Goal: Task Accomplishment & Management: Complete application form

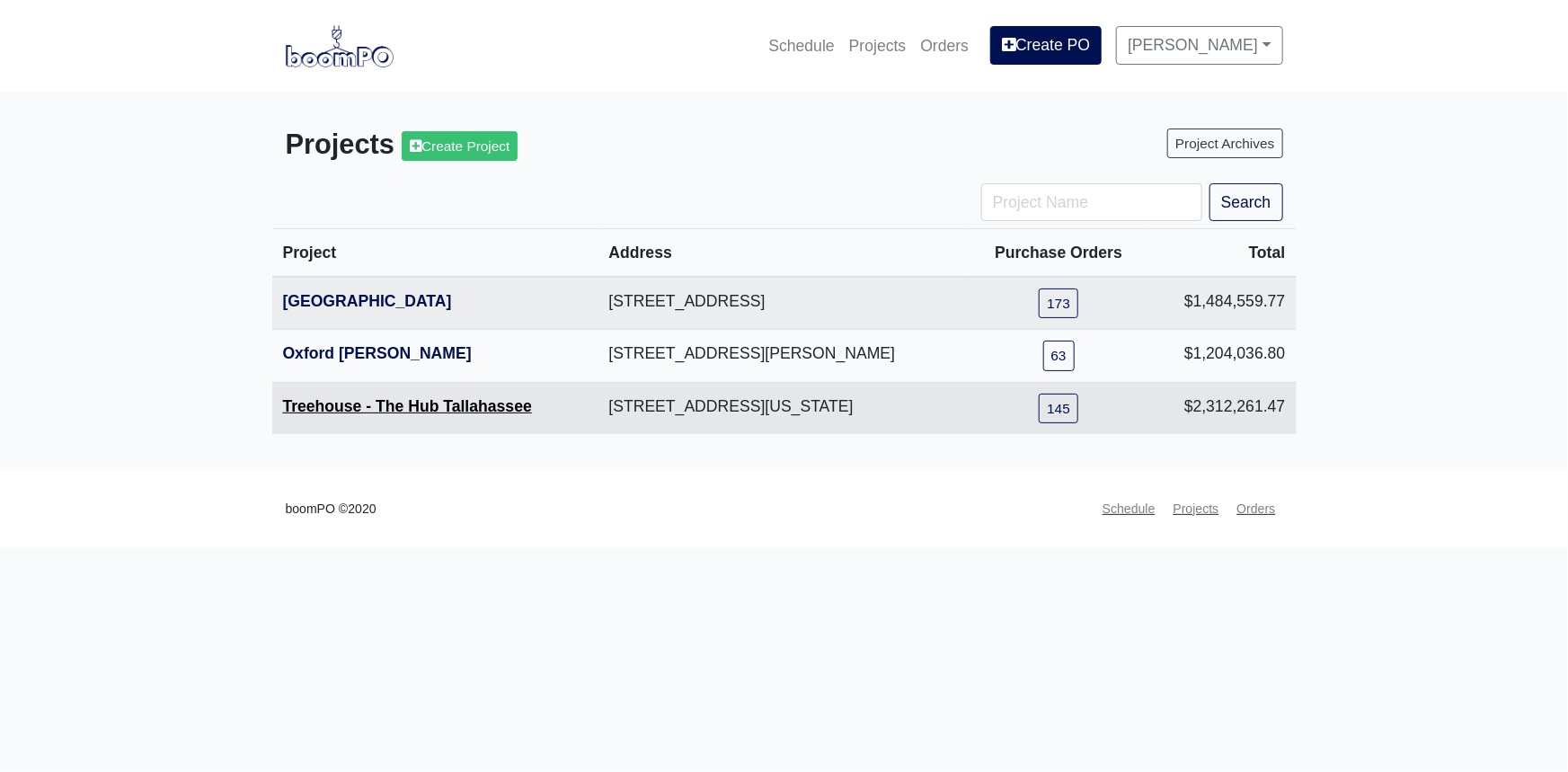
click at [337, 408] on link "Treehouse - The Hub Tallahassee" at bounding box center [407, 405] width 249 height 18
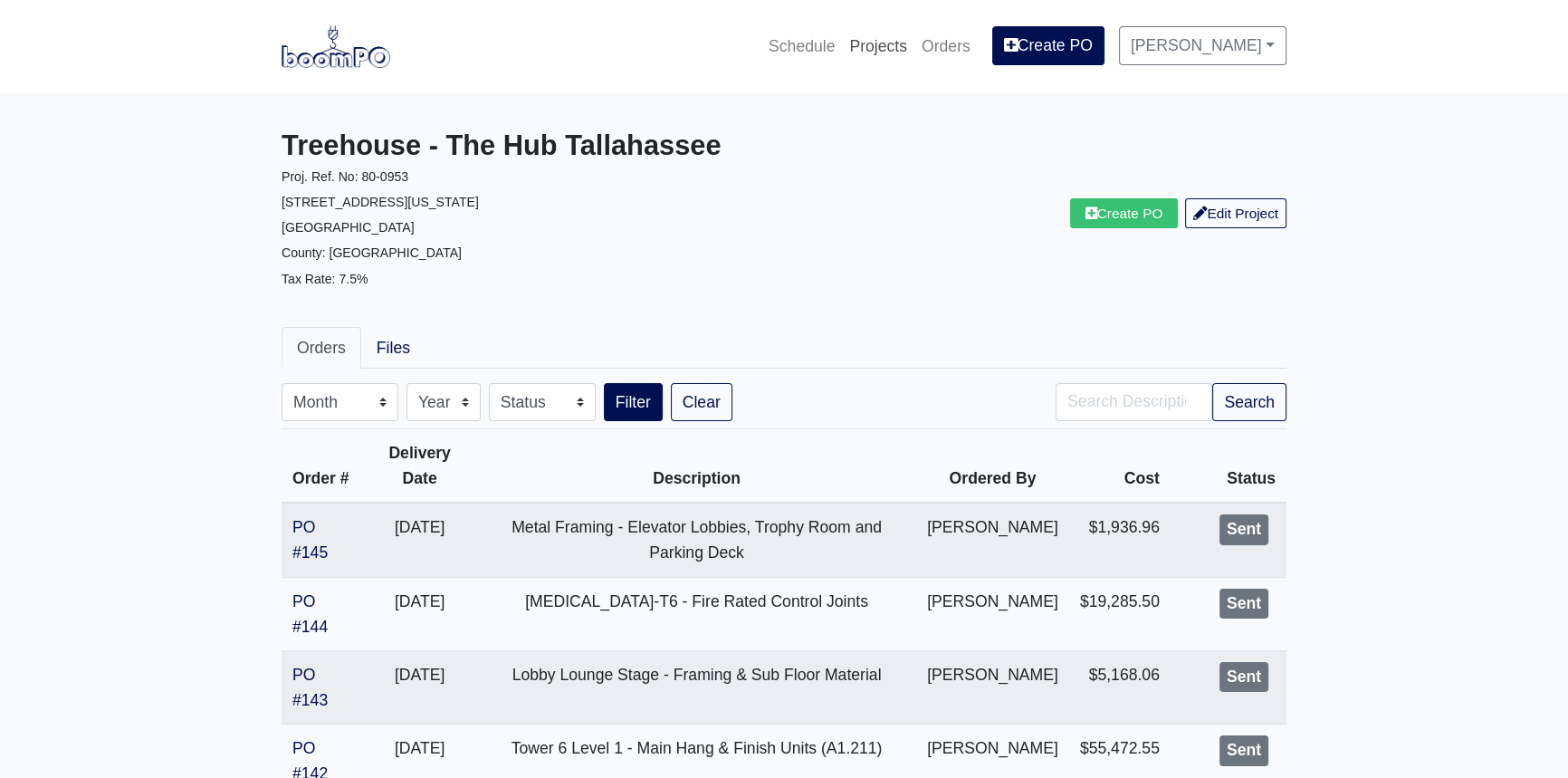
click at [915, 45] on link "Projects" at bounding box center [879, 46] width 72 height 40
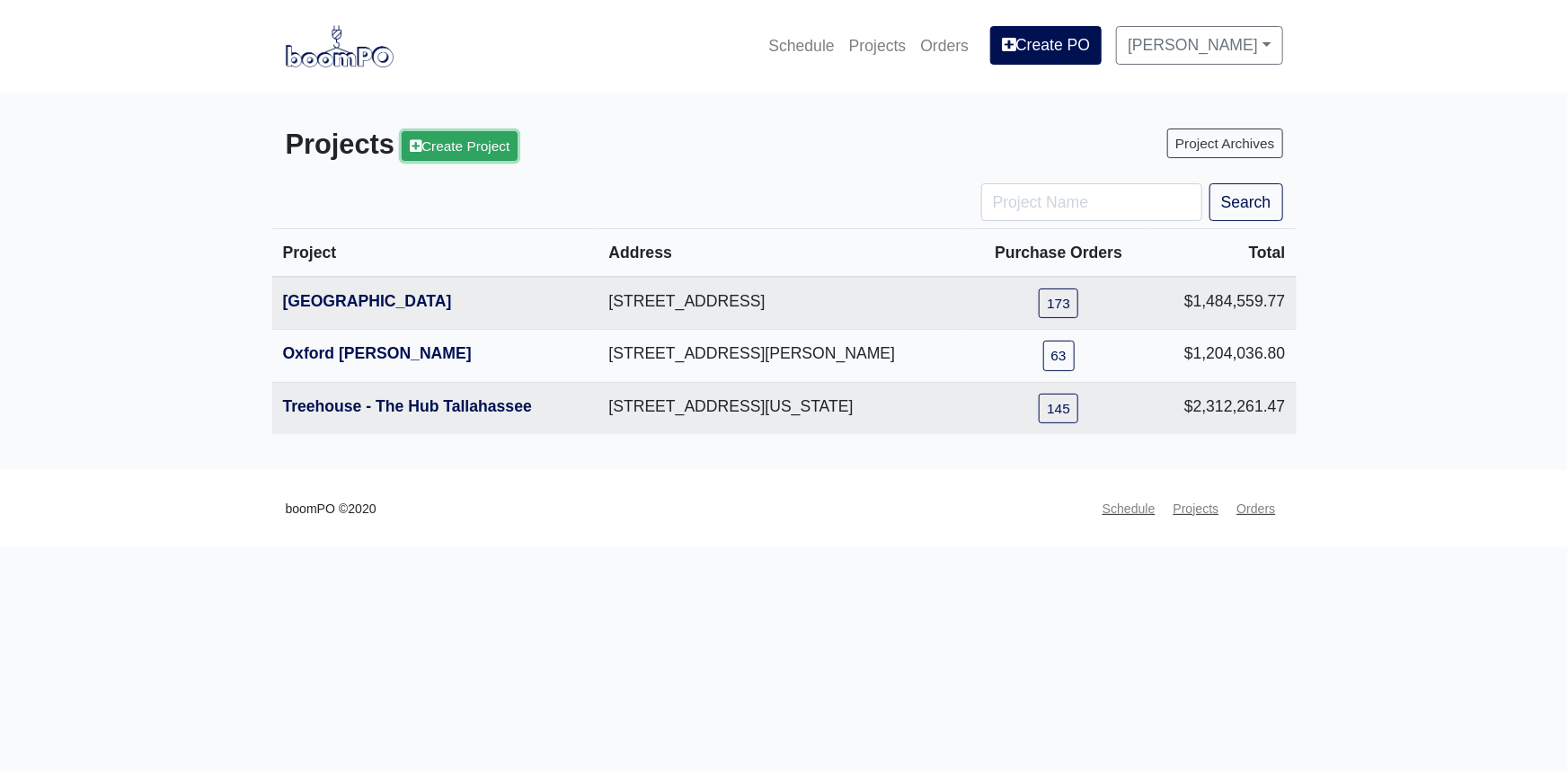
click at [503, 151] on link "Create Project" at bounding box center [460, 145] width 116 height 30
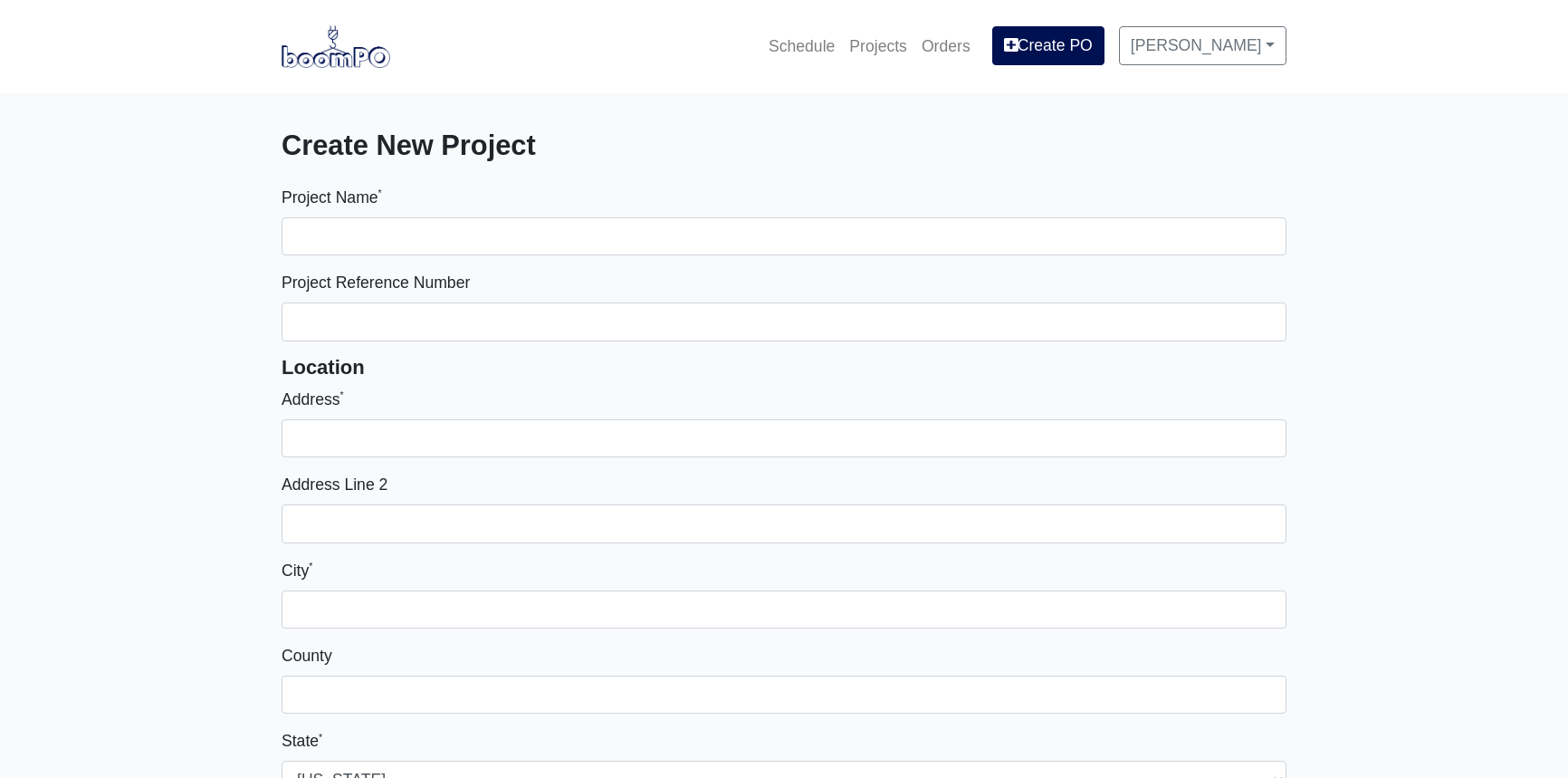
select select
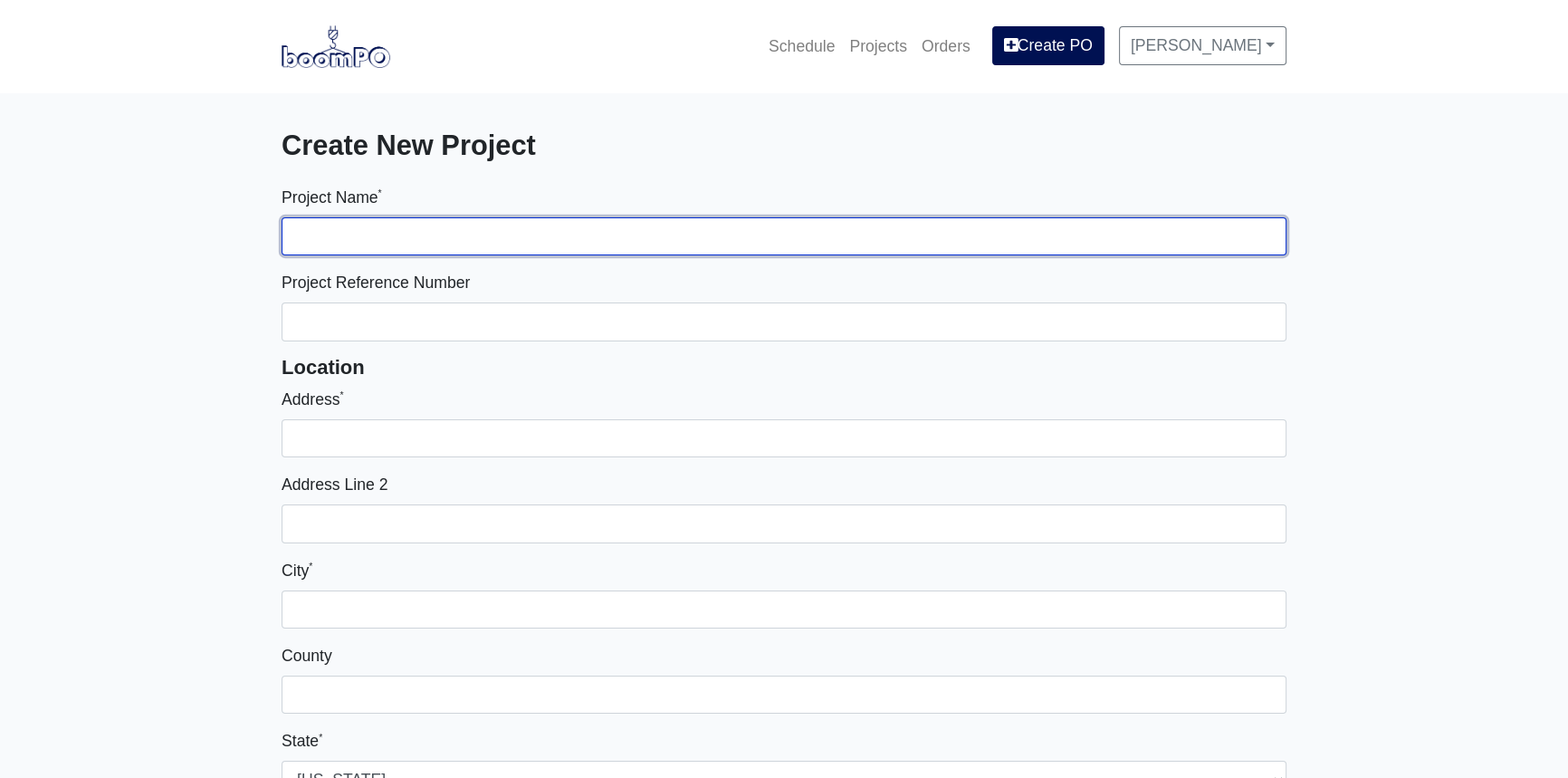
click at [441, 231] on input "Project Name *" at bounding box center [784, 236] width 1005 height 38
type input "The Hub Clemson"
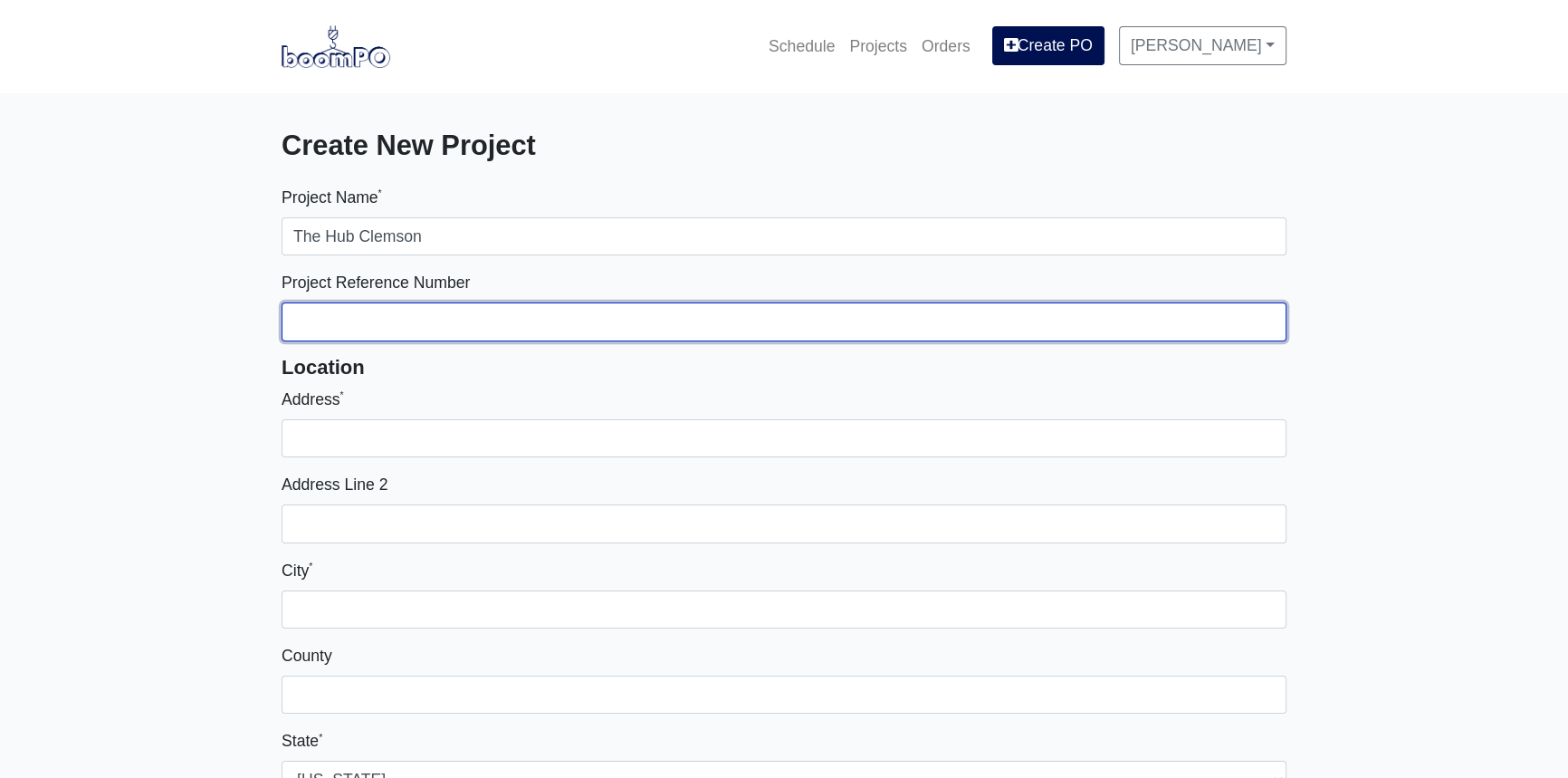
click at [434, 329] on input "Project Reference Number" at bounding box center [784, 321] width 1005 height 38
type input "80-0976"
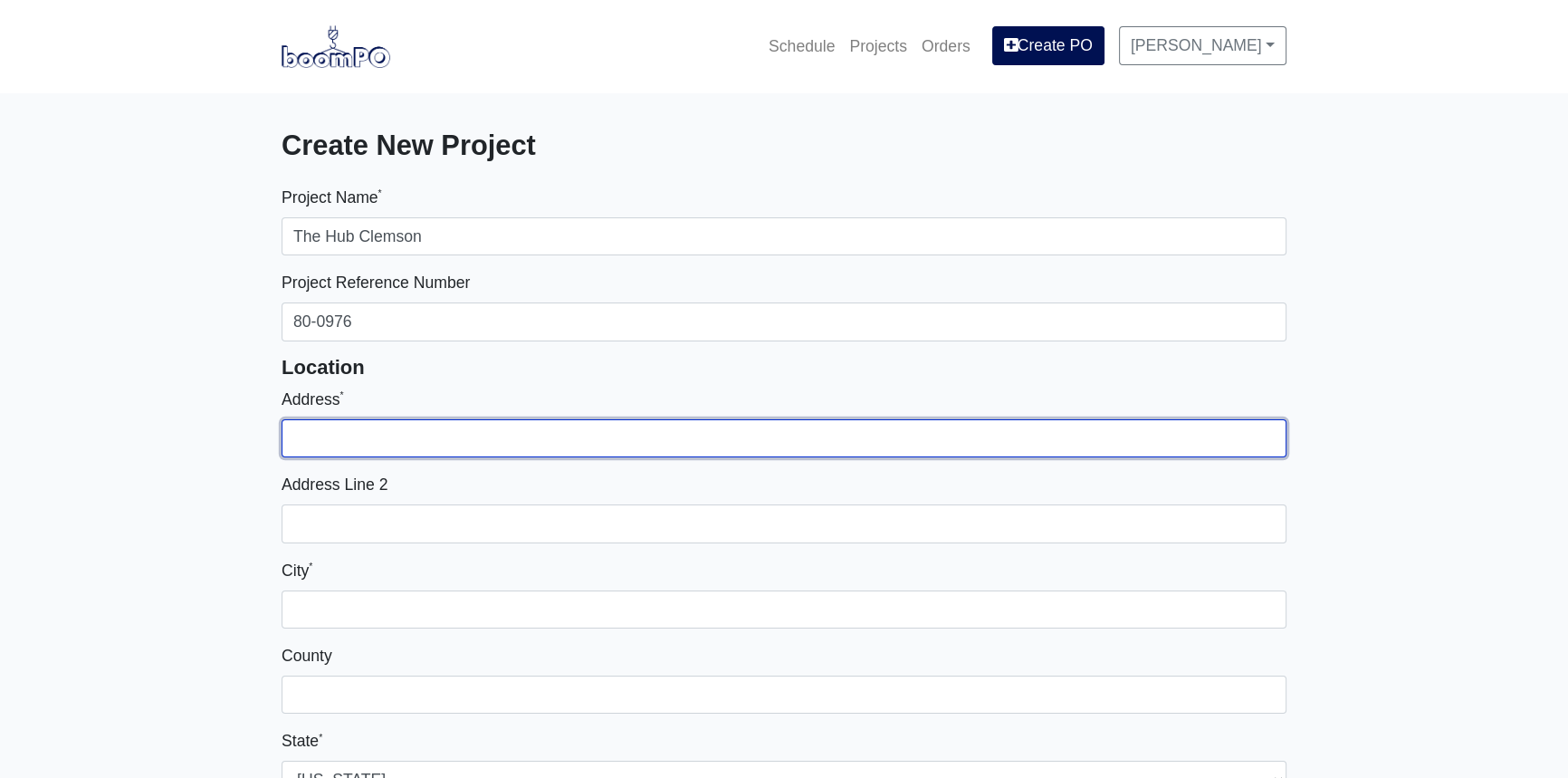
click at [382, 443] on input "Address *" at bounding box center [784, 438] width 1005 height 38
click at [436, 443] on input "Address *" at bounding box center [784, 438] width 1005 height 38
type input "200 Keowee Trail"
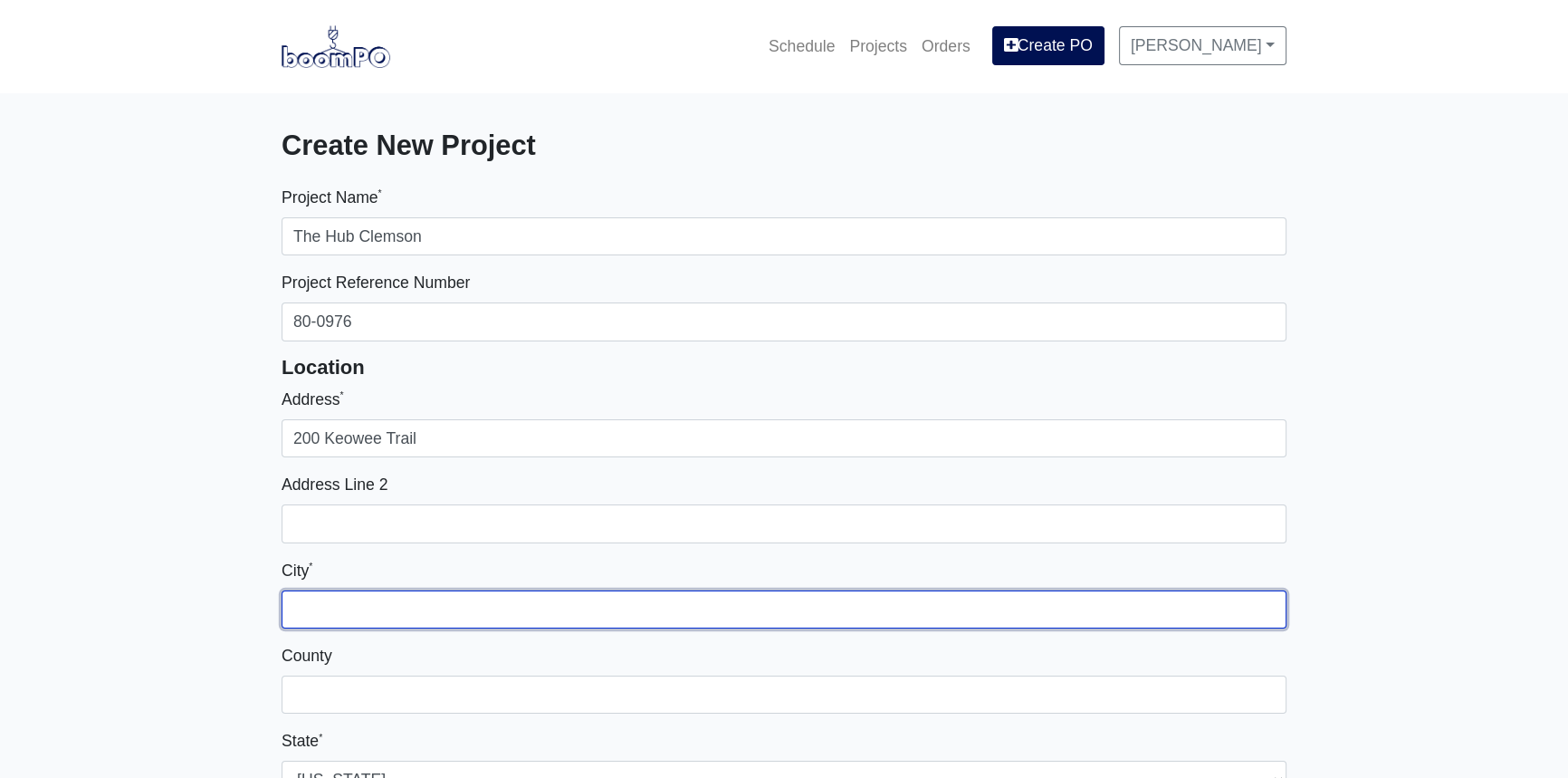
click at [449, 609] on input "City *" at bounding box center [784, 609] width 1005 height 38
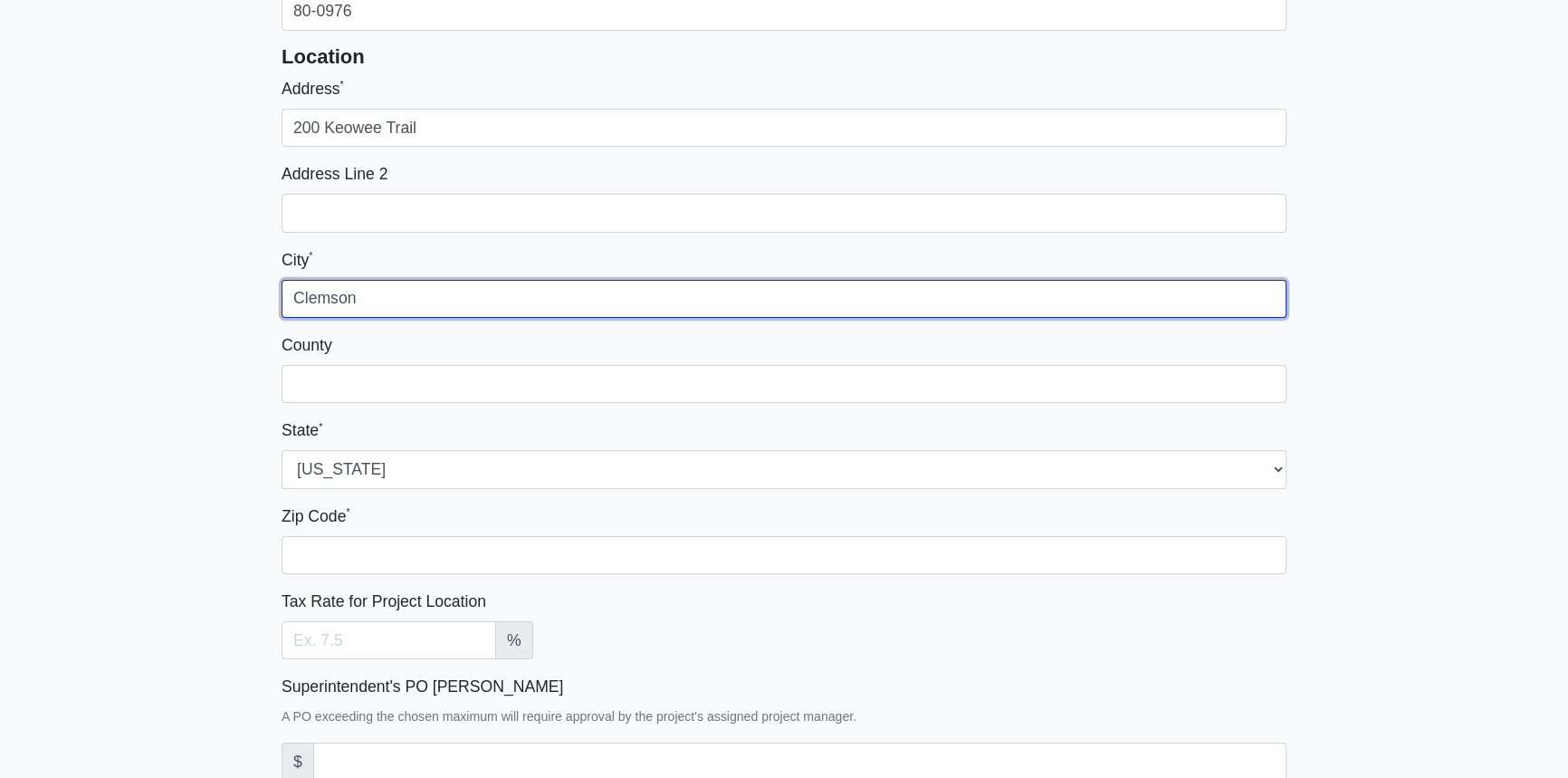
scroll to position [328, 0]
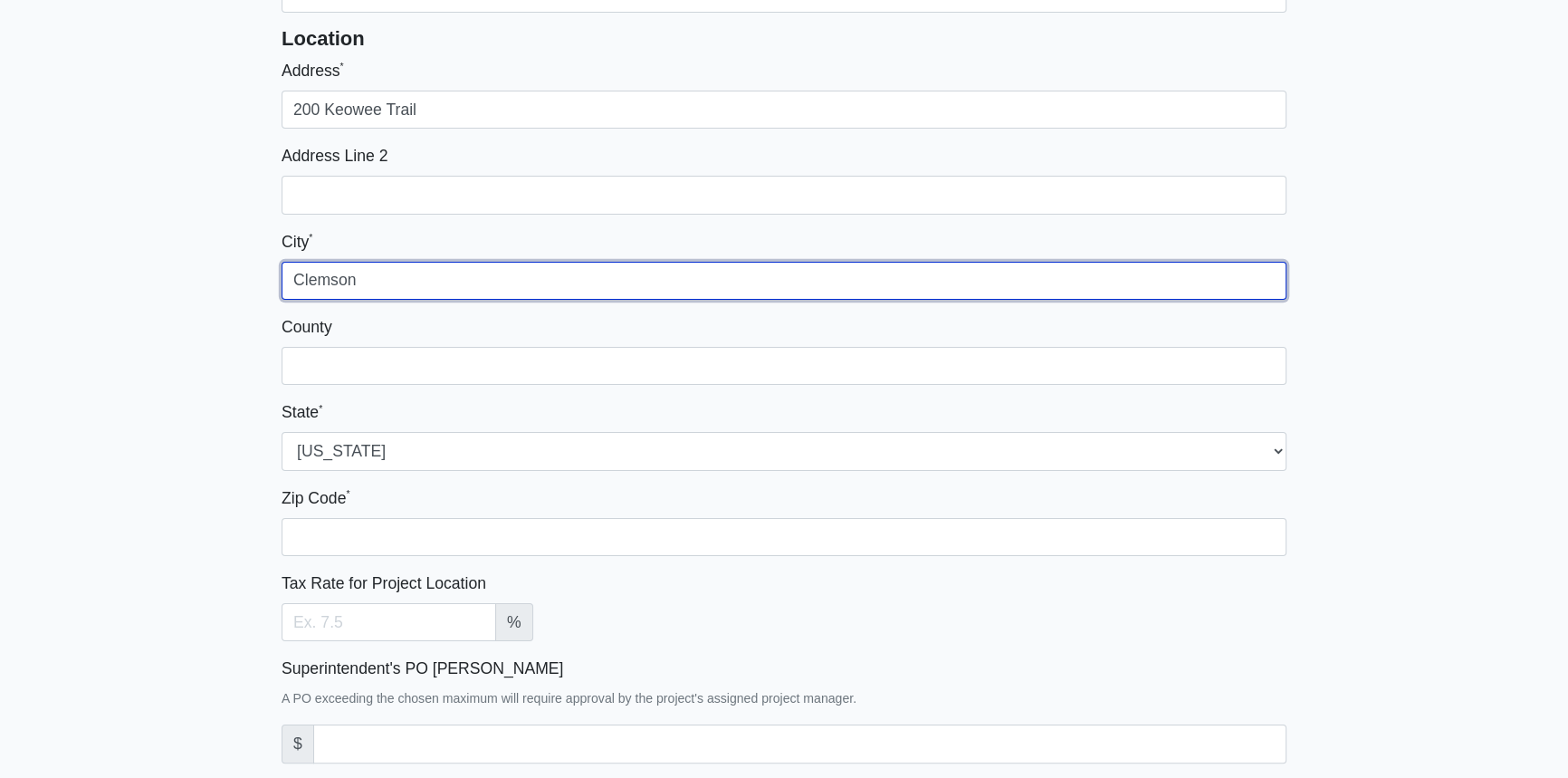
type input "Clemson"
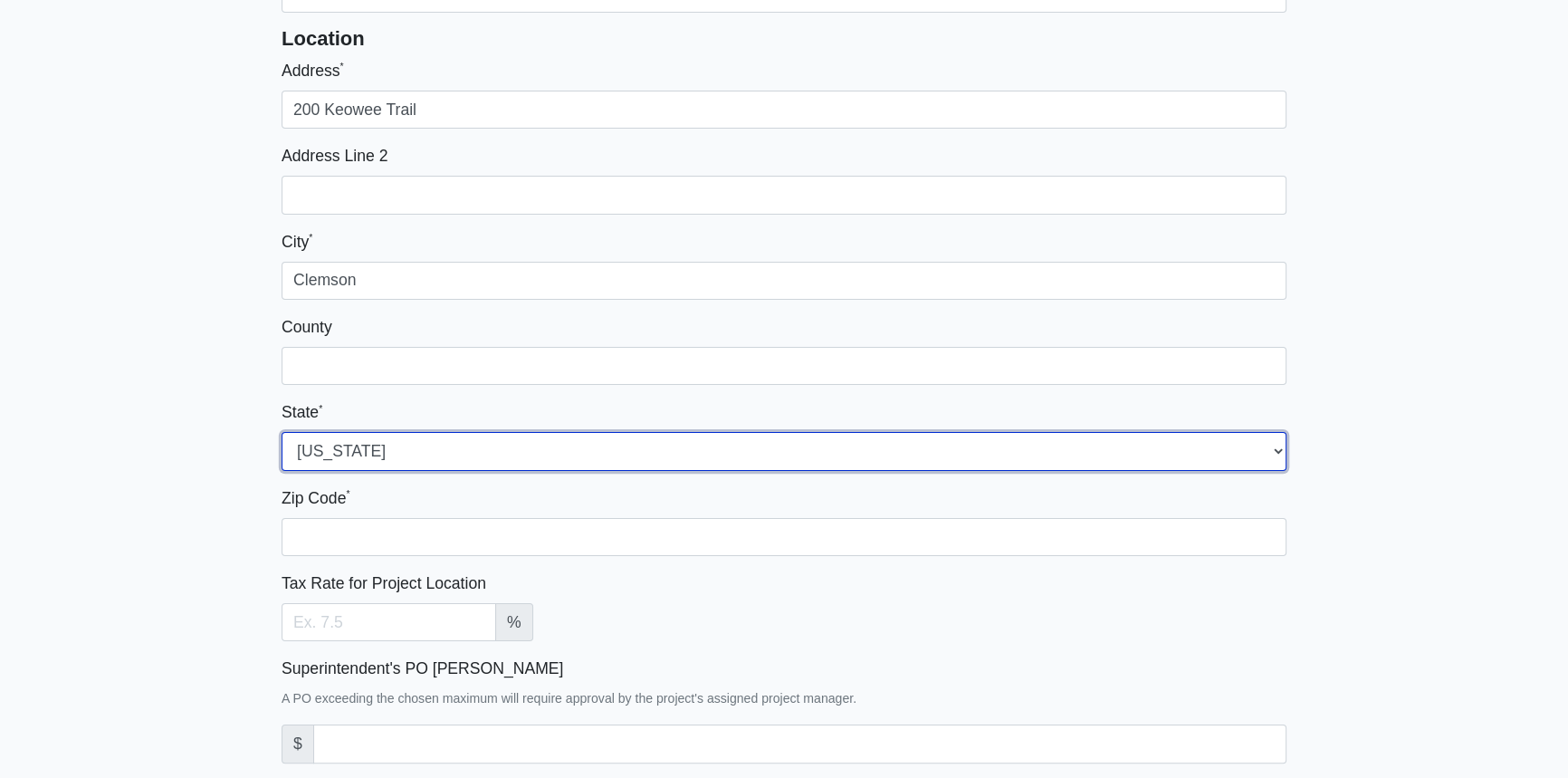
click at [1282, 448] on select "Alabama Alaska Arizona Arkansas California Colorado Connecticut Delaware Distri…" at bounding box center [784, 451] width 1005 height 38
select select "SC"
click at [282, 432] on select "Alabama Alaska Arizona Arkansas California Colorado Connecticut Delaware Distri…" at bounding box center [784, 451] width 1005 height 38
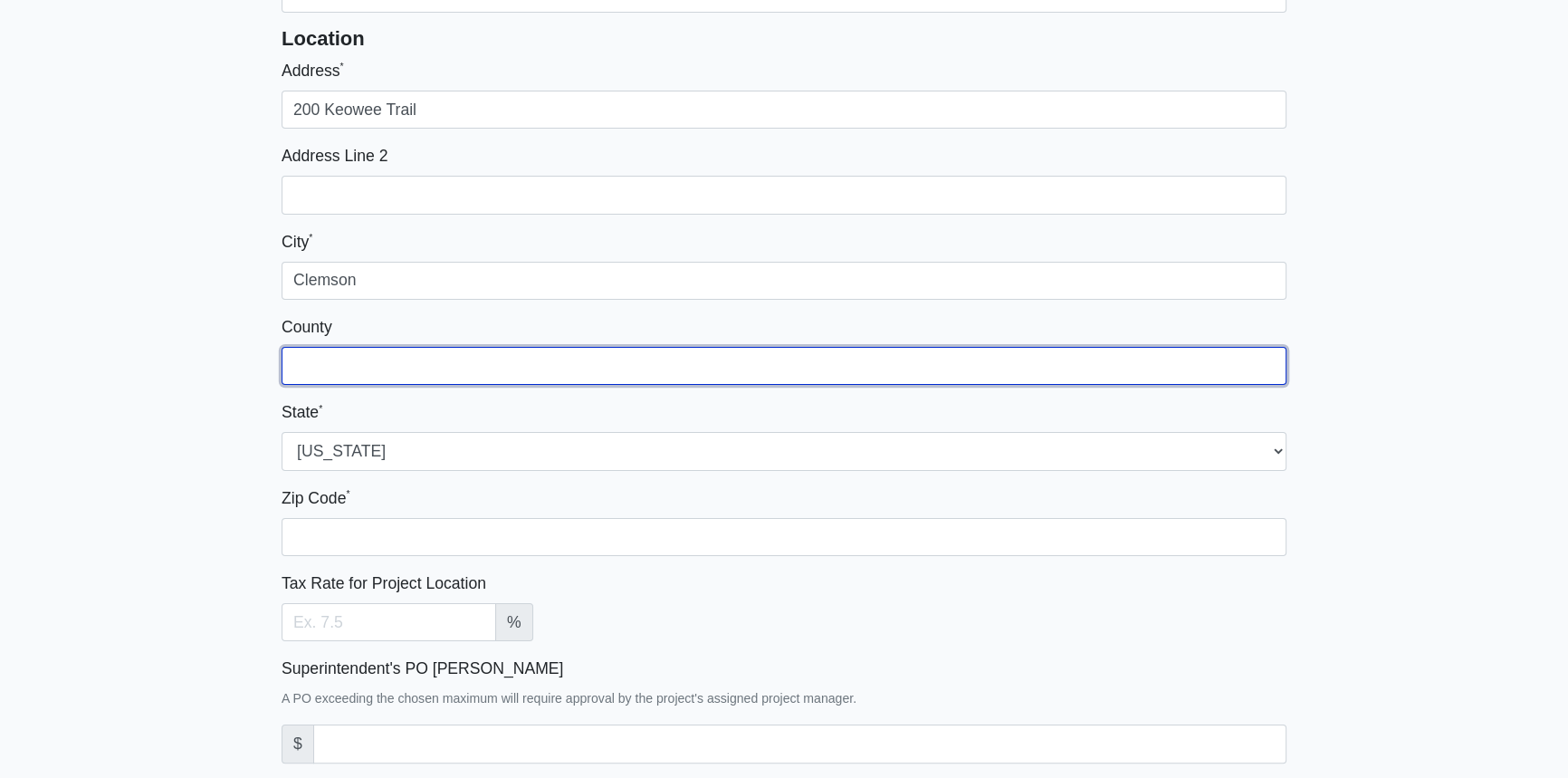
click at [347, 356] on input "County" at bounding box center [784, 366] width 1005 height 38
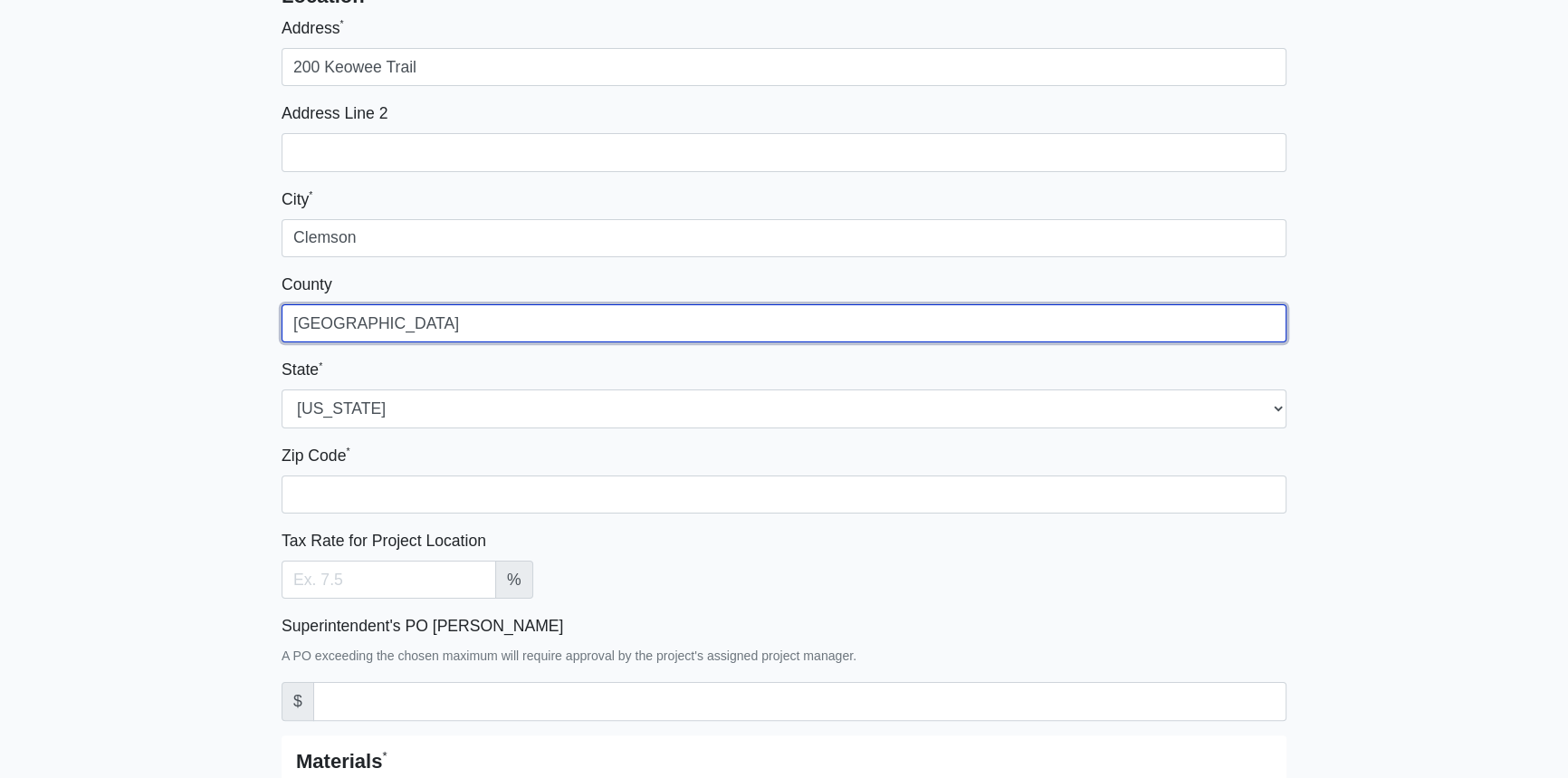
scroll to position [411, 0]
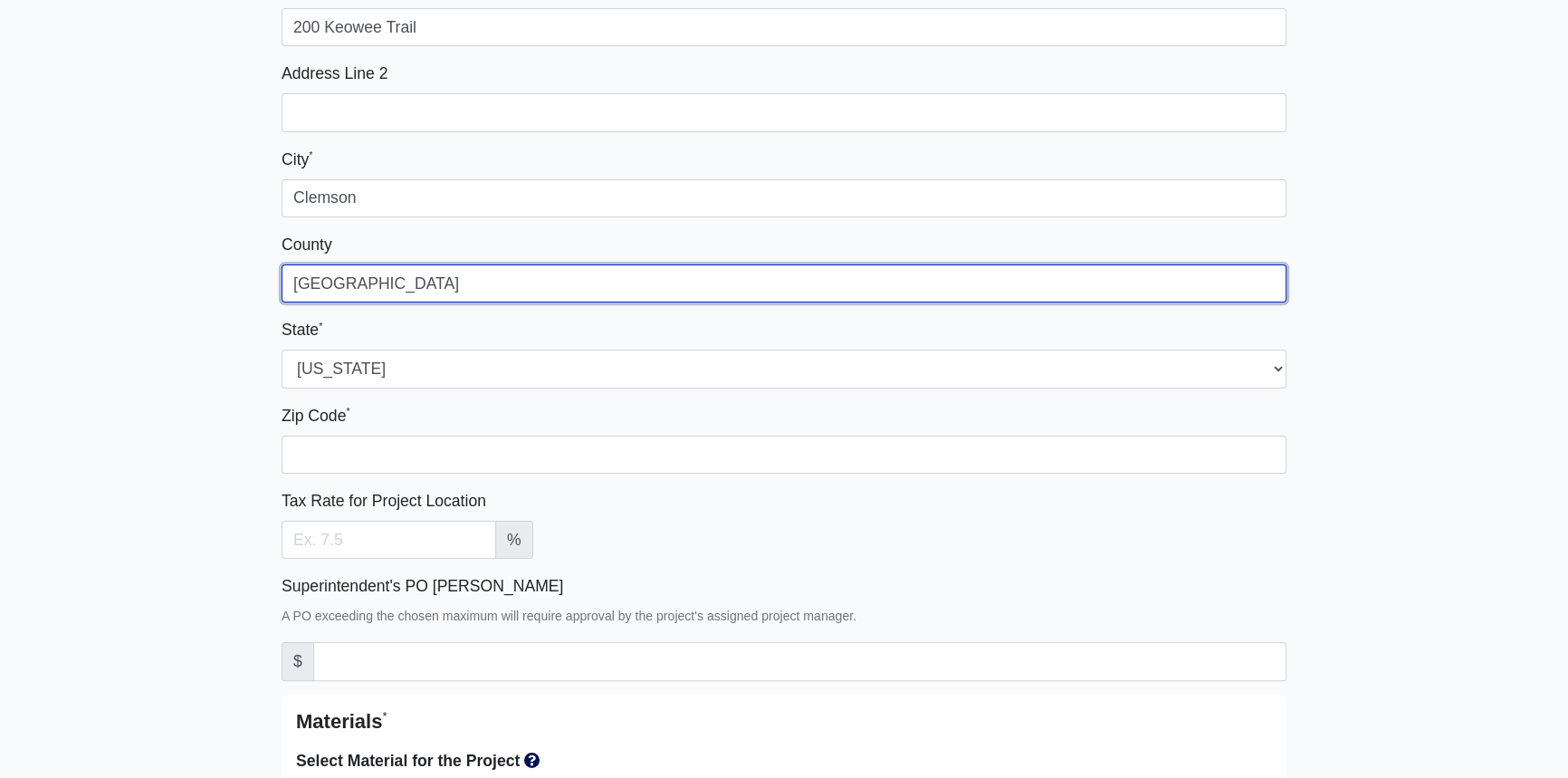
type input "Pickens County"
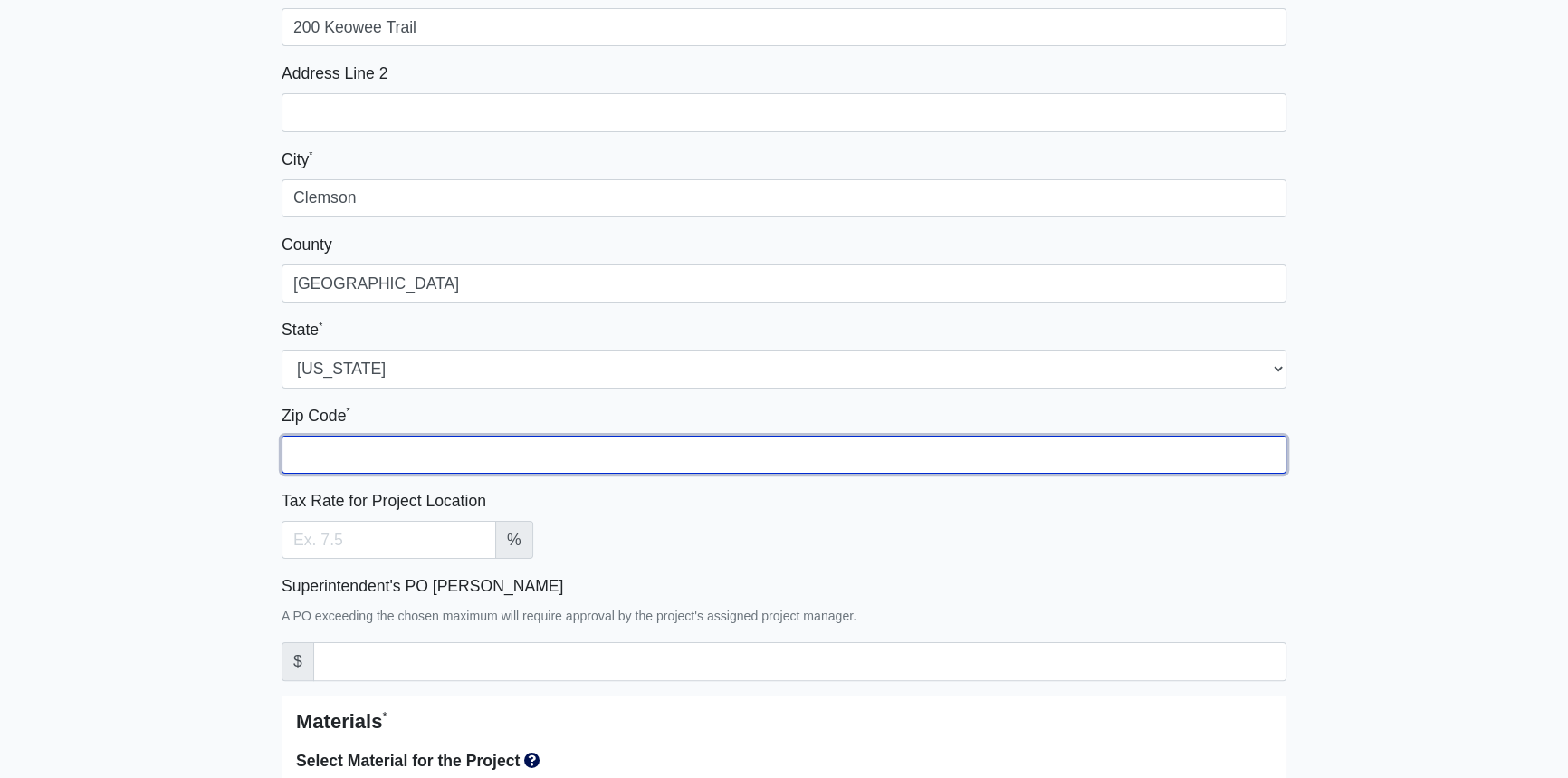
click at [372, 443] on input "Zip Code *" at bounding box center [784, 454] width 1005 height 38
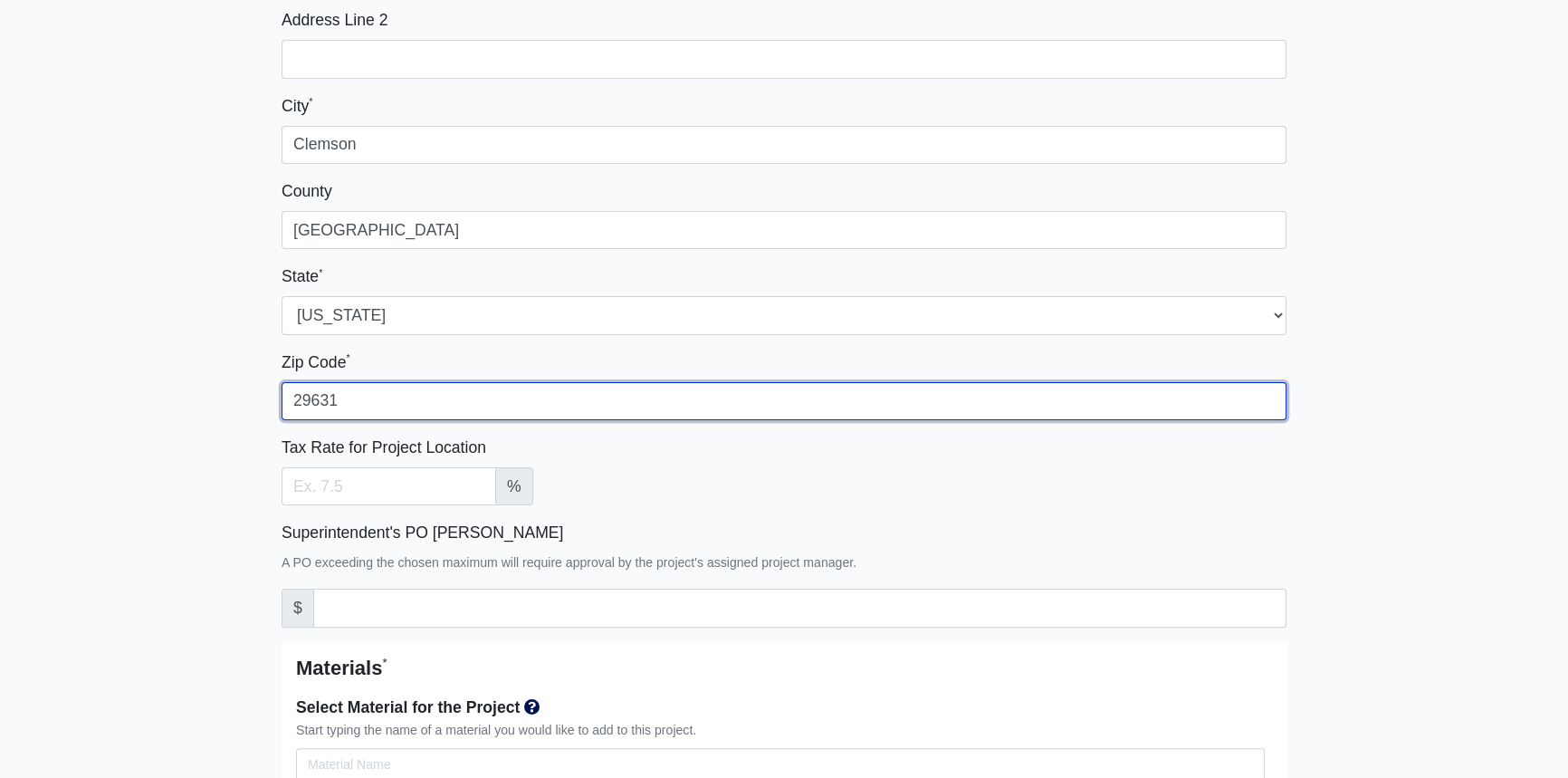
scroll to position [494, 0]
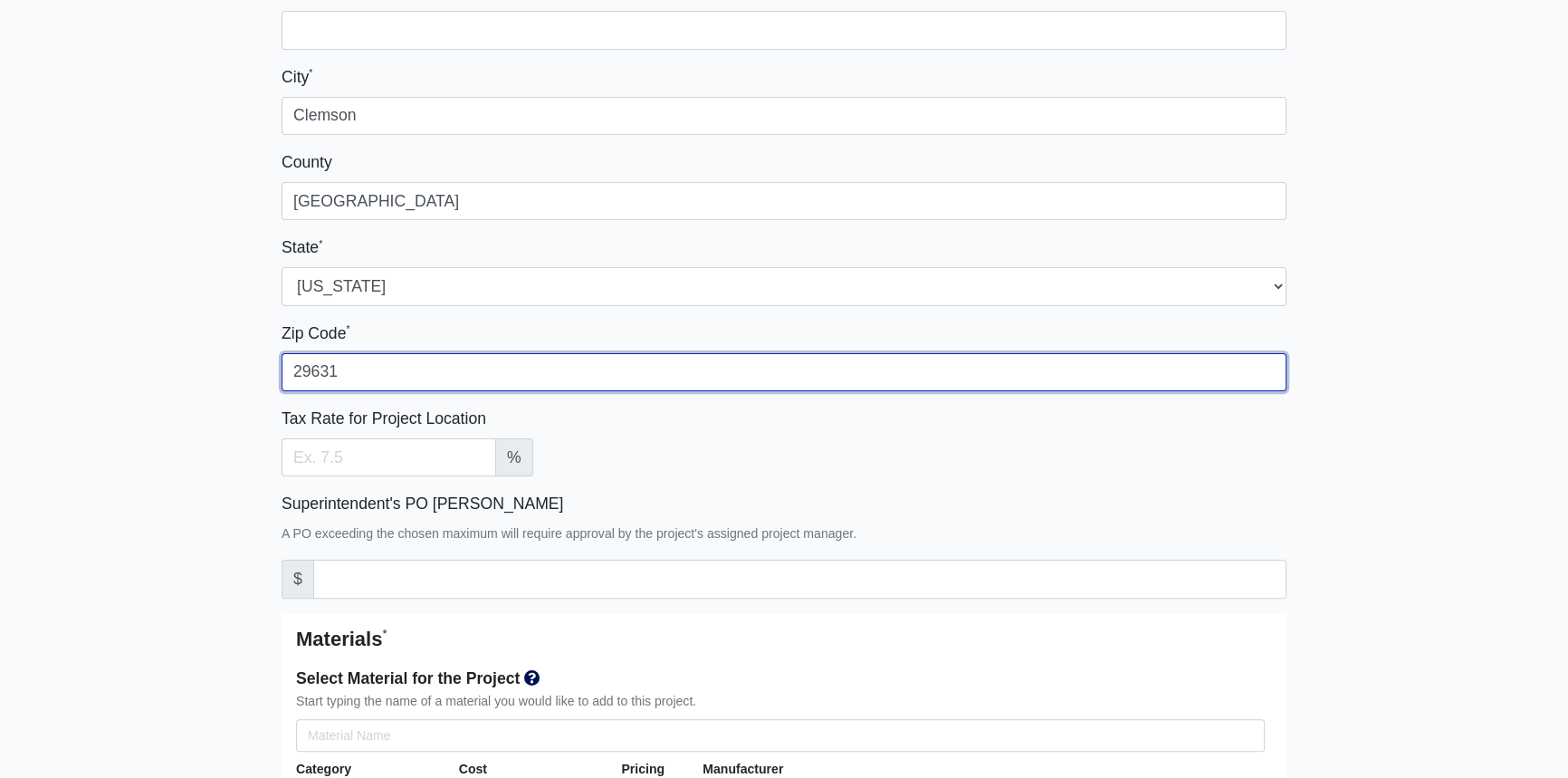
type input "29631"
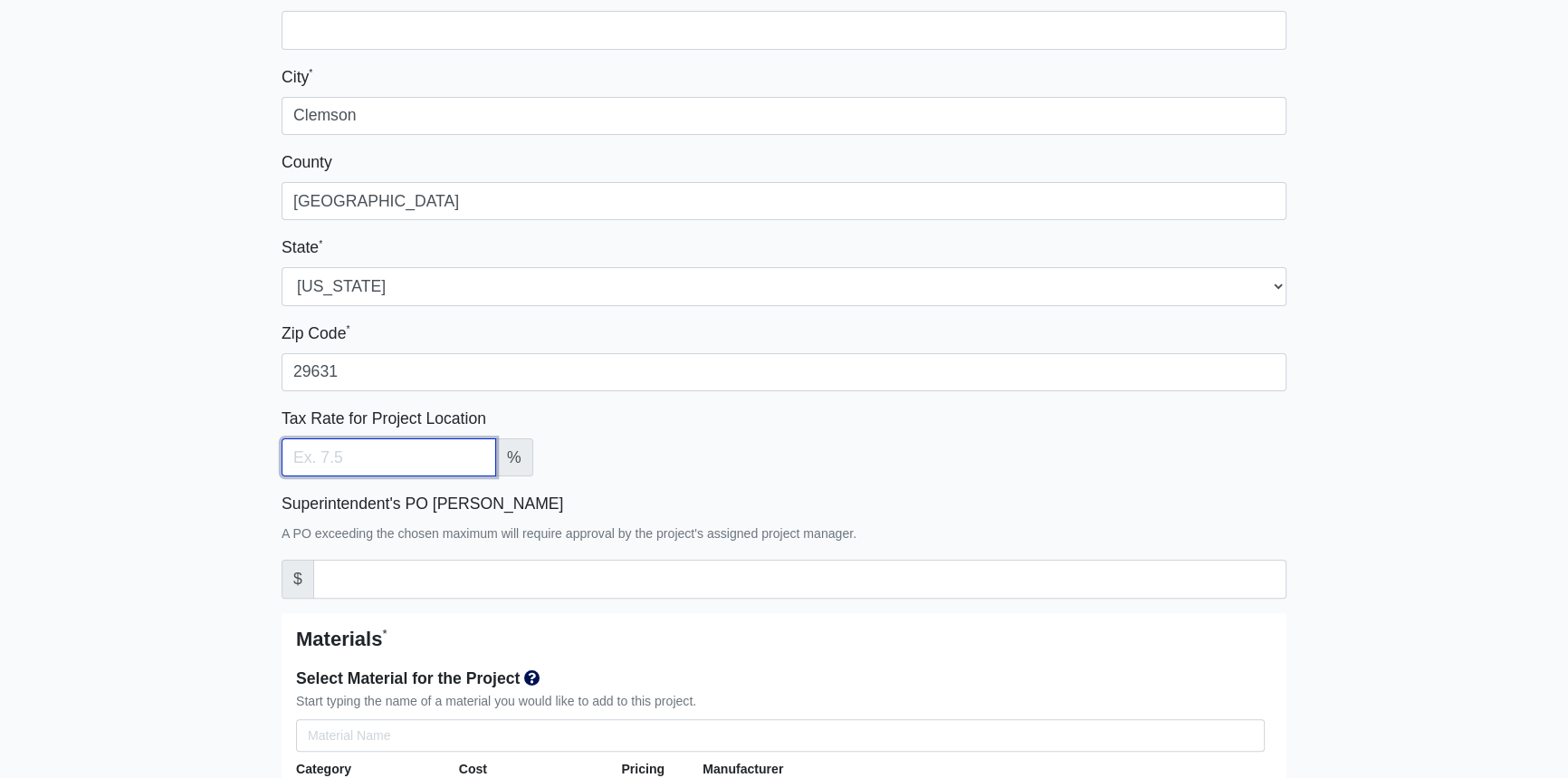
click at [348, 460] on input "Tax Rate for Project Location" at bounding box center [389, 456] width 215 height 38
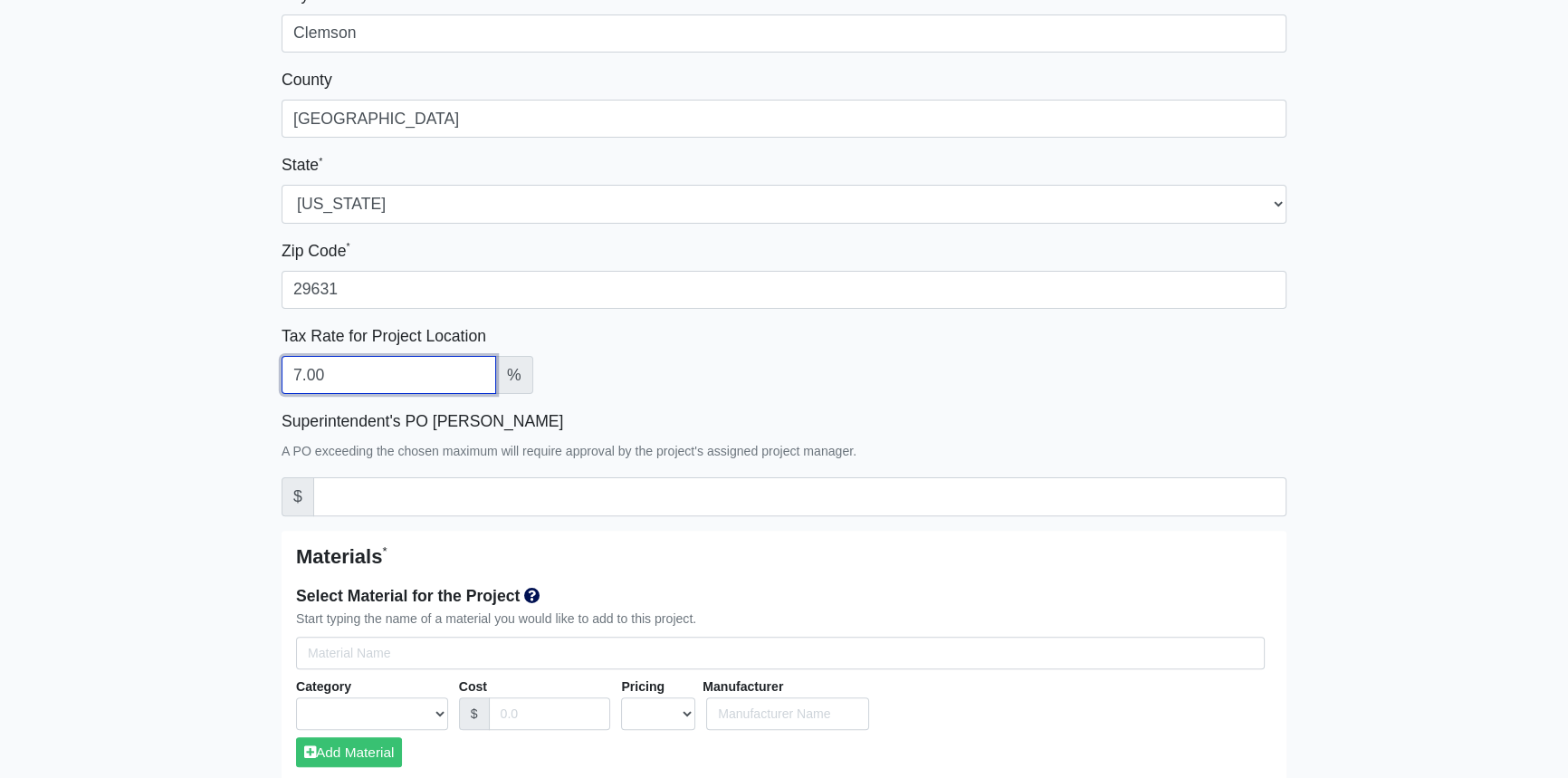
type input "7.00"
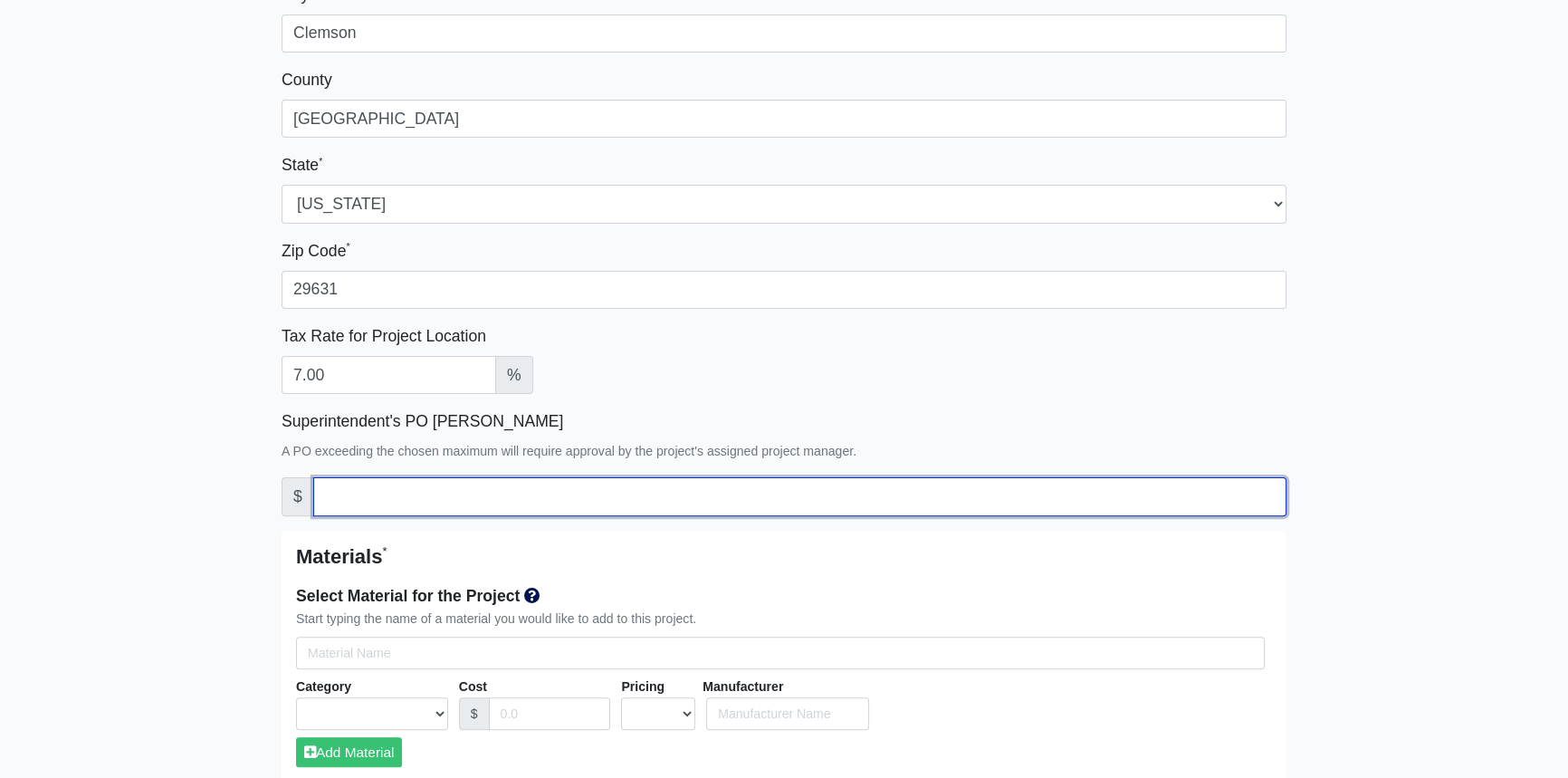
click at [334, 489] on input "Superintendent's PO Max Amount" at bounding box center [801, 496] width 974 height 38
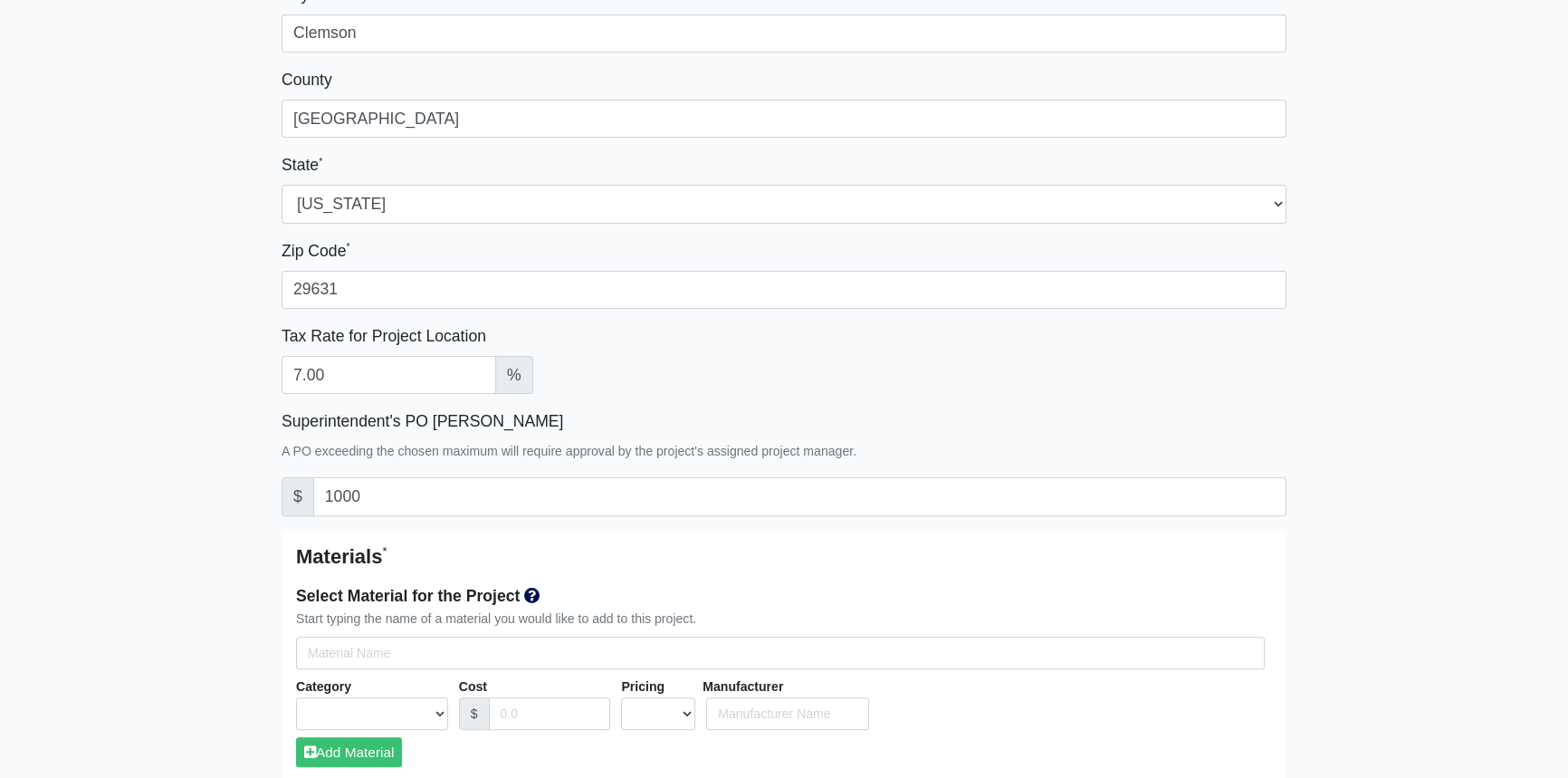
click at [242, 556] on main "Create New Project Project Name * The Hub Clemson Project Reference Number 80-0…" at bounding box center [784, 535] width 1568 height 2036
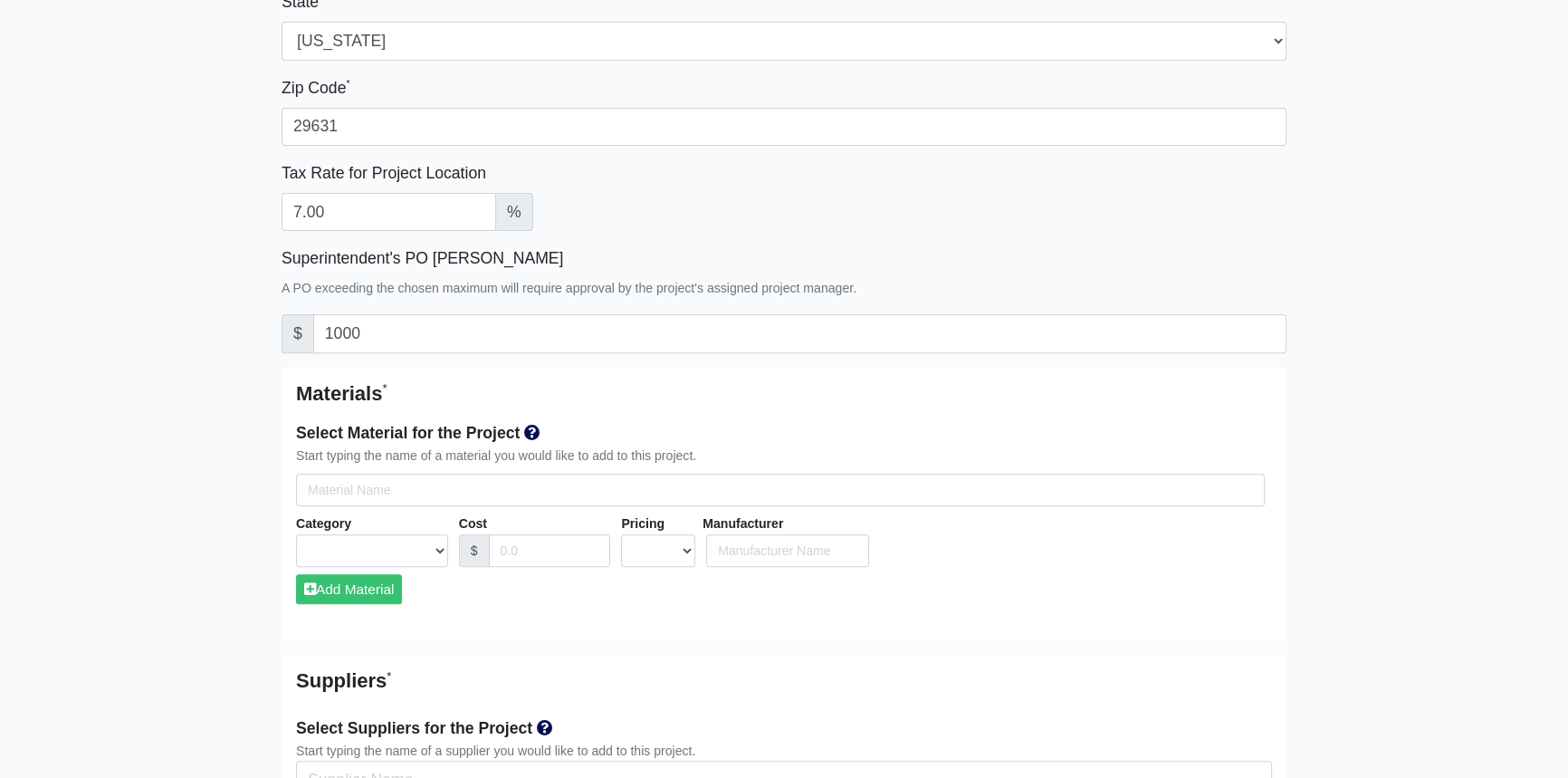
scroll to position [823, 0]
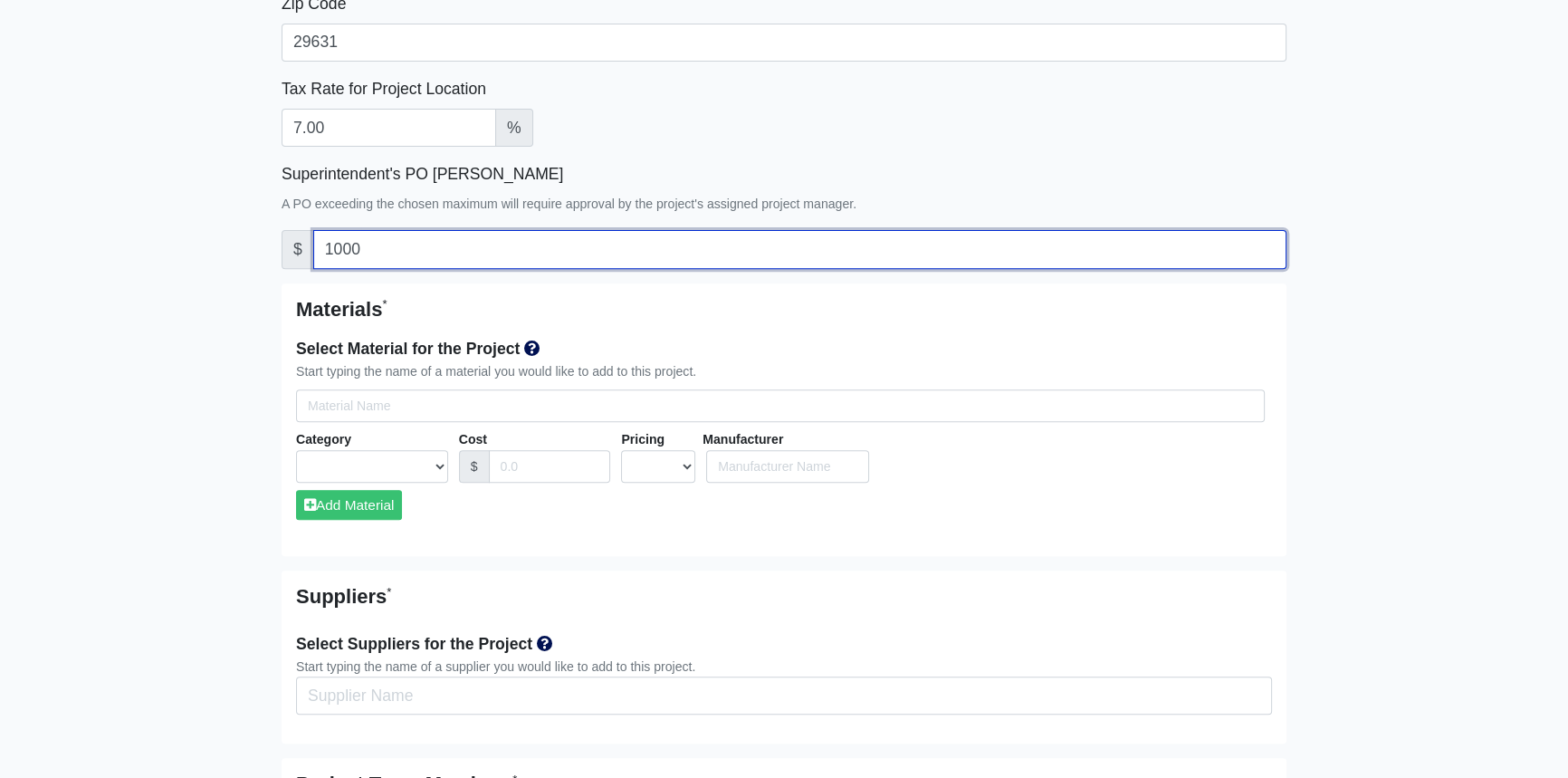
click at [376, 245] on input "1000" at bounding box center [801, 248] width 974 height 38
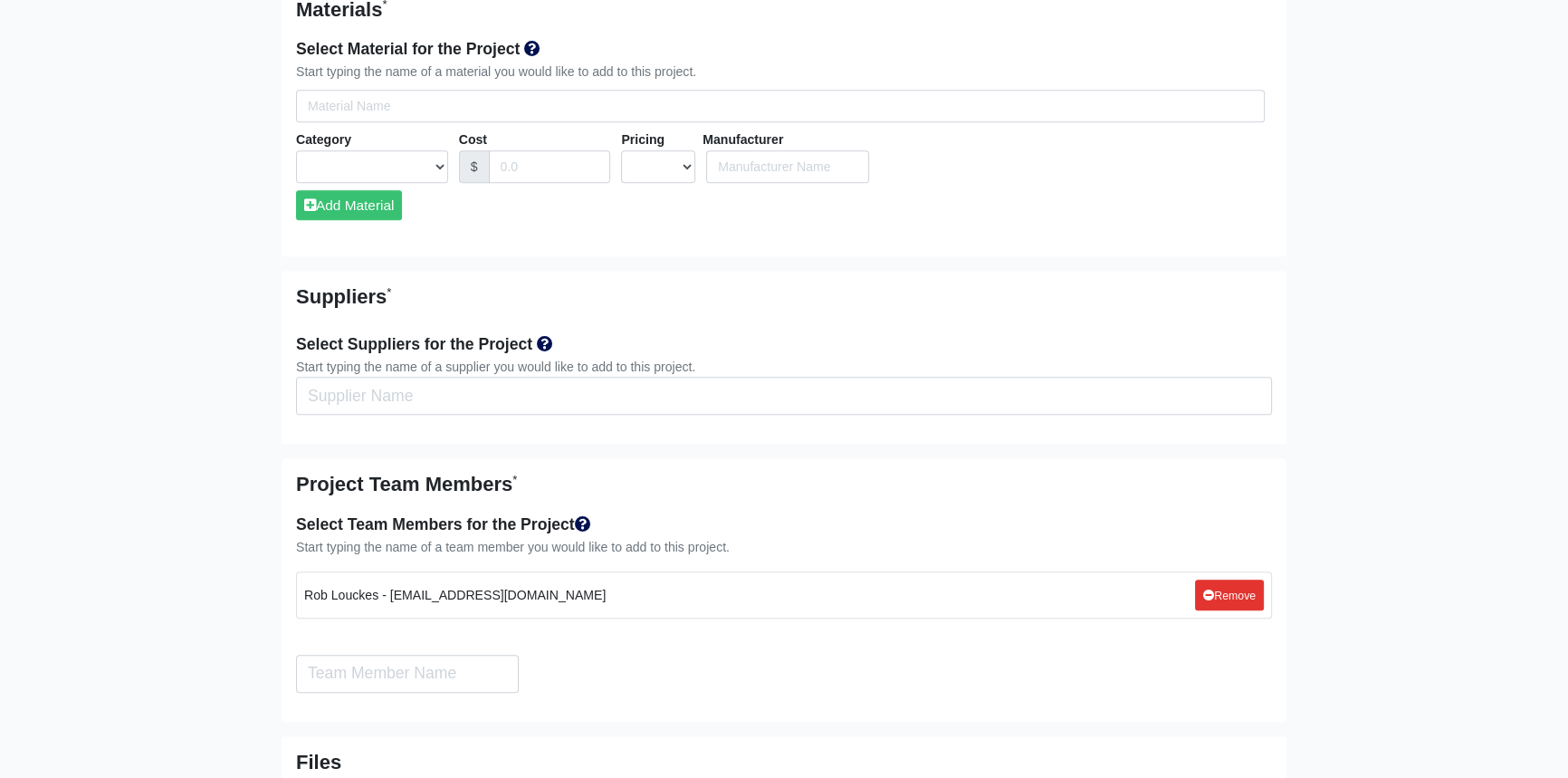
scroll to position [1151, 0]
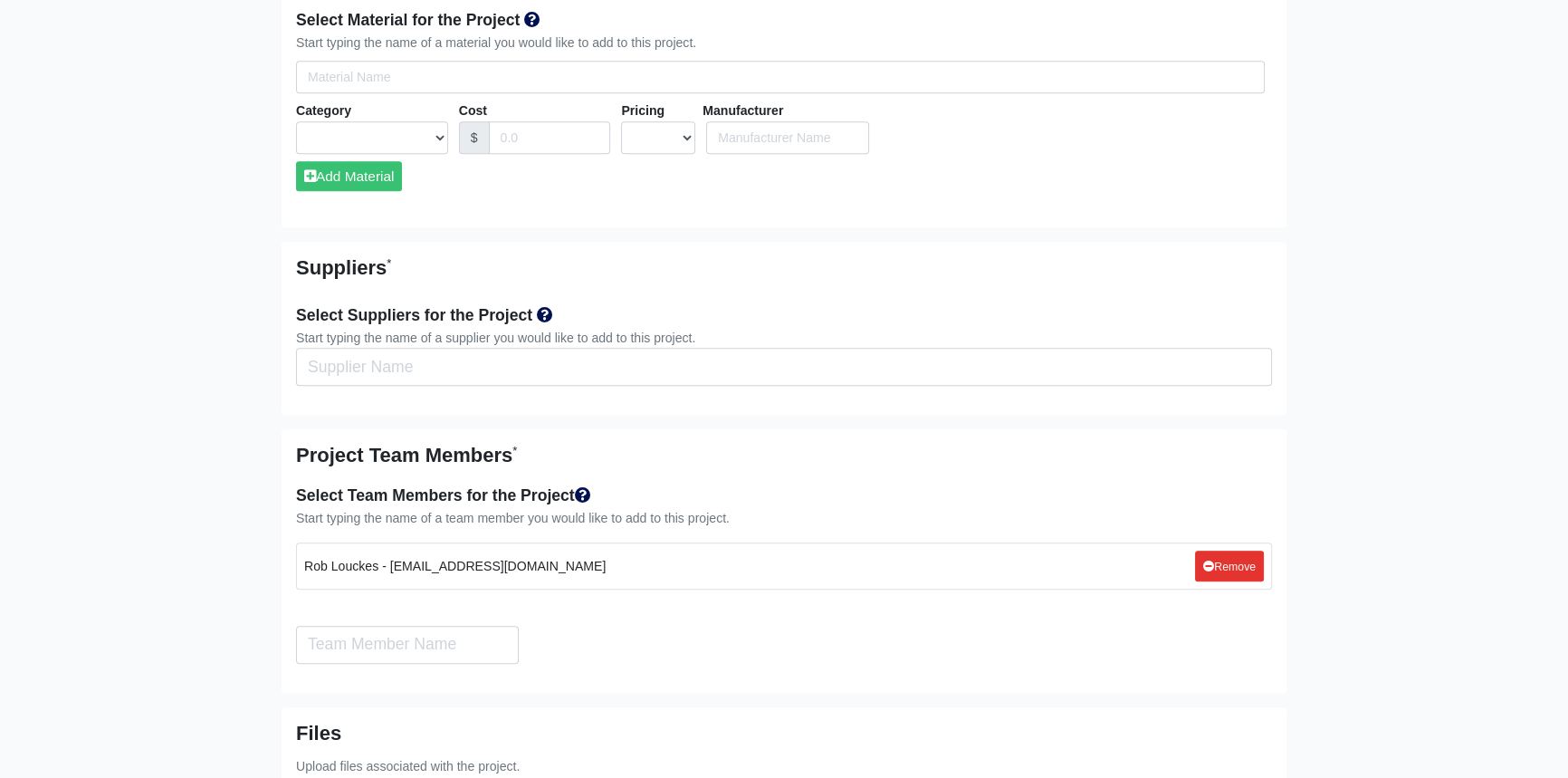
type input "1000.00"
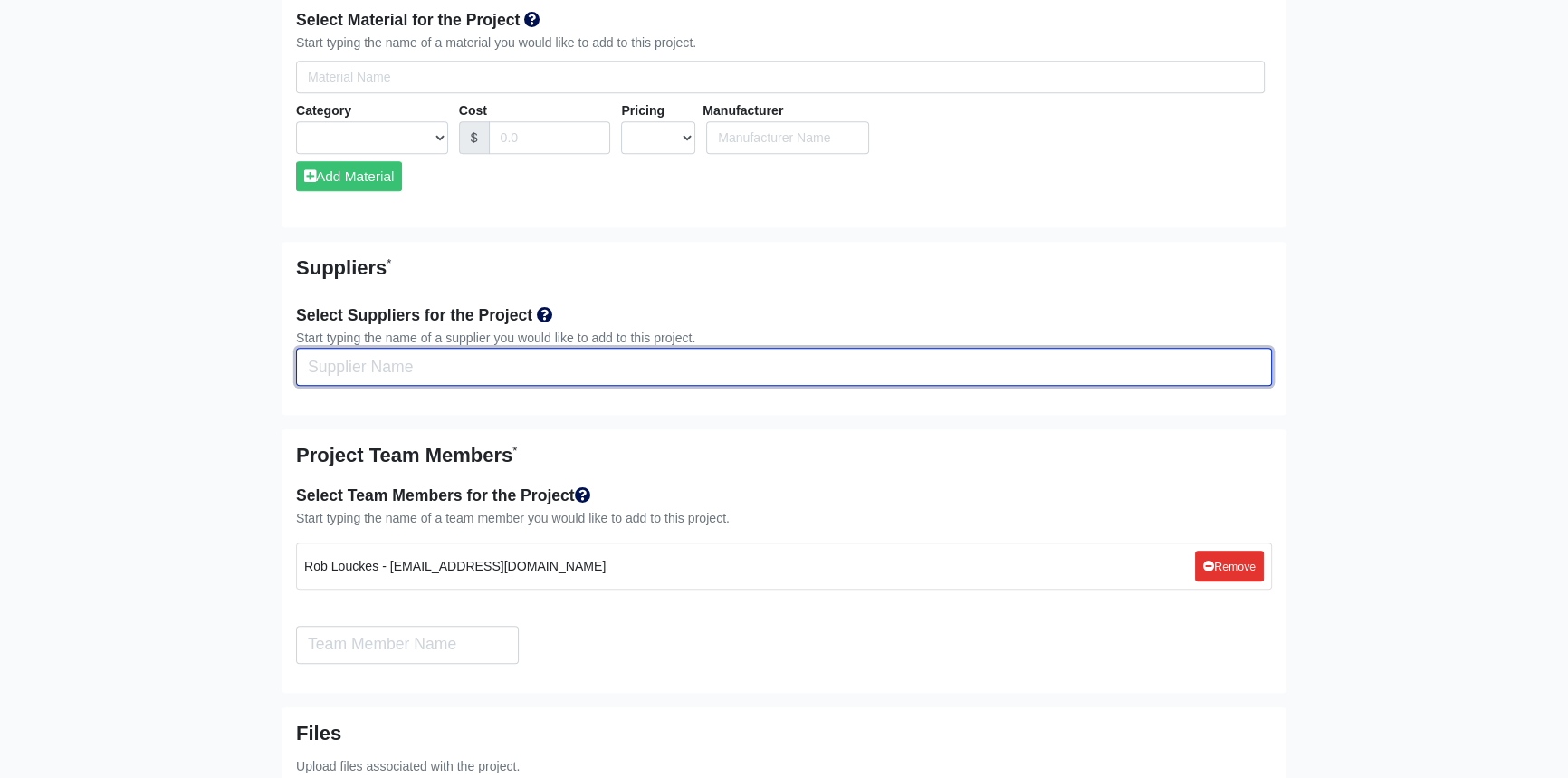
click at [414, 363] on input "Select Team Members for the Project" at bounding box center [784, 367] width 977 height 38
click at [533, 367] on input "Select Team Members for the Project" at bounding box center [784, 367] width 977 height 38
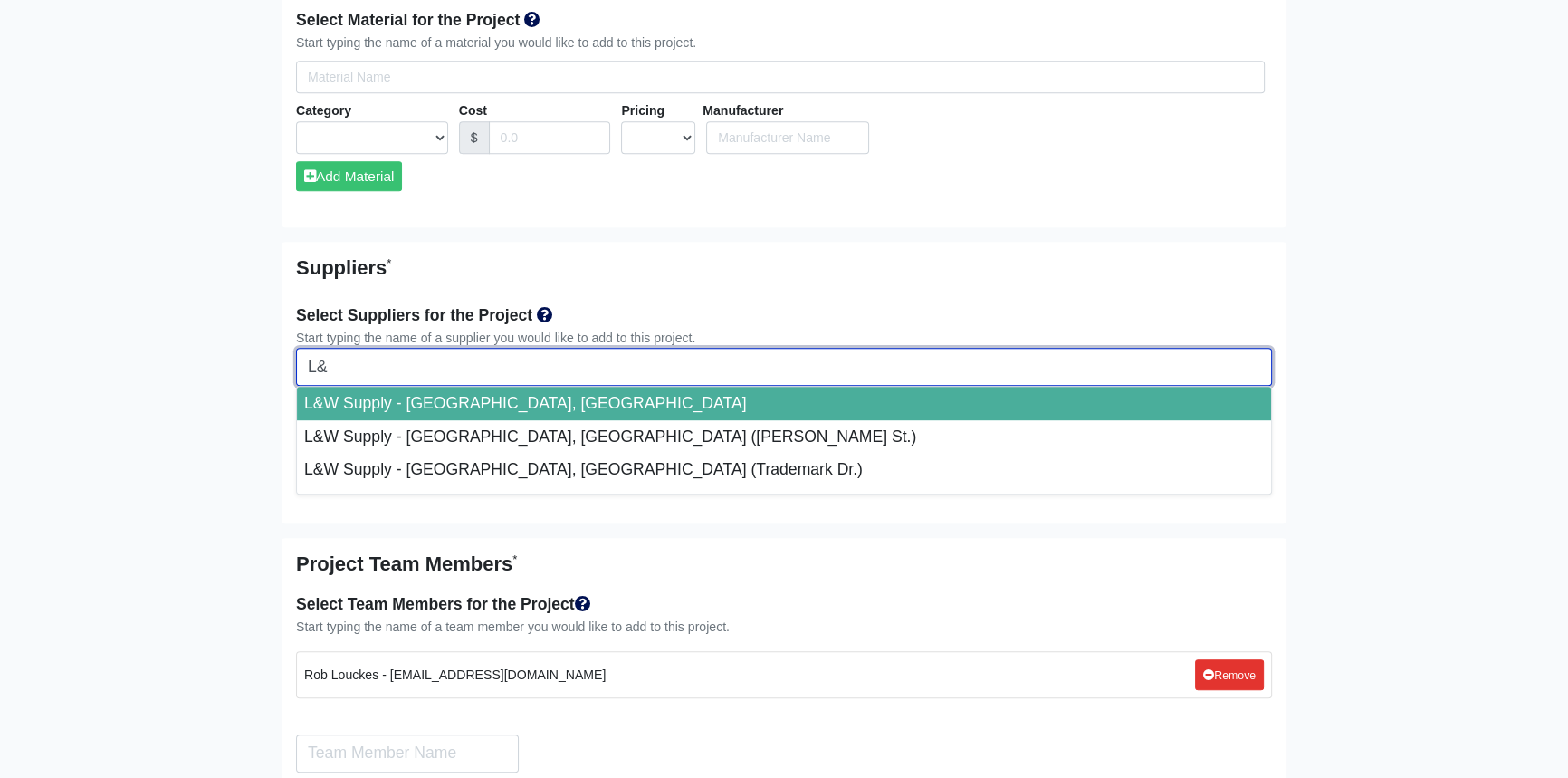
type input "L"
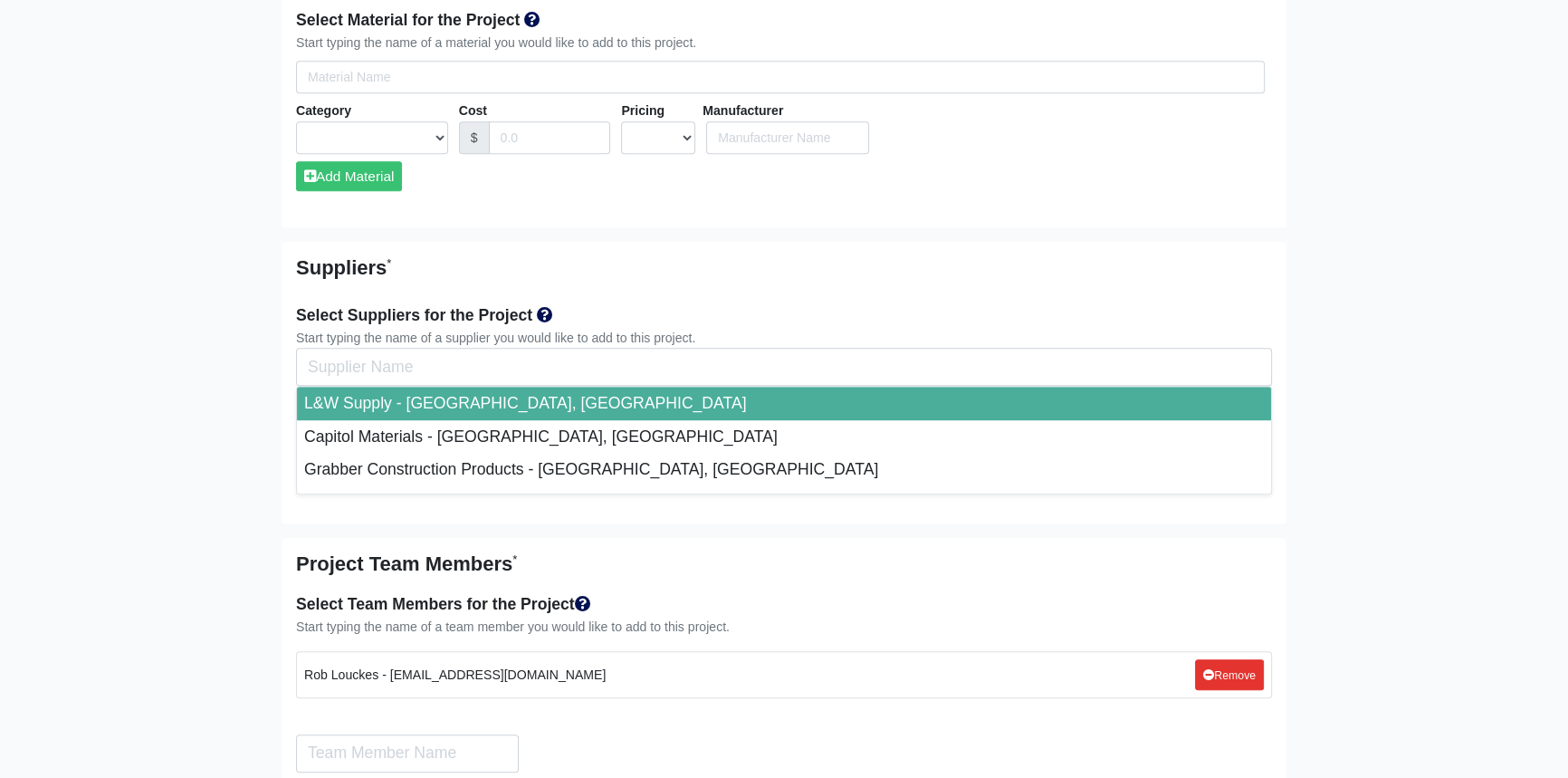
click at [1485, 403] on main "Create New Project Project Name * The Hub Clemson Project Reference Number 80-0…" at bounding box center [784, 14] width 1568 height 2145
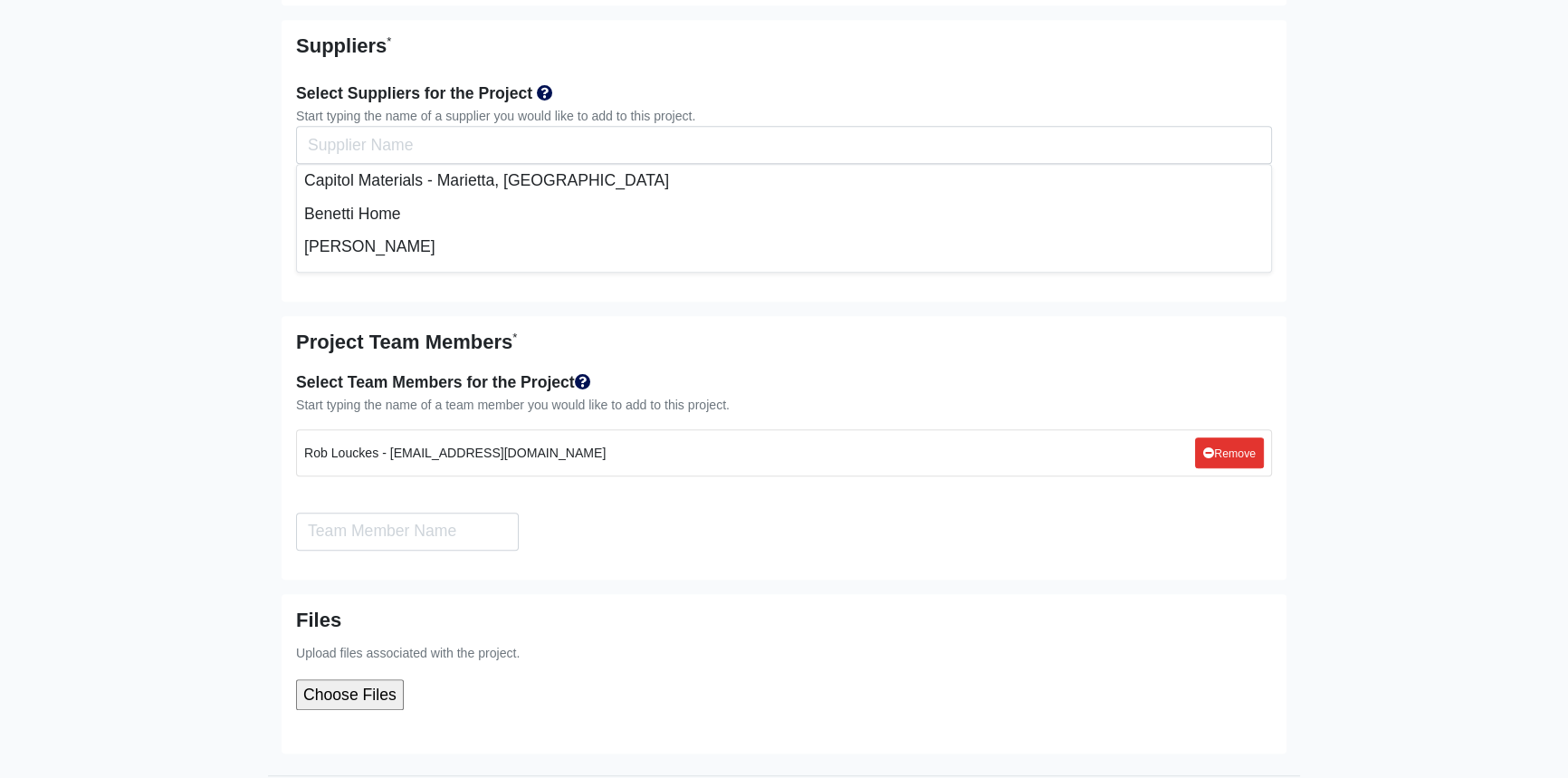
scroll to position [691, 0]
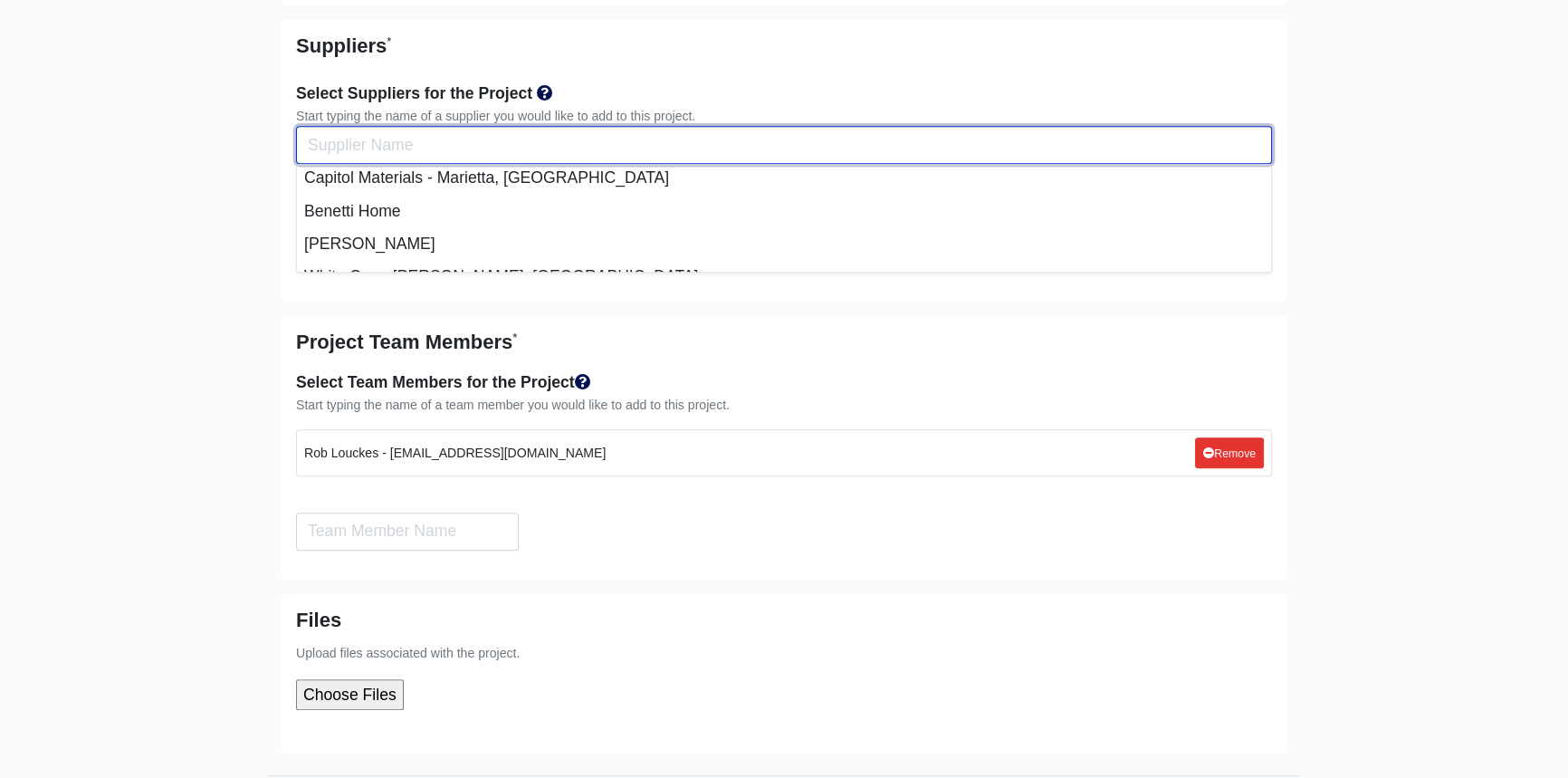
click at [380, 146] on input "Select Team Members for the Project" at bounding box center [784, 145] width 977 height 38
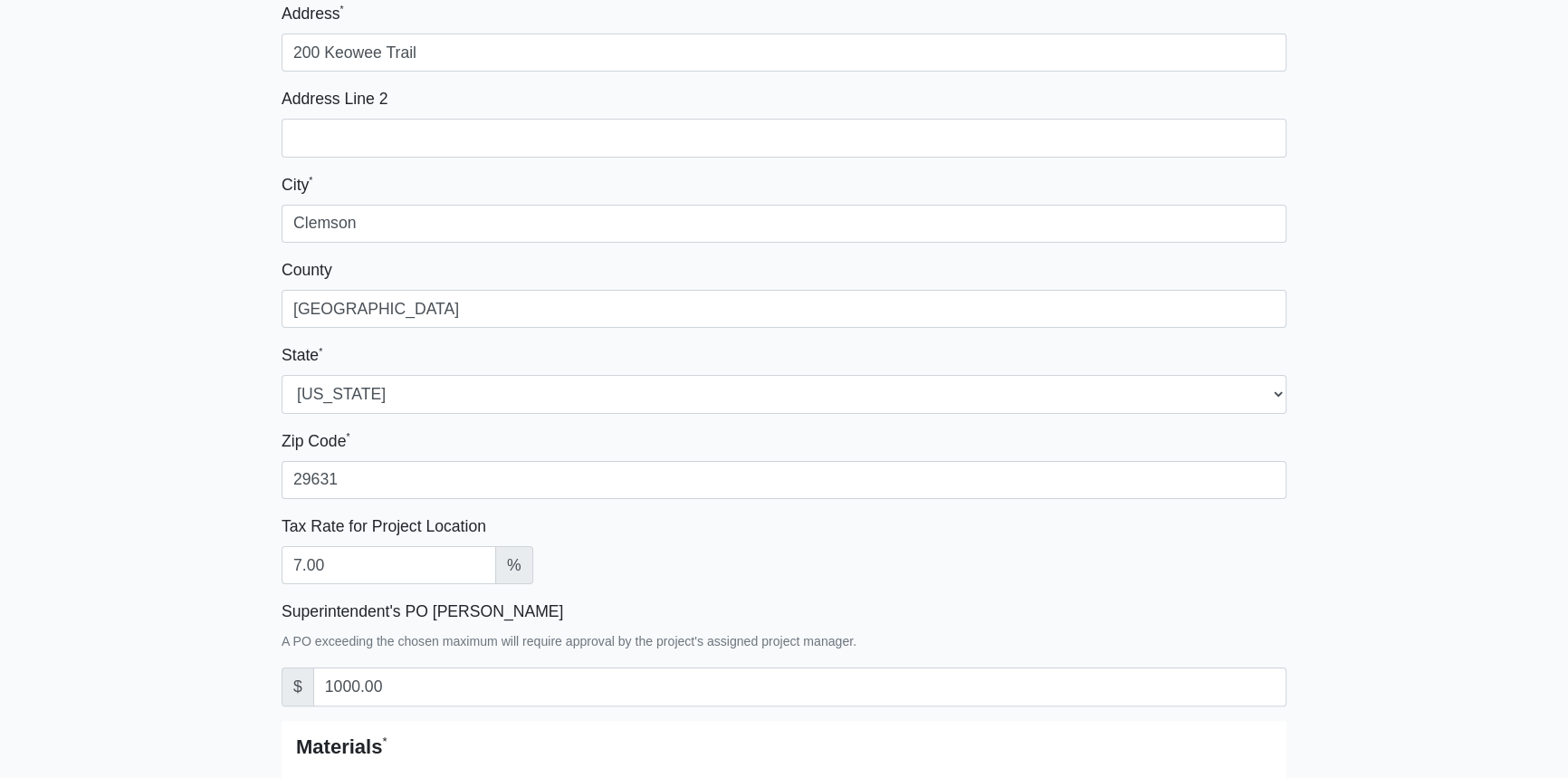
scroll to position [0, 0]
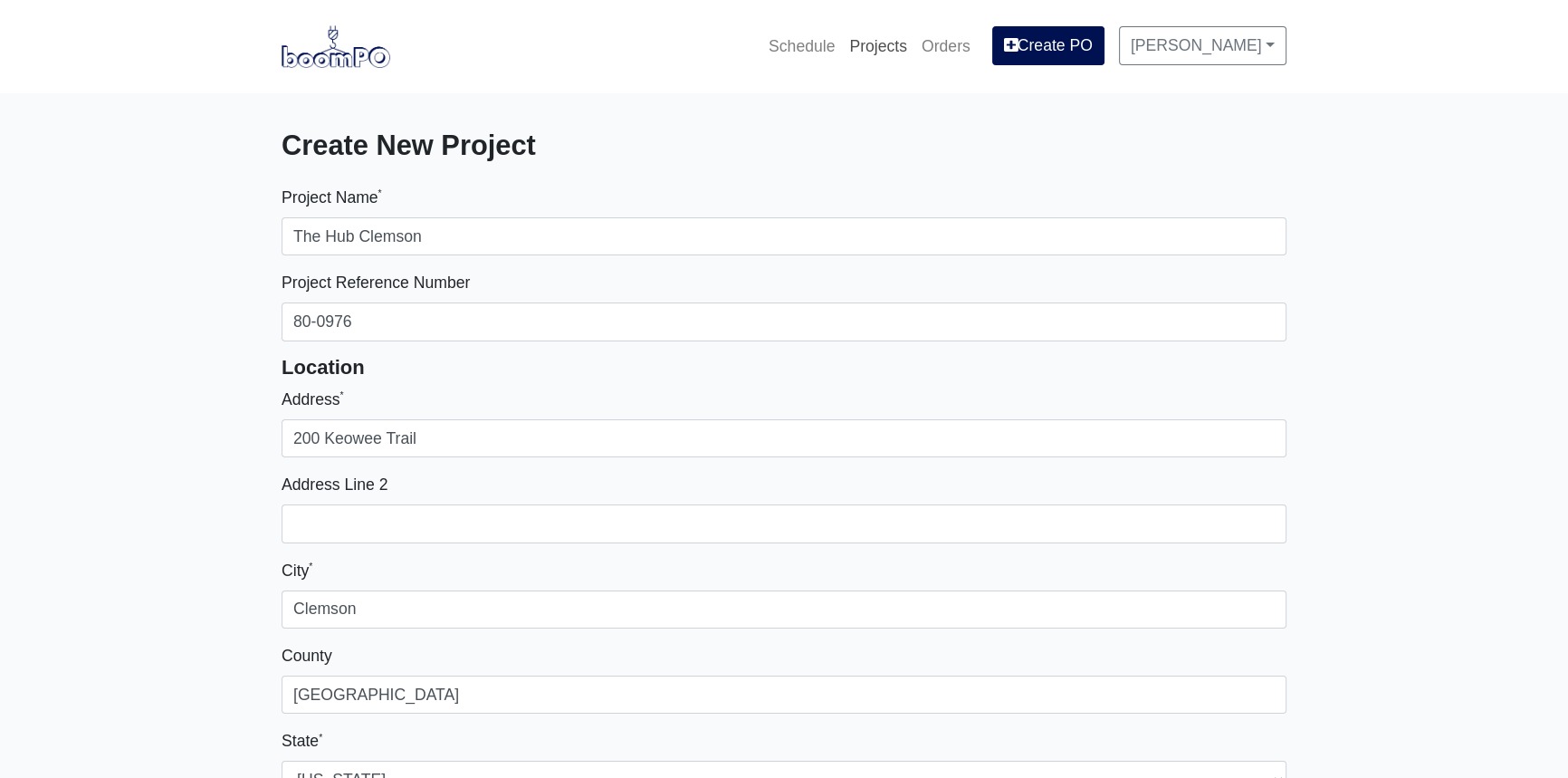
type input "L"
click at [908, 46] on link "Projects" at bounding box center [879, 46] width 72 height 40
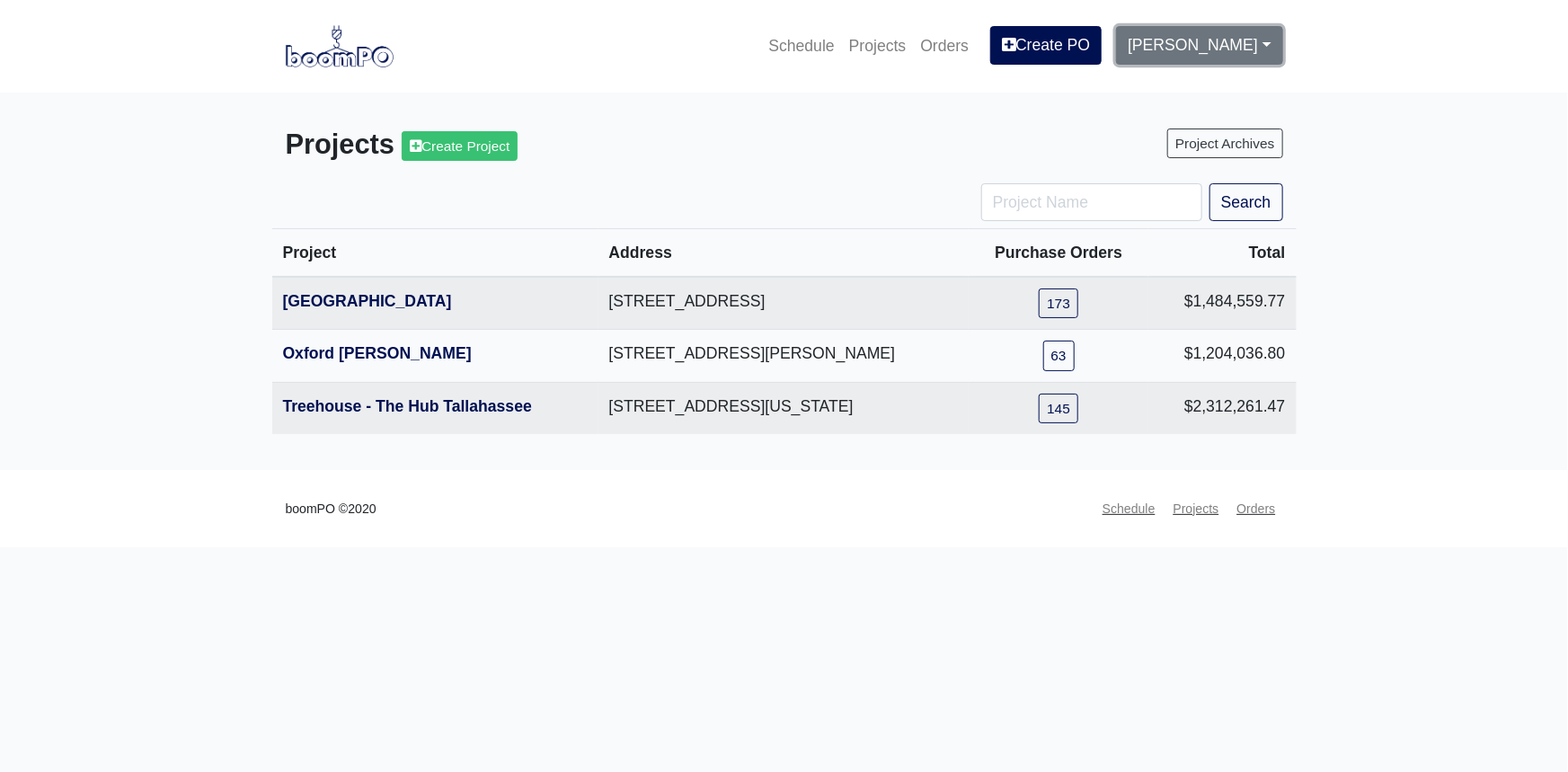
click at [1266, 45] on link "[PERSON_NAME]" at bounding box center [1199, 45] width 166 height 38
click at [1205, 98] on link "Settings" at bounding box center [1187, 94] width 142 height 40
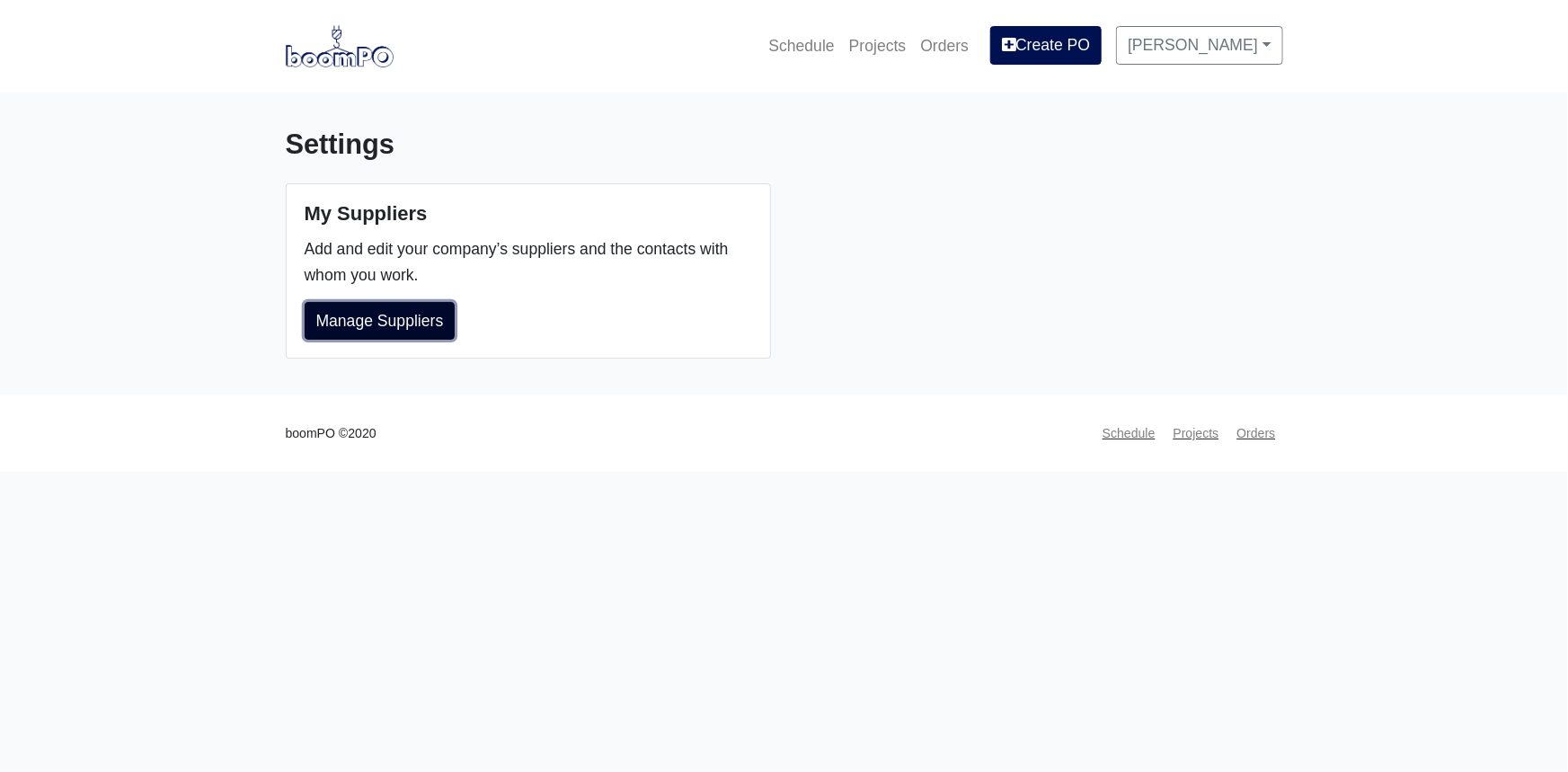
click at [386, 315] on link "Manage Suppliers" at bounding box center [380, 320] width 151 height 38
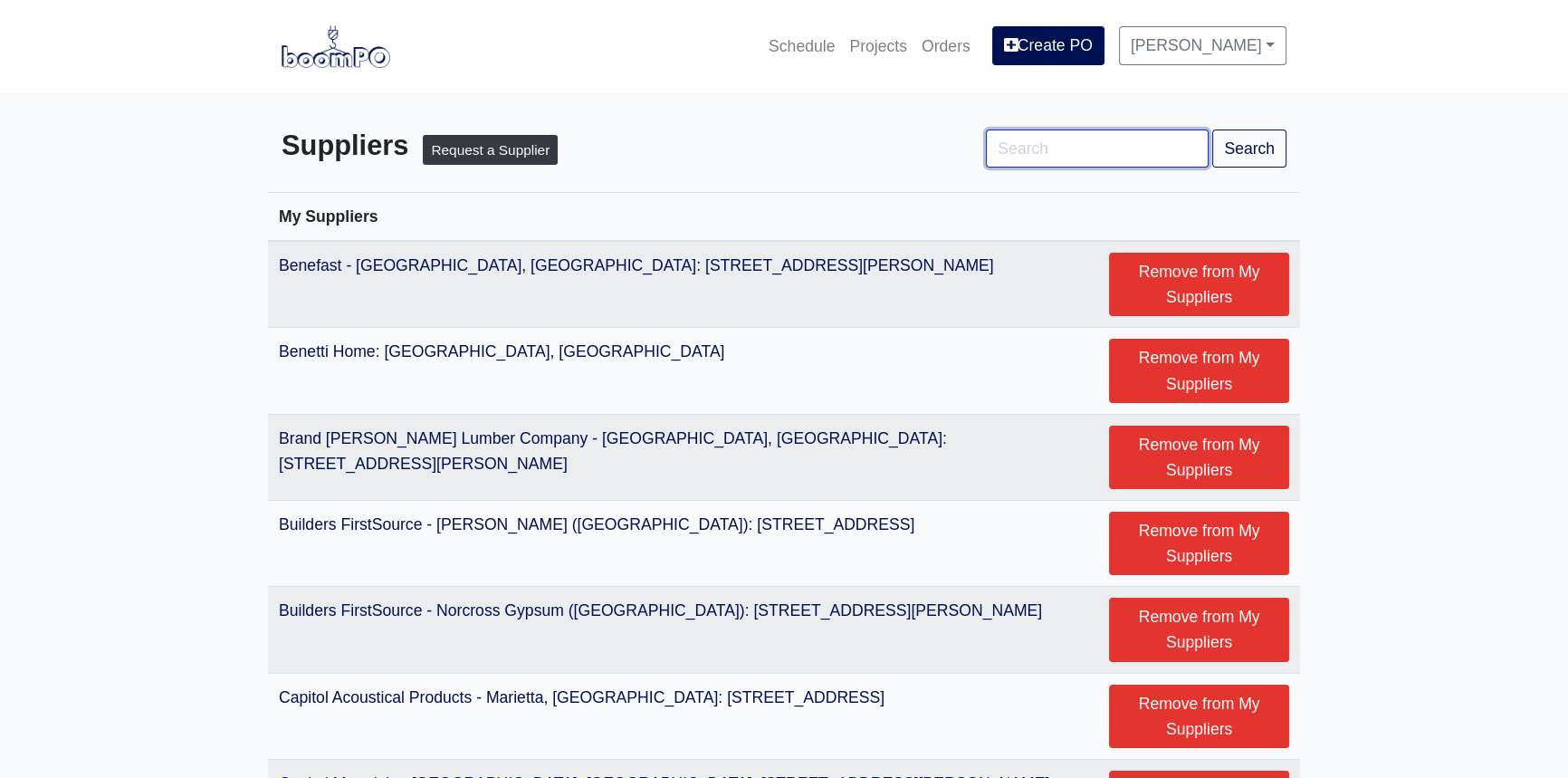
click at [1111, 153] on input "Search" at bounding box center [1098, 148] width 223 height 38
type input "L&W Supply"
click at [1212, 129] on button "Search" at bounding box center [1249, 148] width 74 height 38
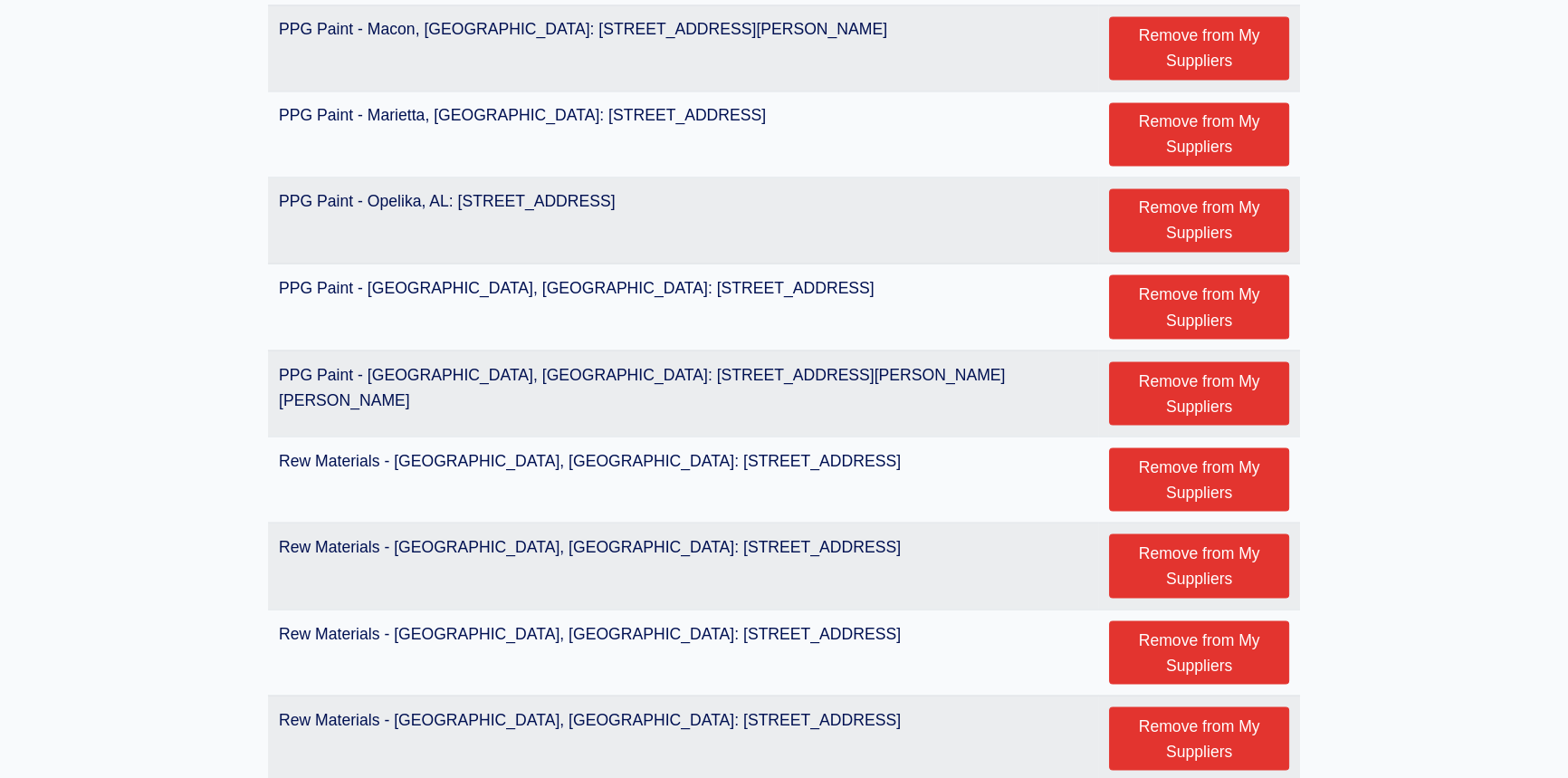
scroll to position [4115, 0]
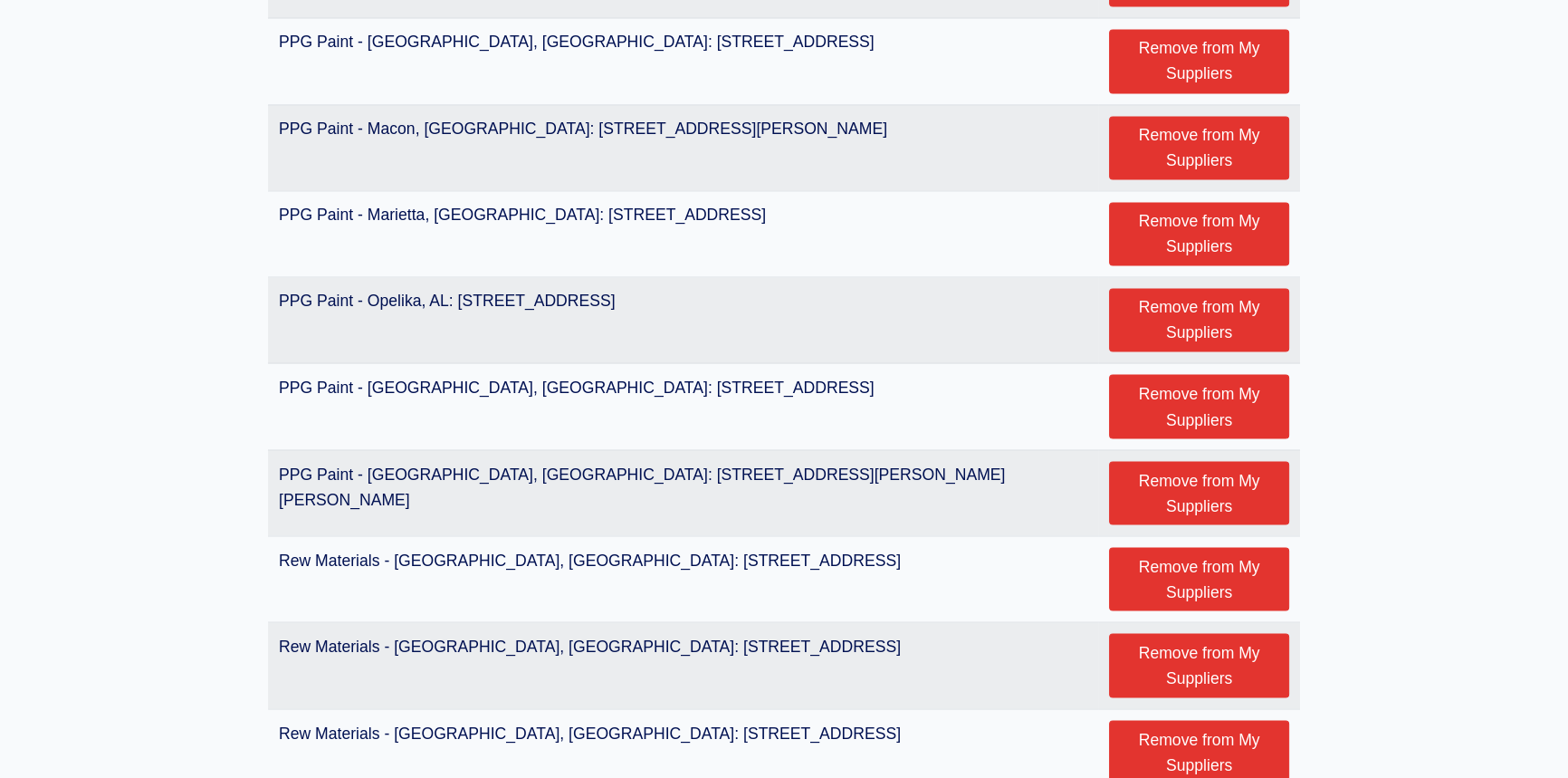
scroll to position [4077, 0]
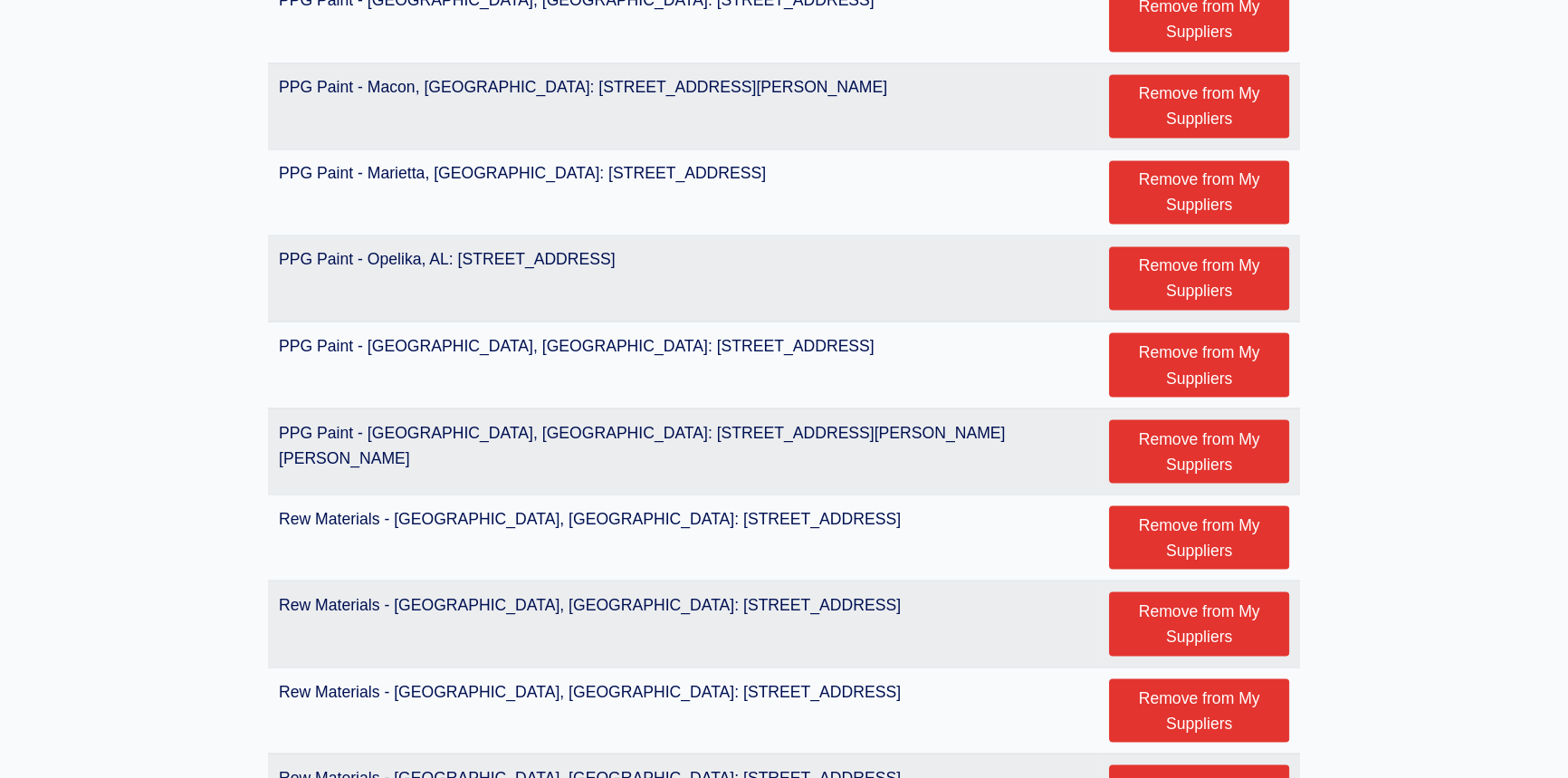
scroll to position [4137, 0]
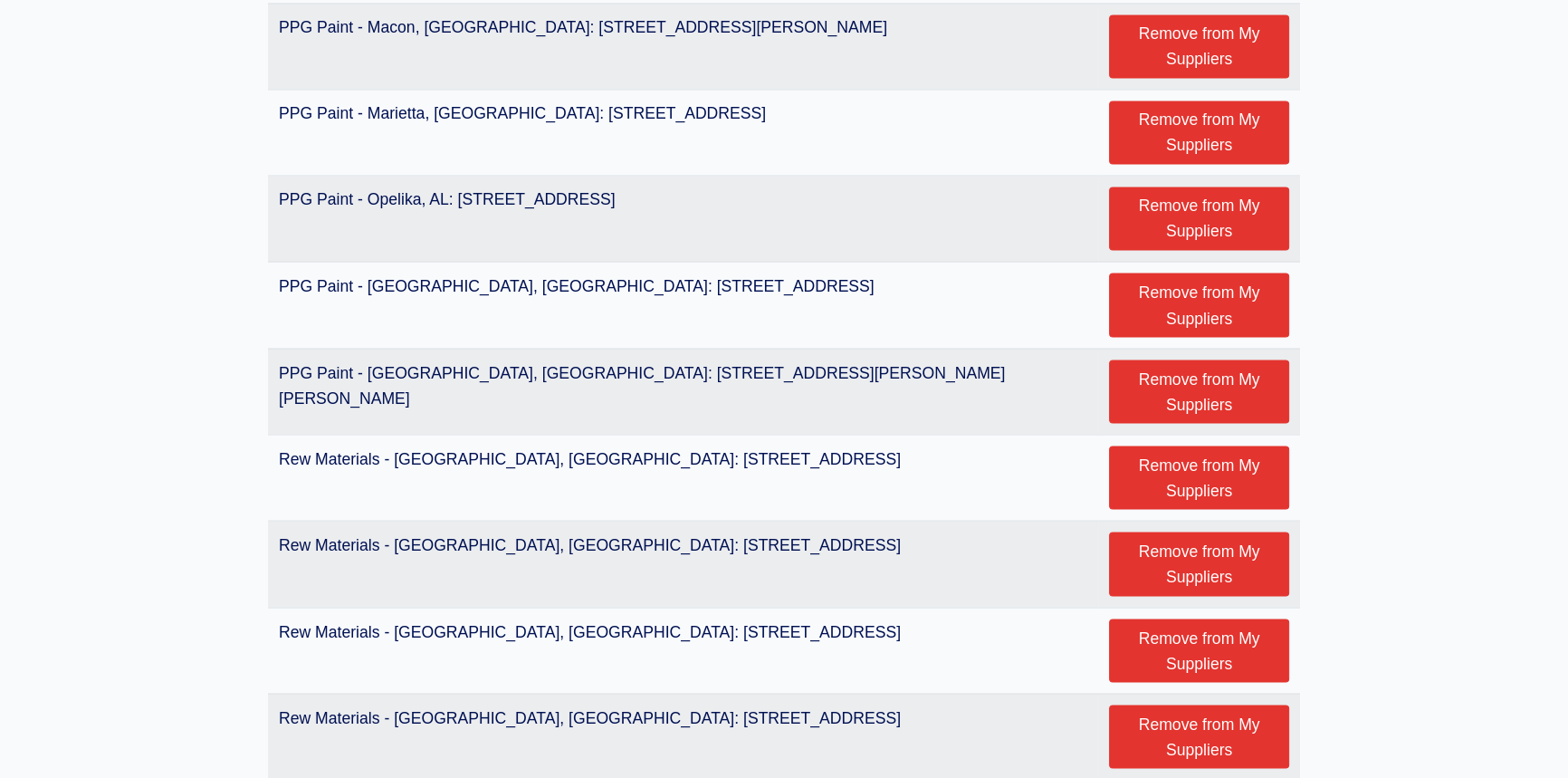
scroll to position [4115, 0]
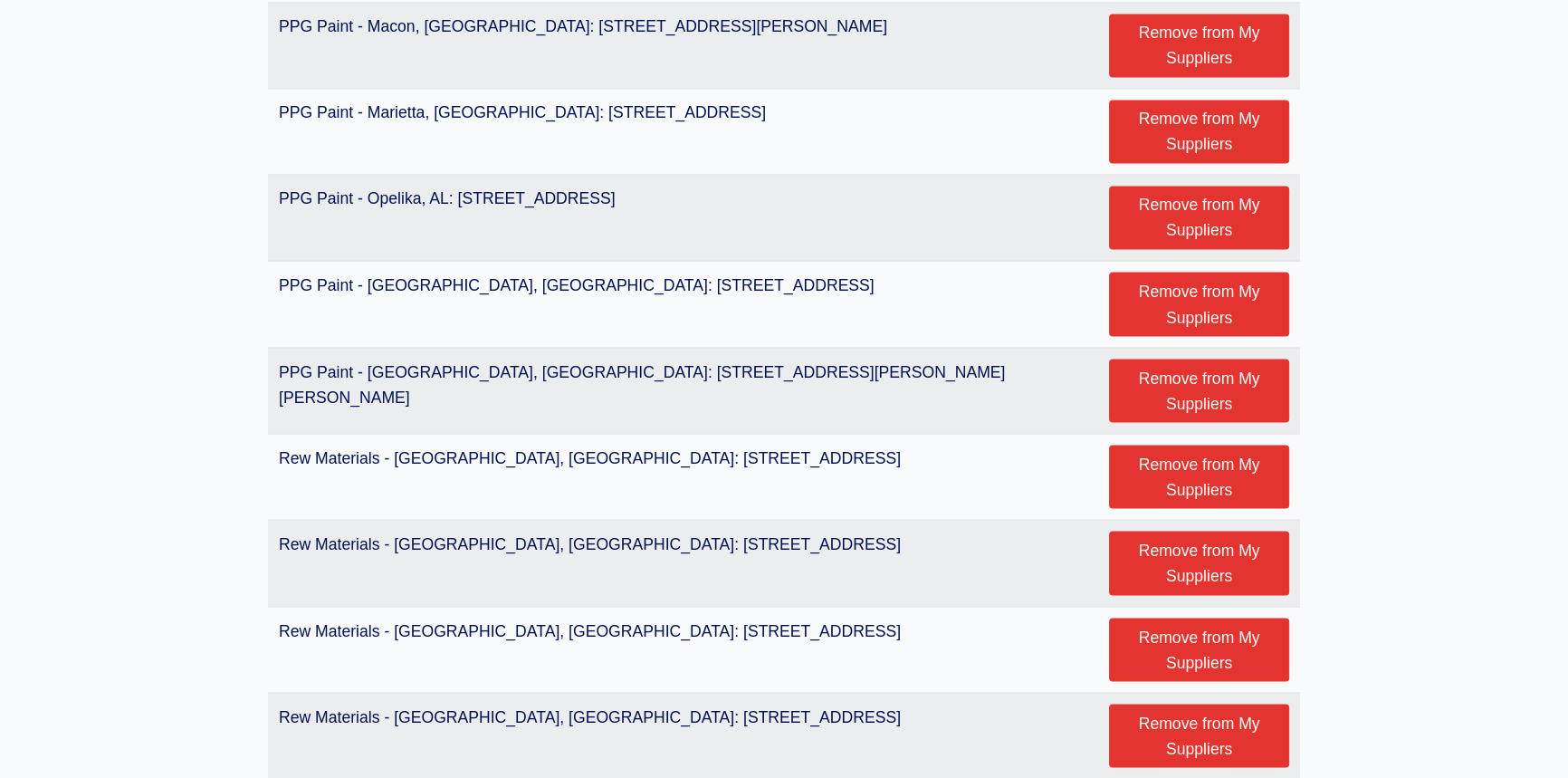
scroll to position [4137, 0]
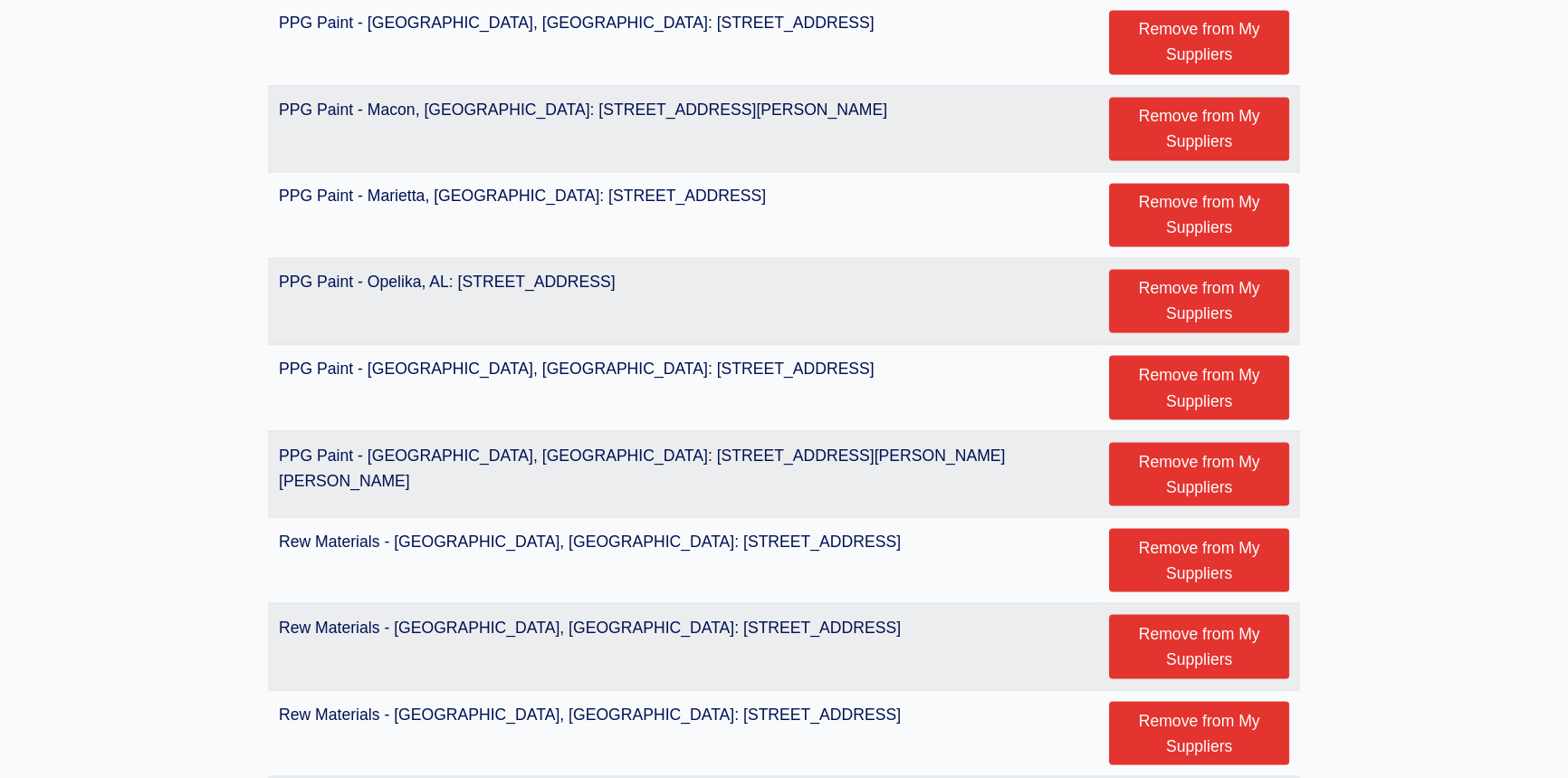
scroll to position [4077, 0]
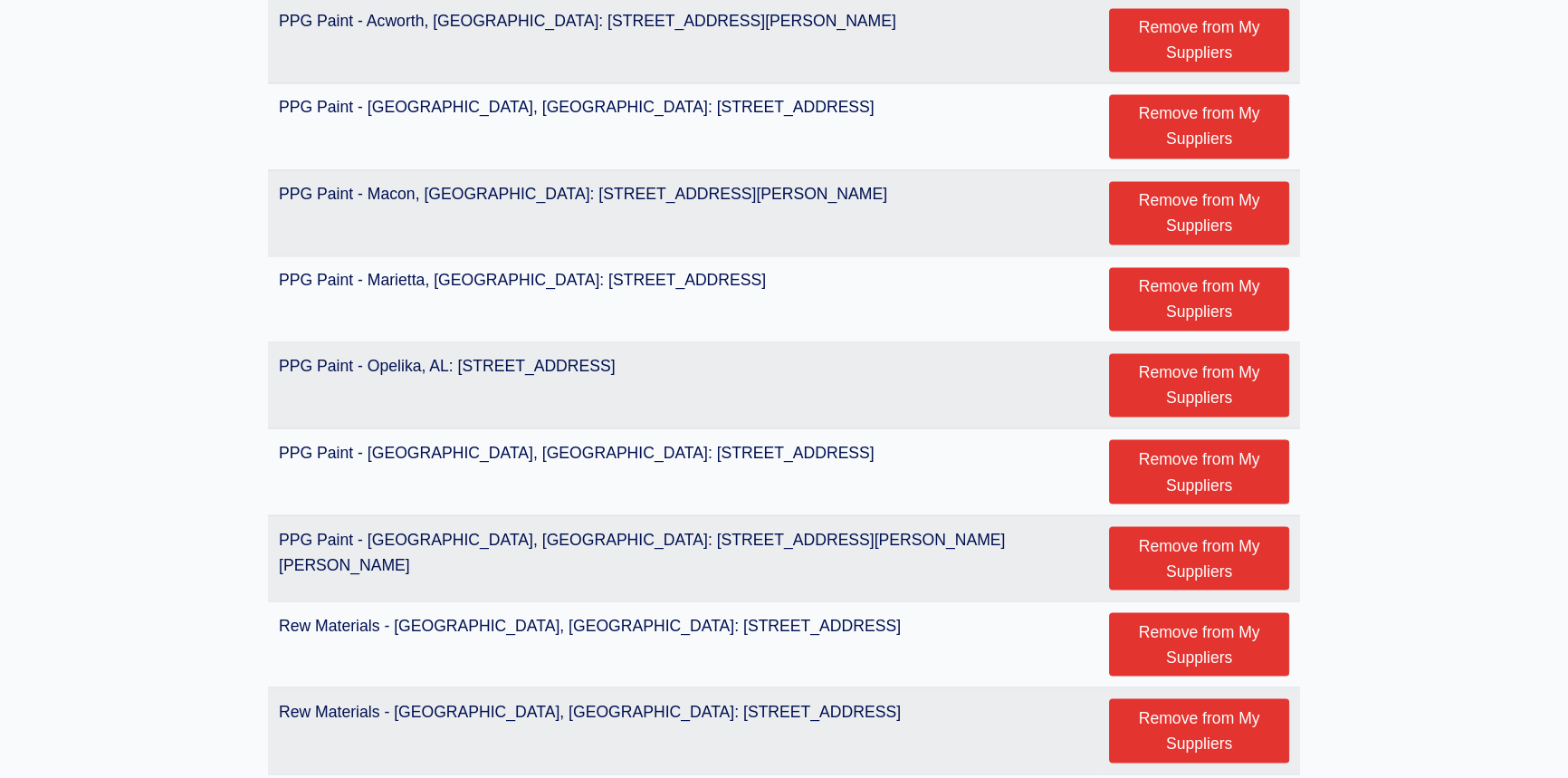
scroll to position [4115, 0]
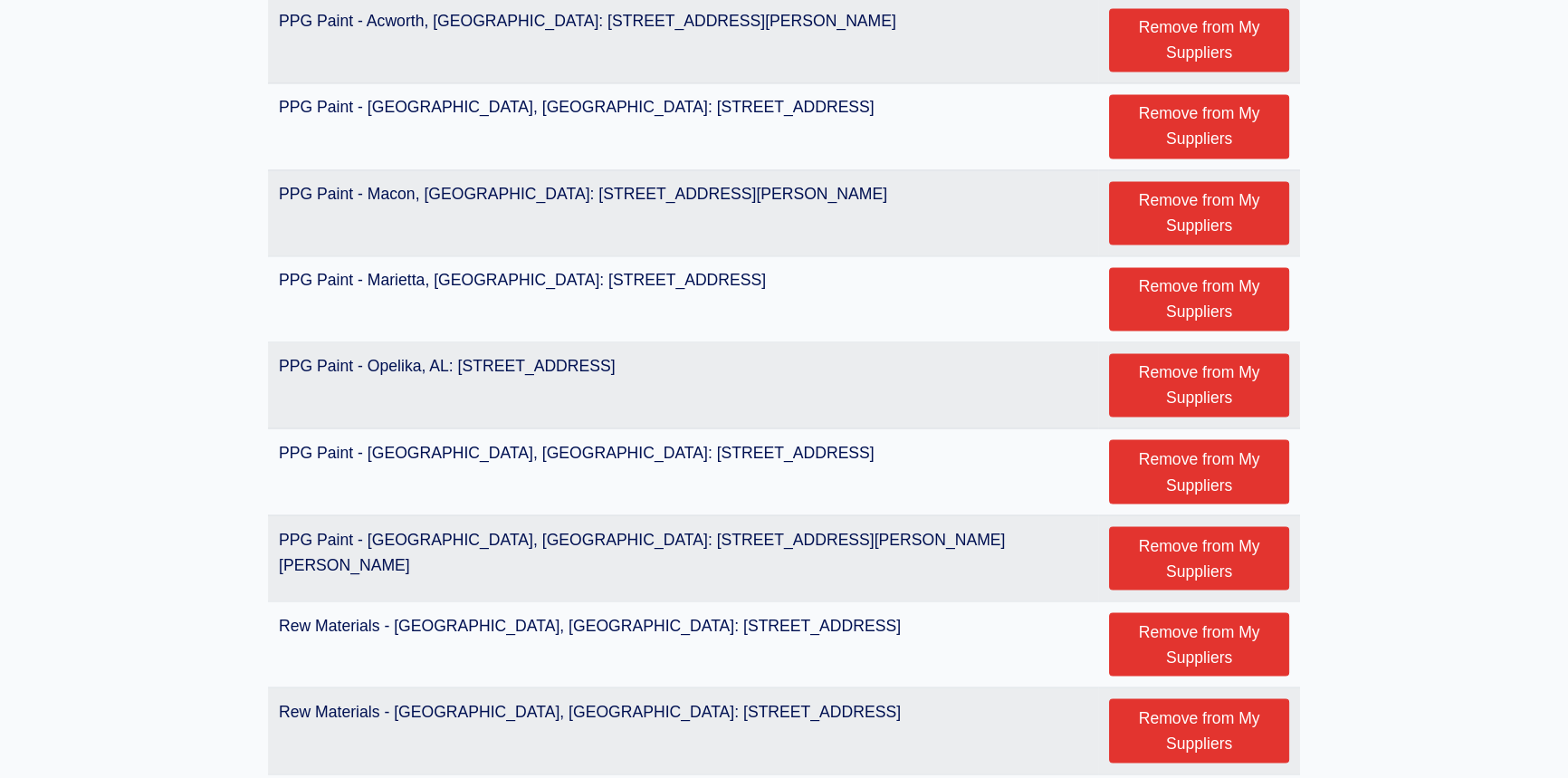
scroll to position [3951, 0]
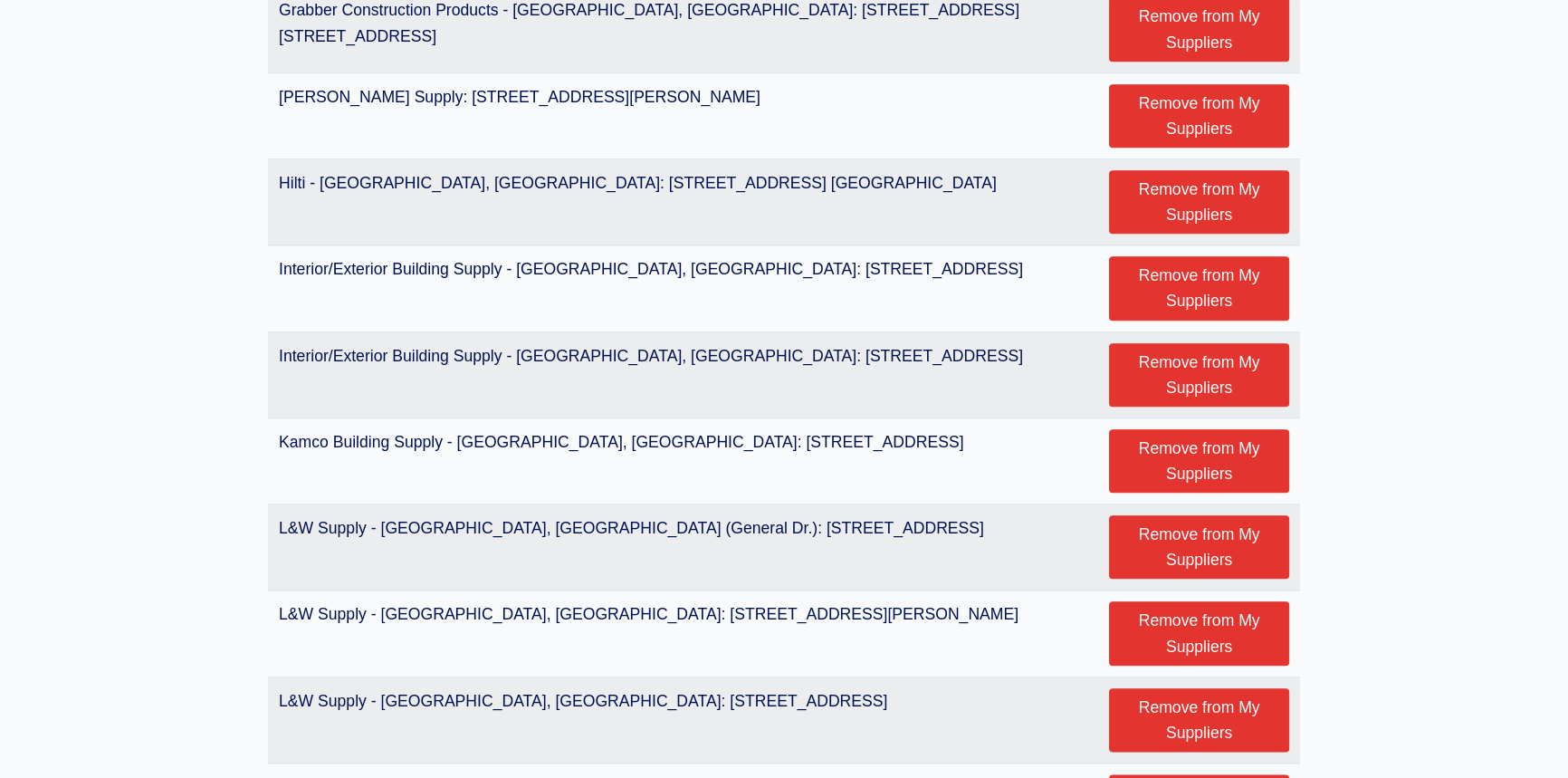
scroll to position [2469, 0]
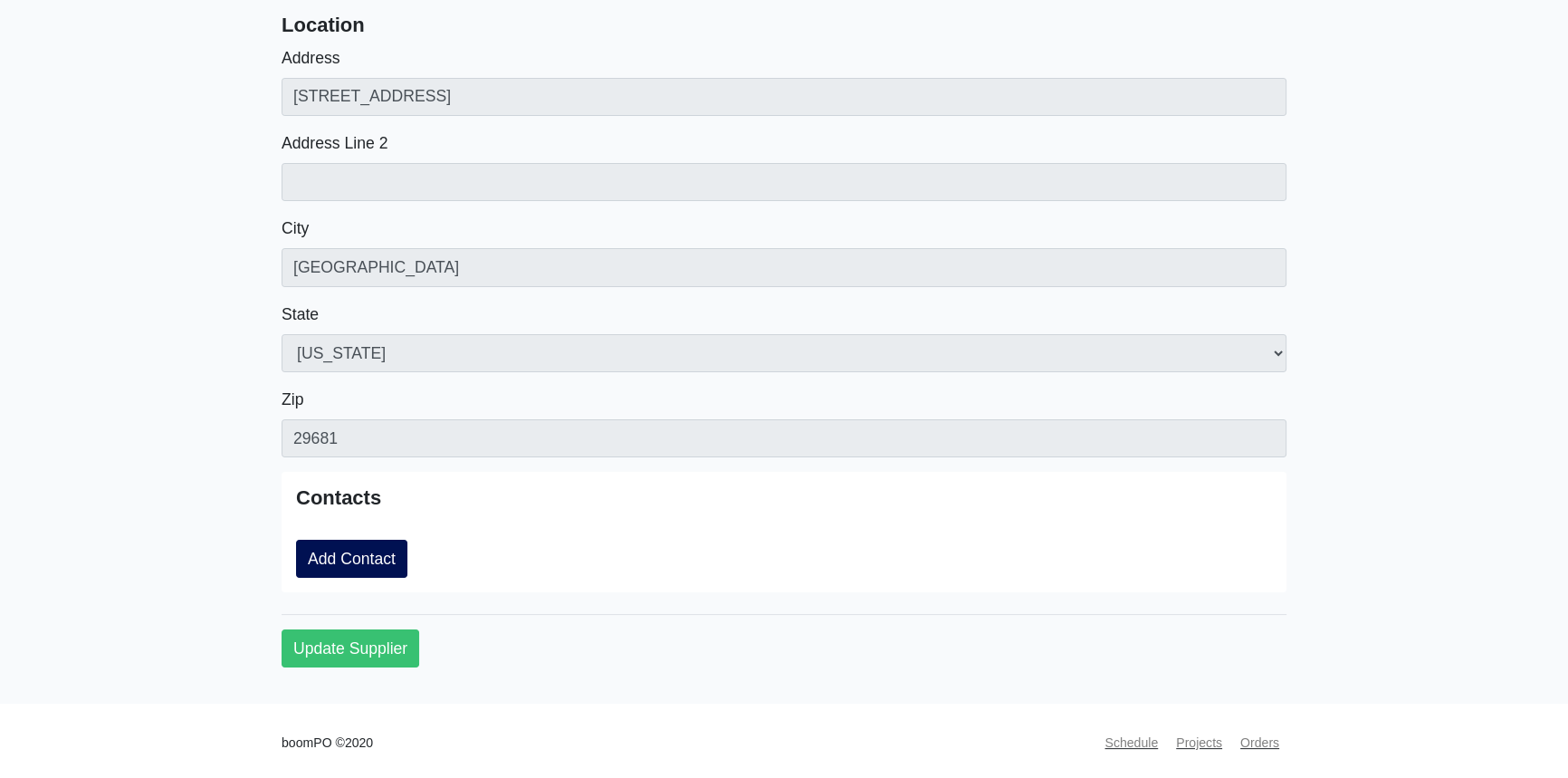
scroll to position [259, 0]
click at [353, 557] on link "Add Contact" at bounding box center [352, 555] width 111 height 38
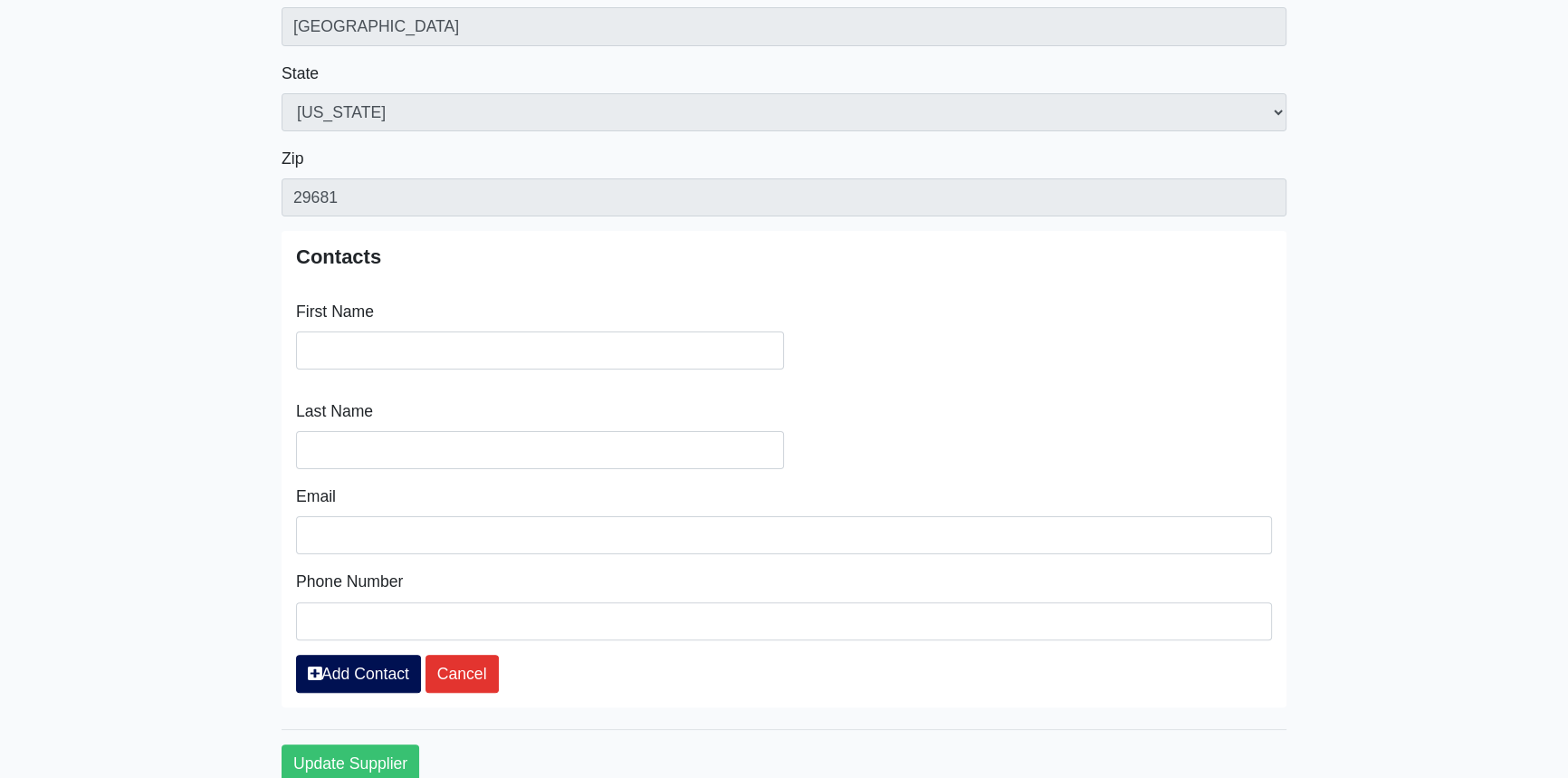
scroll to position [506, 0]
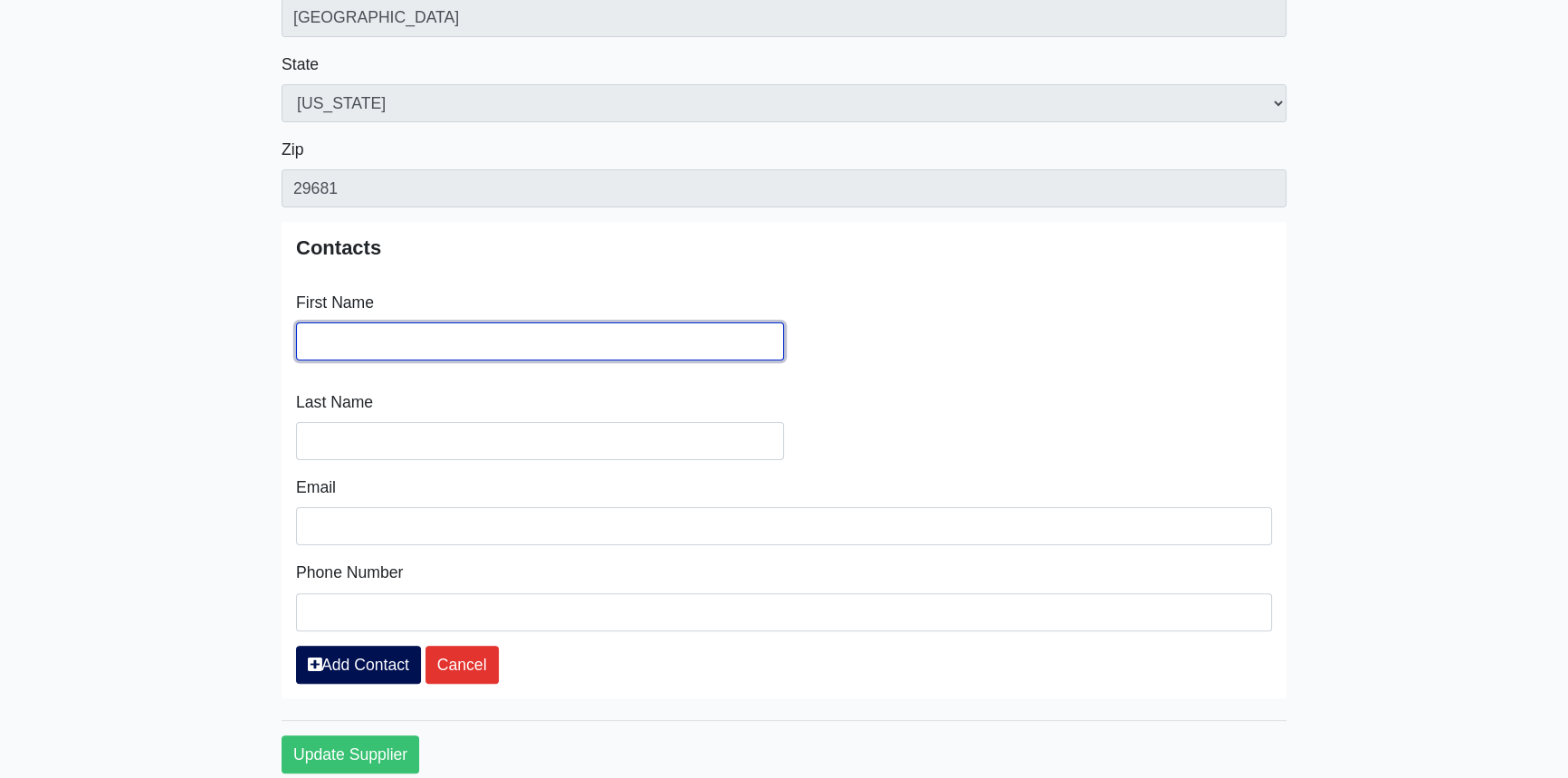
click at [332, 335] on input "Search" at bounding box center [540, 341] width 488 height 38
type input "[PERSON_NAME]"
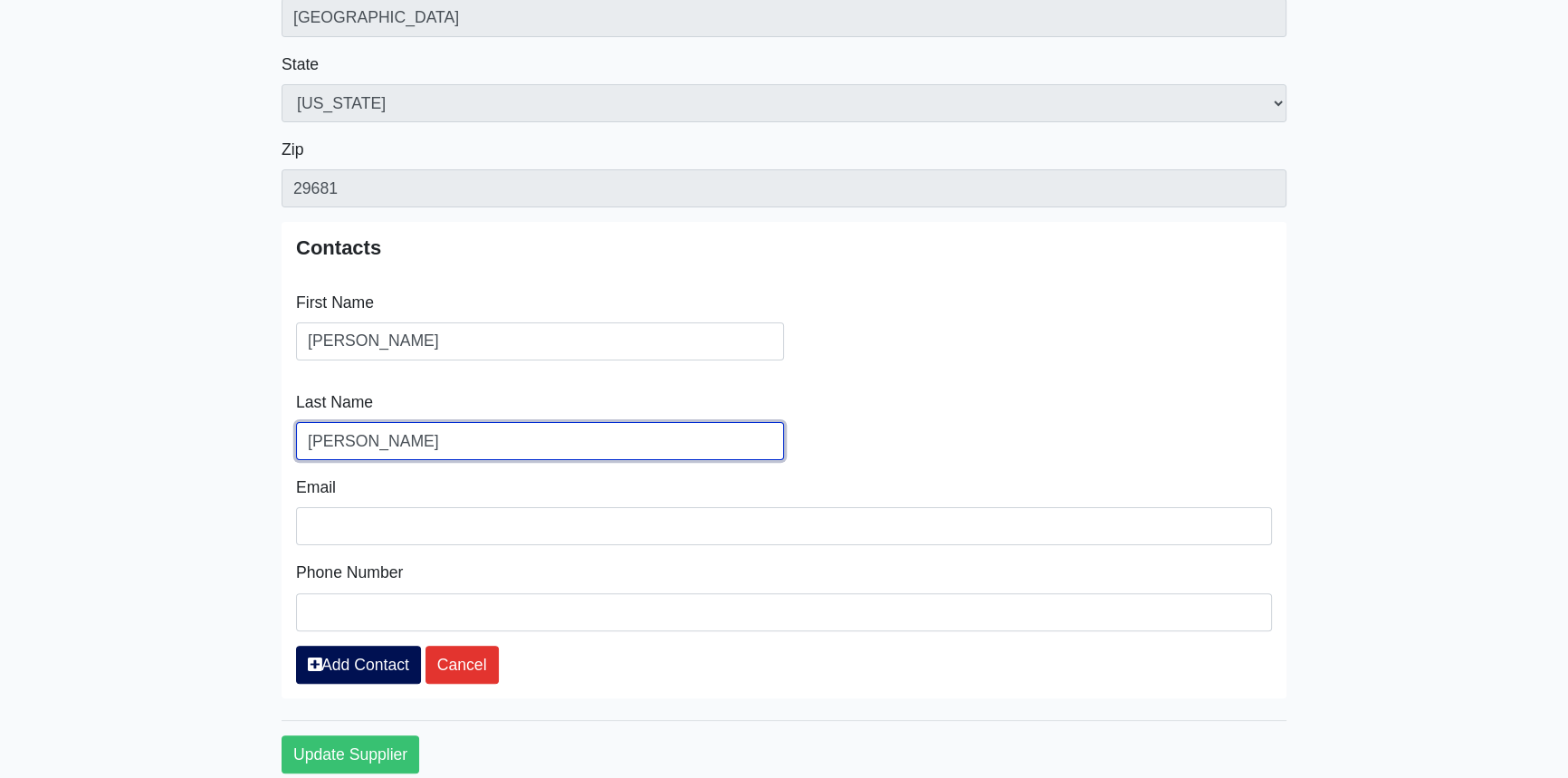
type input "[PERSON_NAME]"
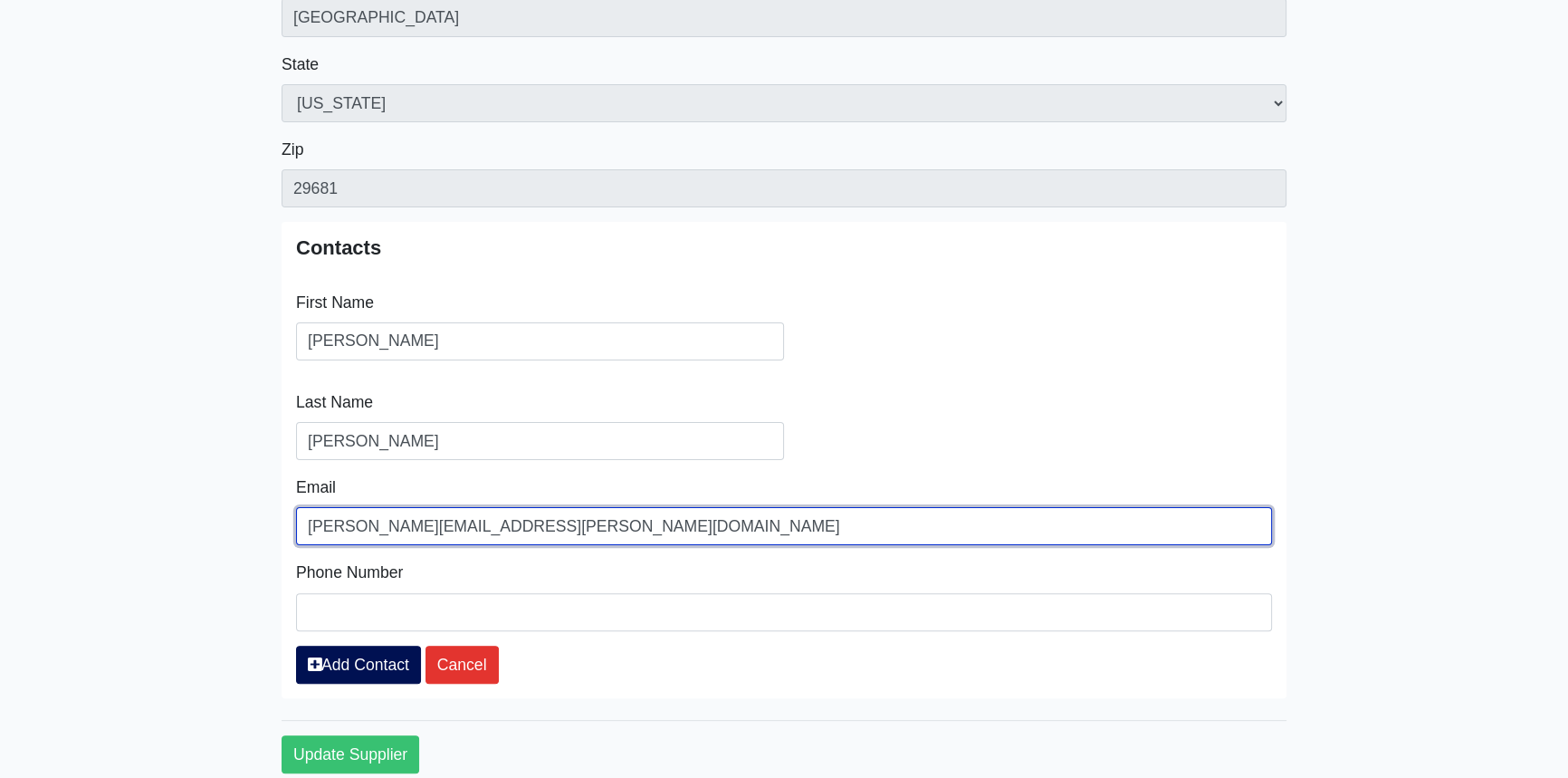
type input "[PERSON_NAME][EMAIL_ADDRESS][PERSON_NAME][DOMAIN_NAME]"
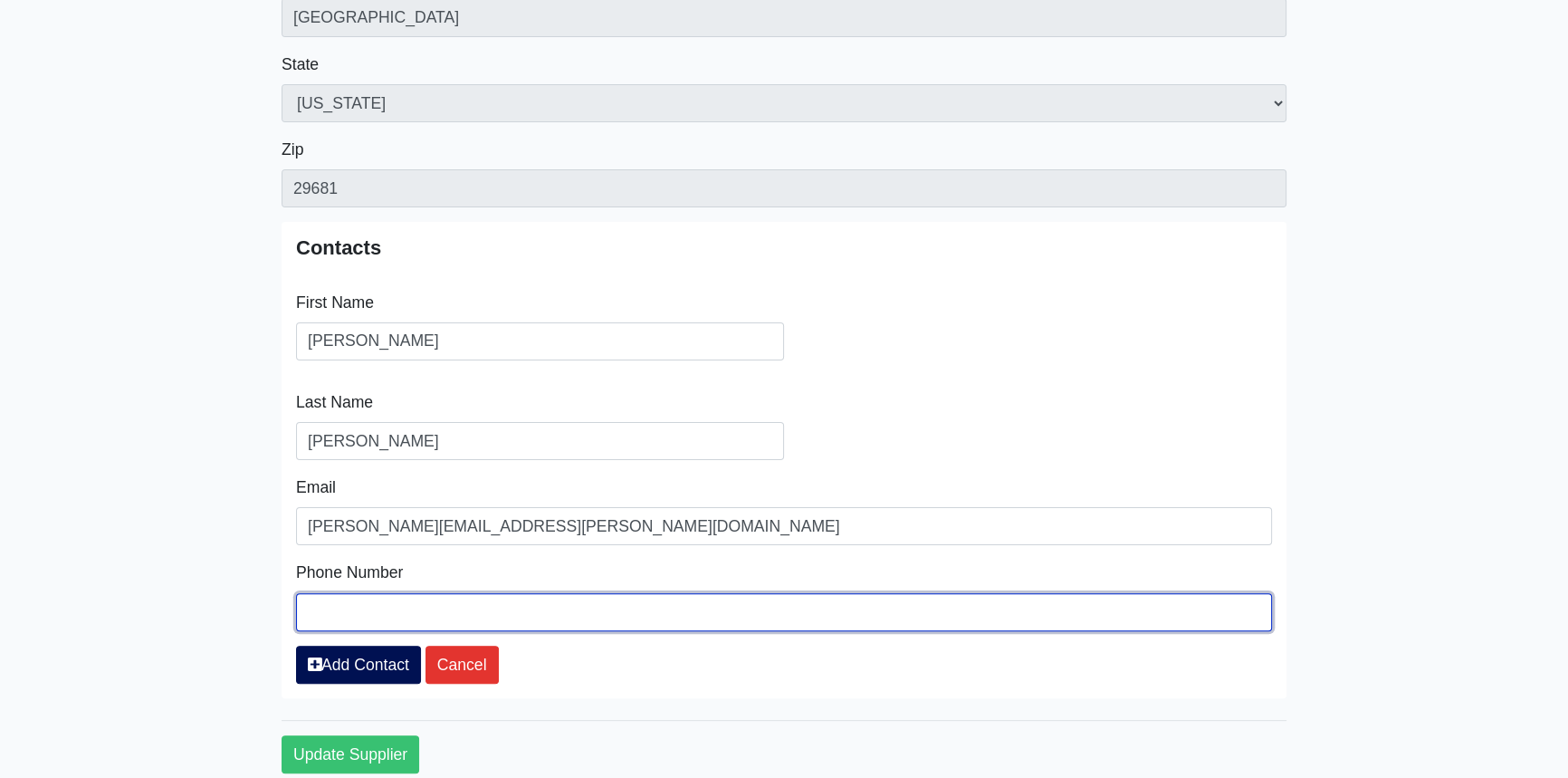
click at [449, 608] on input "phone_number" at bounding box center [784, 612] width 977 height 38
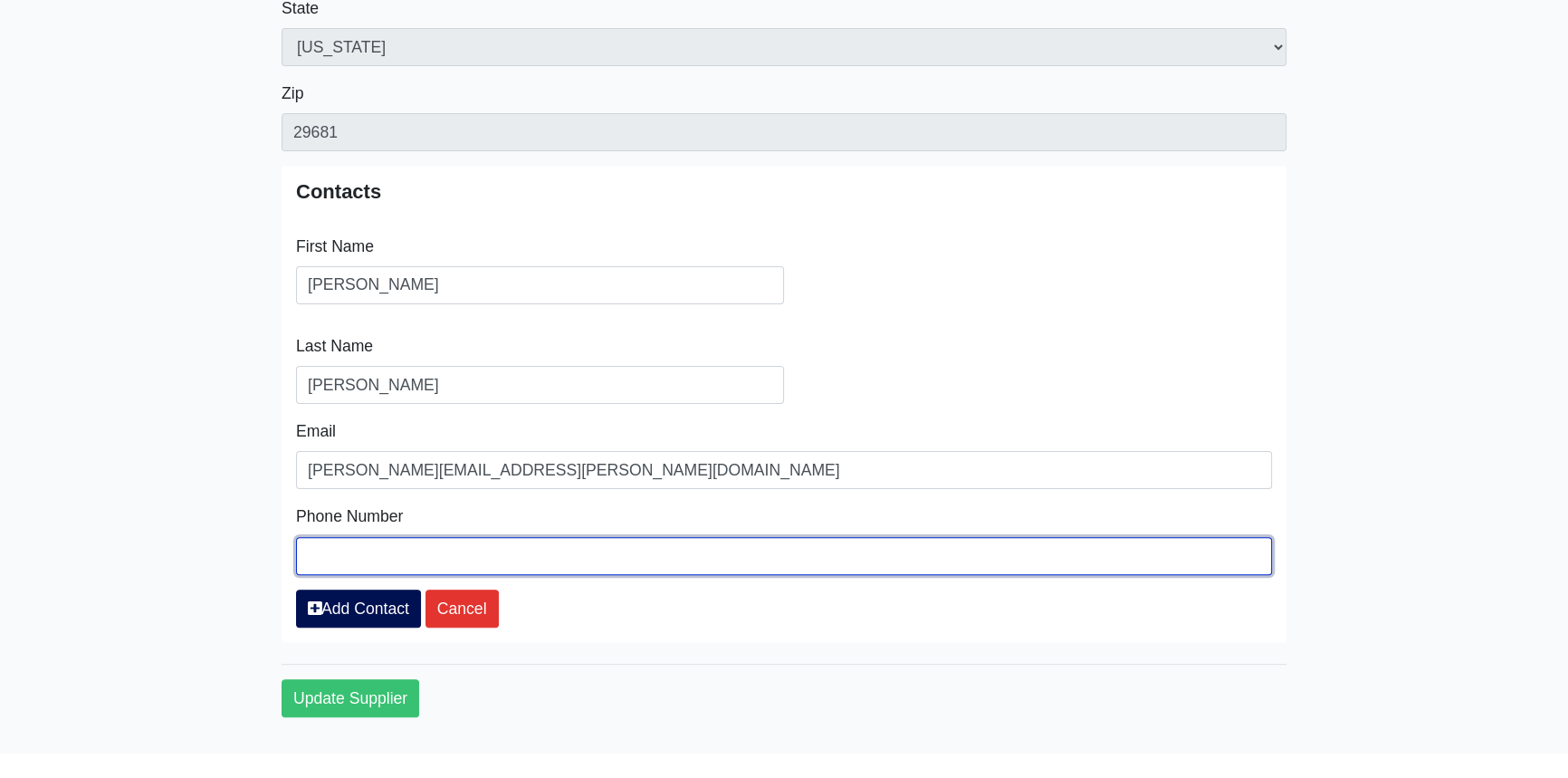
scroll to position [588, 0]
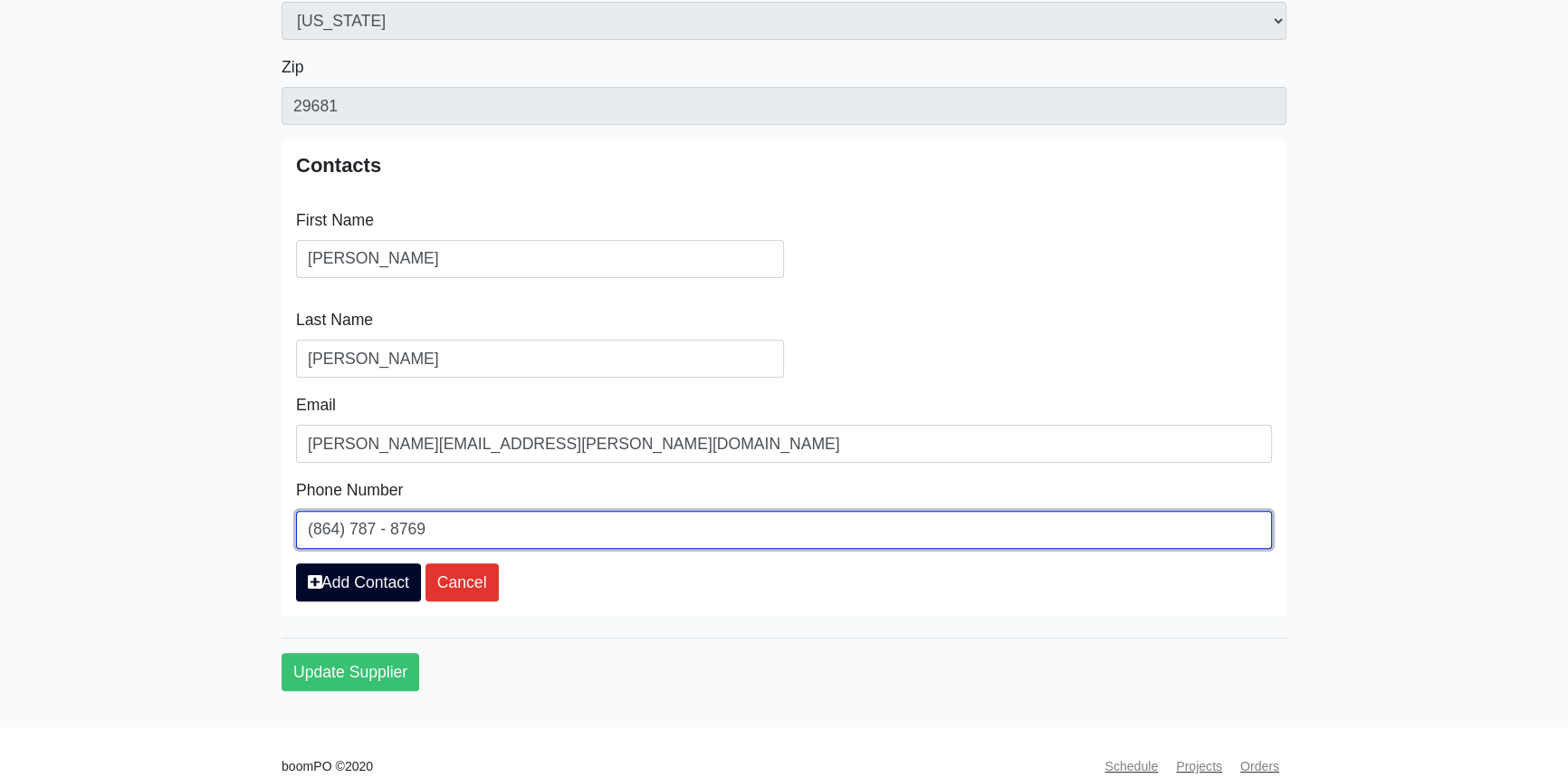
type input "(864) 787 - 8769"
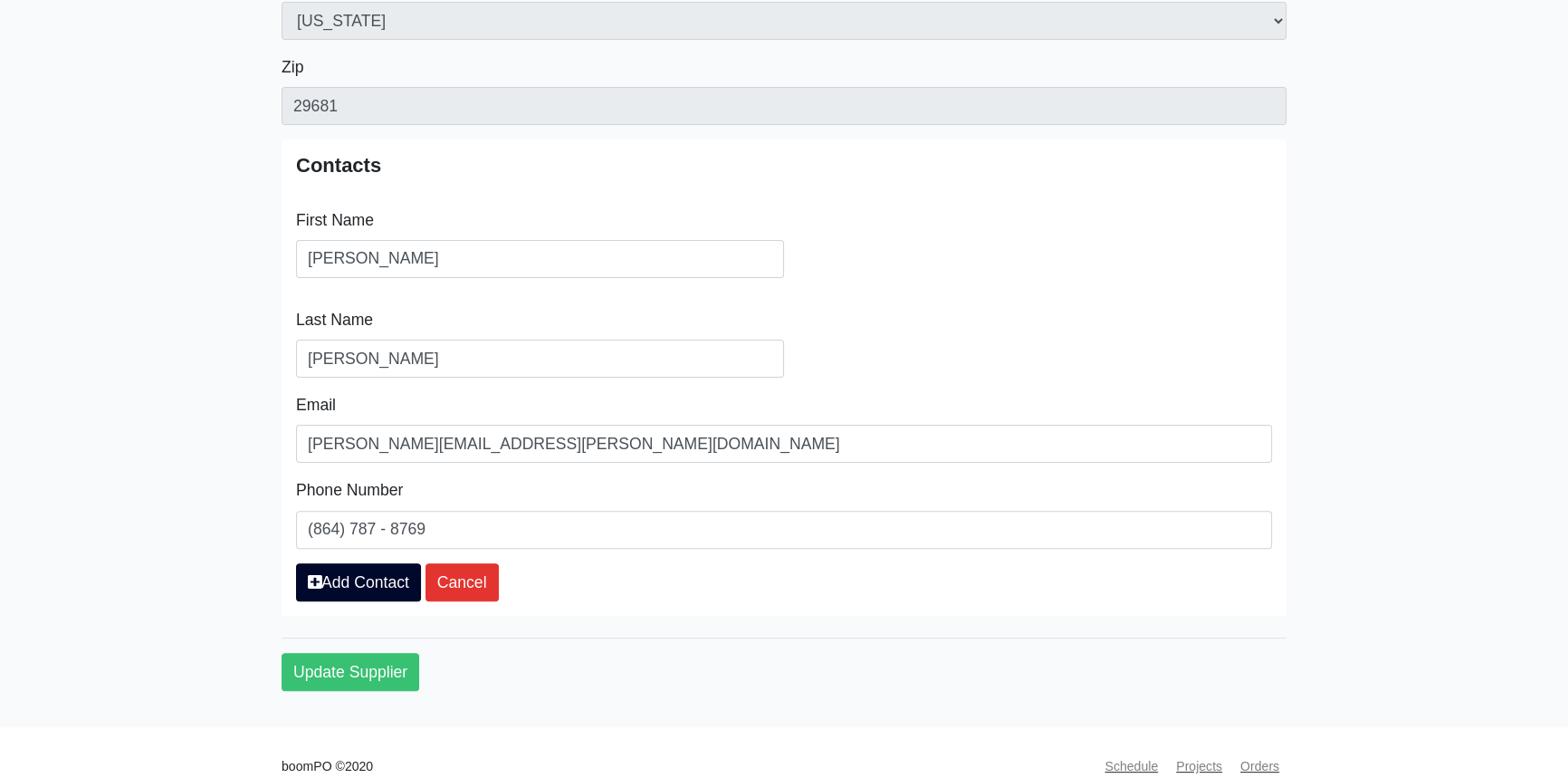
click at [383, 581] on link "Add Contact" at bounding box center [359, 582] width 125 height 38
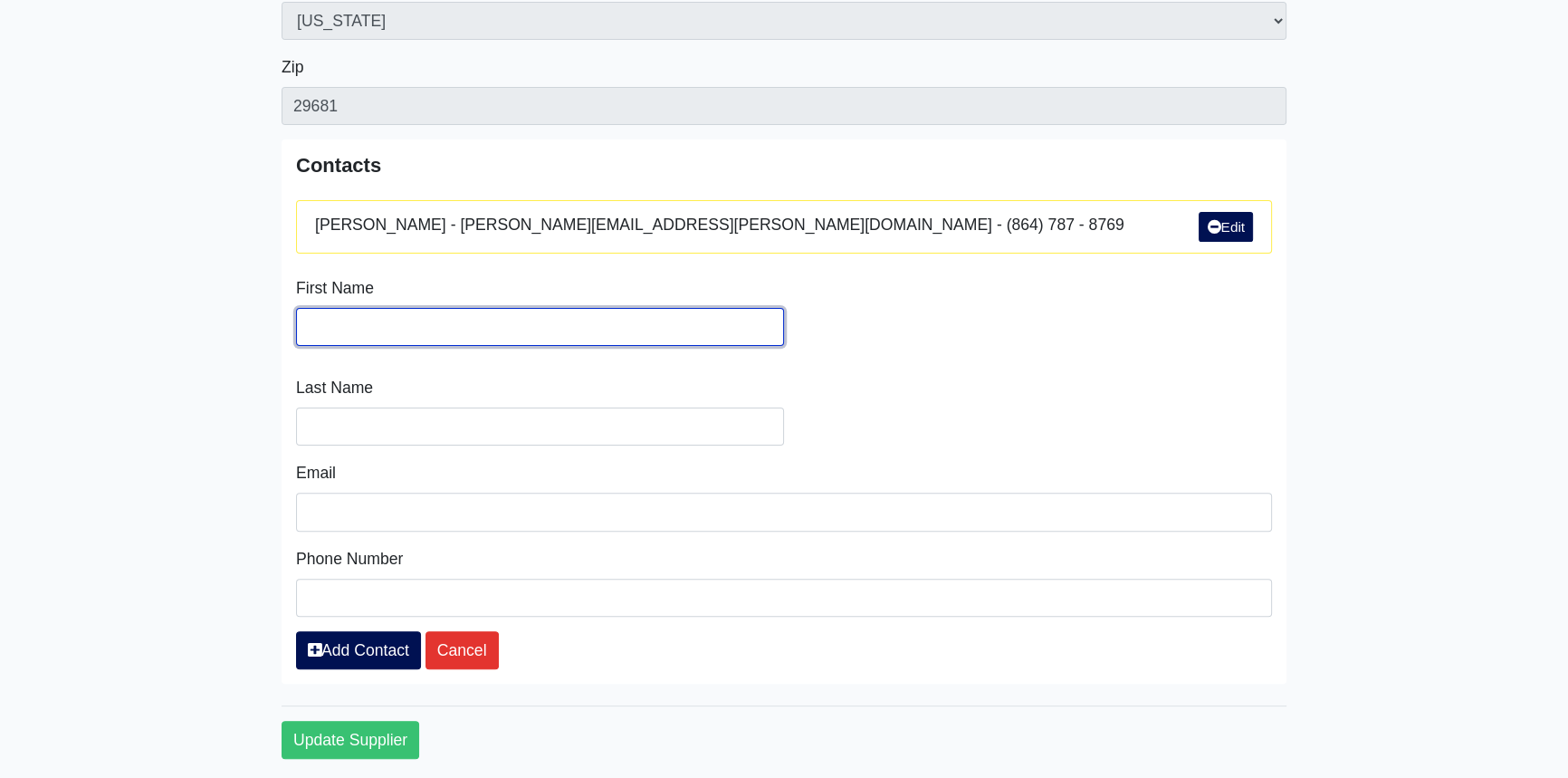
click at [375, 320] on input "Search" at bounding box center [540, 326] width 488 height 38
type input "Gary"
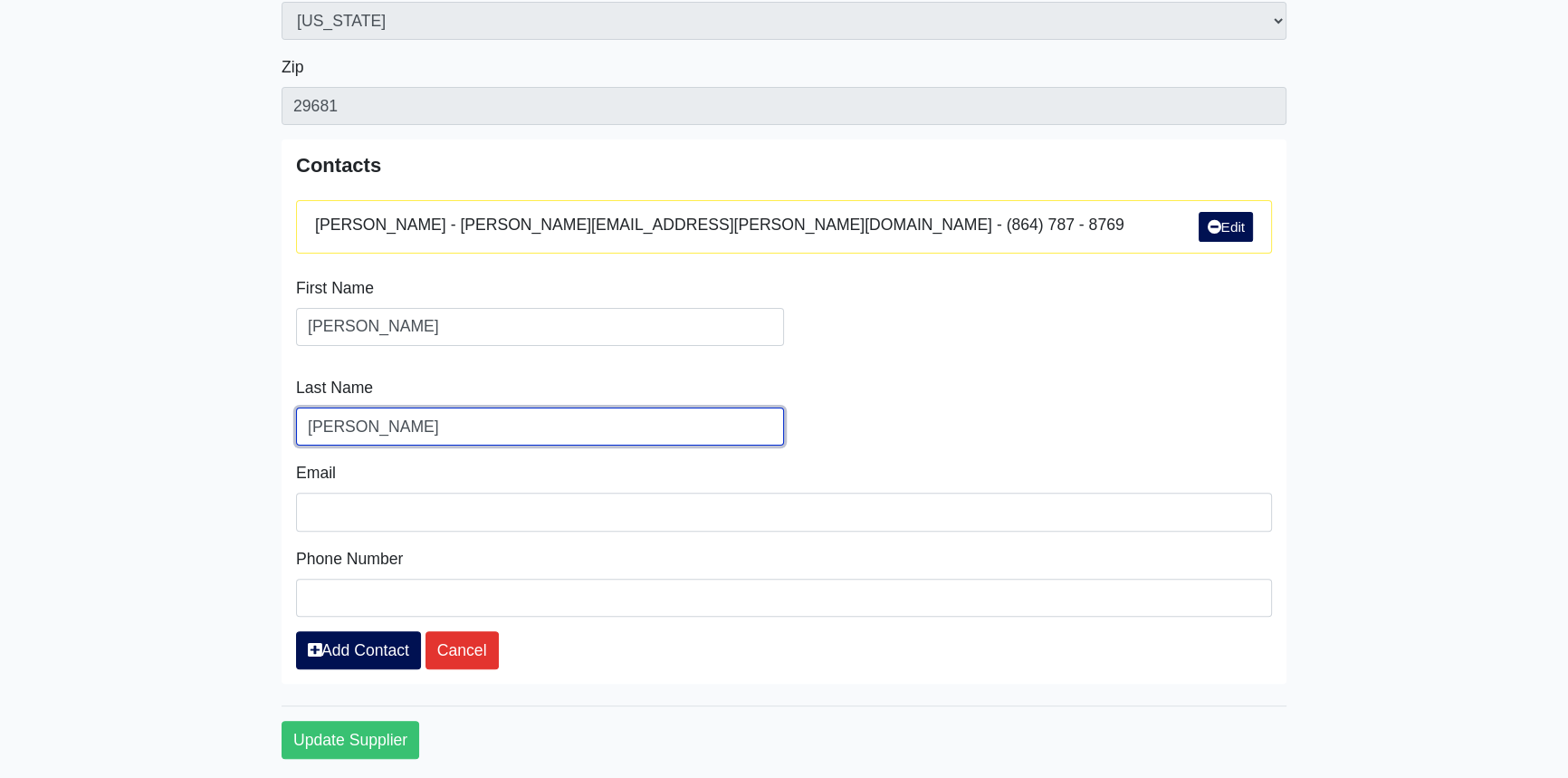
type input "Bruce"
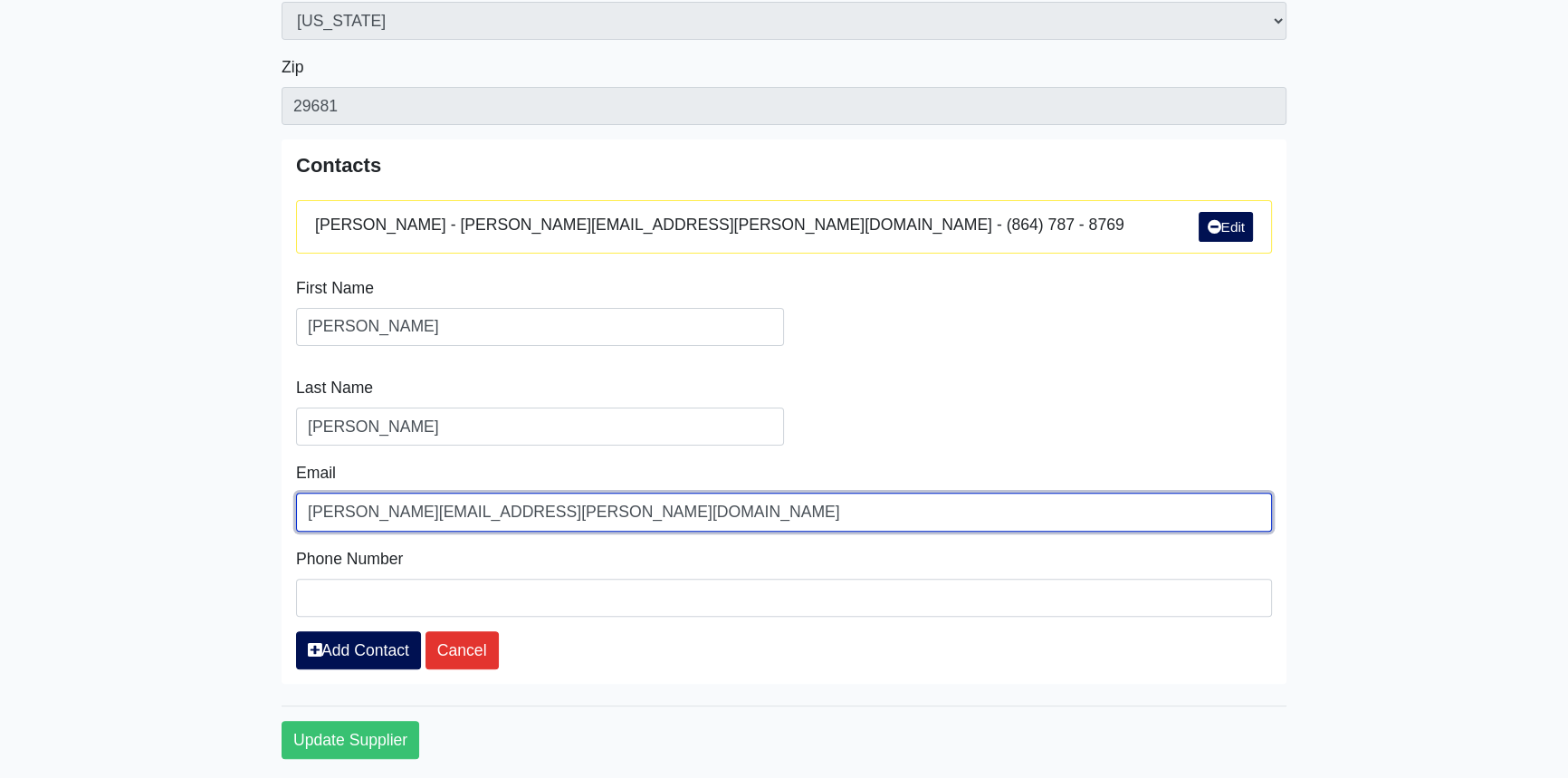
type input "gary.bruce@lwsupply.com"
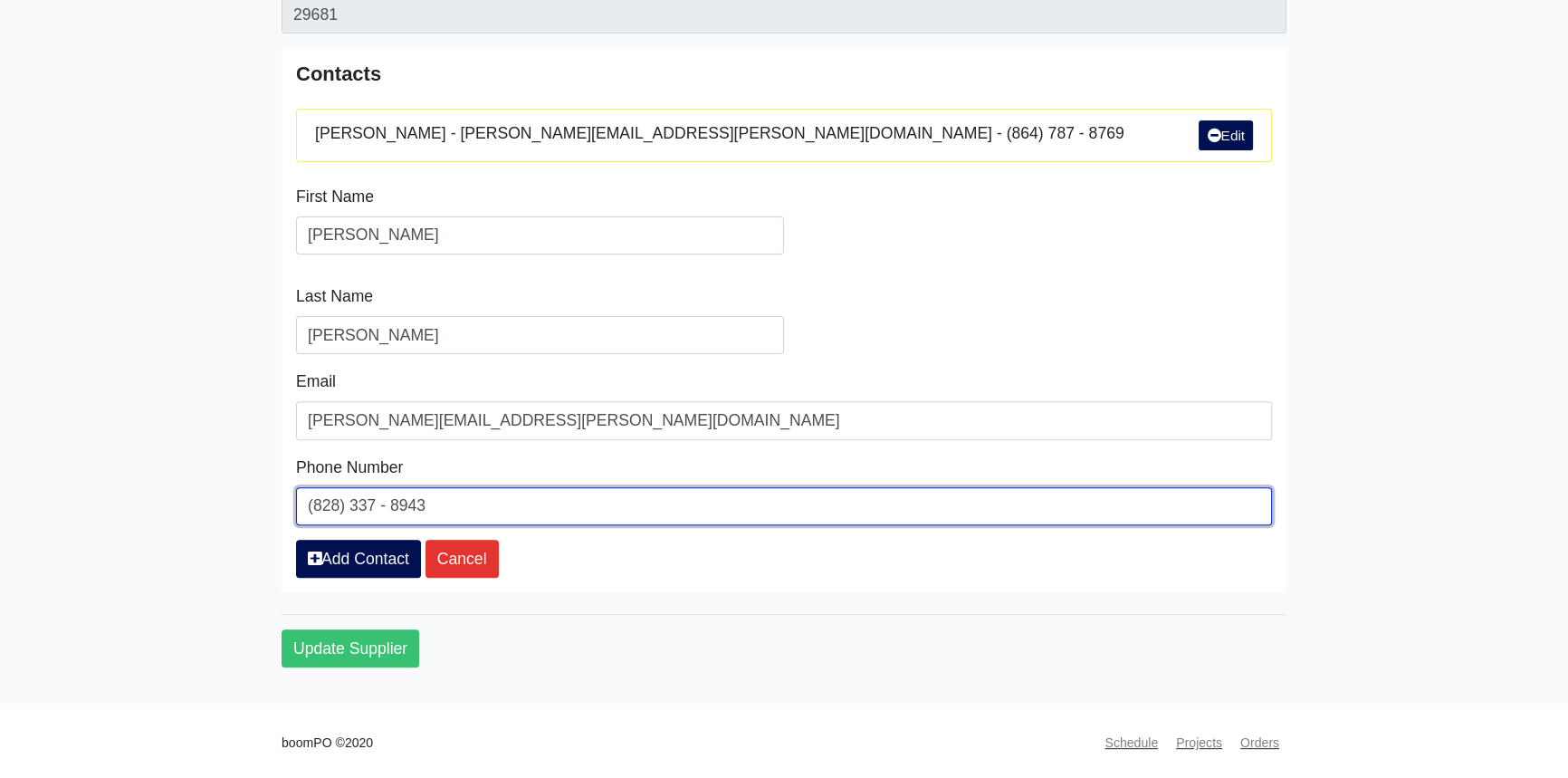
scroll to position [682, 0]
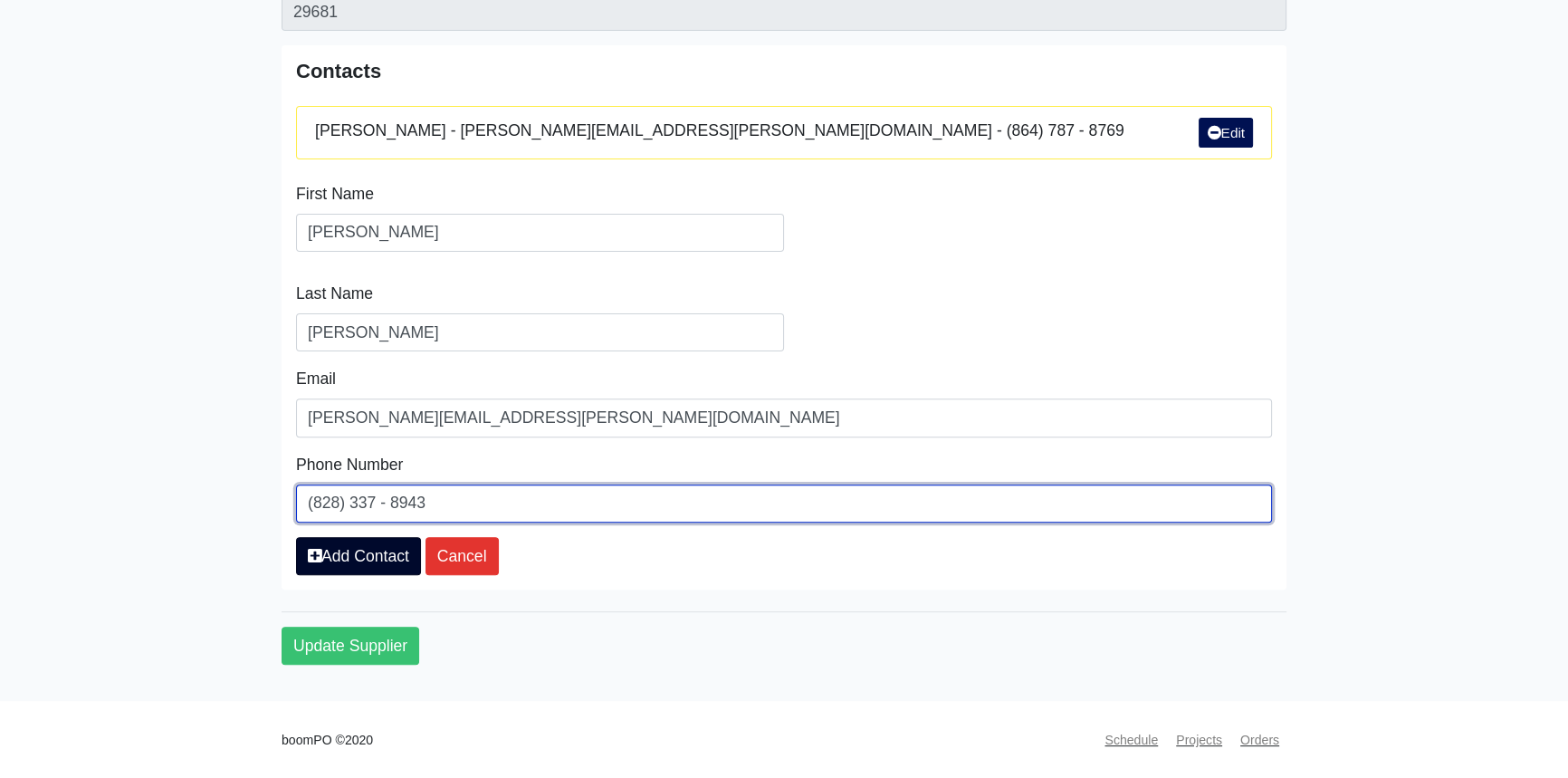
type input "(828) 337 - 8943"
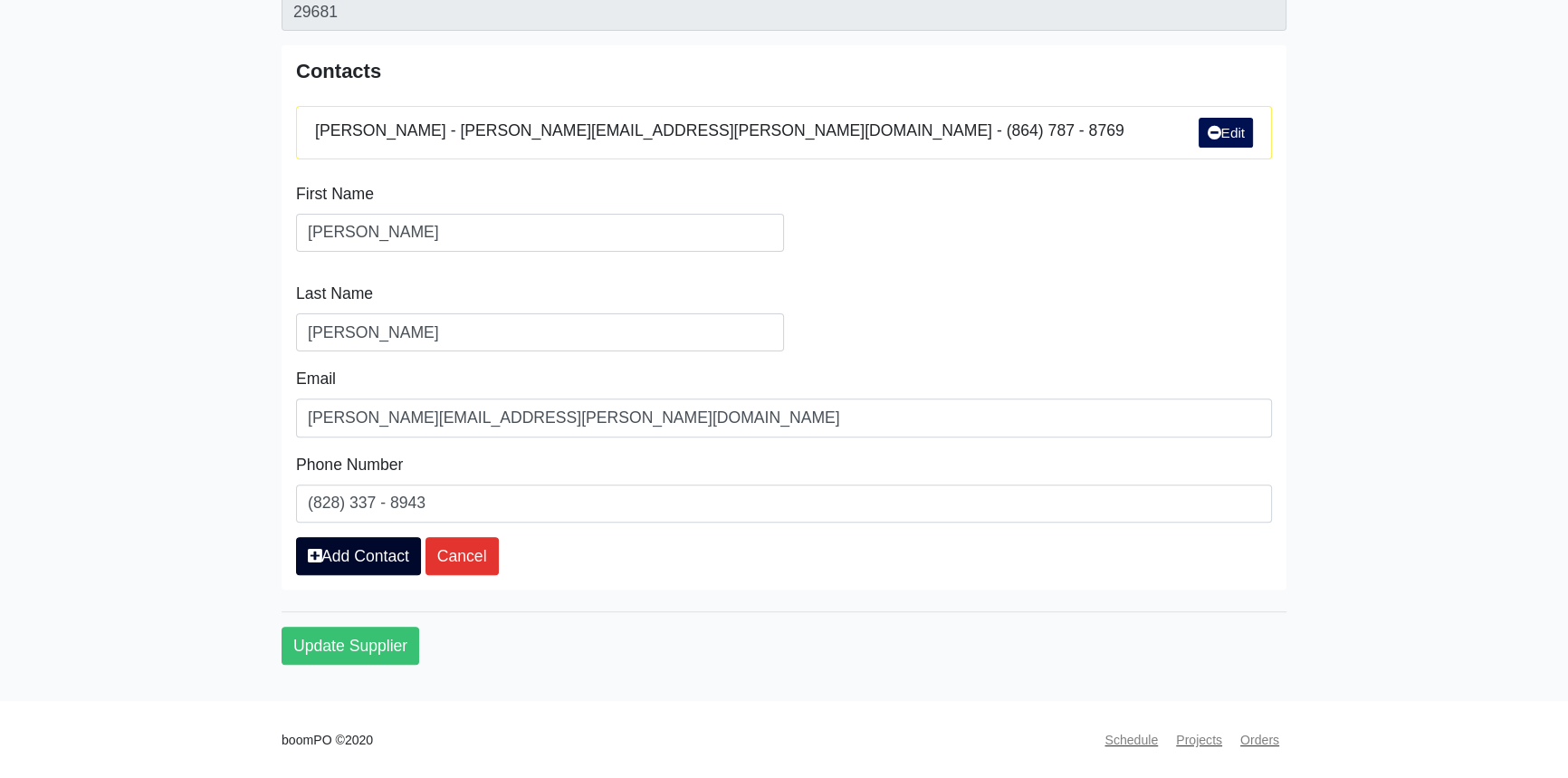
click at [371, 556] on link "Add Contact" at bounding box center [359, 555] width 125 height 38
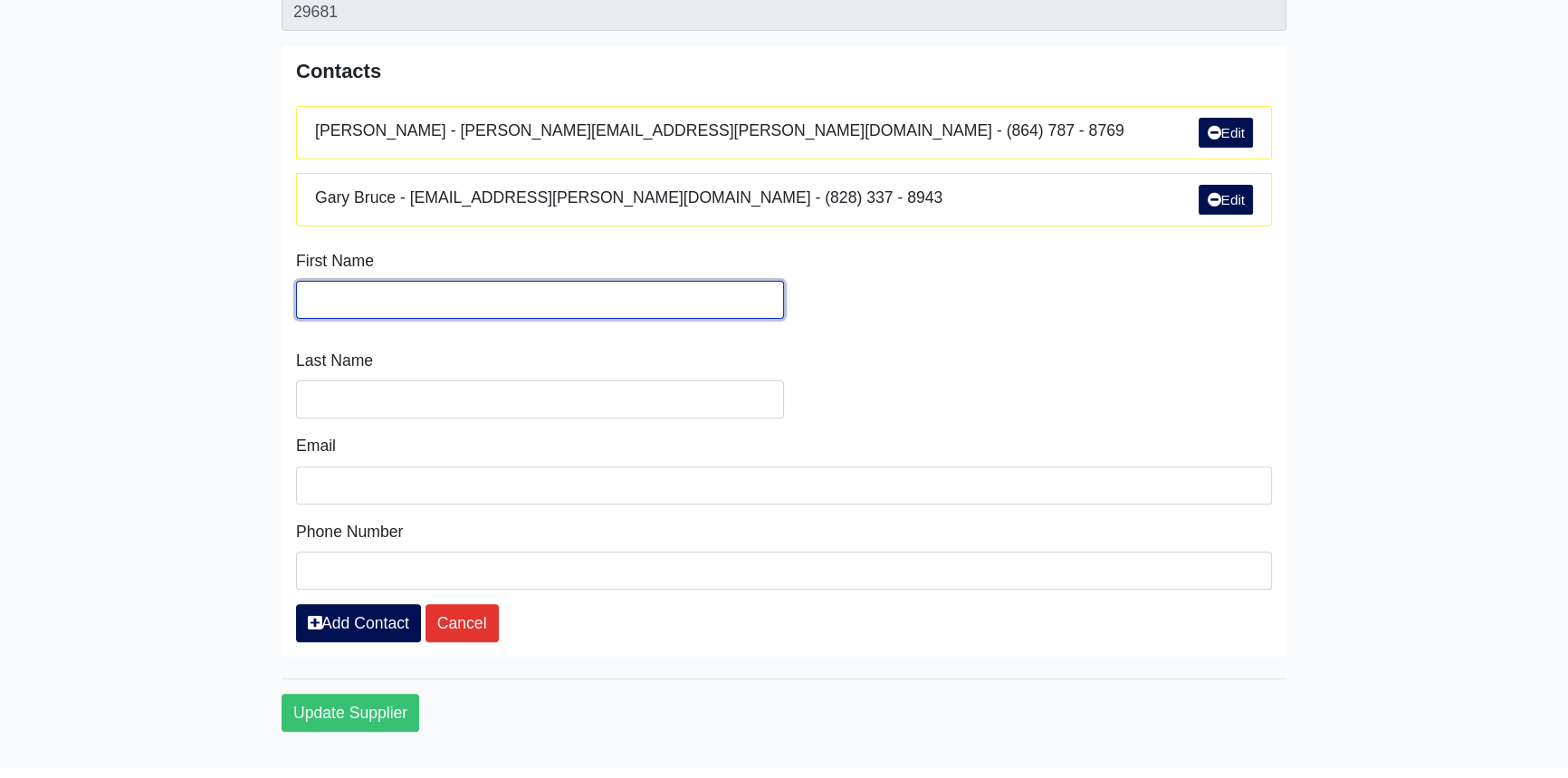
click at [318, 302] on input "Search" at bounding box center [540, 299] width 488 height 38
type input "Scott"
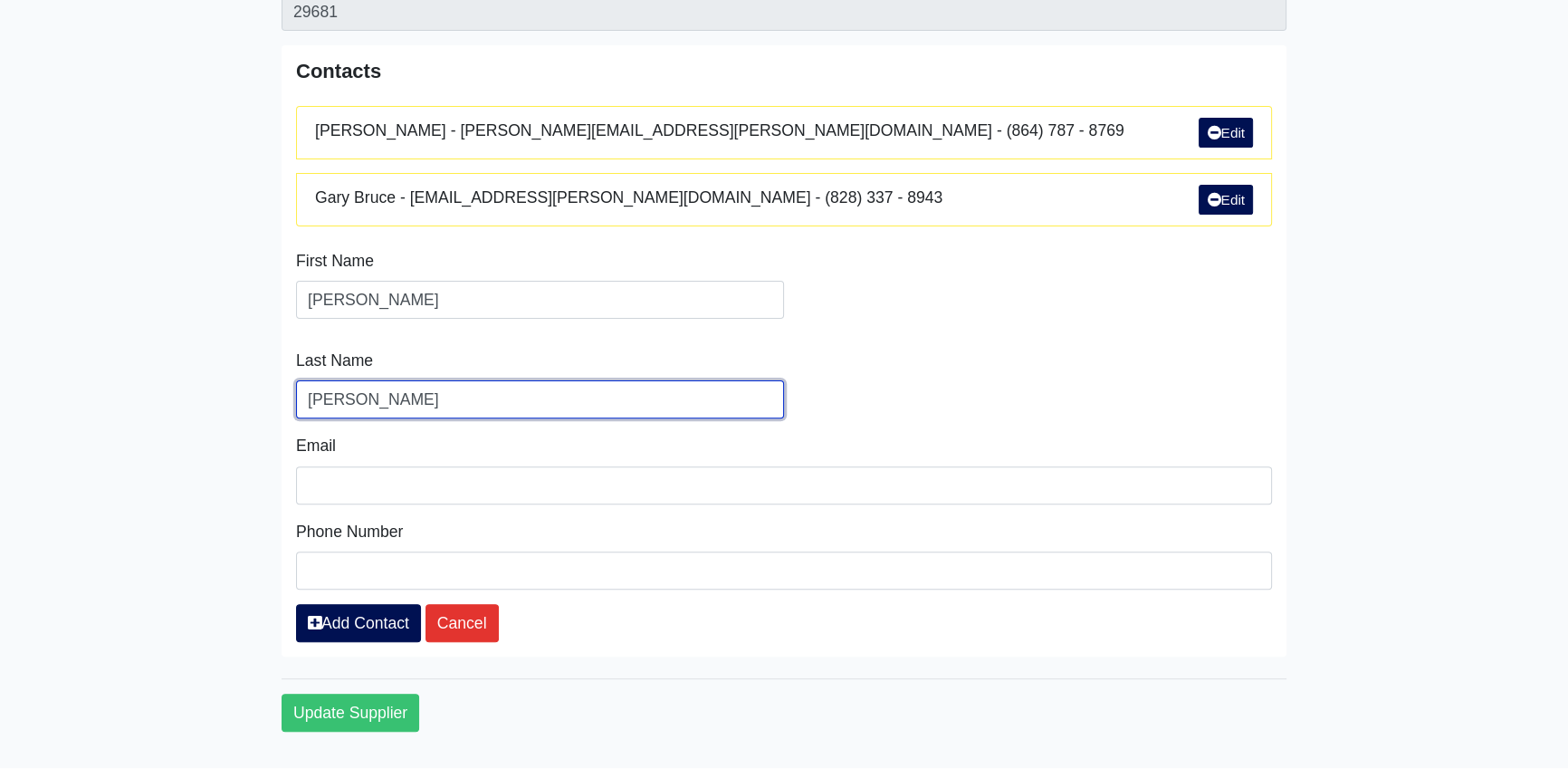
type input "Sacco"
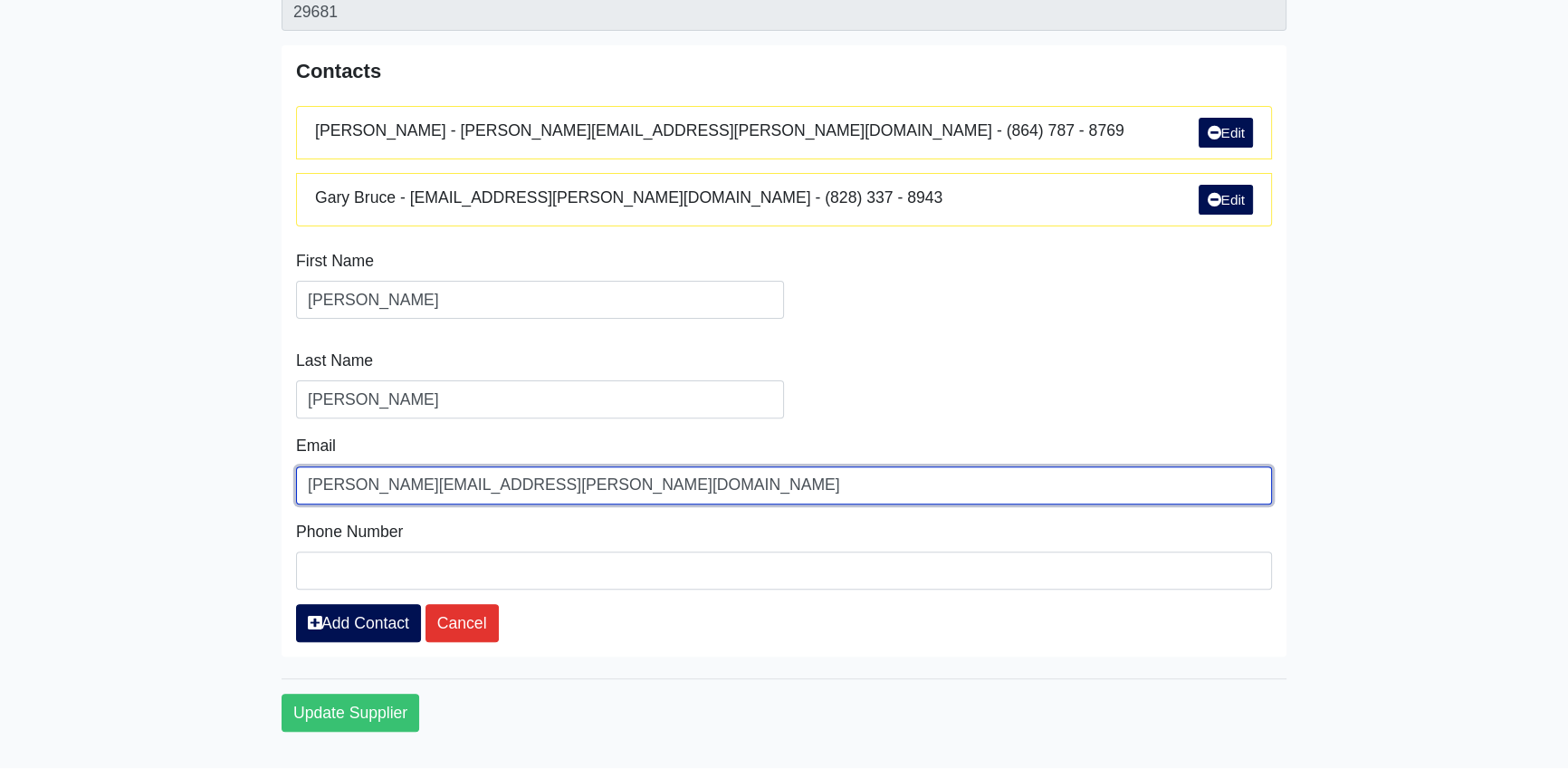
type input "scott.sacco@lwsupply.com"
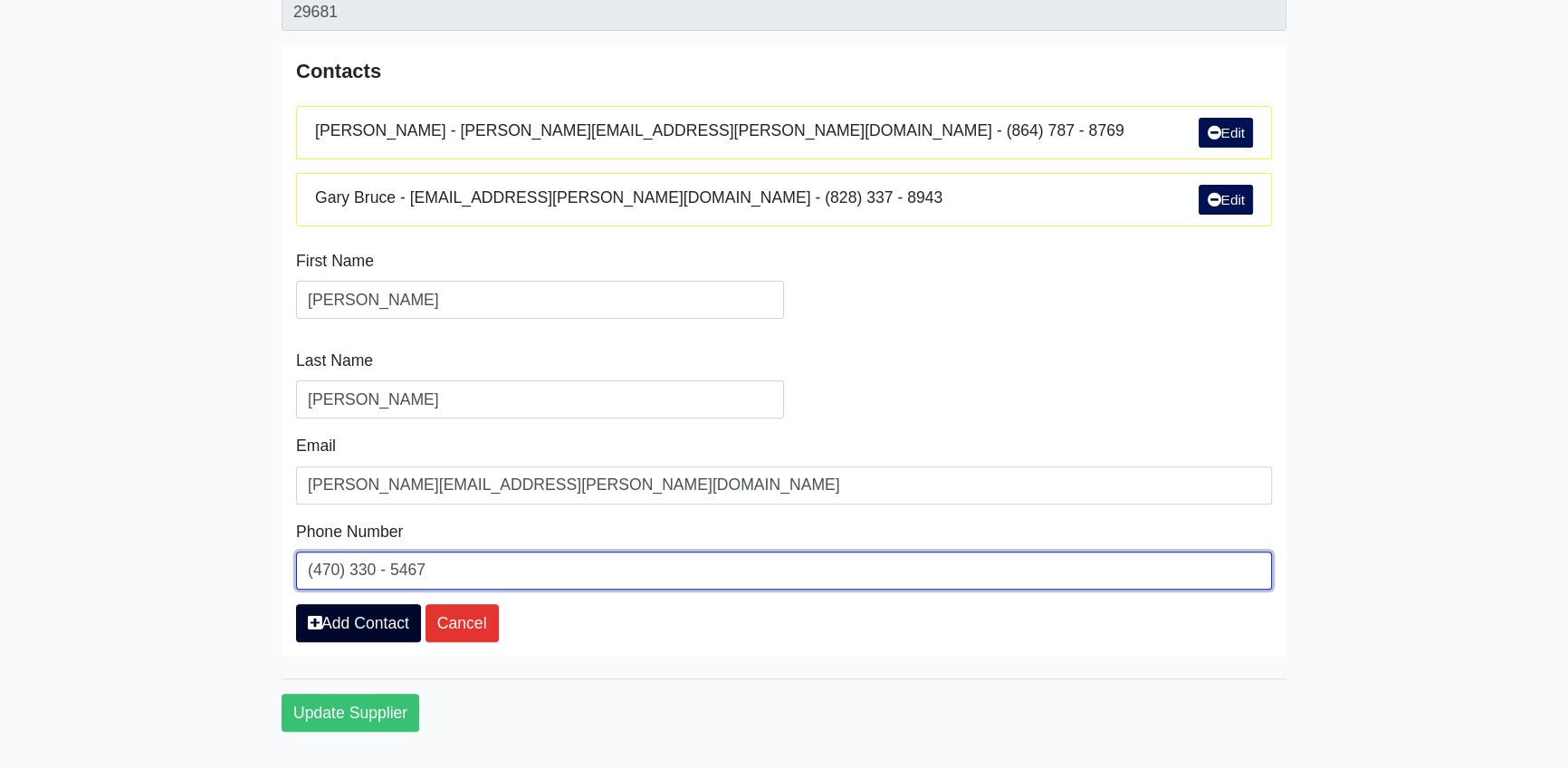
type input "(470) 330 - 5467"
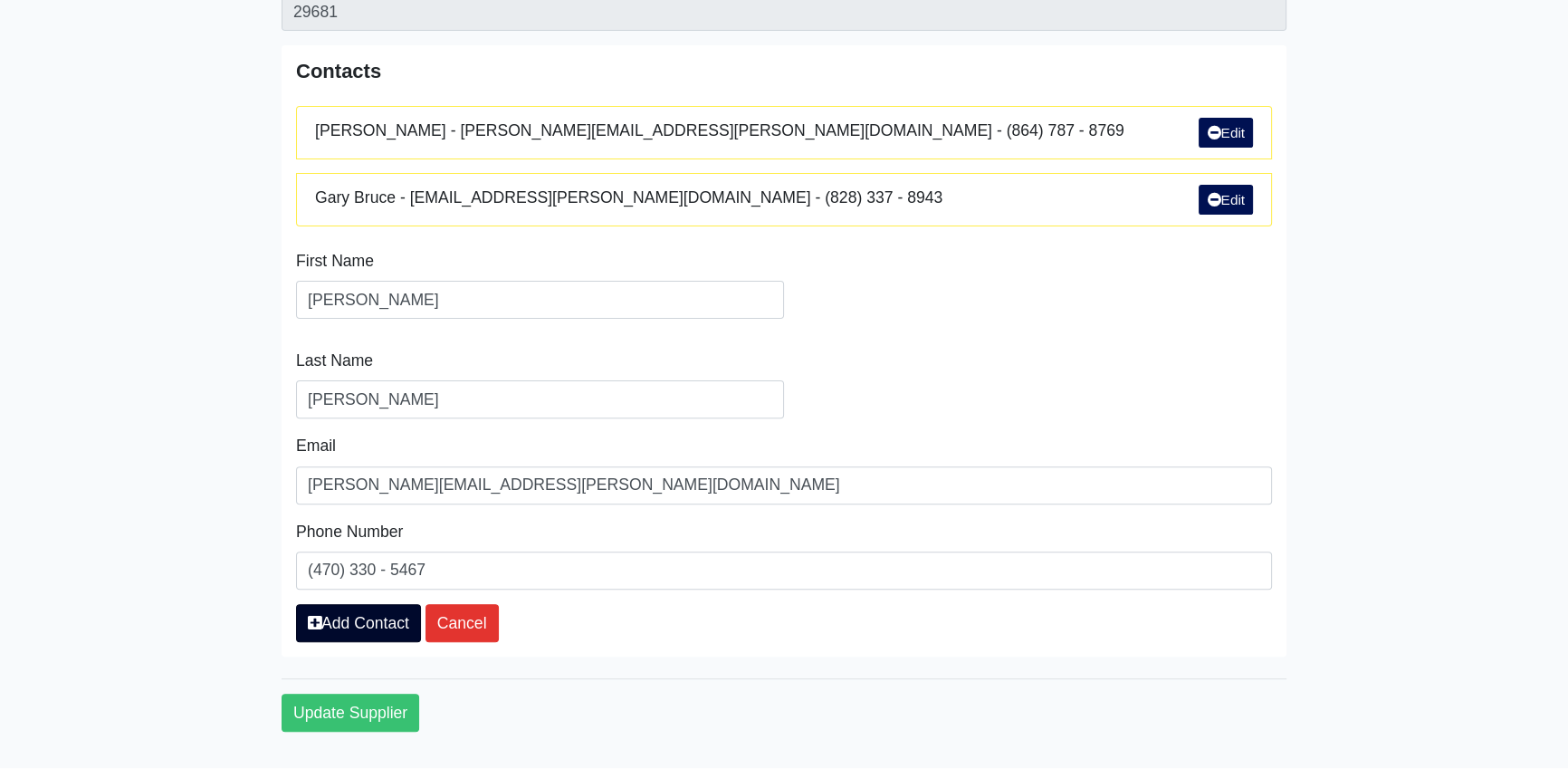
click at [376, 625] on link "Add Contact" at bounding box center [359, 623] width 125 height 38
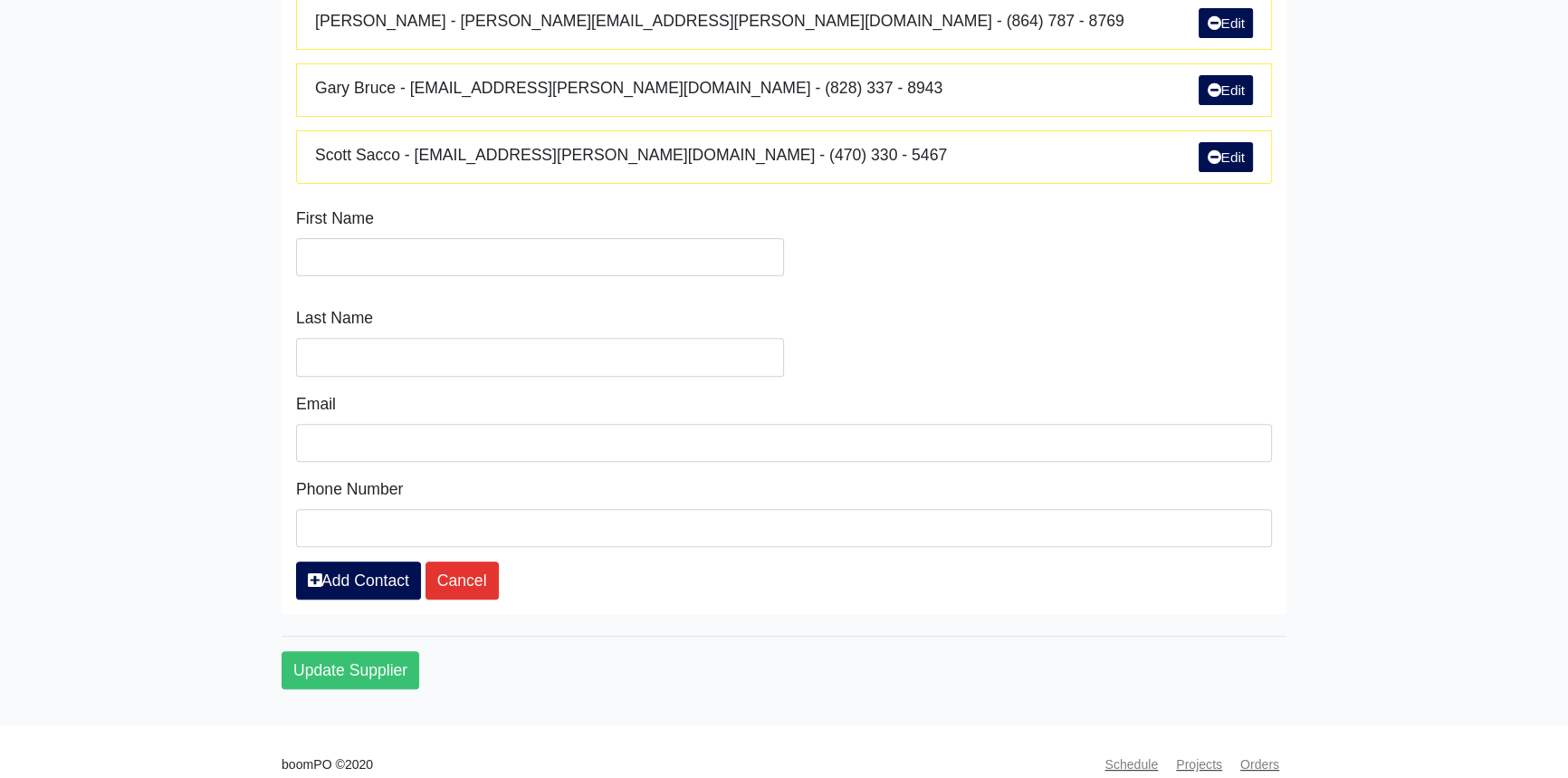
scroll to position [816, 0]
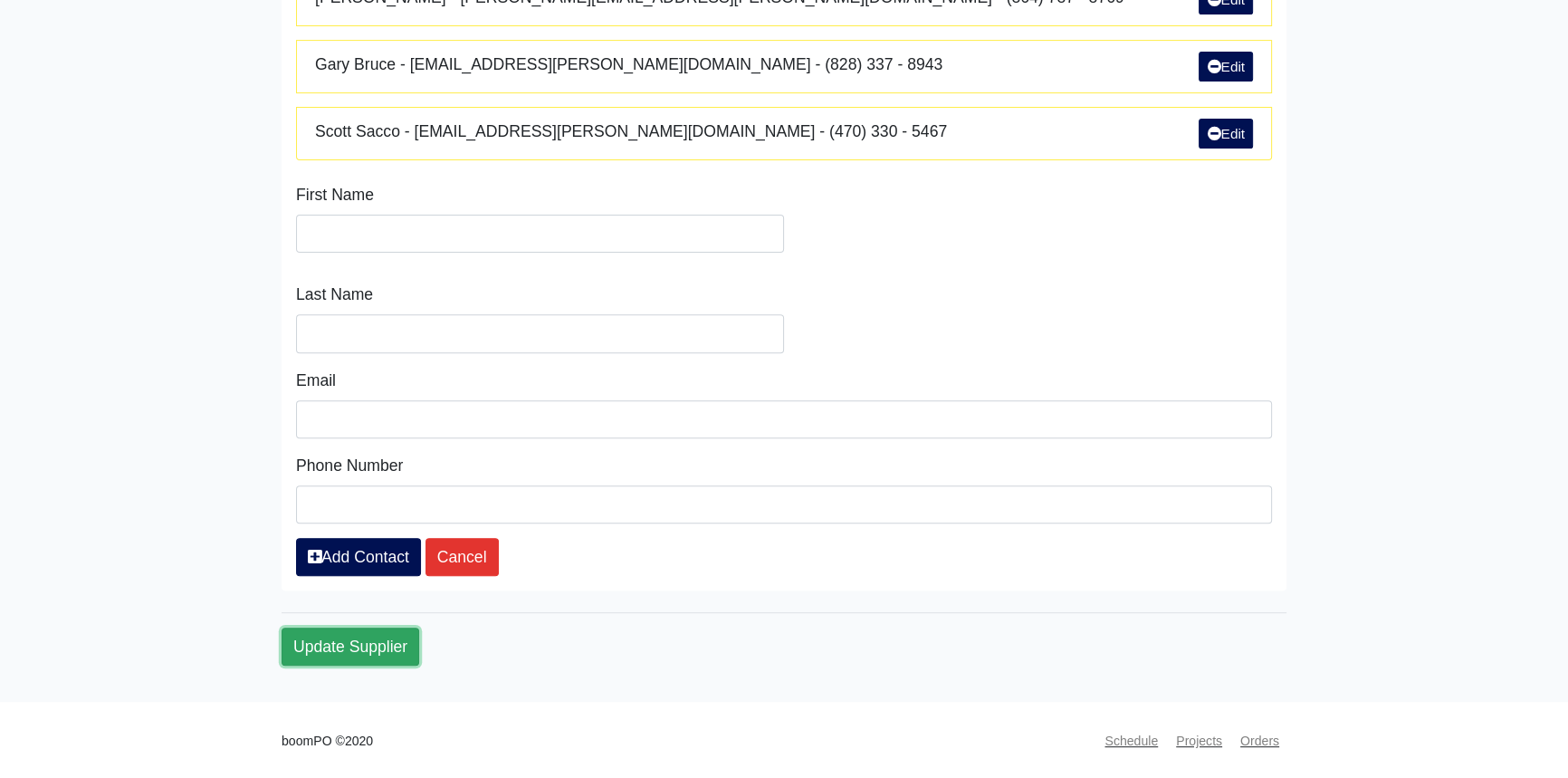
click at [353, 641] on button "Update Supplier" at bounding box center [350, 646] width 138 height 38
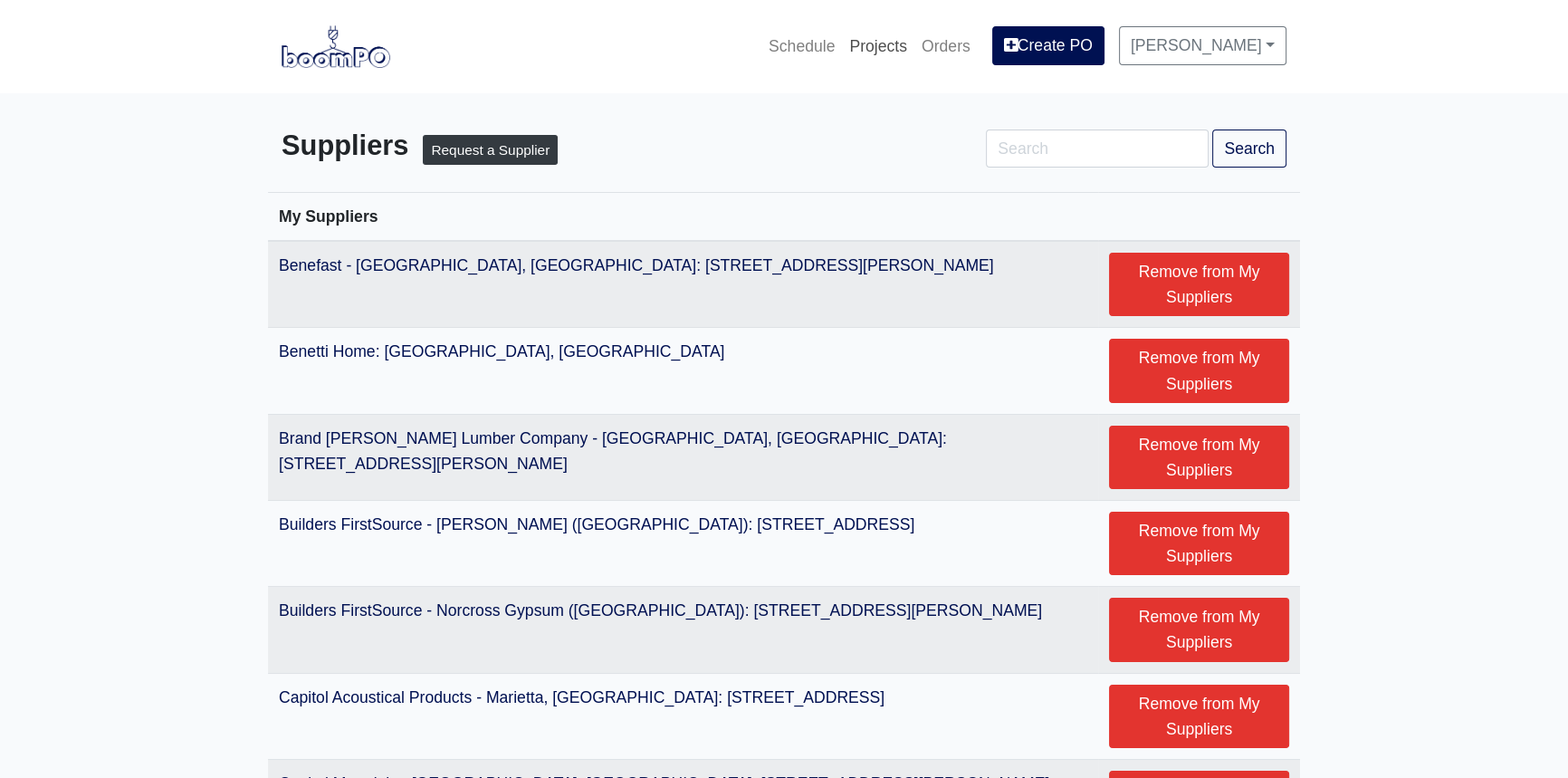
click at [915, 47] on link "Projects" at bounding box center [879, 46] width 72 height 40
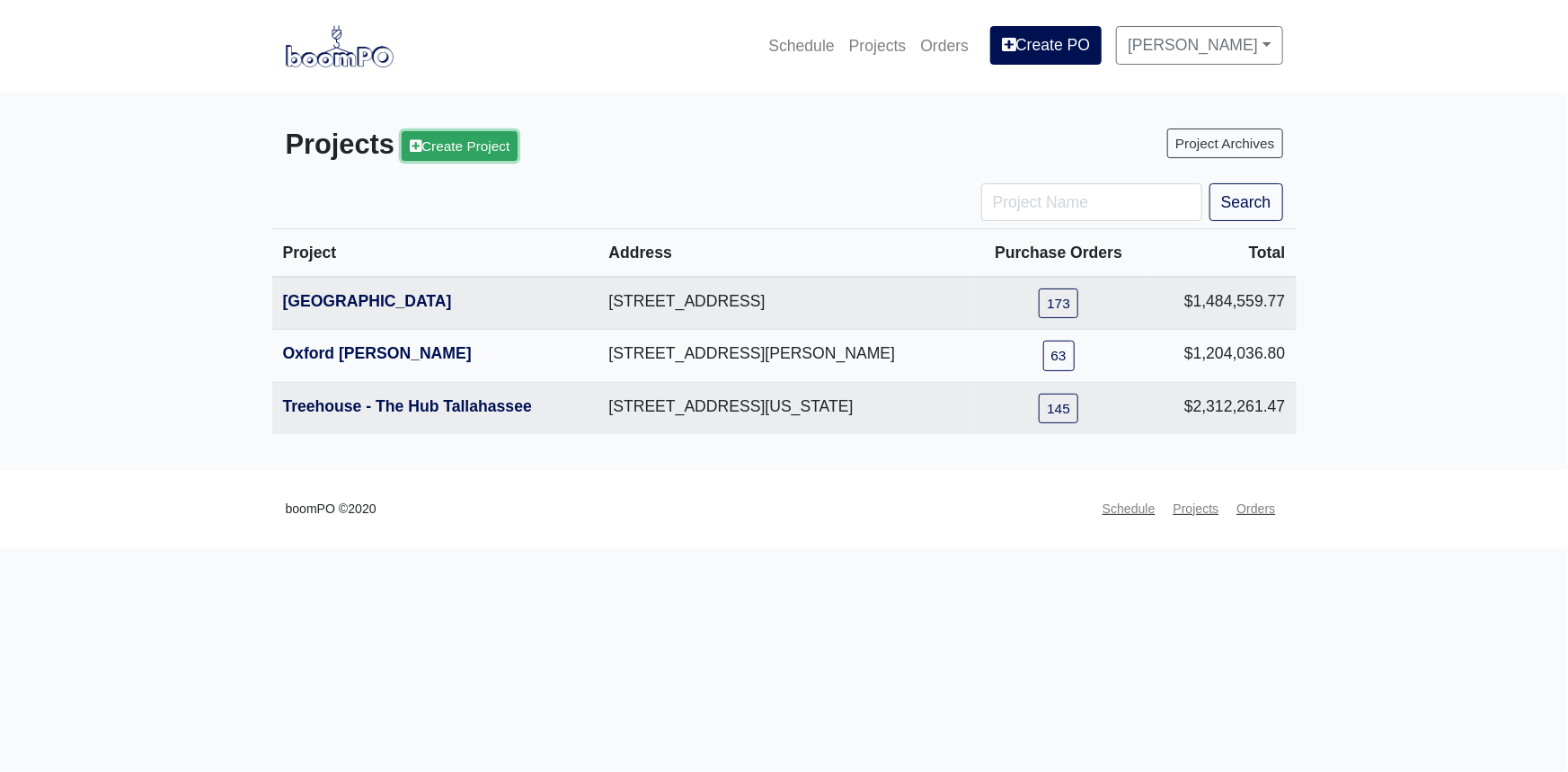
click at [483, 146] on link "Create Project" at bounding box center [460, 145] width 116 height 30
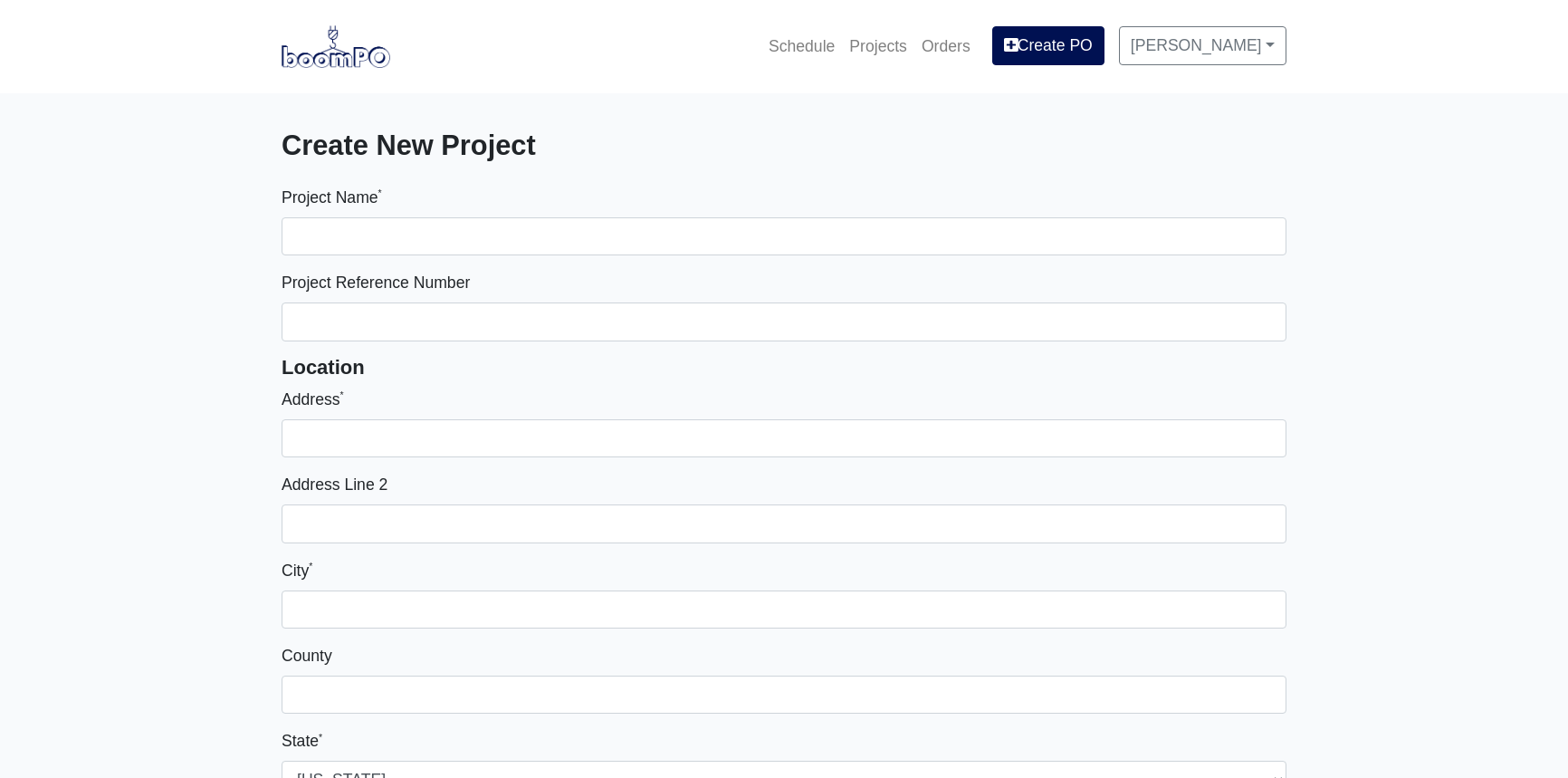
select select
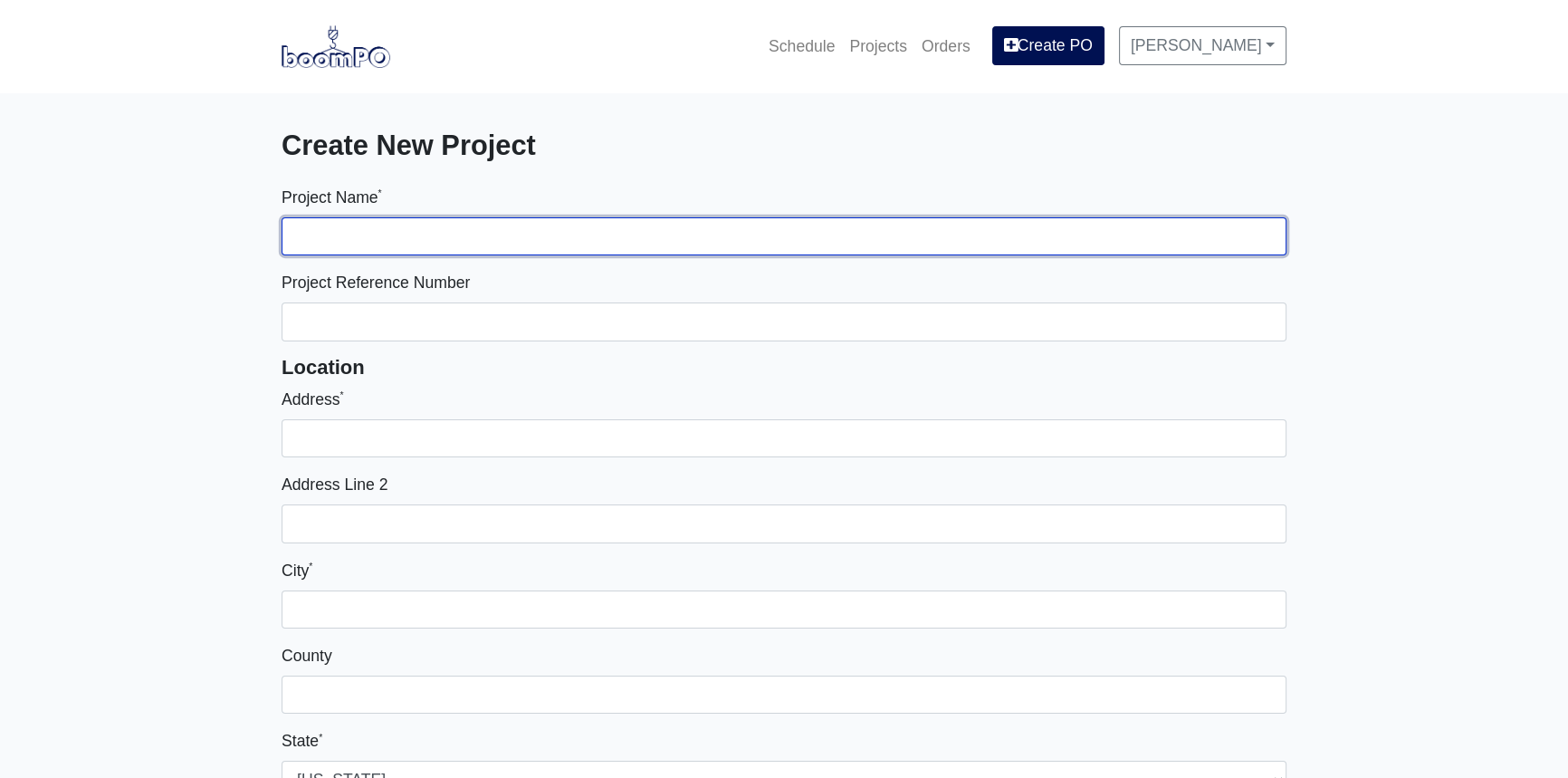
click at [378, 233] on input "Project Name *" at bounding box center [784, 236] width 1005 height 38
type input "The Hub Clemson"
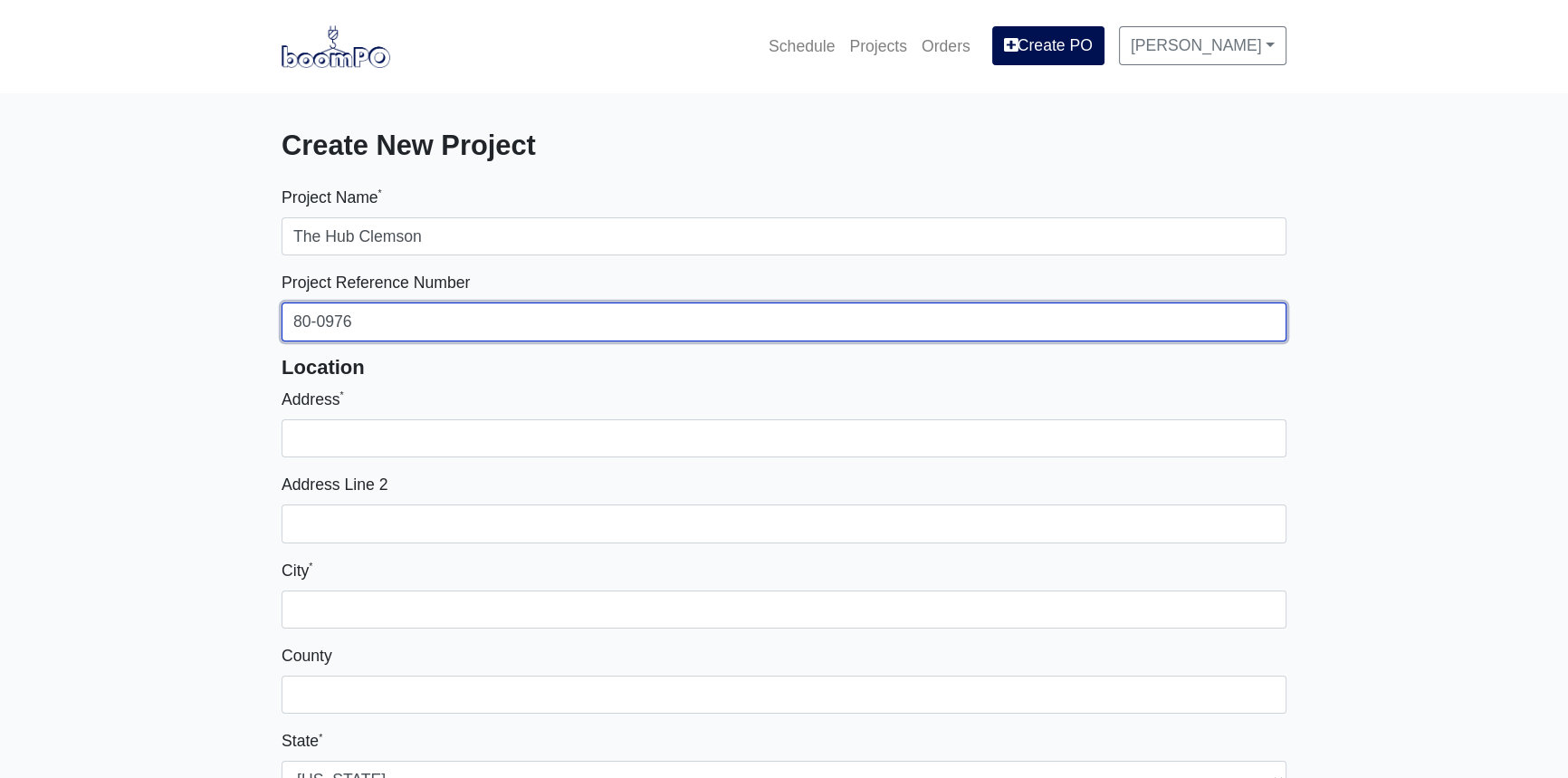
type input "80-0976"
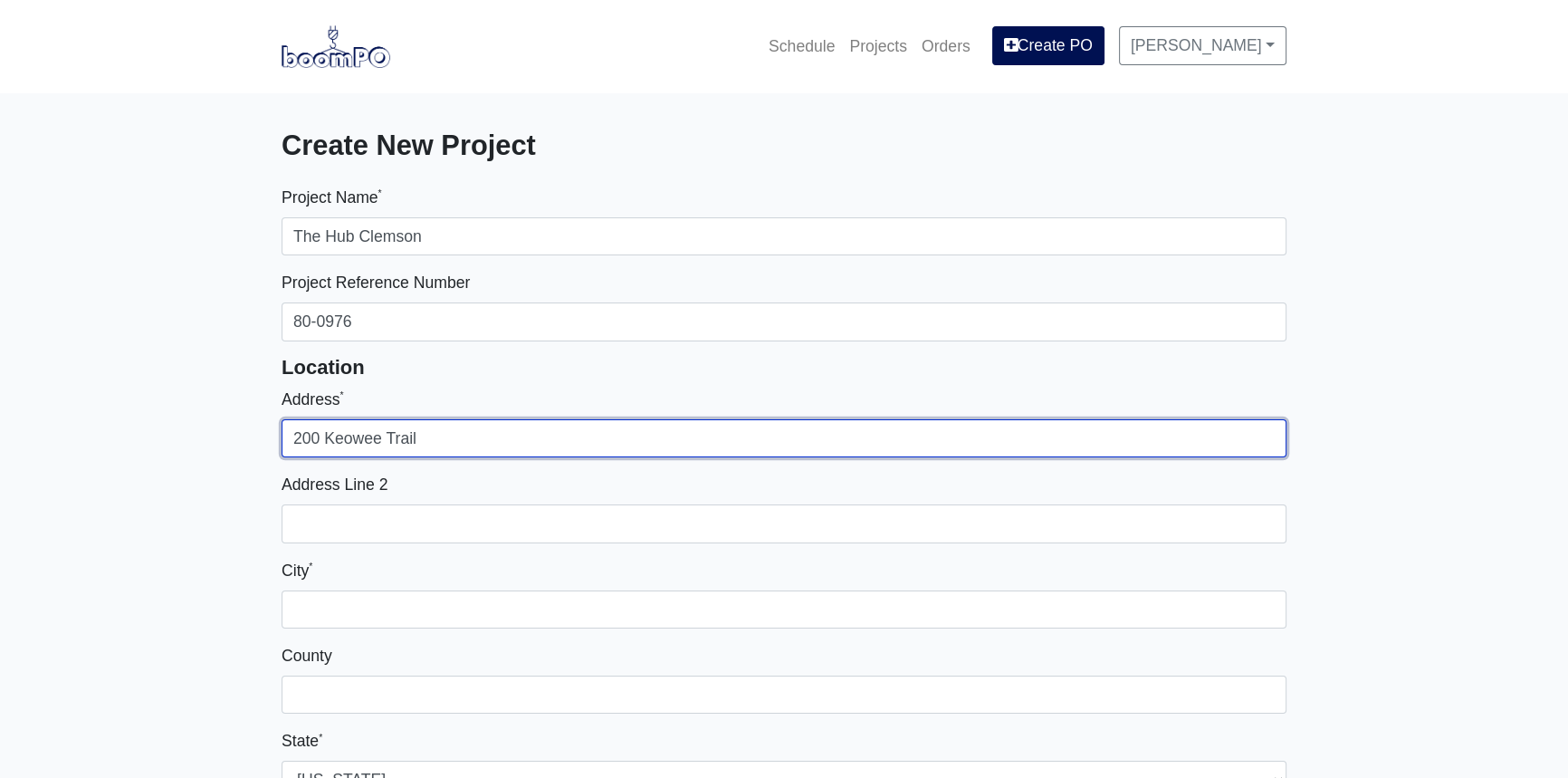
type input "200 Keowee Trail"
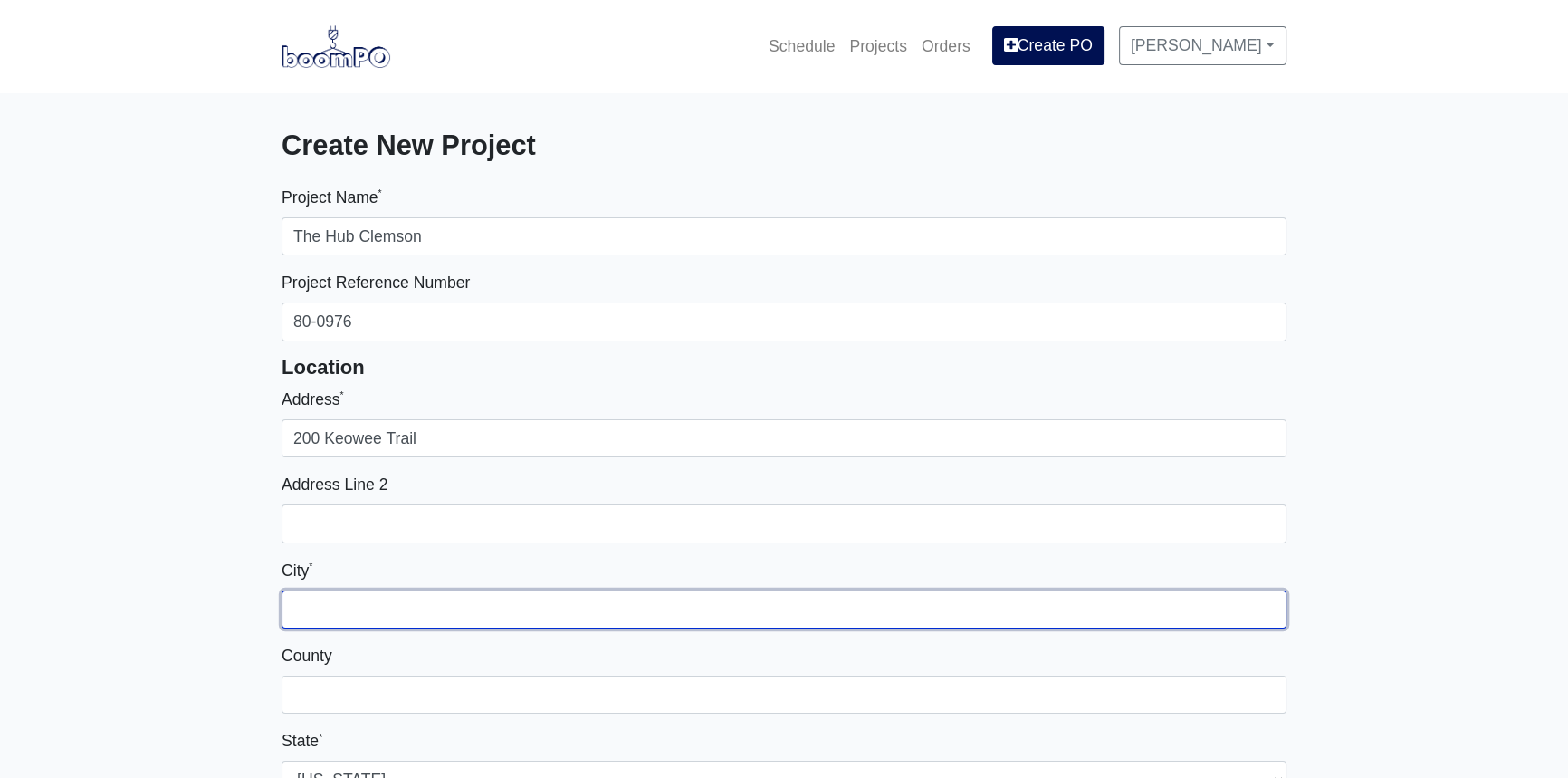
click at [344, 597] on input "City *" at bounding box center [784, 609] width 1005 height 38
type input "Clemson"
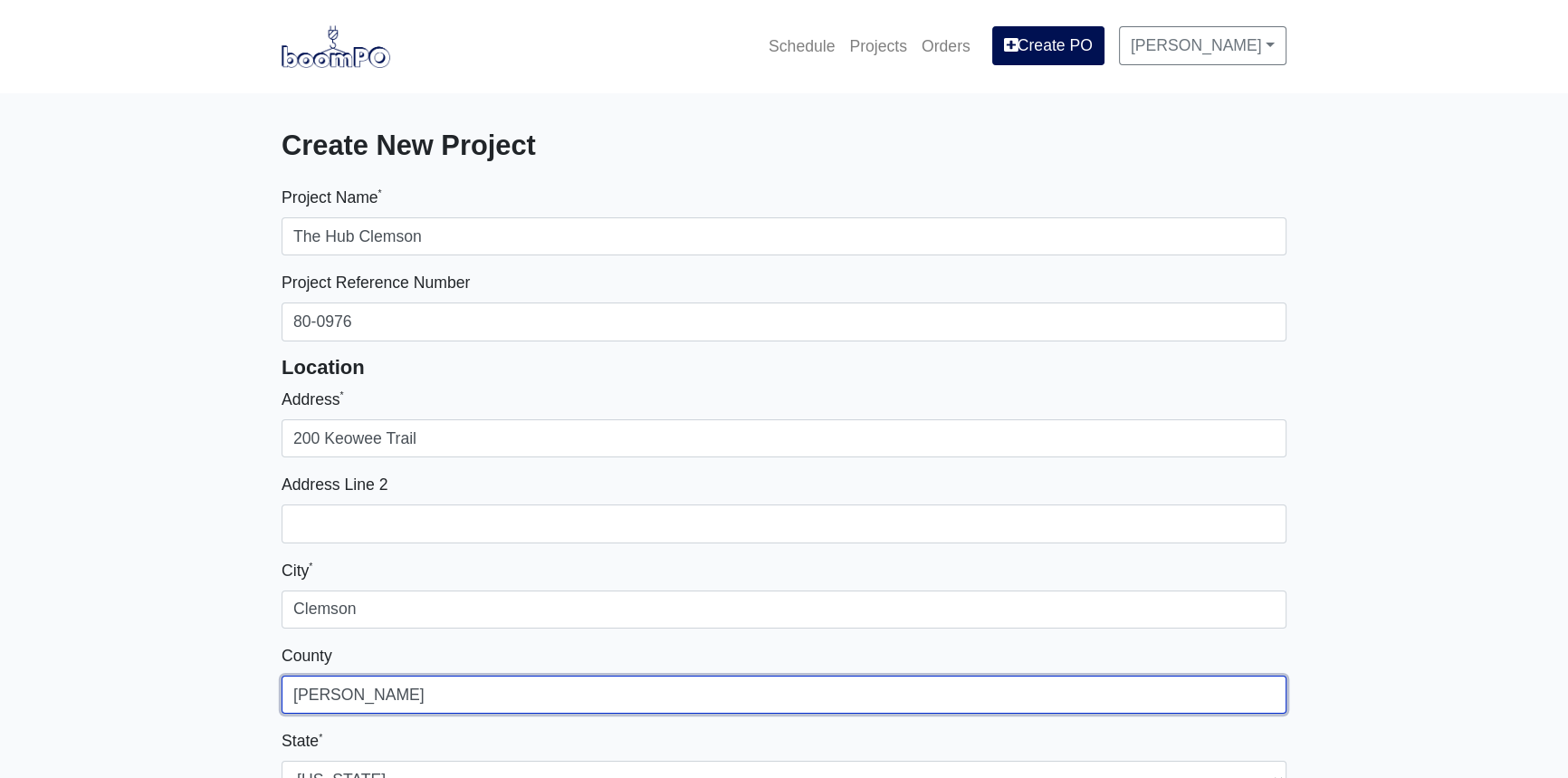
type input "Pickens"
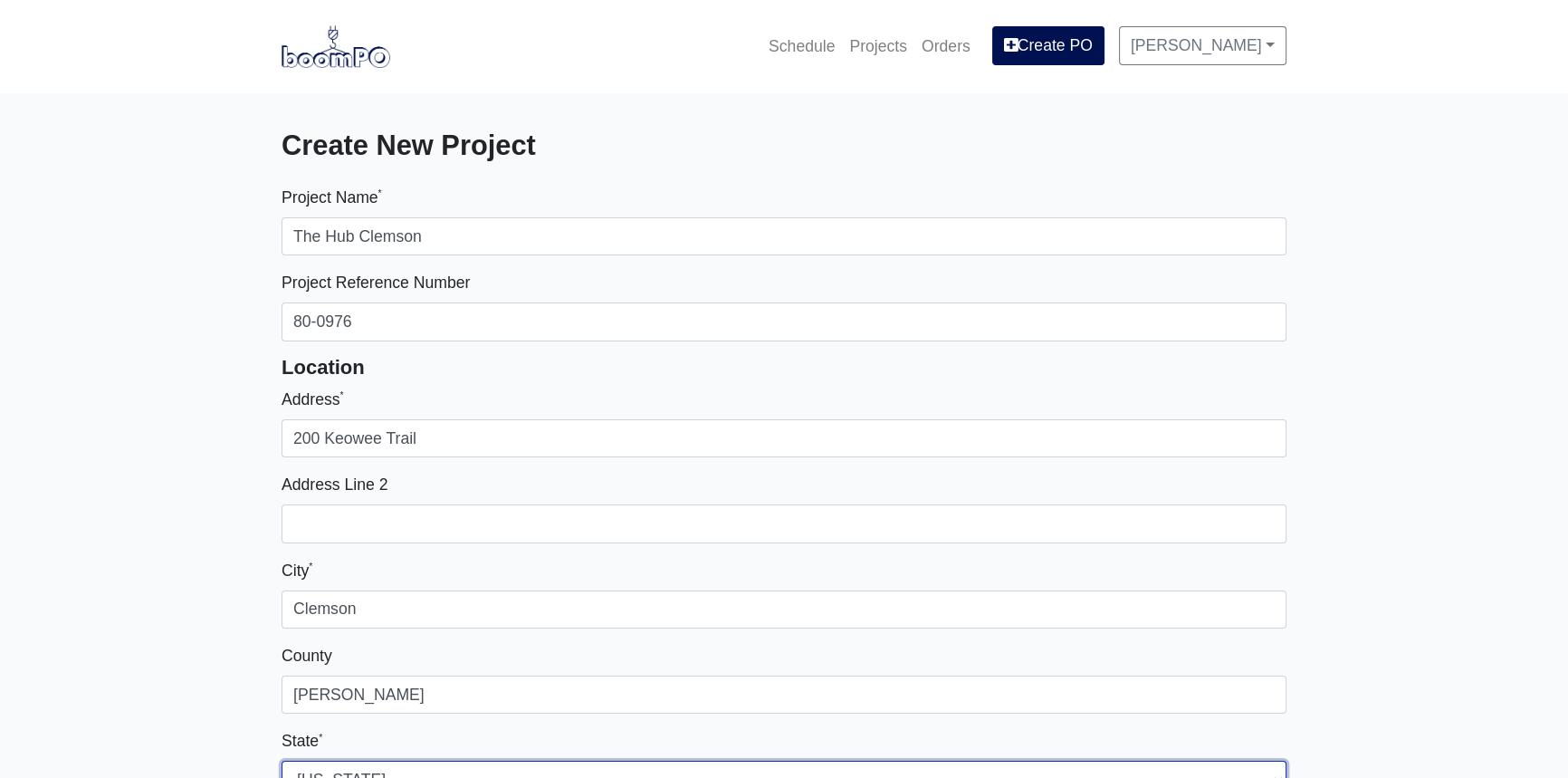
scroll to position [21, 0]
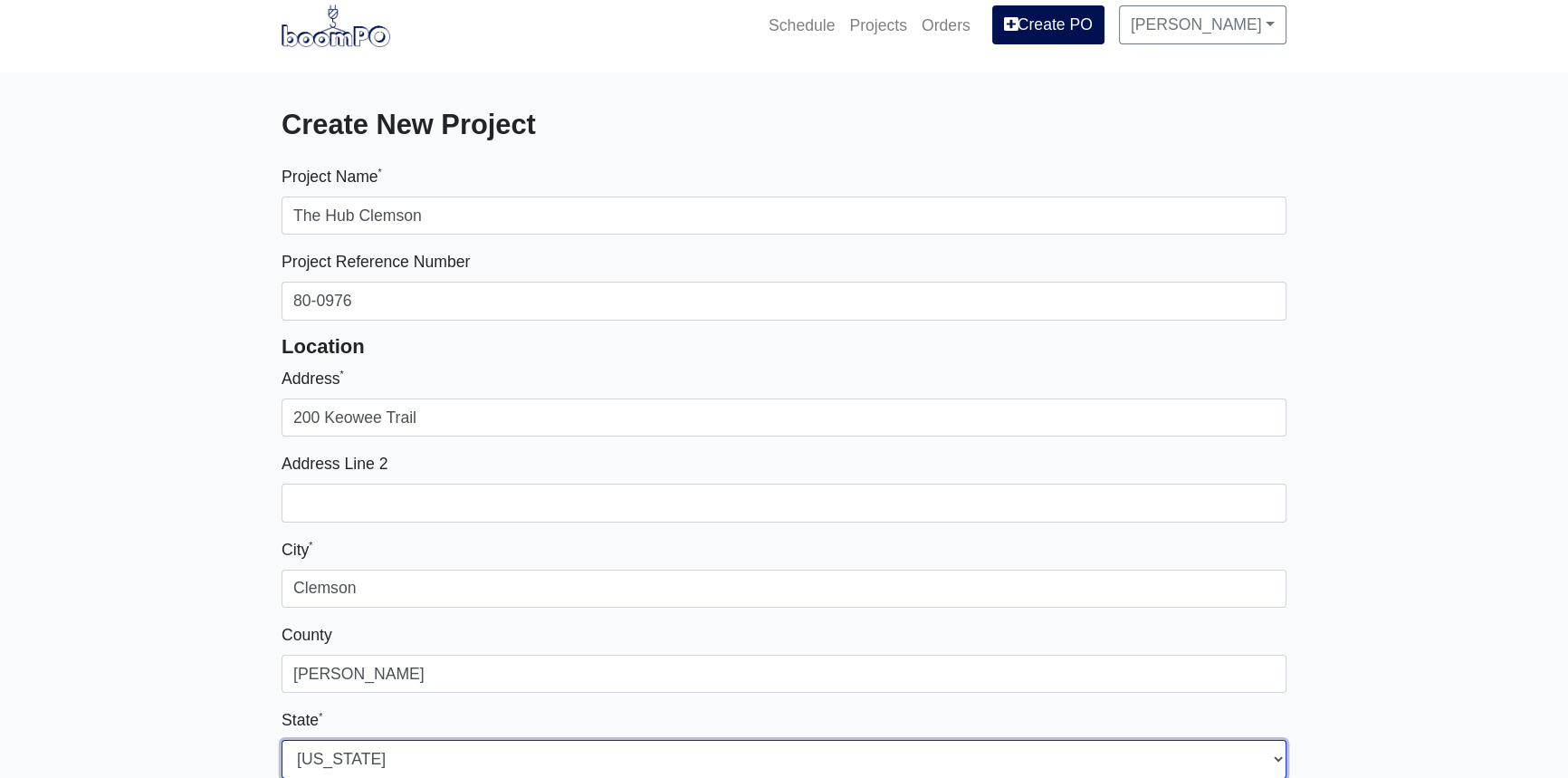
select select "SC"
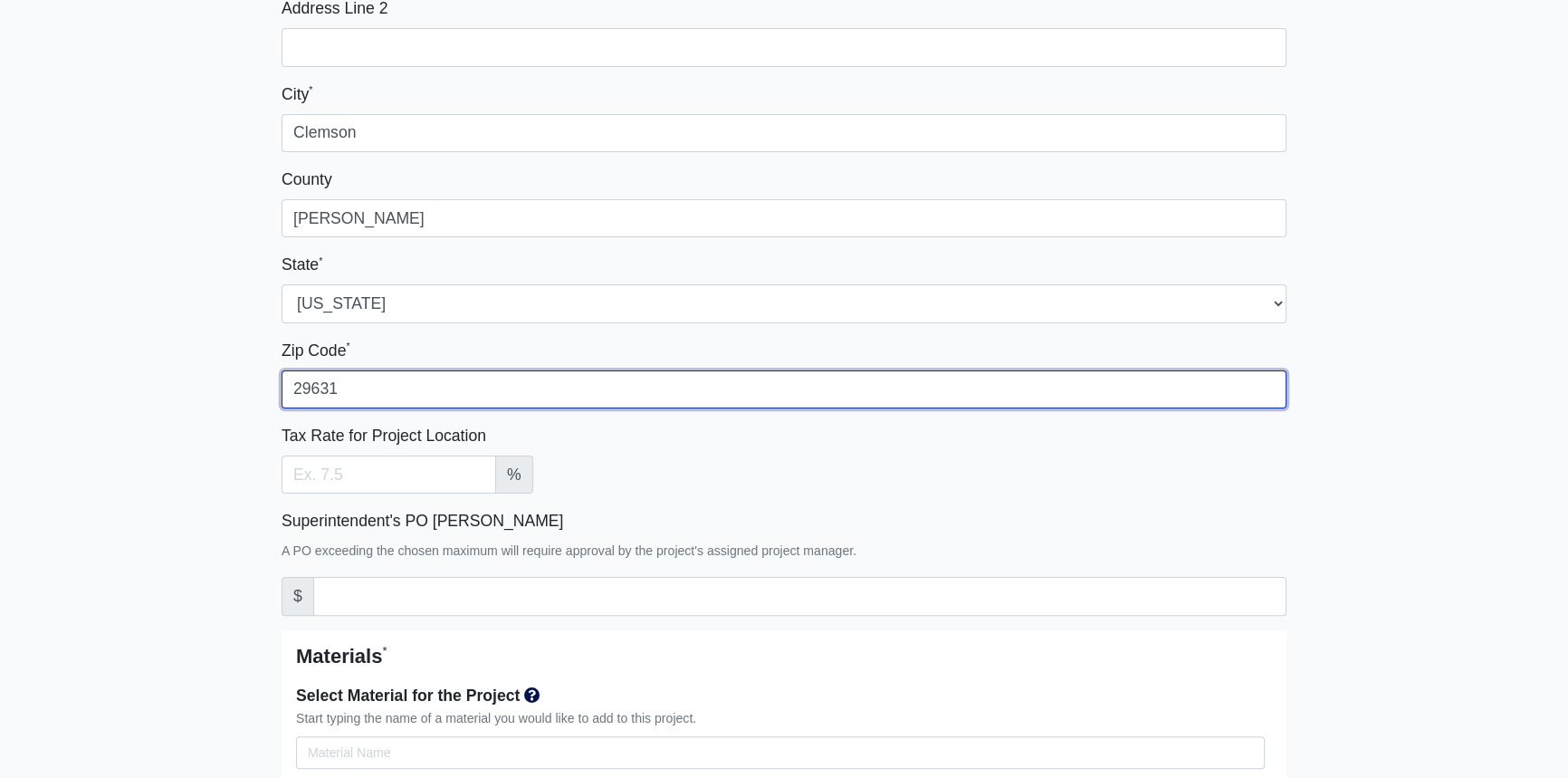
type input "29631"
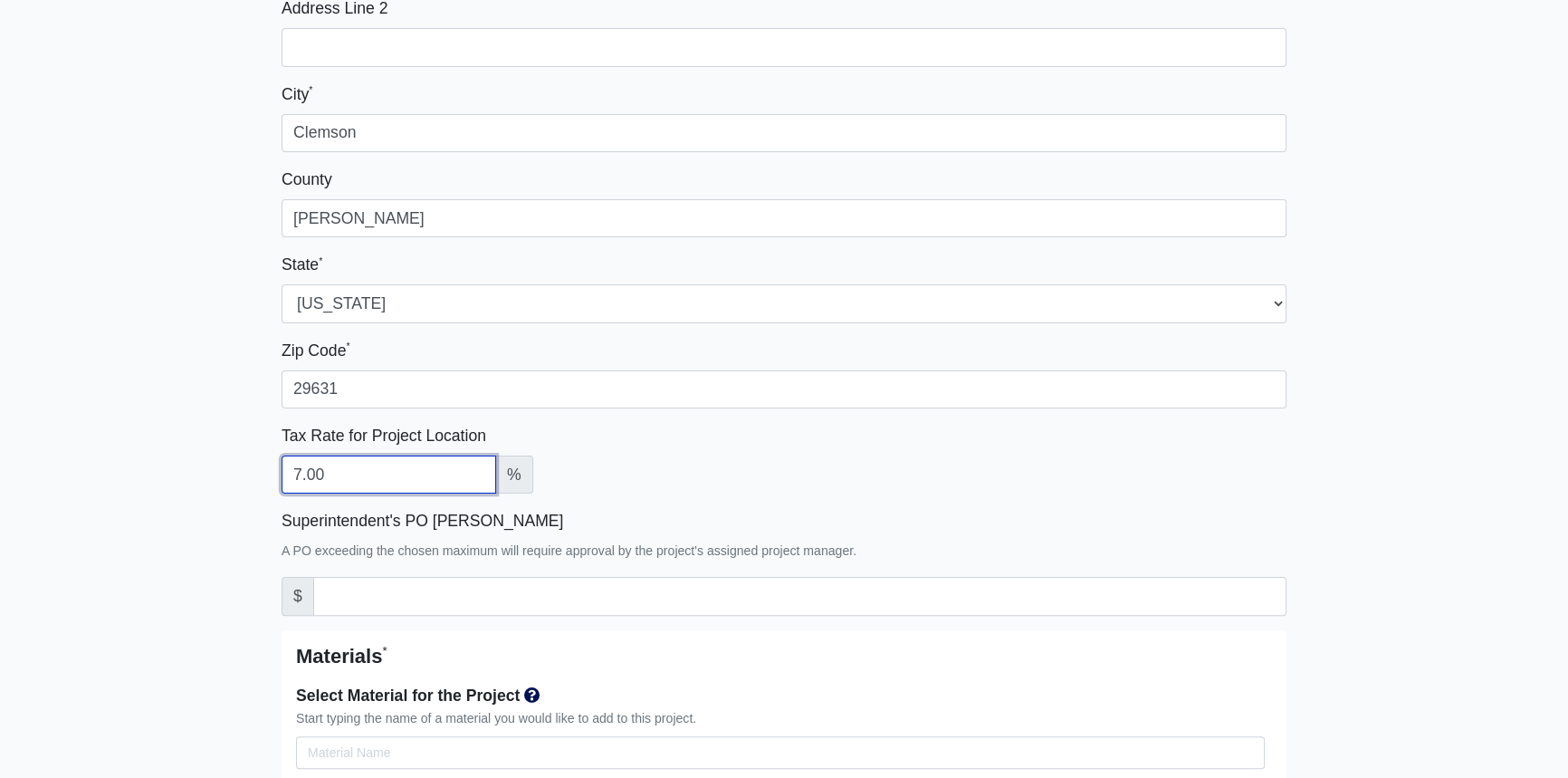
type input "7.00"
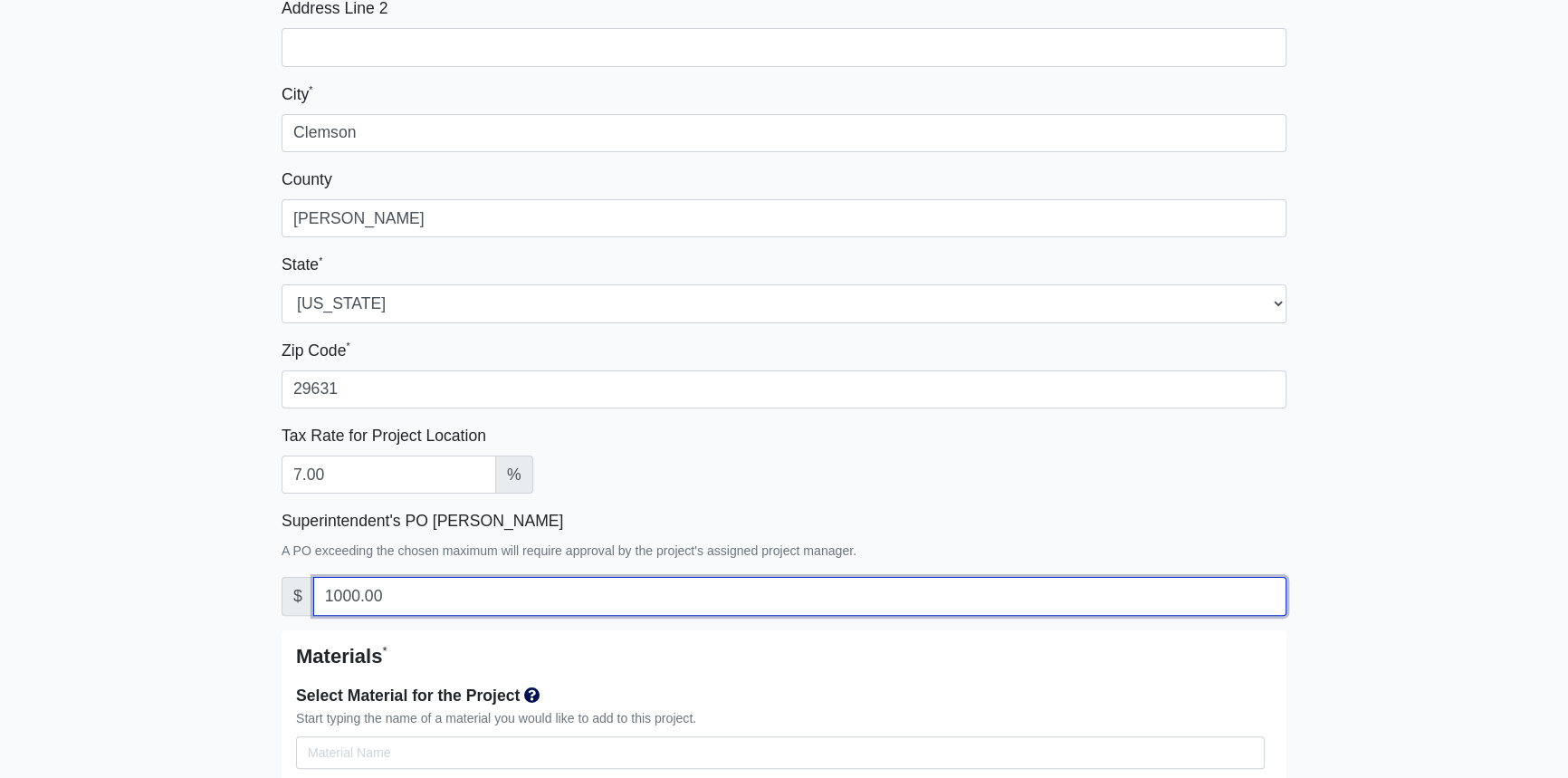
type input "1000.00"
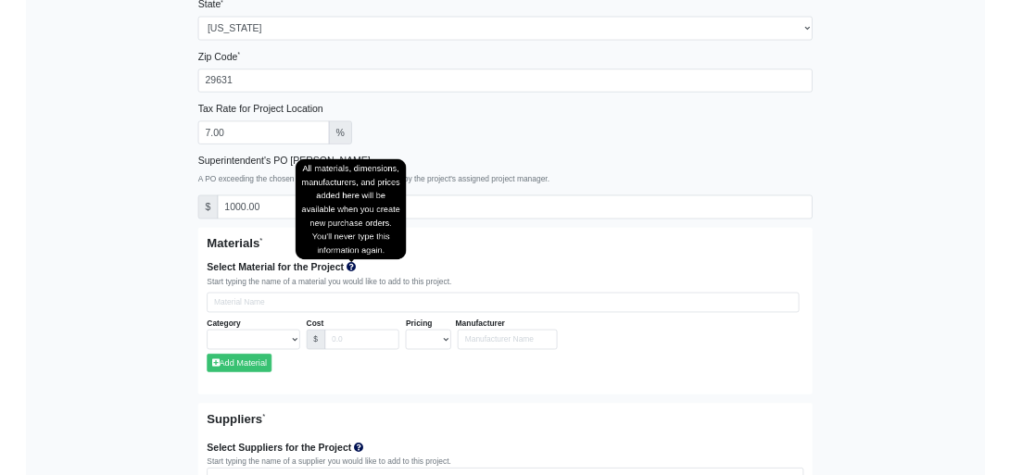
scroll to position [824, 0]
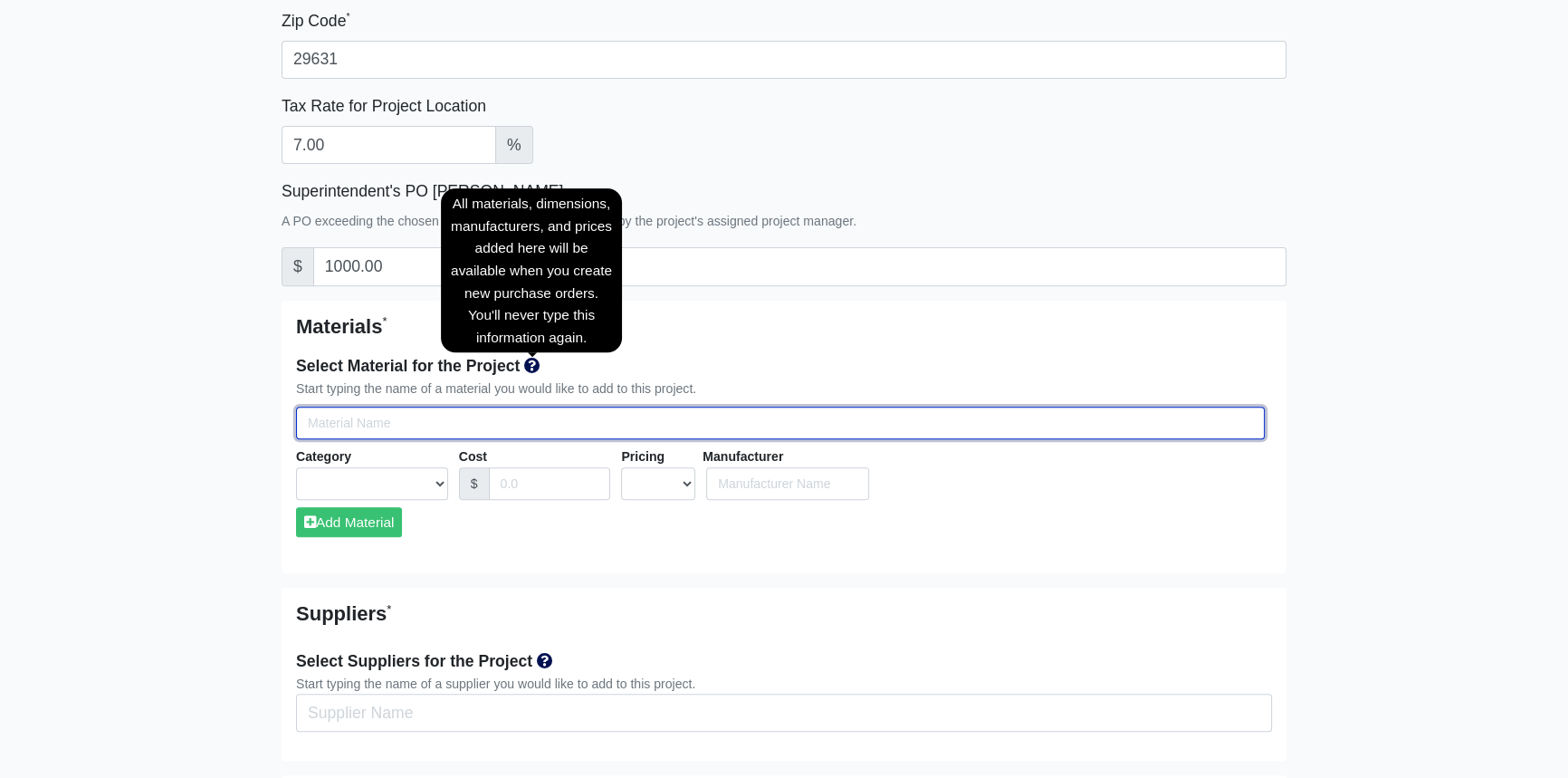
click at [385, 424] on input "Select Team Members for the Project" at bounding box center [780, 423] width 969 height 33
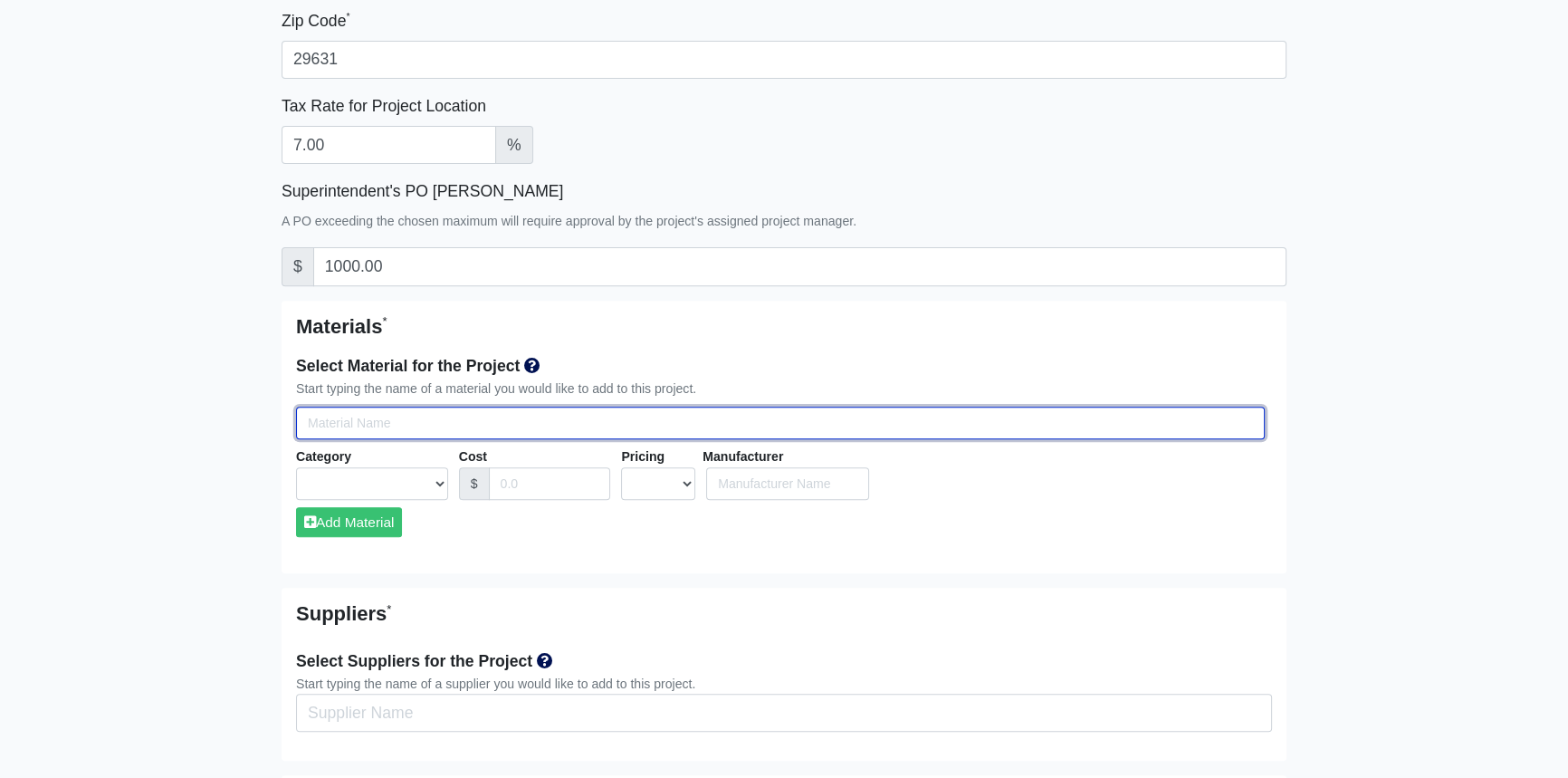
type input "5"
select select
type input "5/"
select select
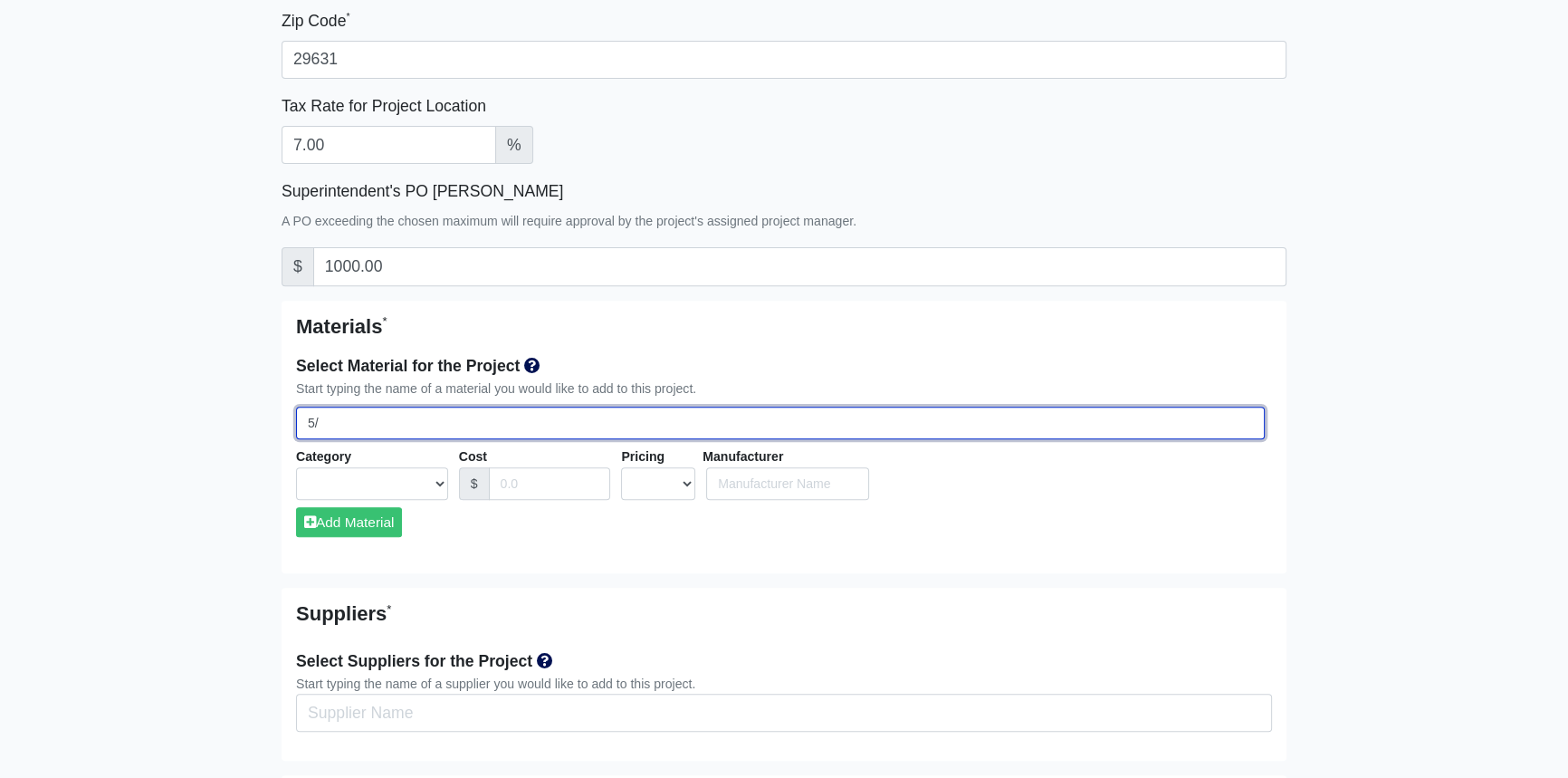
select select
type input "5/8"
select select
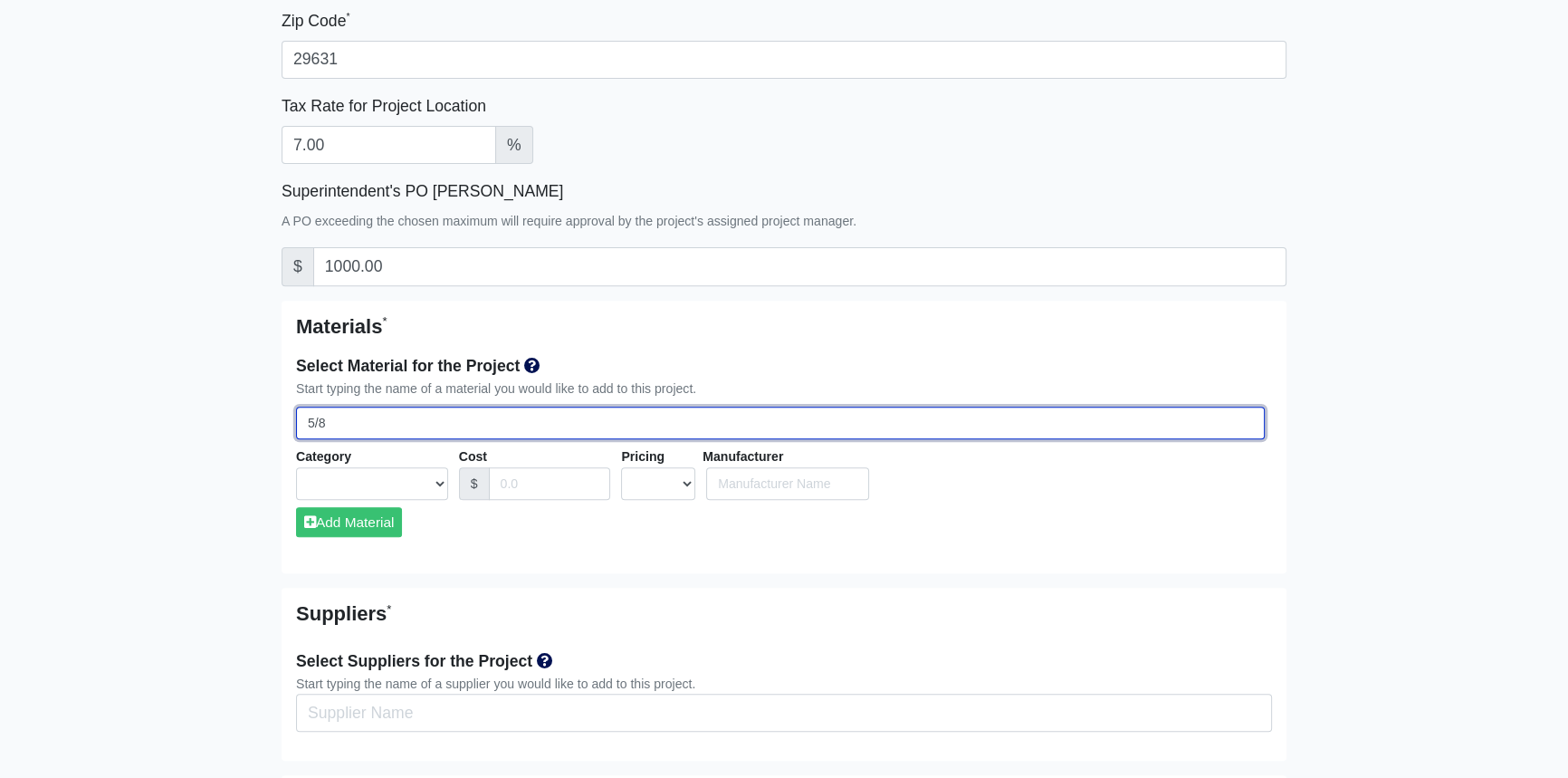
select select
type input "5/8""
select select
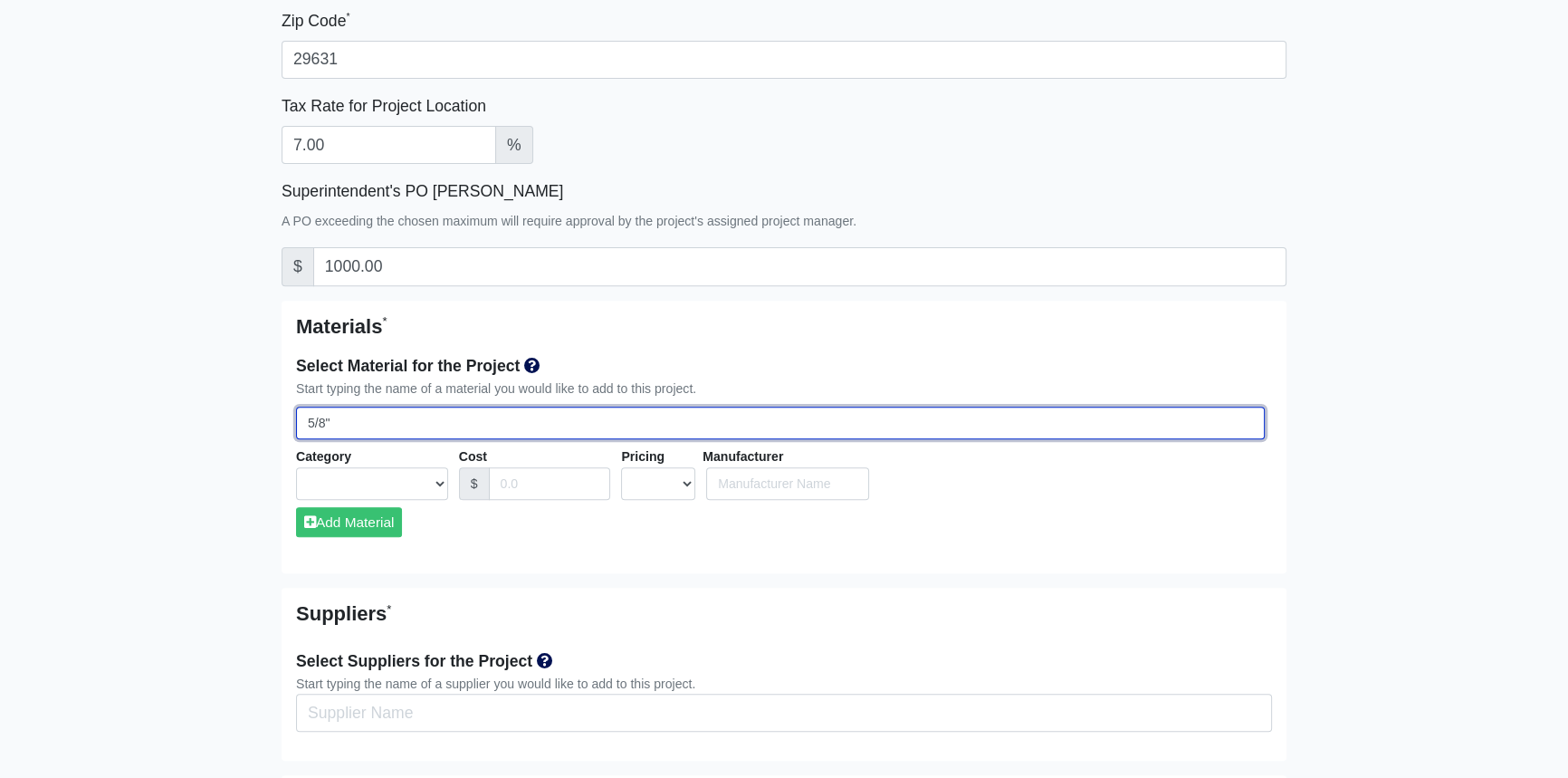
select select
type input "5/8""
select select
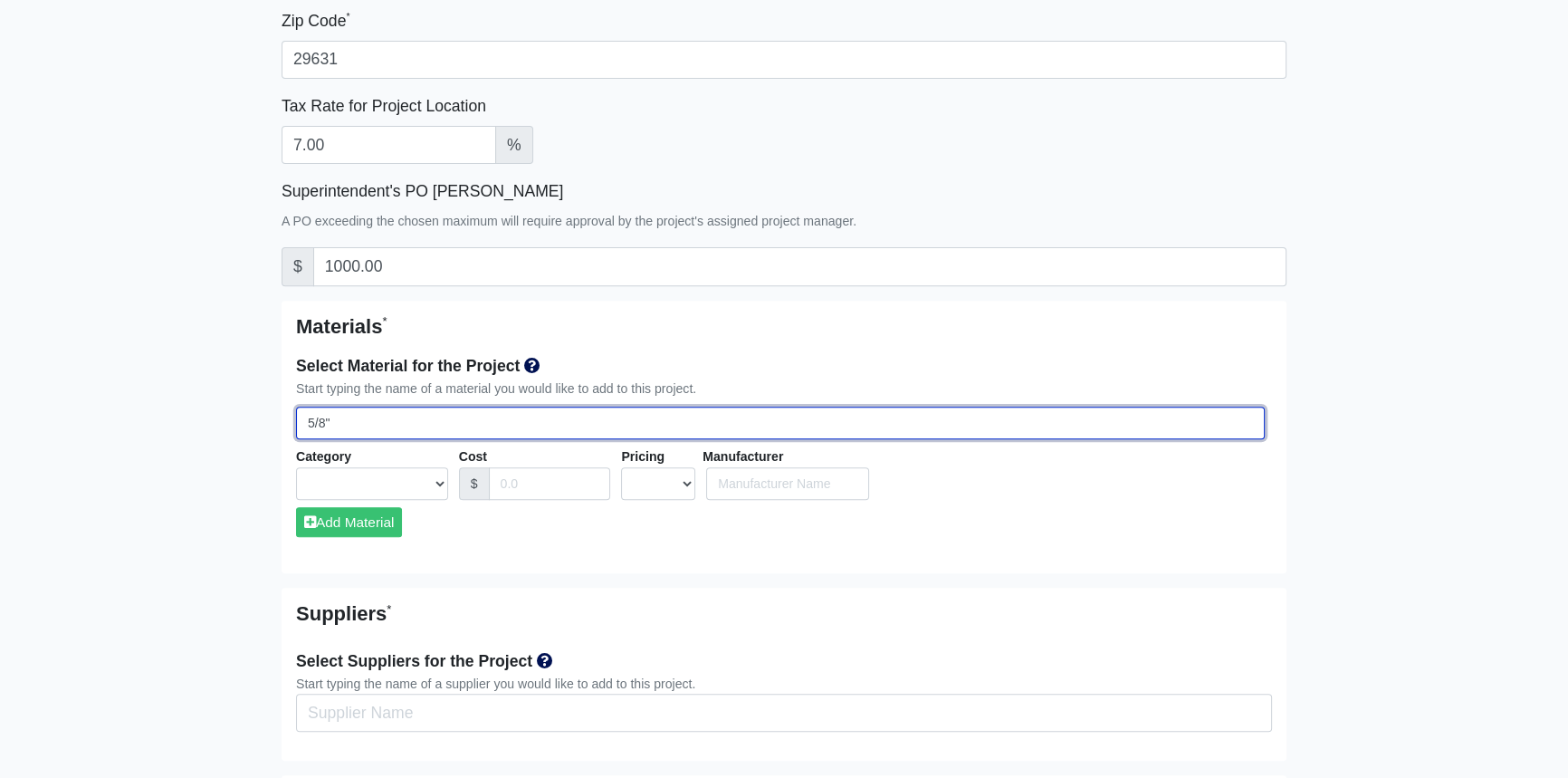
select select
type input "5/8" T"
select select
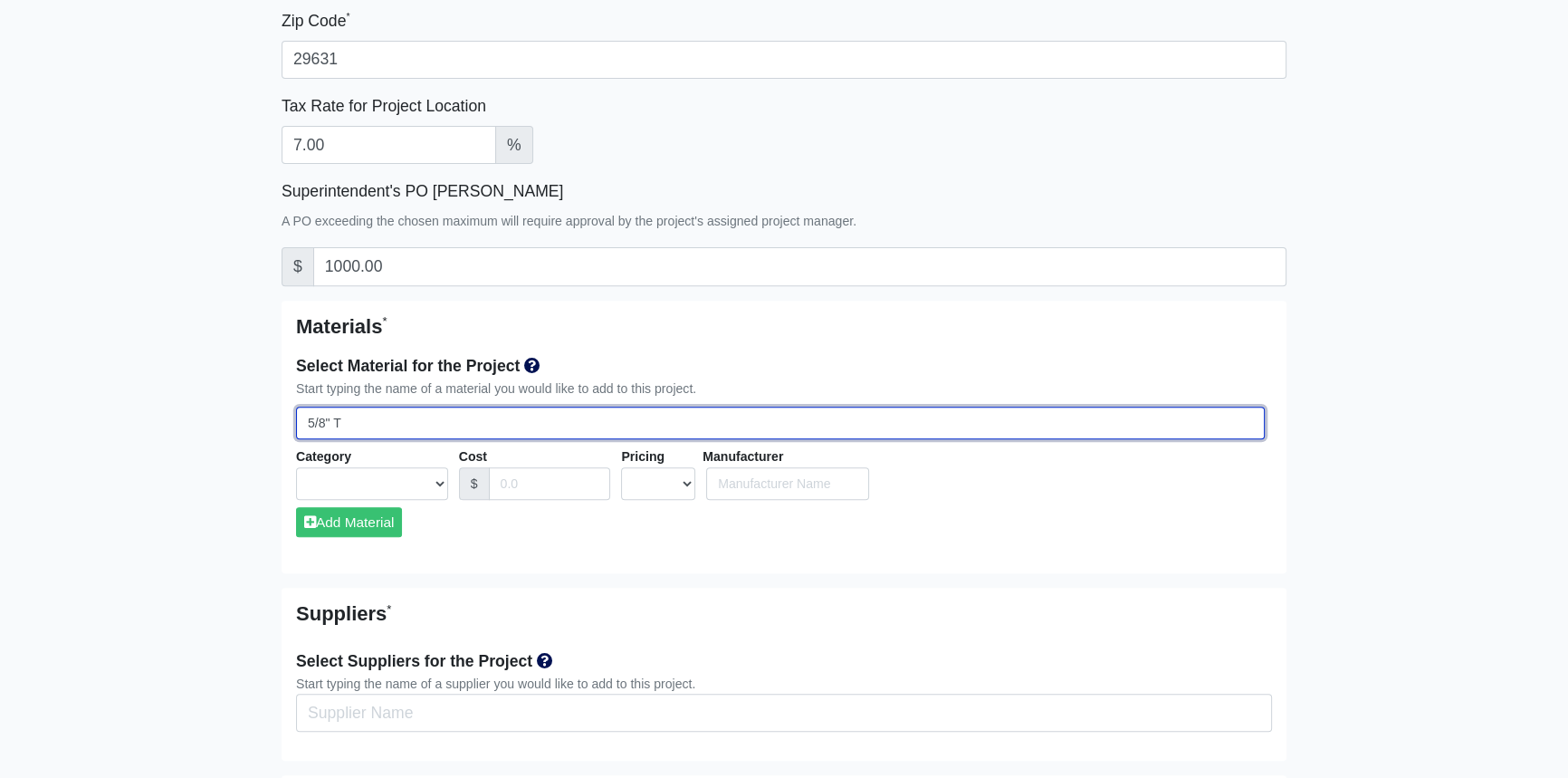
select select
type input "5/8" Ty"
select select
type input "5/8" Typ"
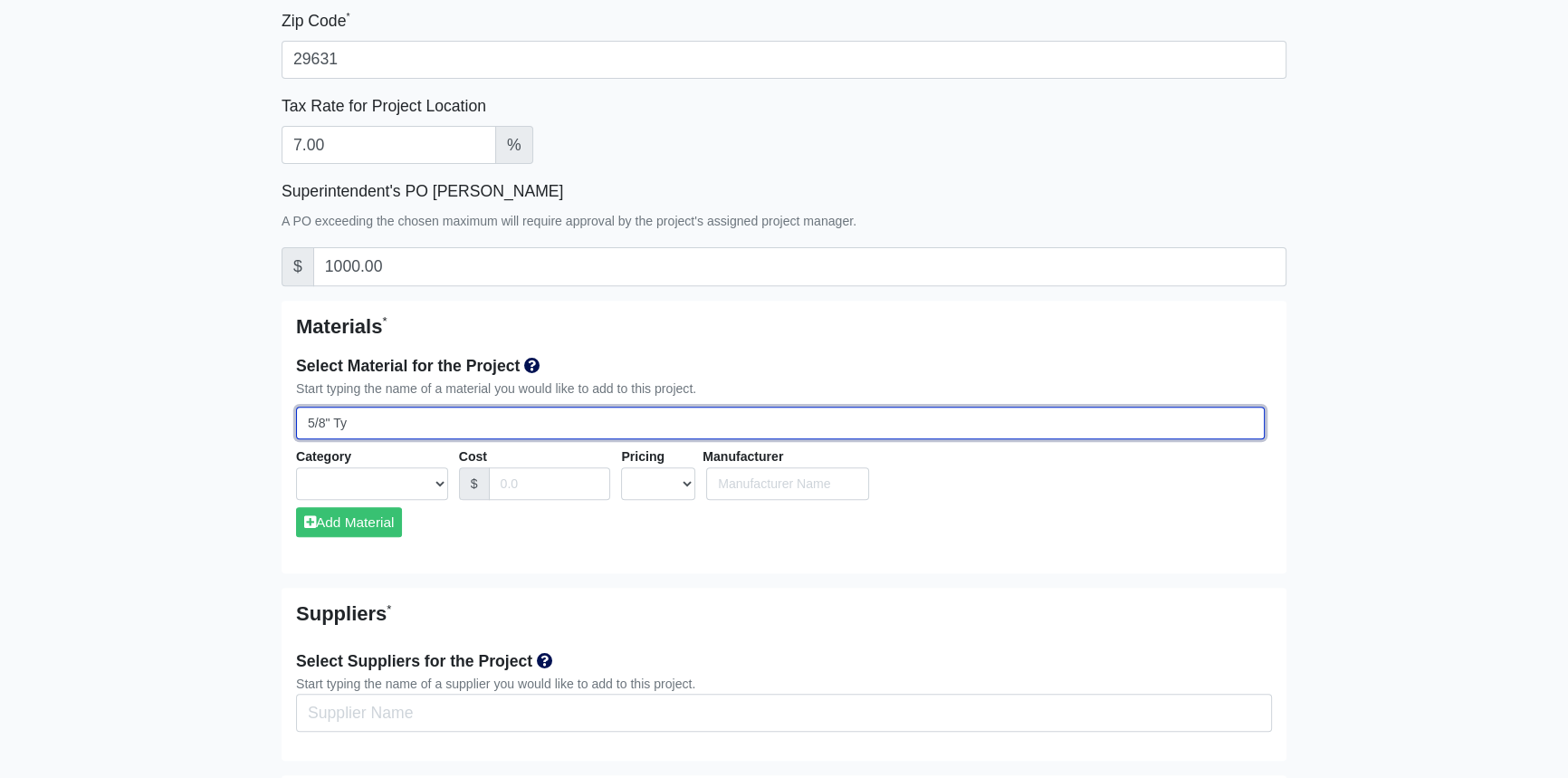
select select
type input "5/8" Type"
select select
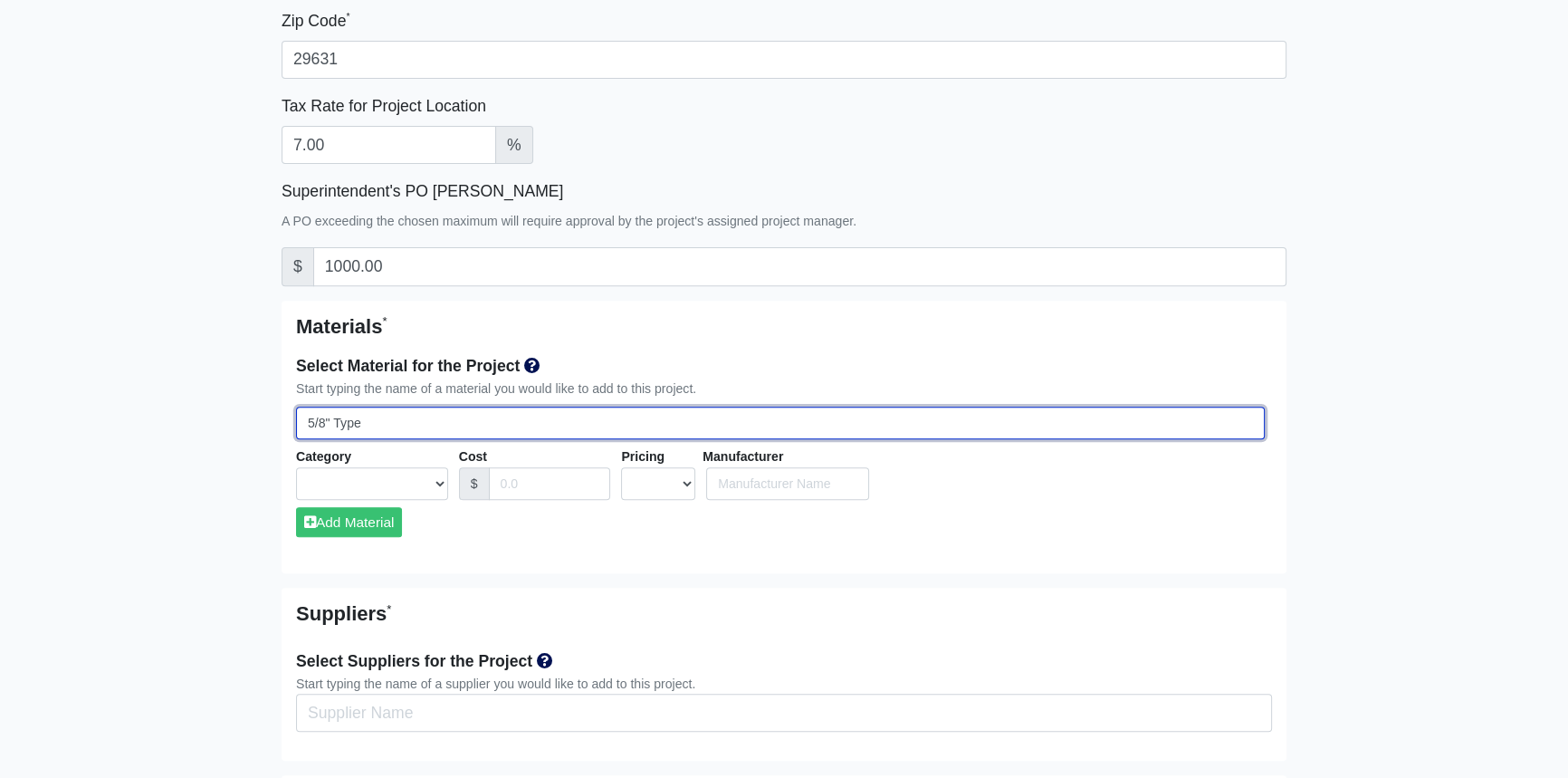
select select
type input "5/8" Type"
select select
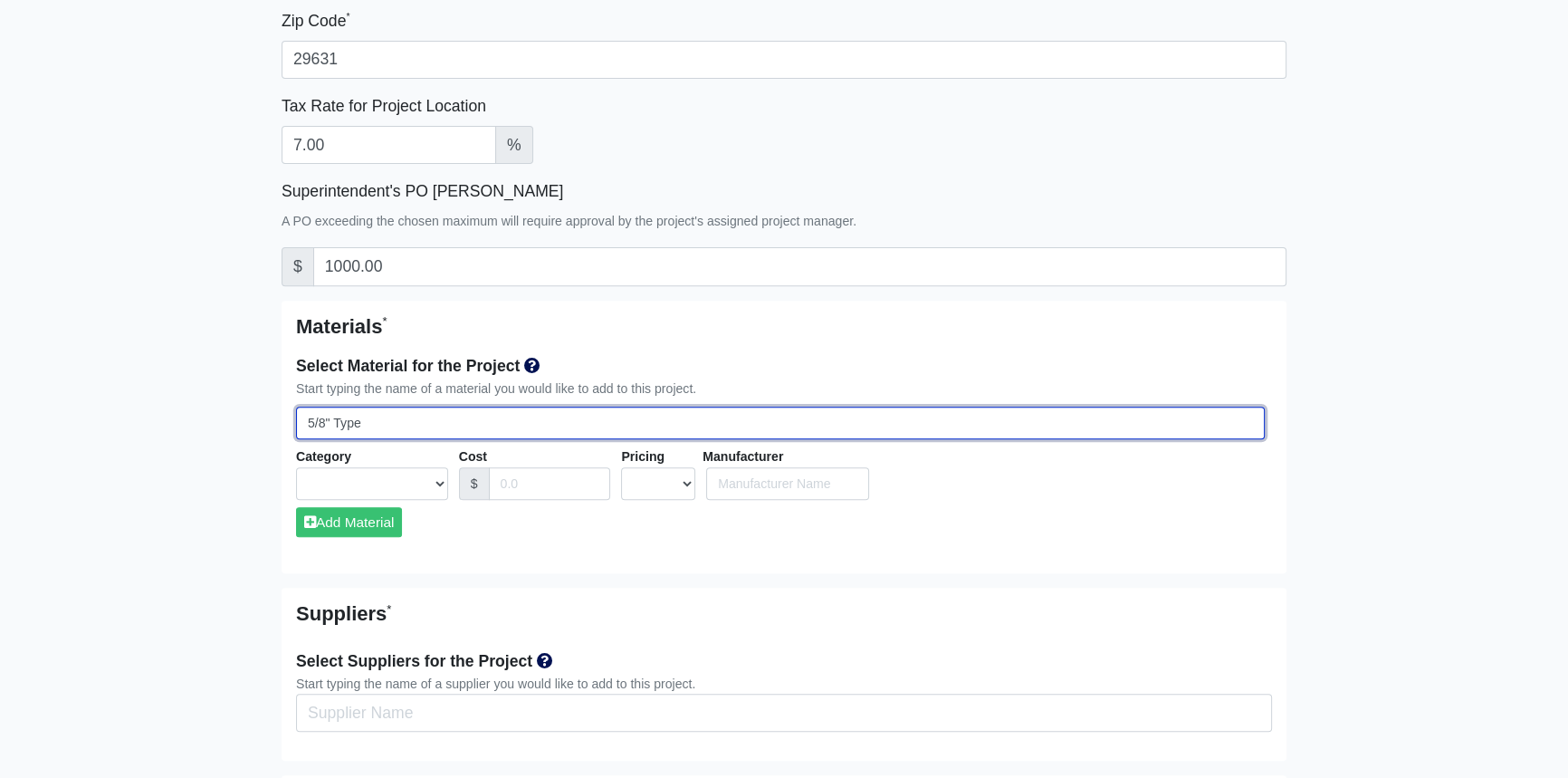
select select
type input "5/8" Type X"
select select
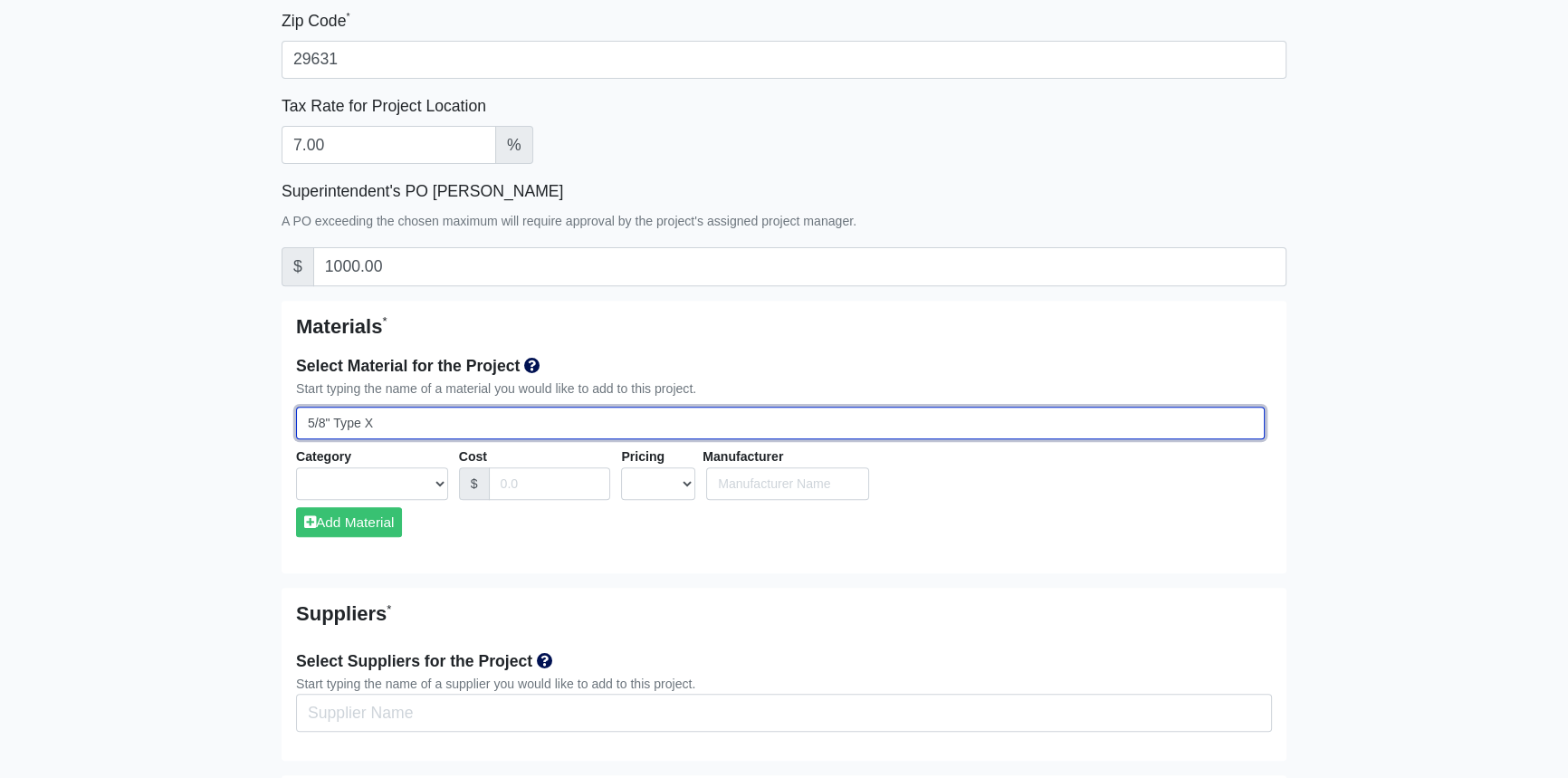
select select
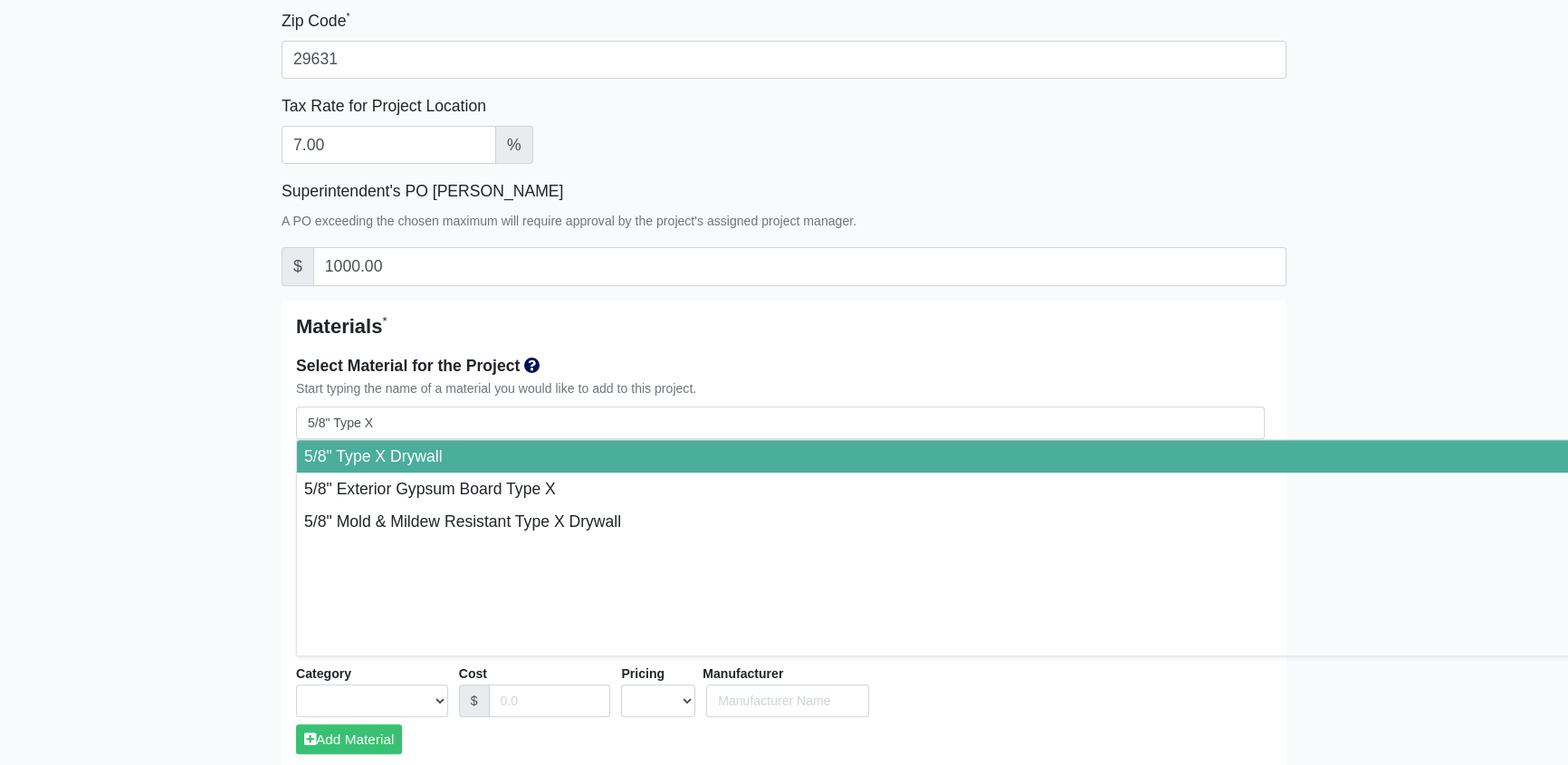
type input "5/8" Type X Drywall"
select select "[object Object]"
select select "0"
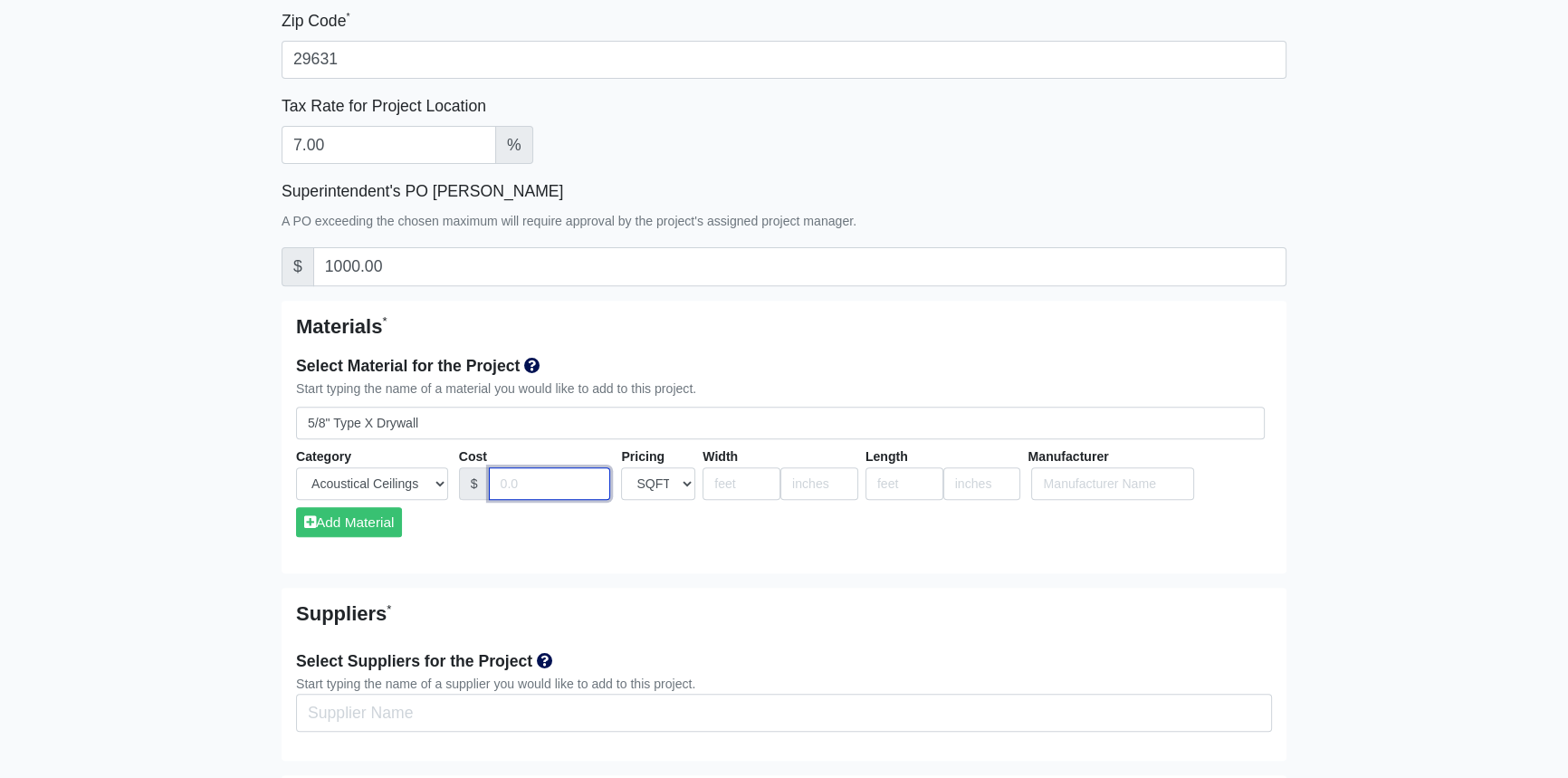
click at [516, 480] on input "Cost" at bounding box center [549, 484] width 122 height 33
type input "0.445"
click at [744, 474] on input "number" at bounding box center [742, 484] width 78 height 33
type input "4"
click at [887, 482] on input "number" at bounding box center [905, 484] width 78 height 33
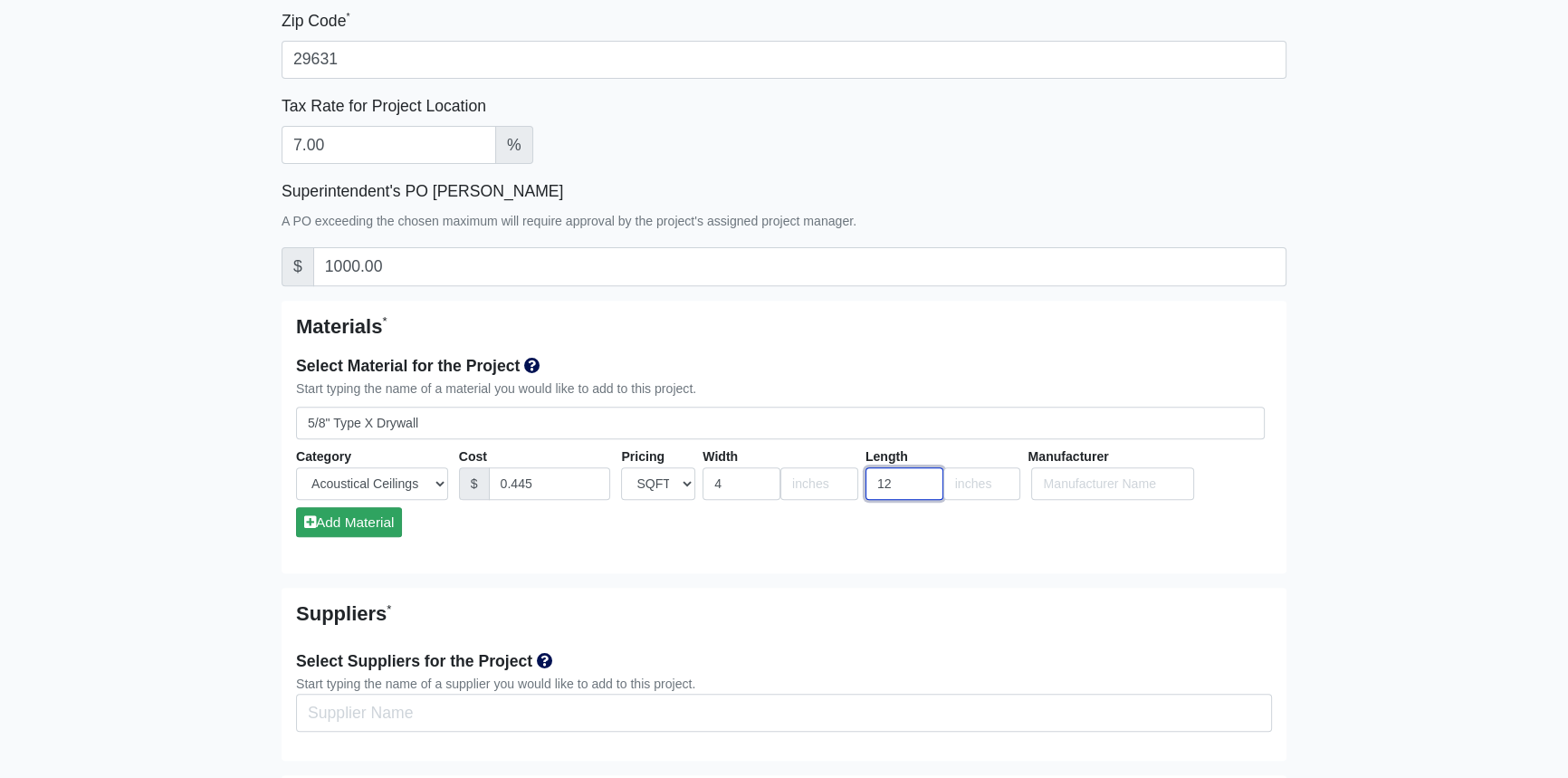
type input "12"
click at [365, 520] on button "Add Material" at bounding box center [349, 522] width 106 height 30
select select
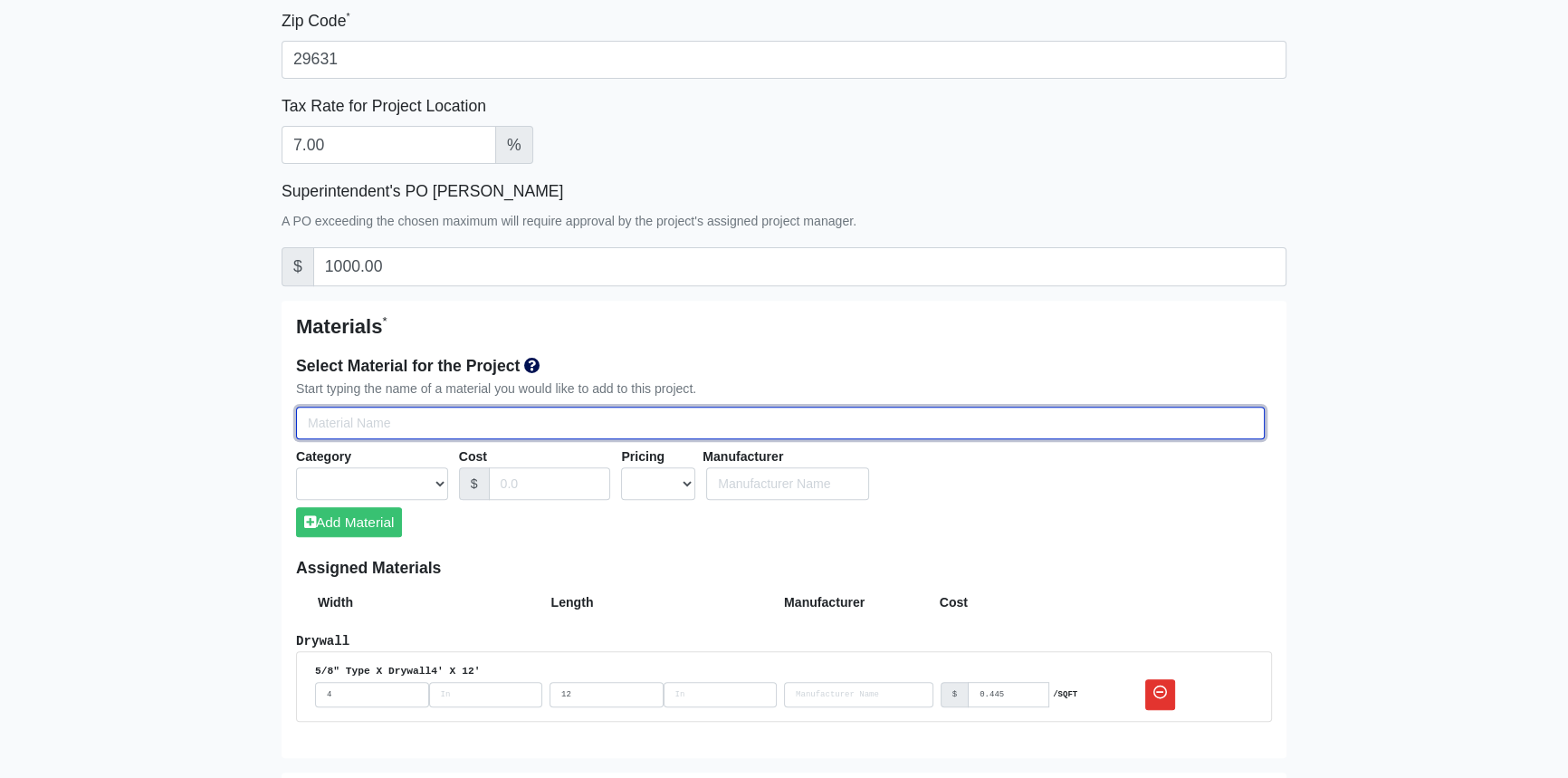
click at [365, 424] on input "Select Team Members for the Project" at bounding box center [780, 423] width 969 height 33
type input "5"
select select
type input "5/"
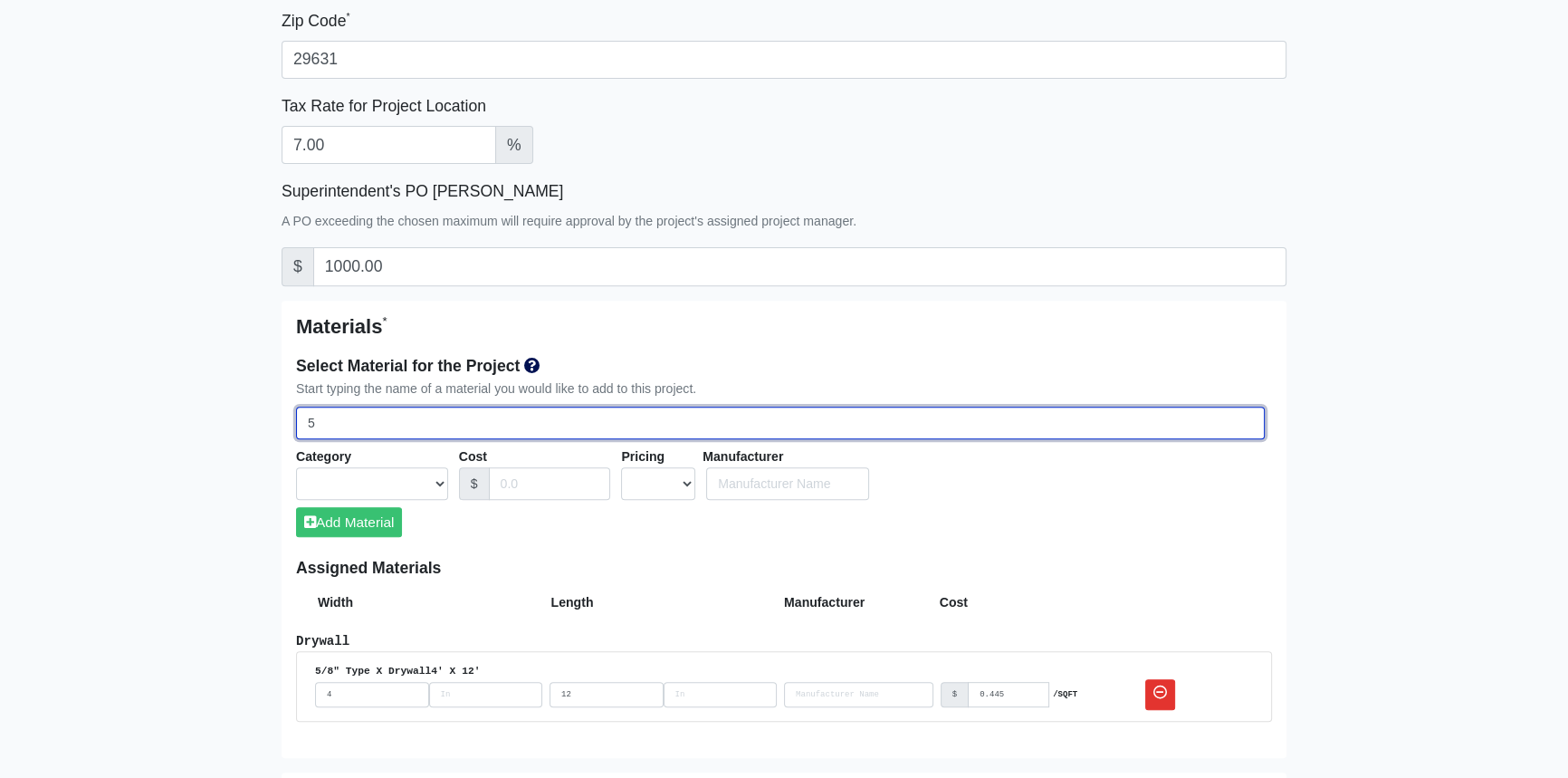
select select
type input "5/8"
select select
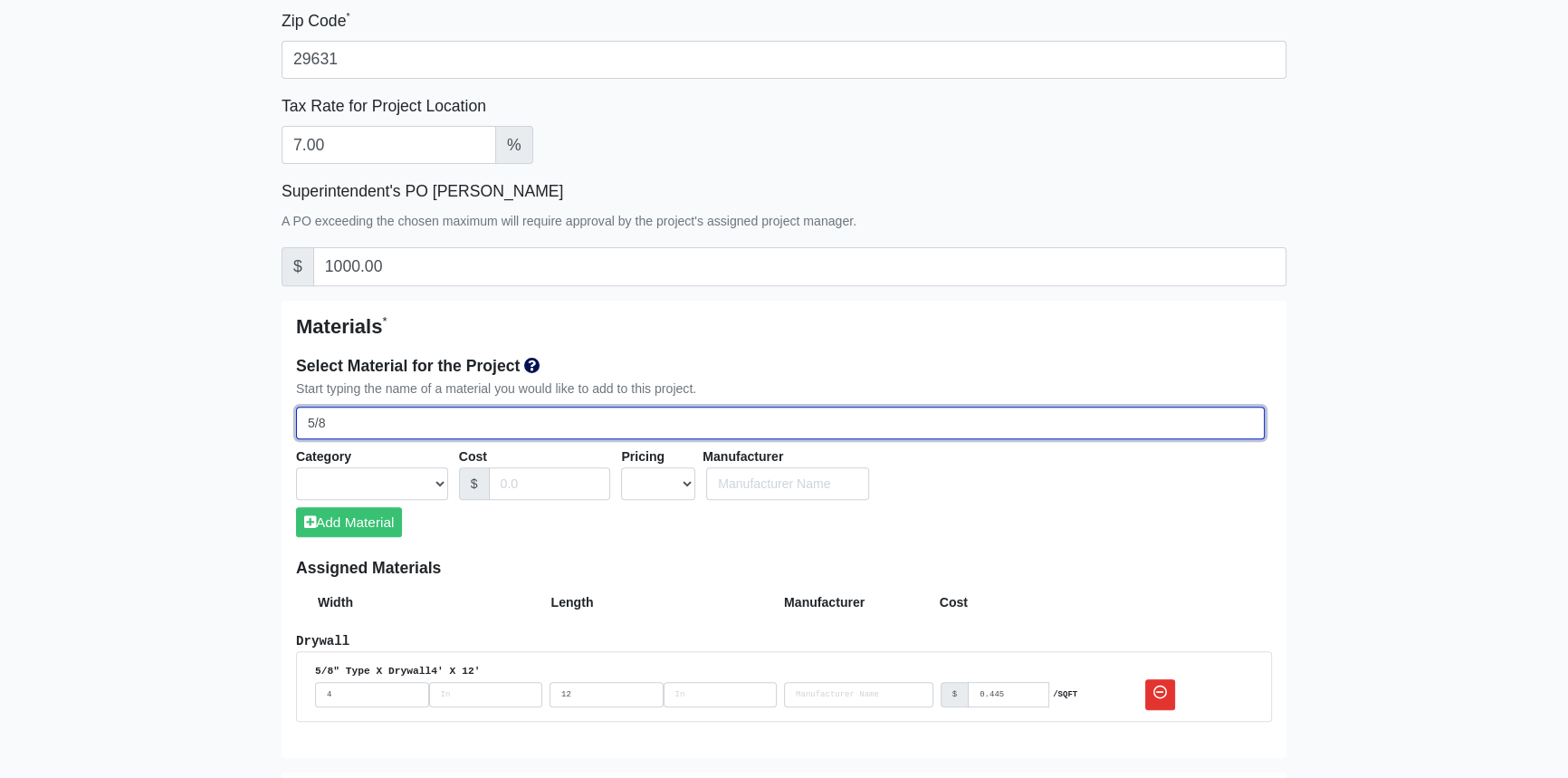
select select
type input "5/8""
select select
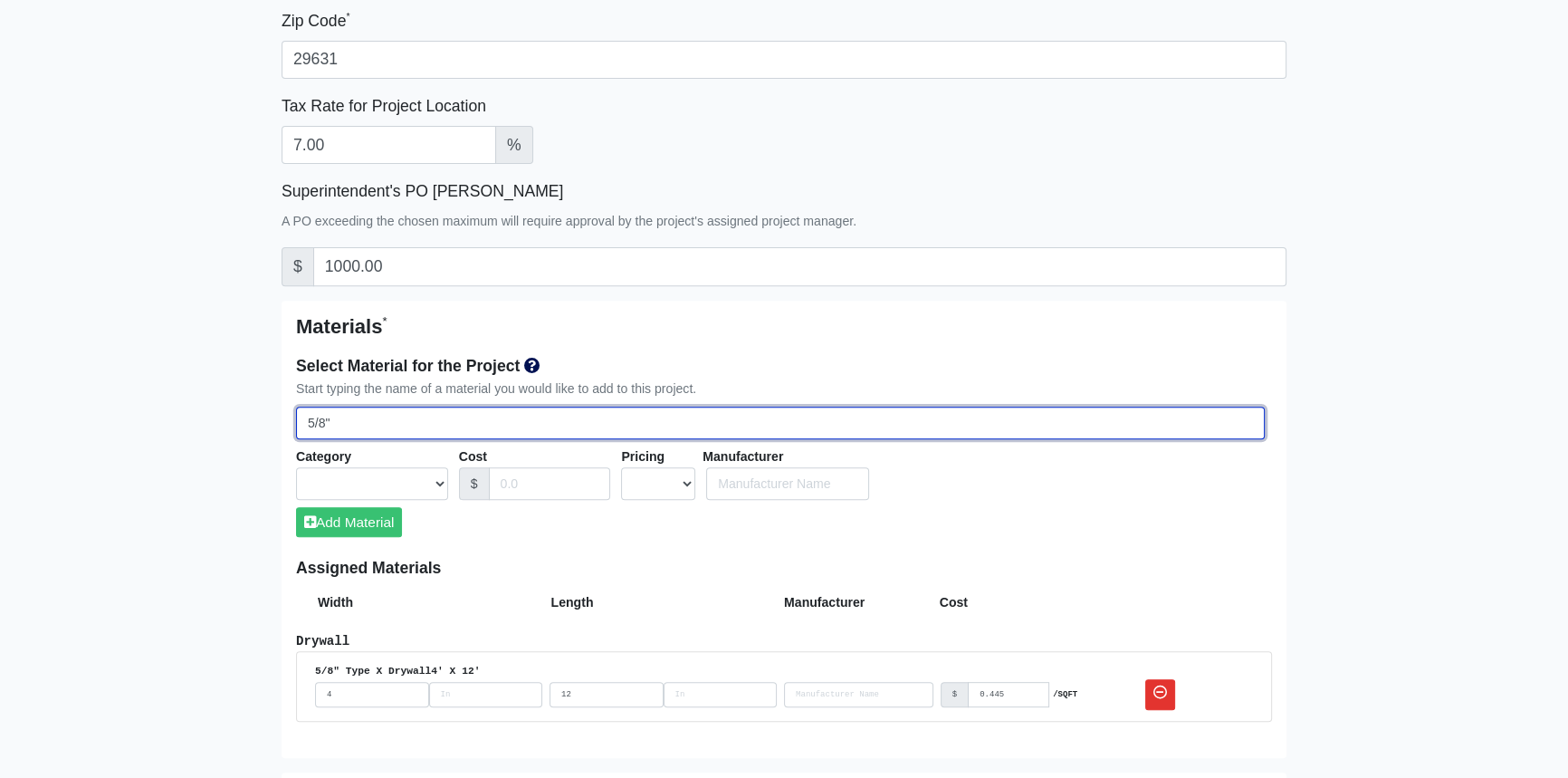
select select
type input "5/8""
select select
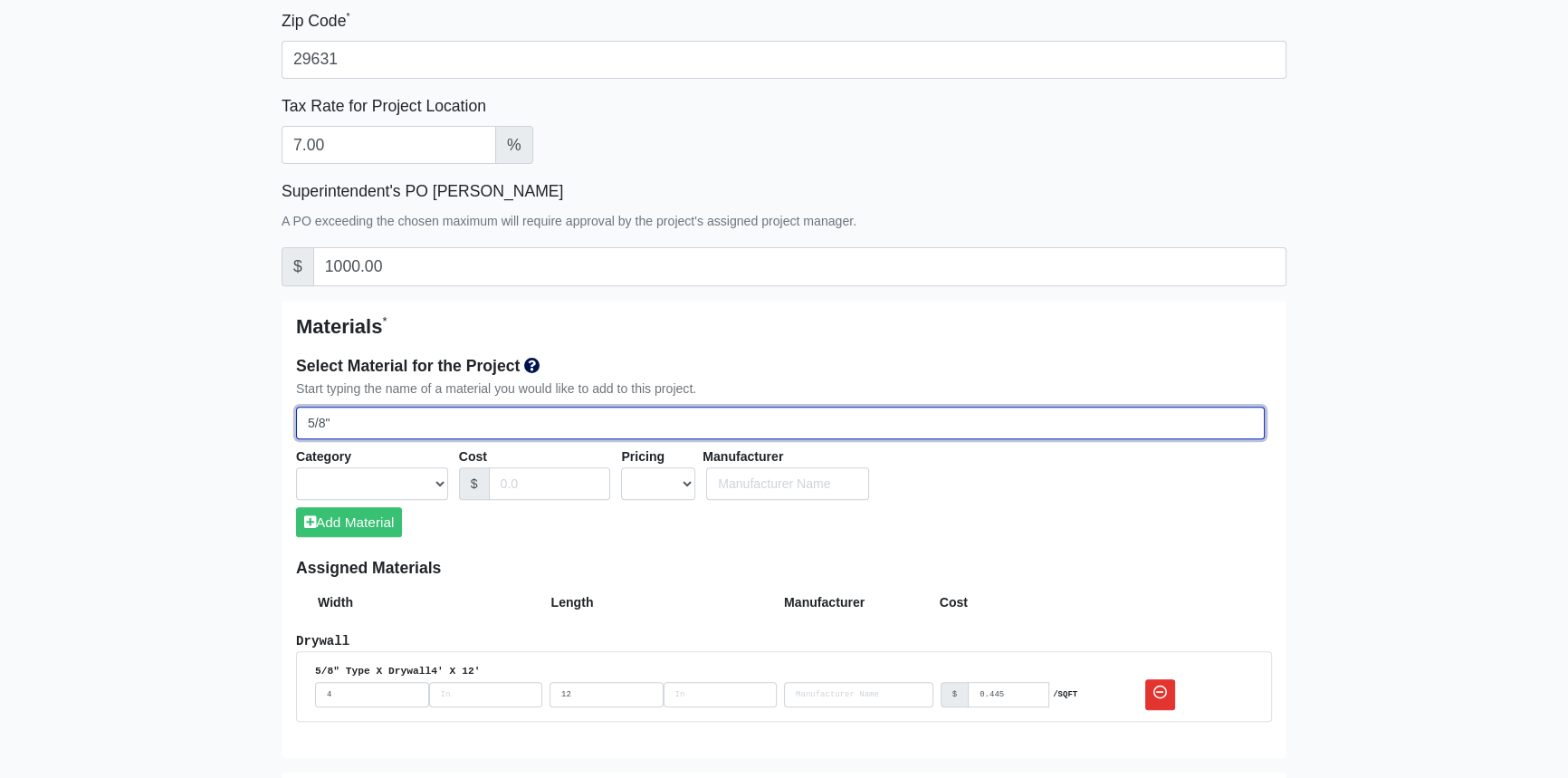
type input "5/8" T"
select select
type input "5/8" Ty"
select select
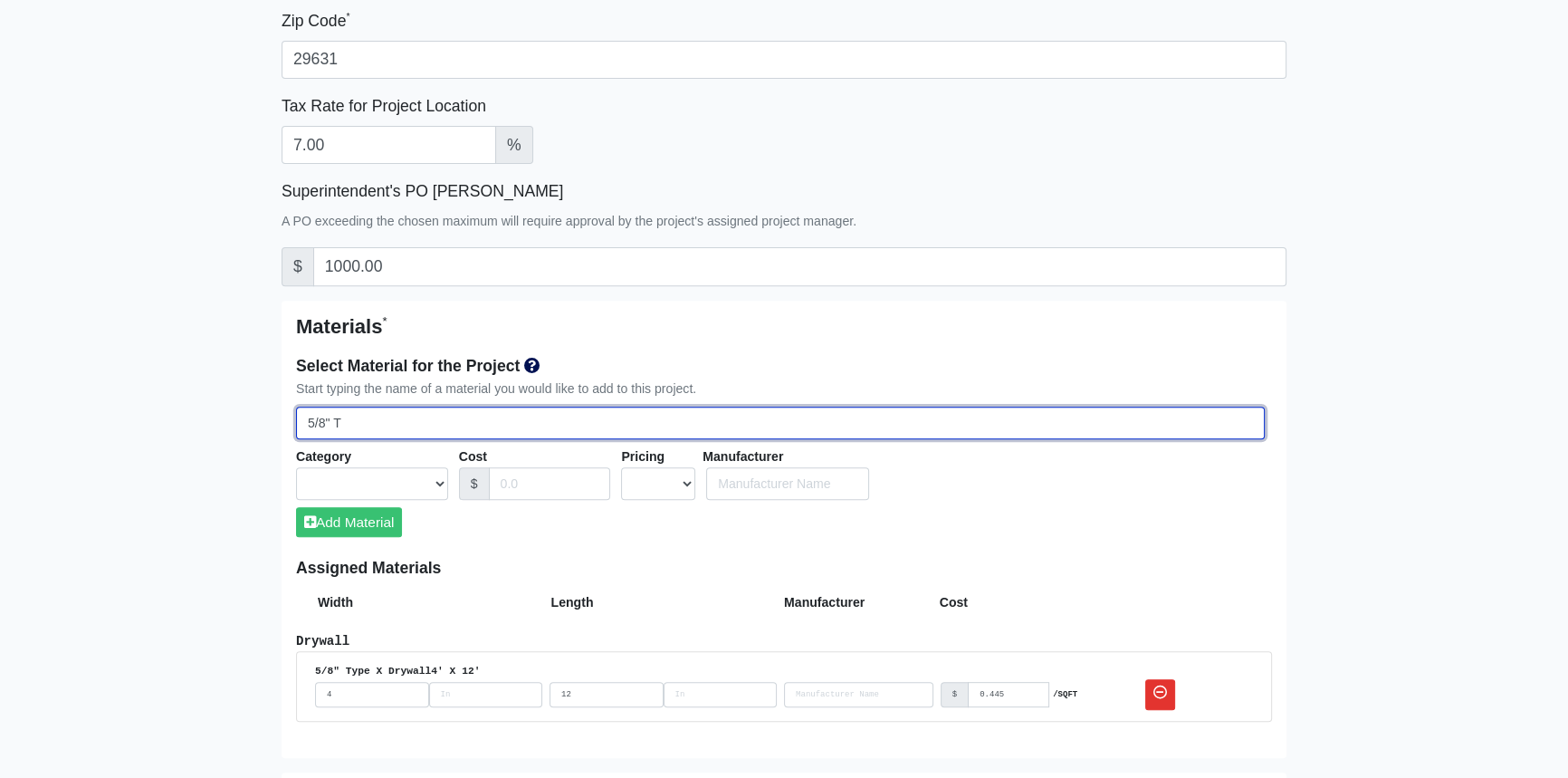
select select
type input "5/8" Typ"
select select
type input "5/8" Type"
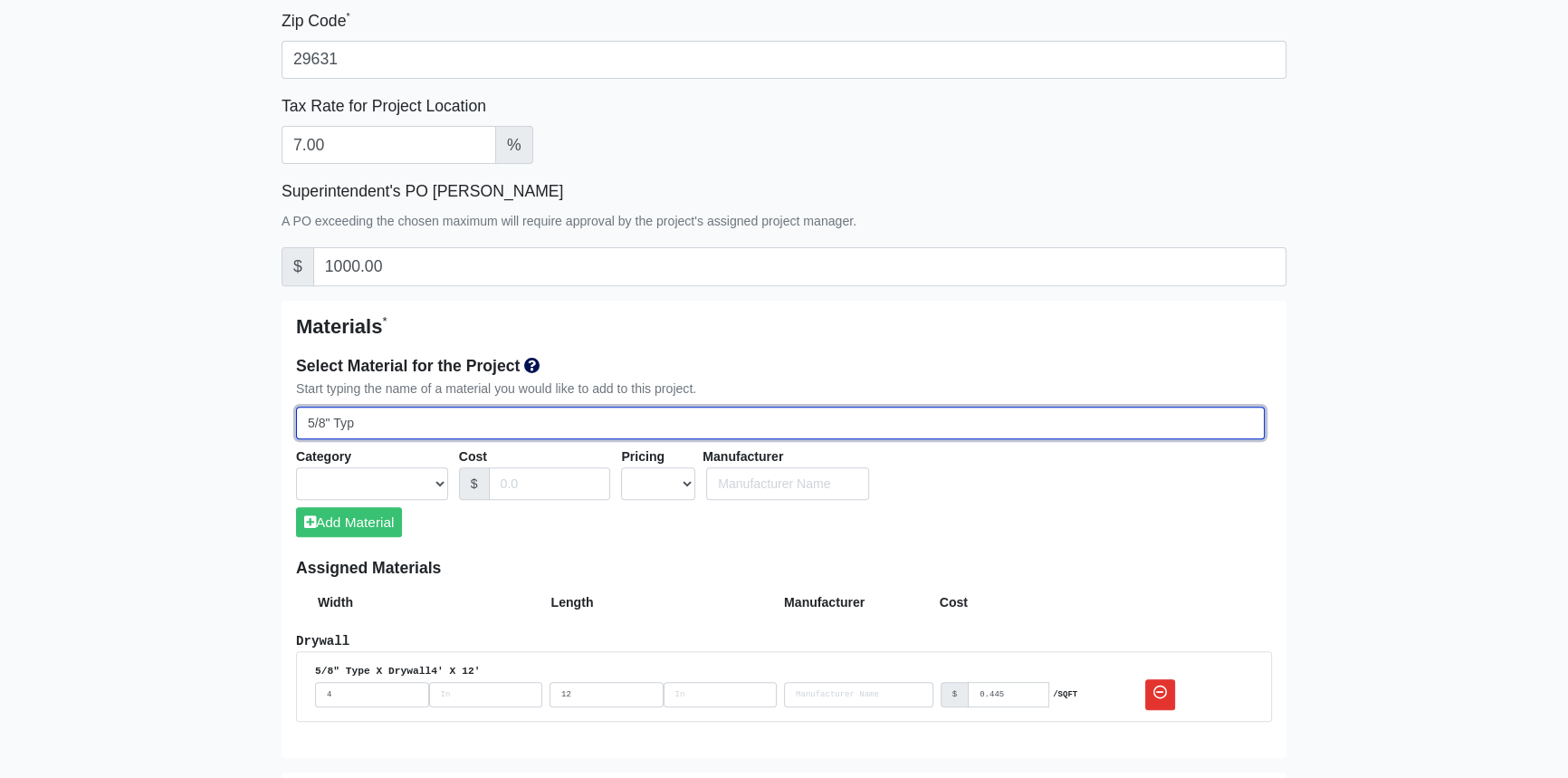
select select
type input "5/8" Type"
select select
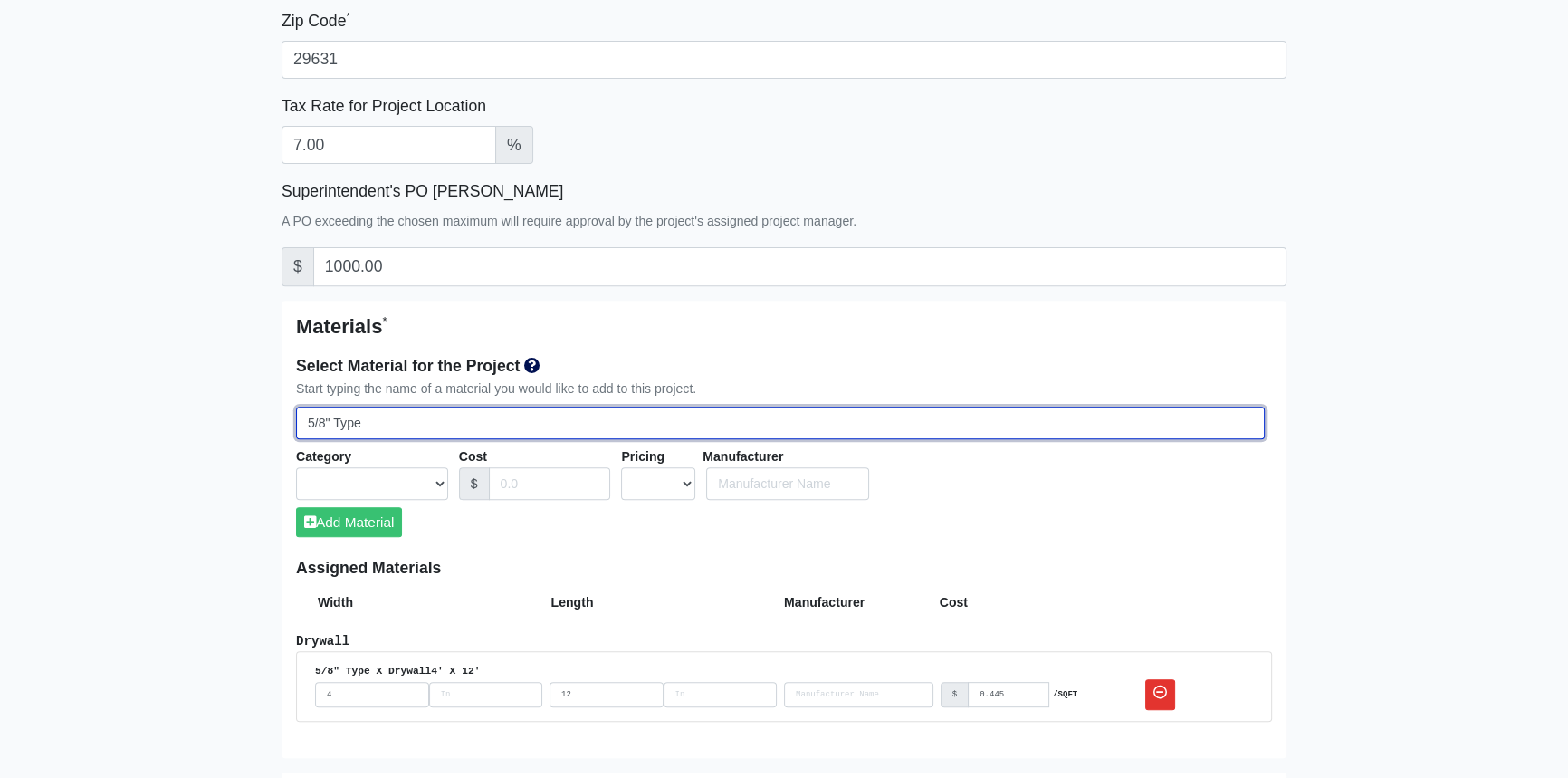
select select
type input "5/8" Type X"
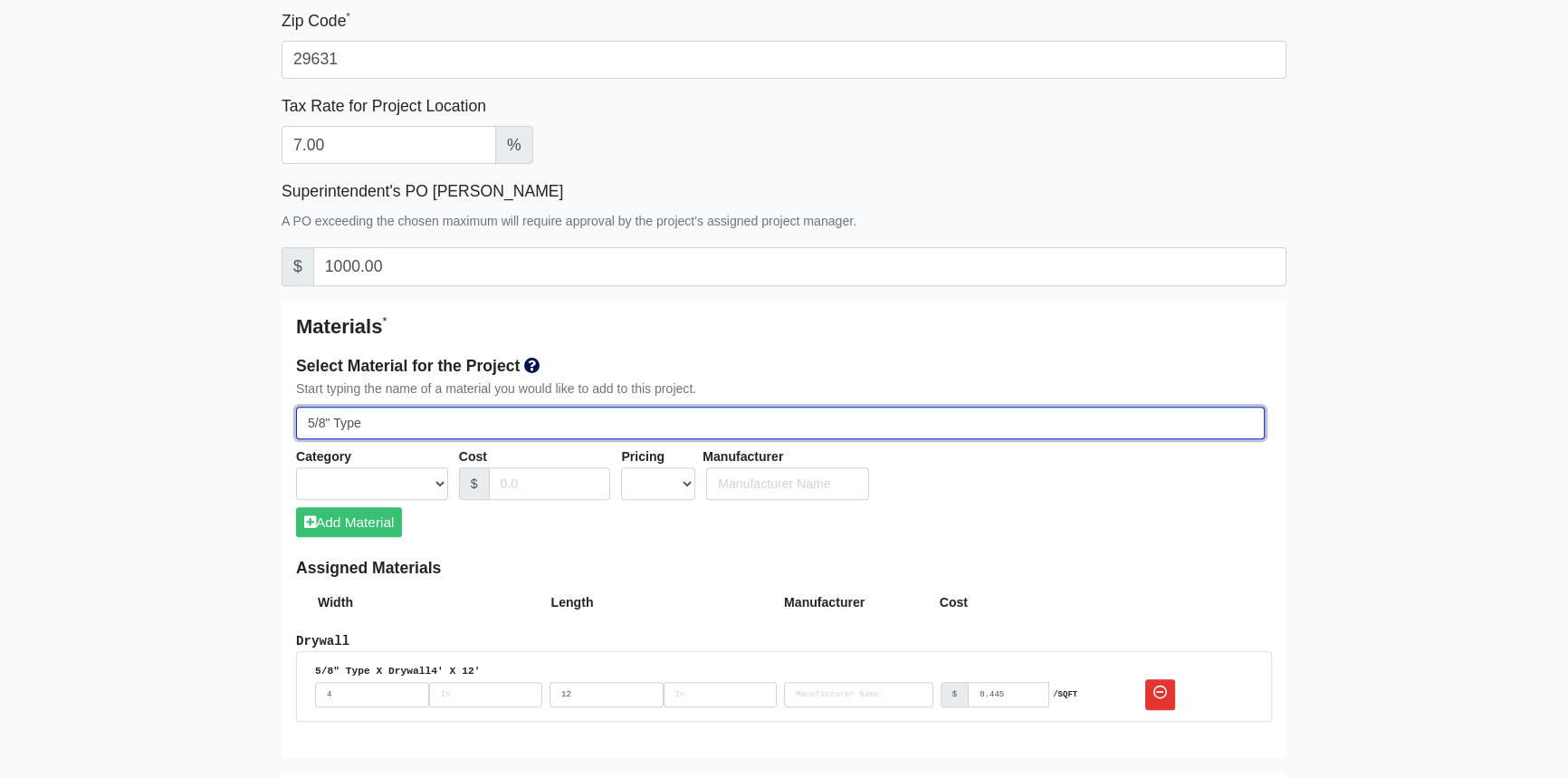
select select
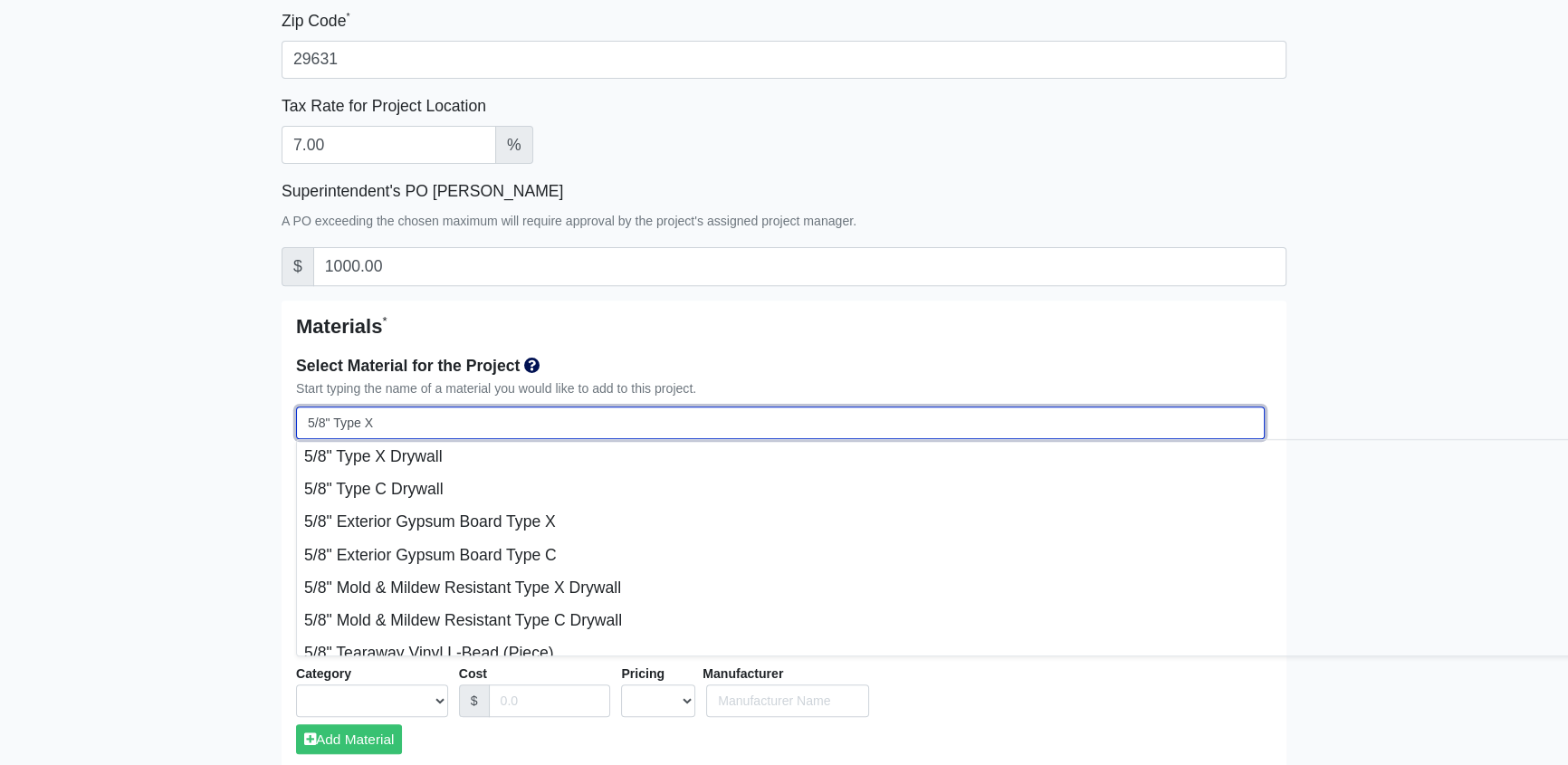
select select
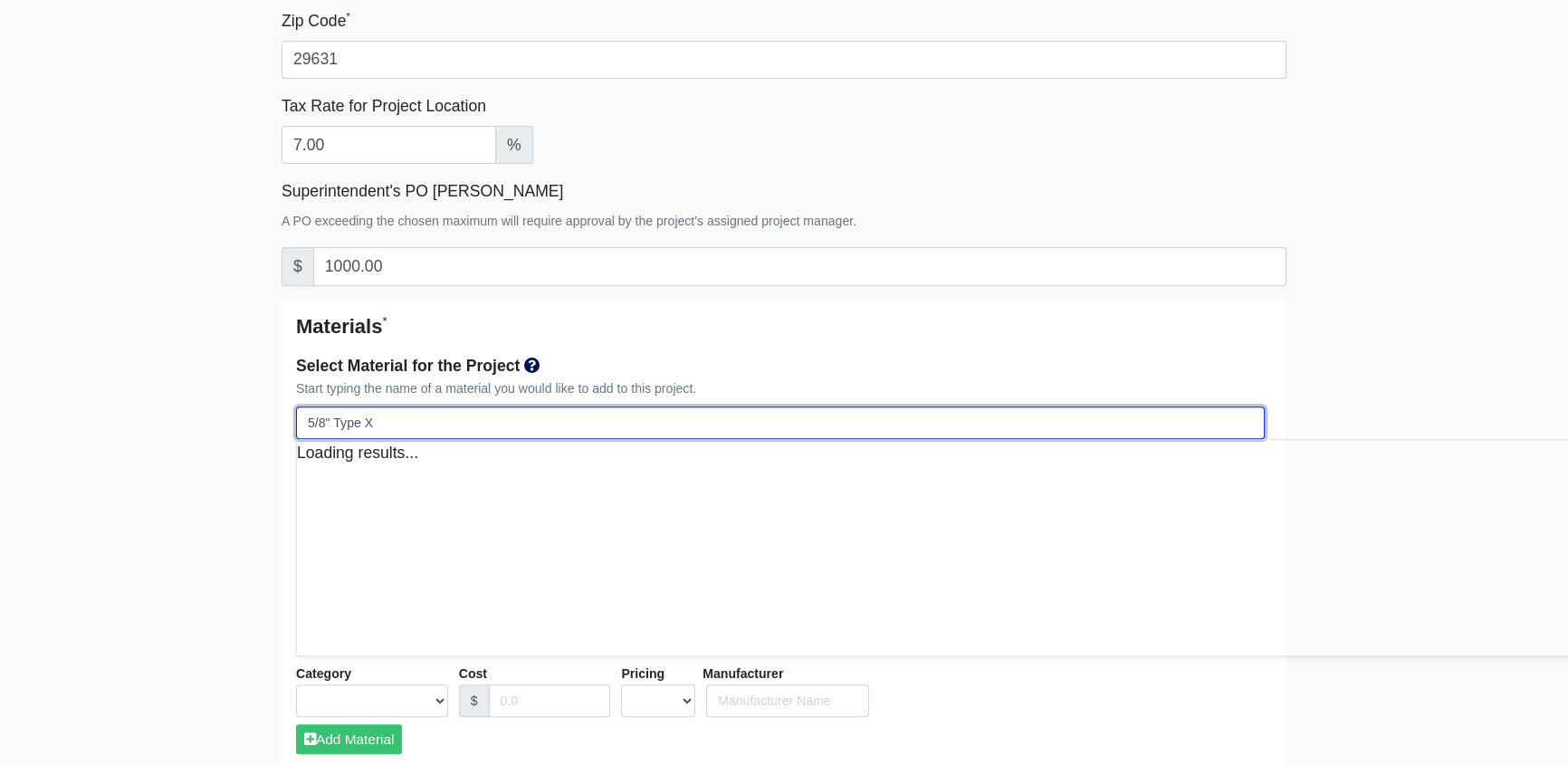
select select
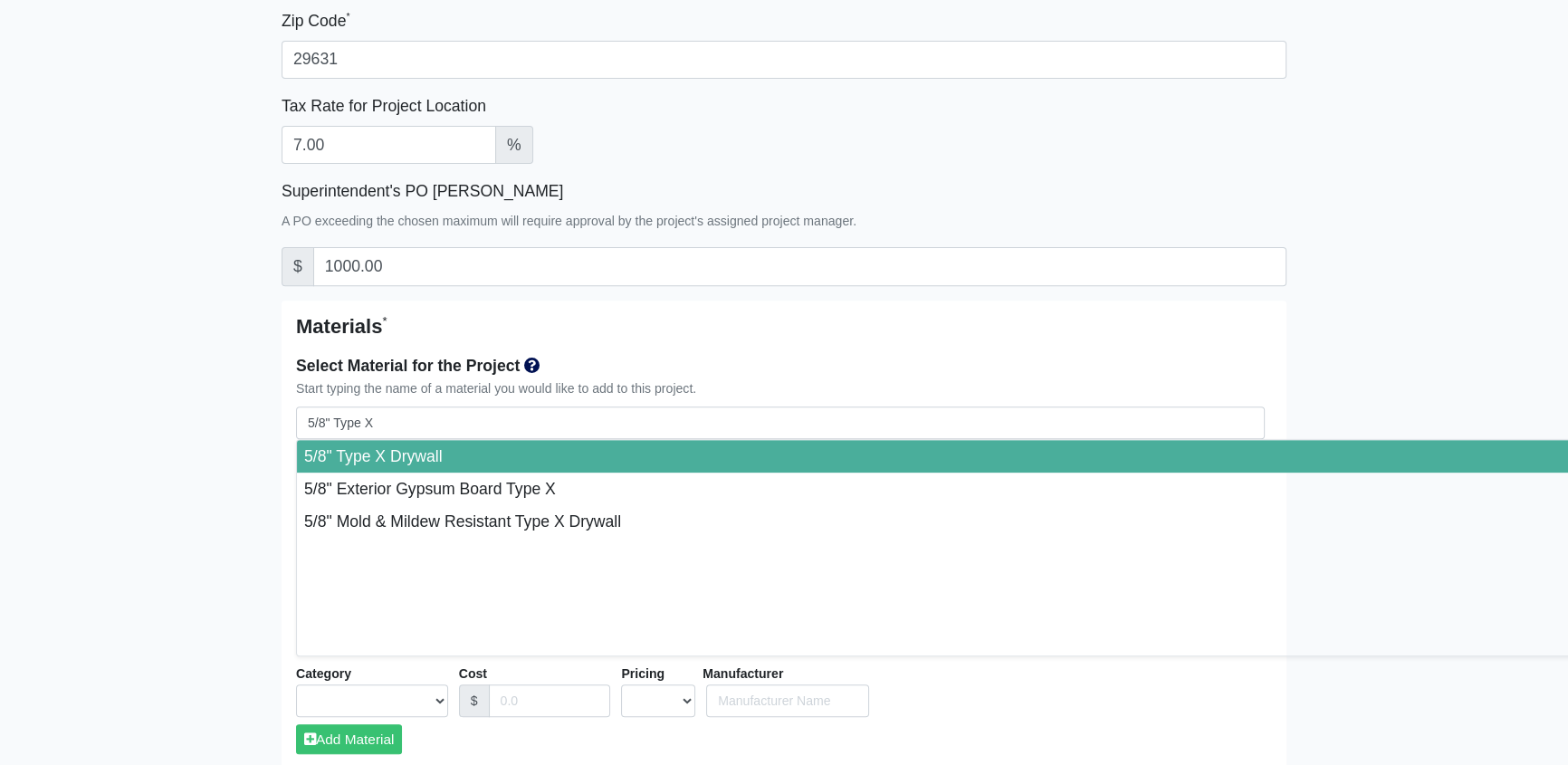
type input "5/8" Type X Drywall"
select select "[object Object]"
select select "0"
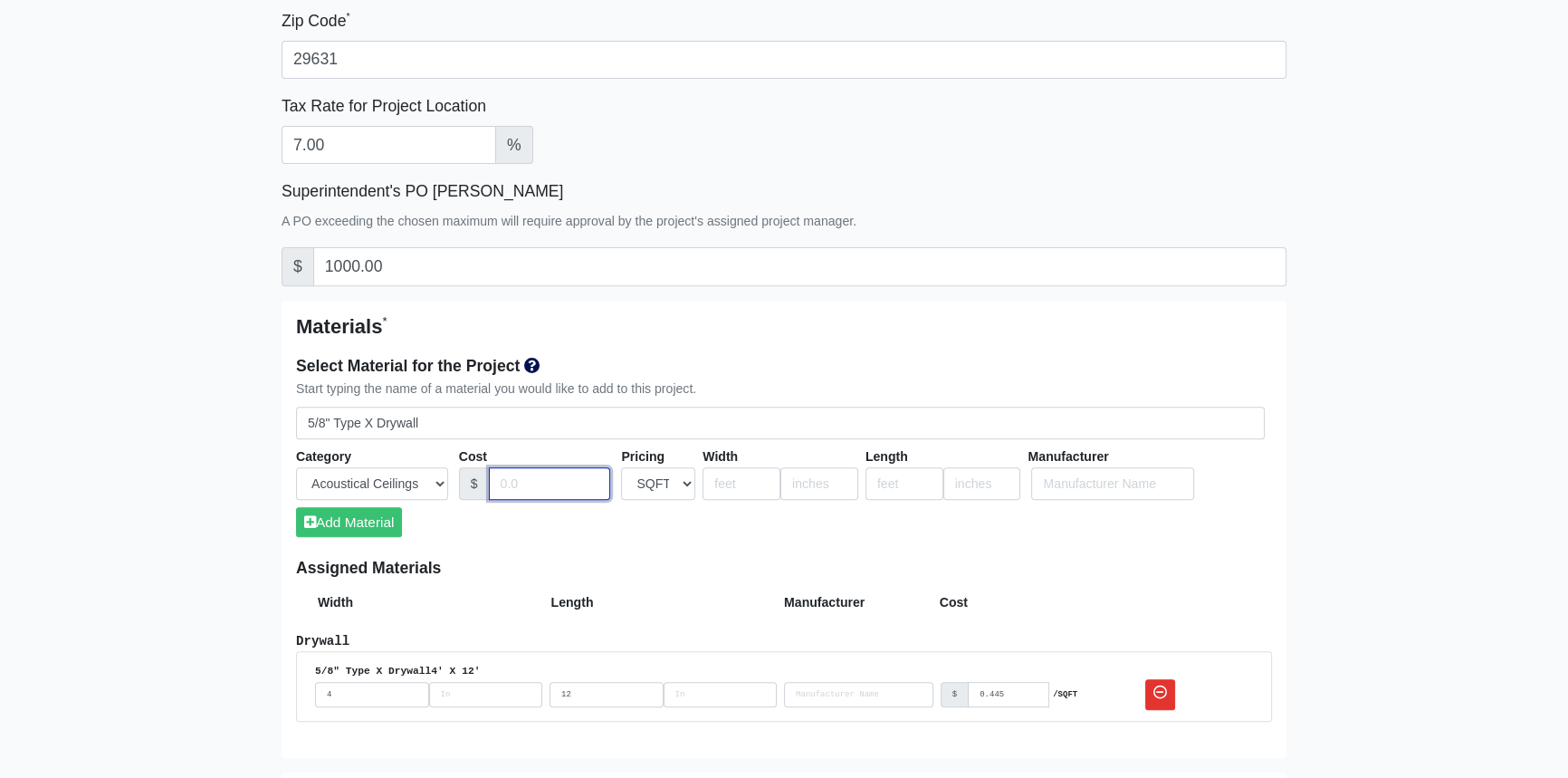
click at [535, 480] on input "Cost" at bounding box center [549, 484] width 122 height 33
type input "0.445"
type input "4"
type input "9"
type input "0"
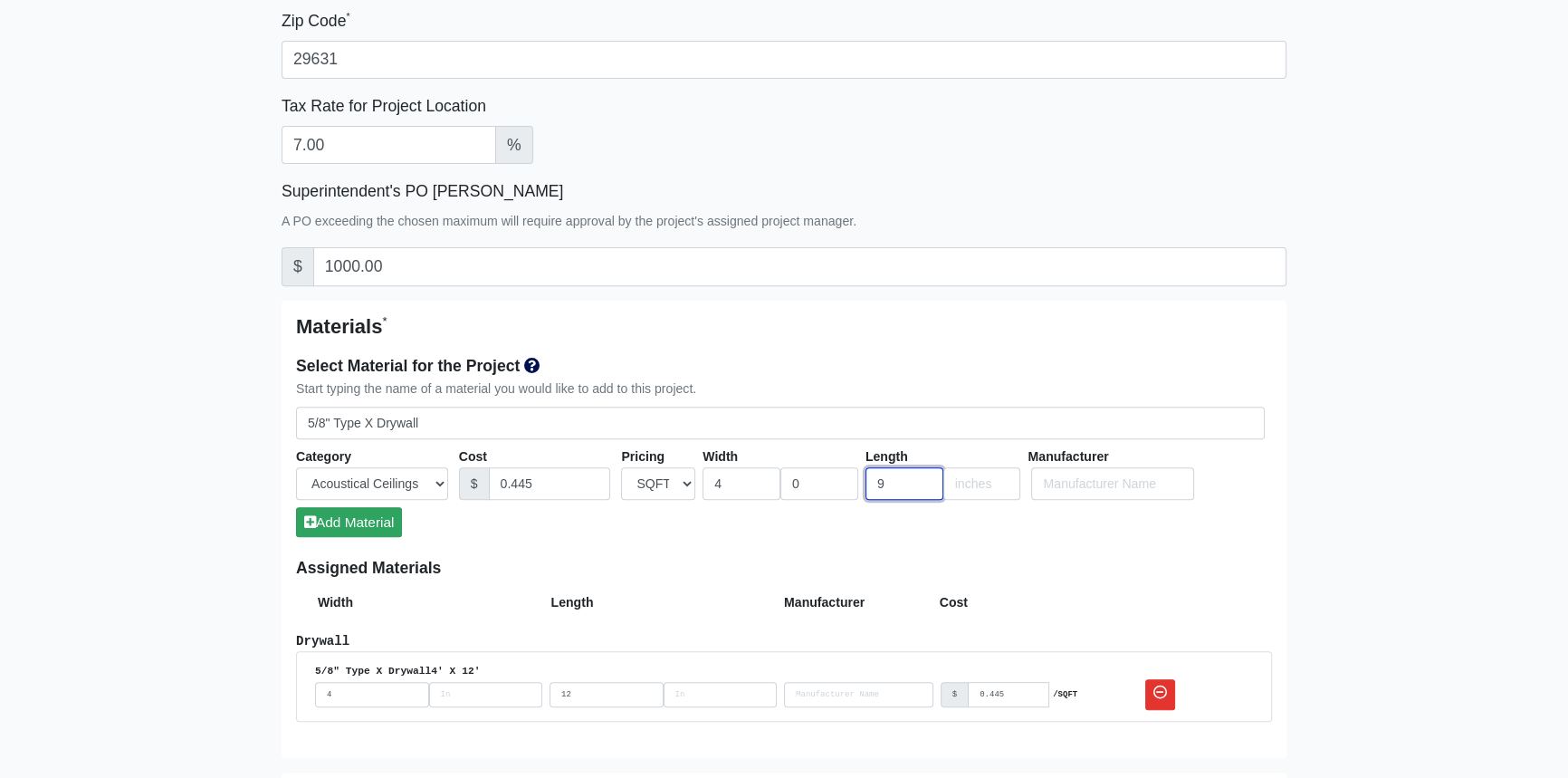
type input "9"
click at [376, 521] on button "Add Material" at bounding box center [349, 522] width 106 height 30
select select
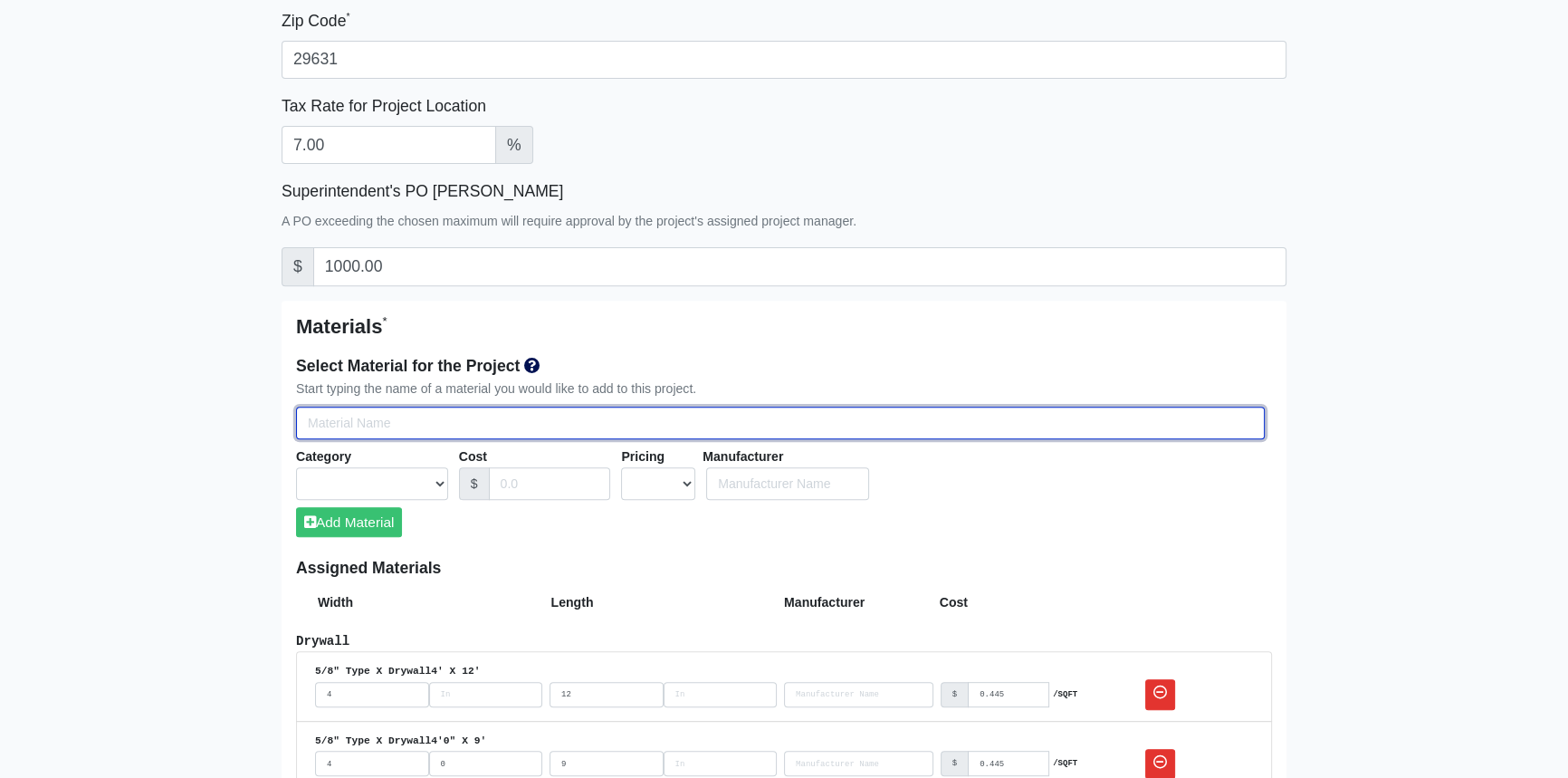
click at [371, 418] on input "Select Team Members for the Project" at bounding box center [780, 423] width 969 height 33
type input "5"
select select
type input "5/"
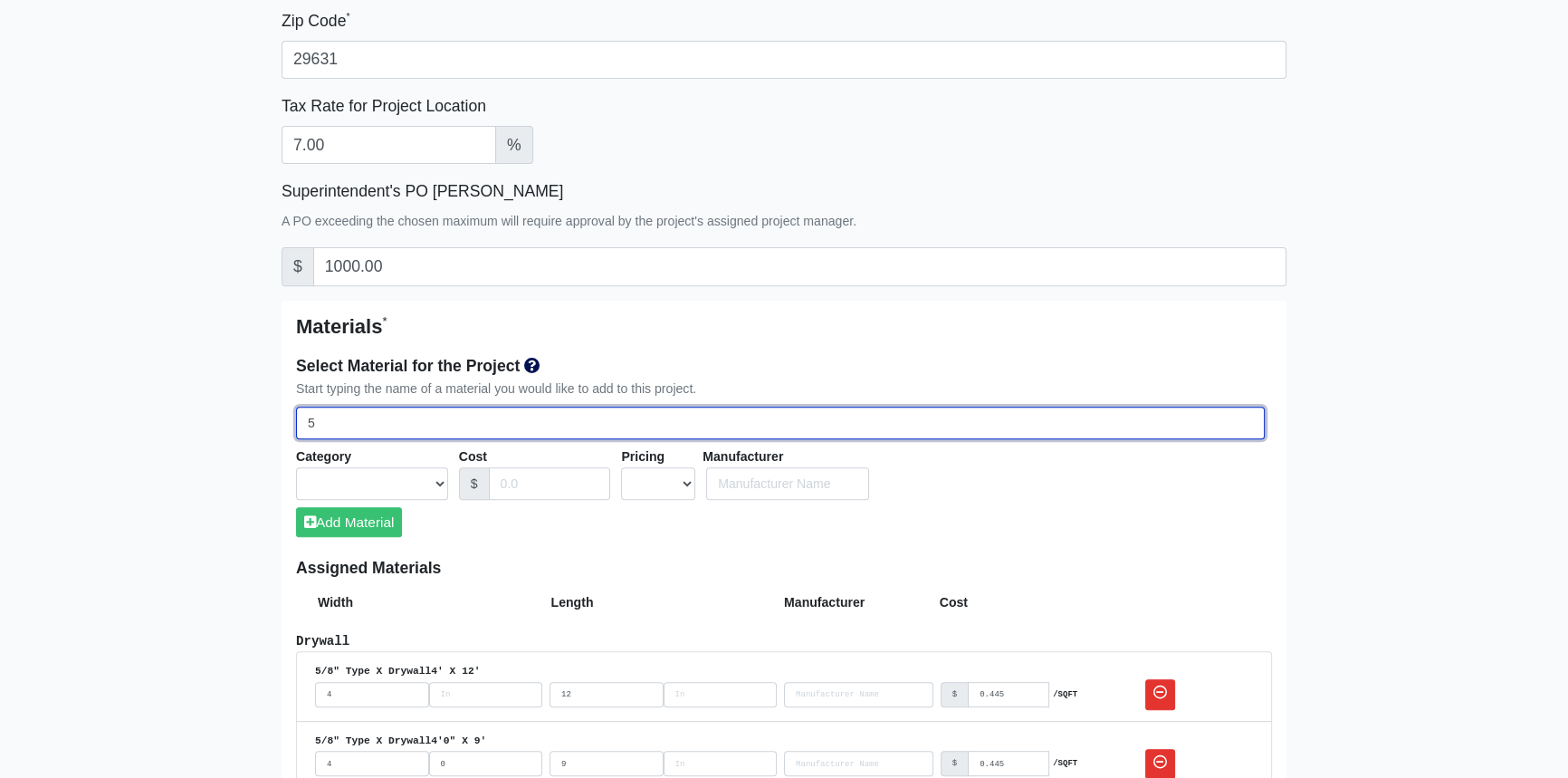
select select
type input "5/8"
select select
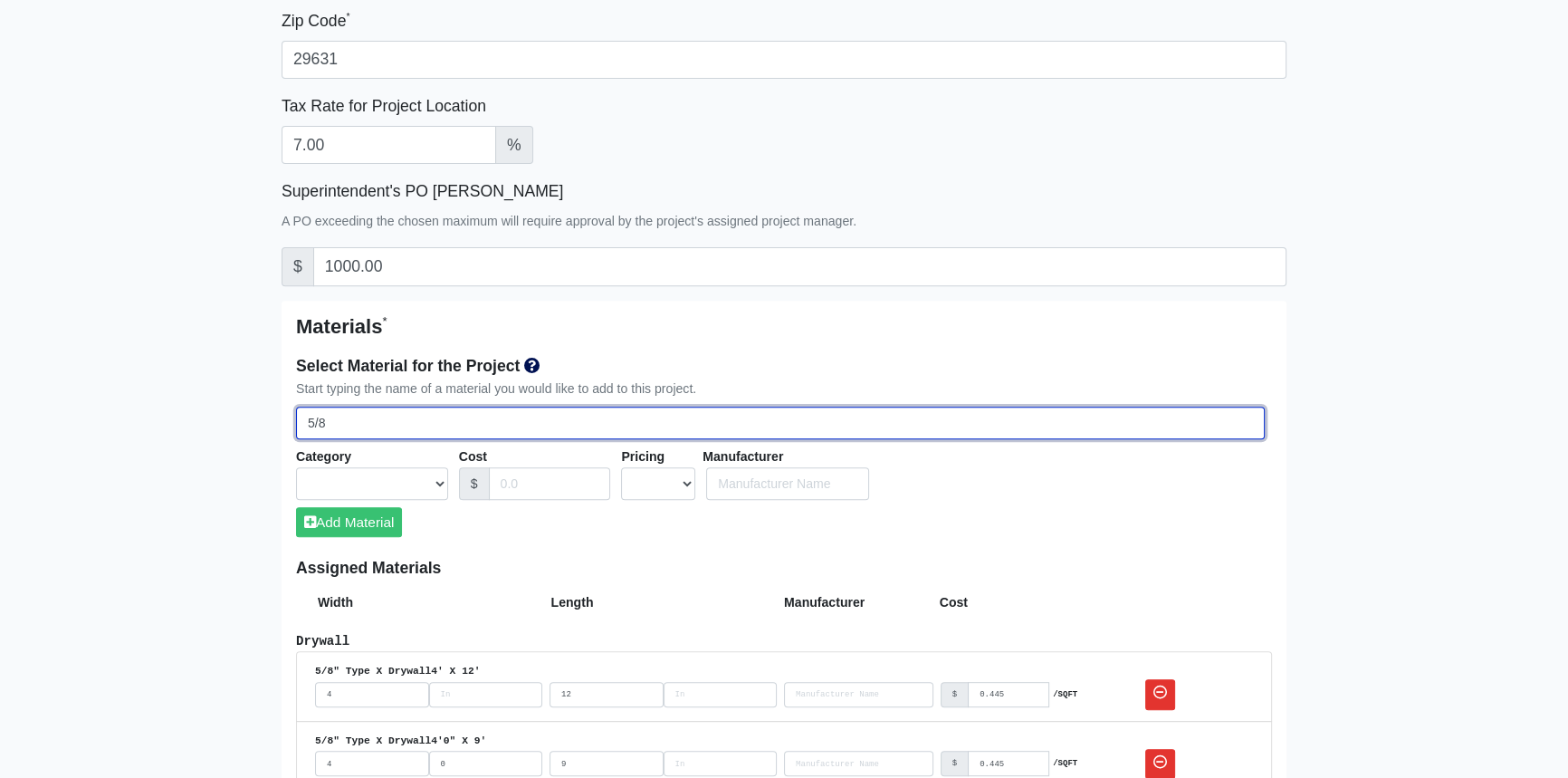
select select
type input "5/8""
select select
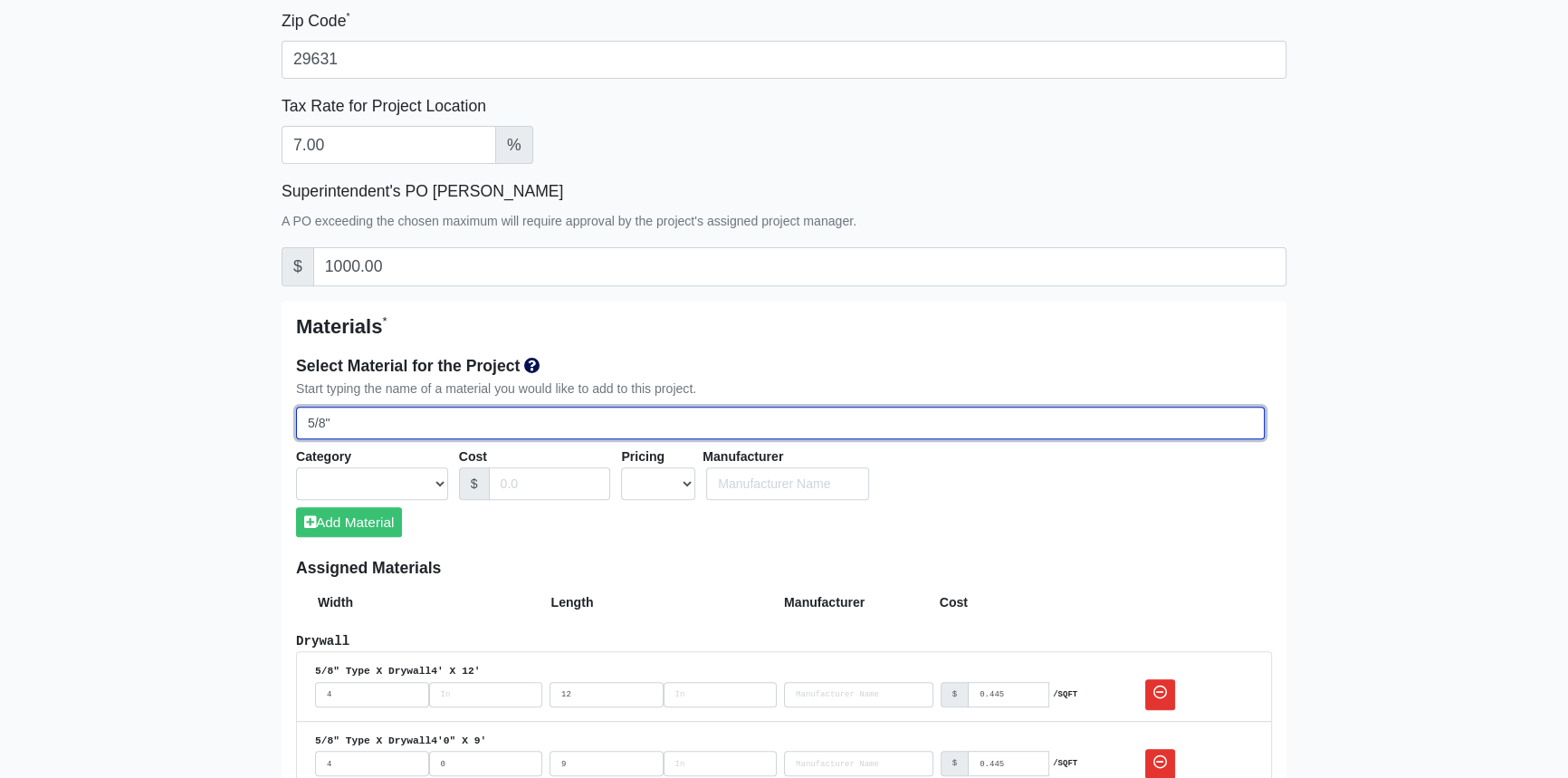
type input "5/8""
select select
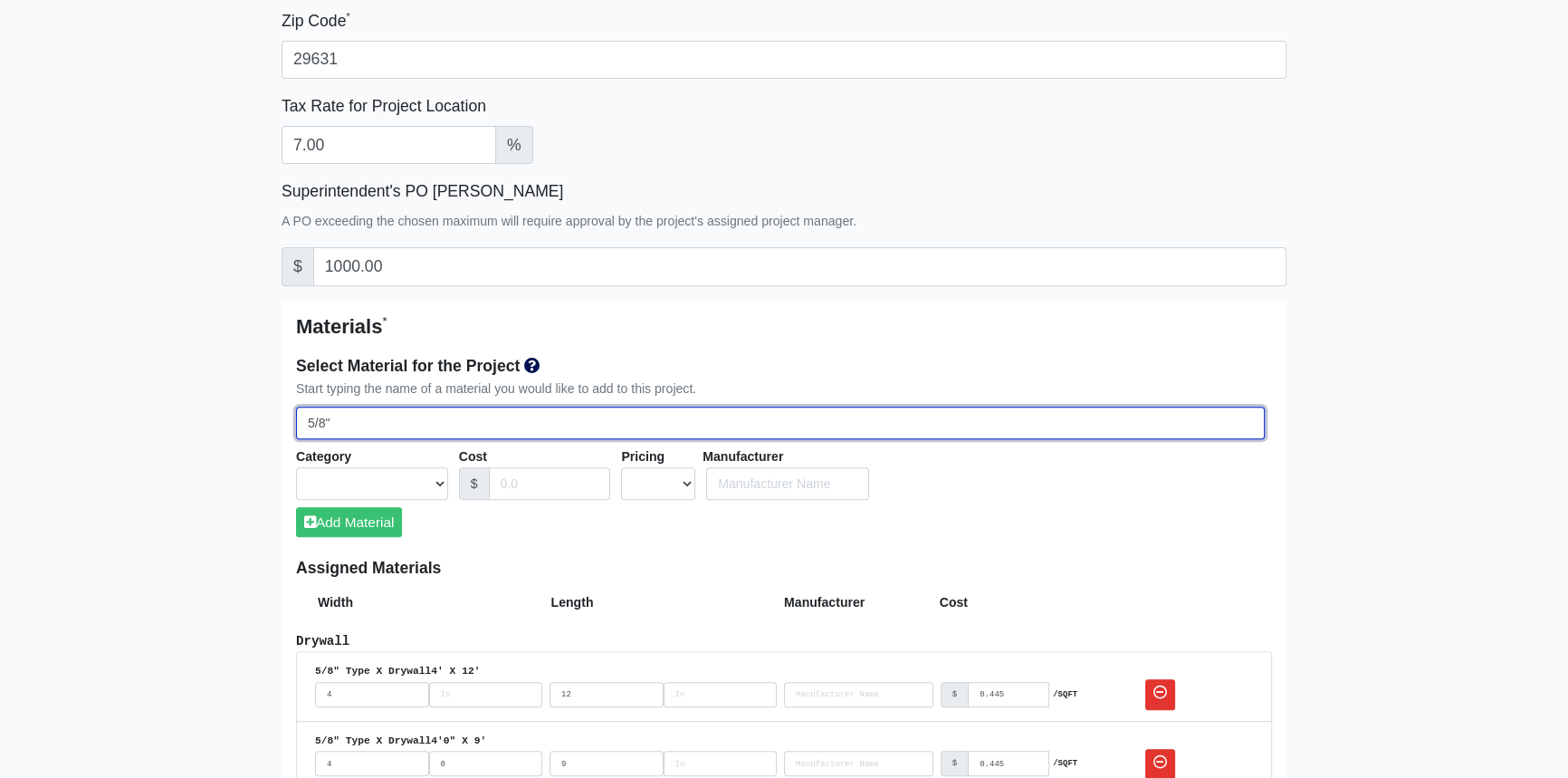
type input "5/8" T"
select select
type input "5/8" Ty"
select select
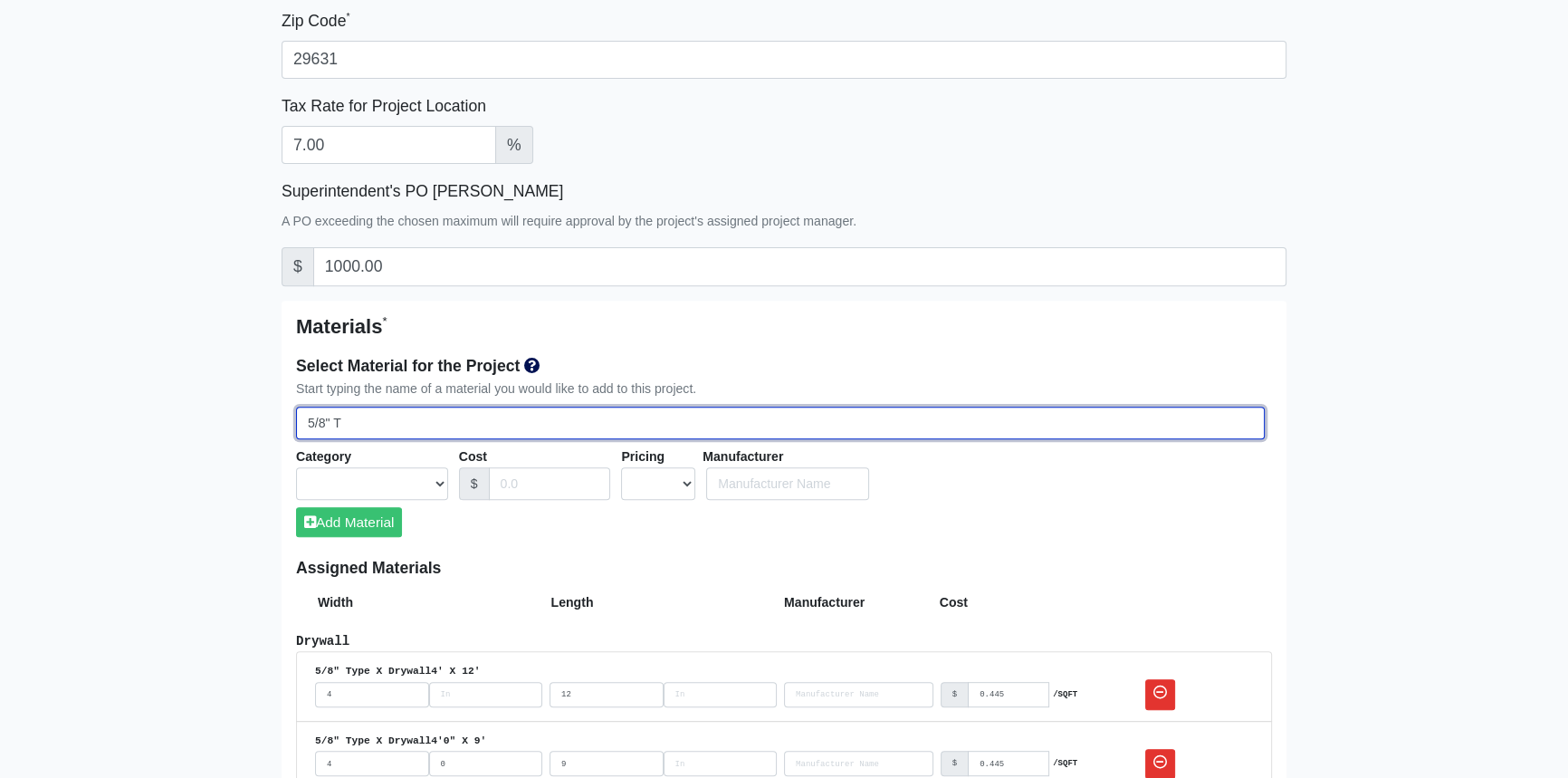
select select
type input "5/8" Typ"
select select
type input "5/8" Type"
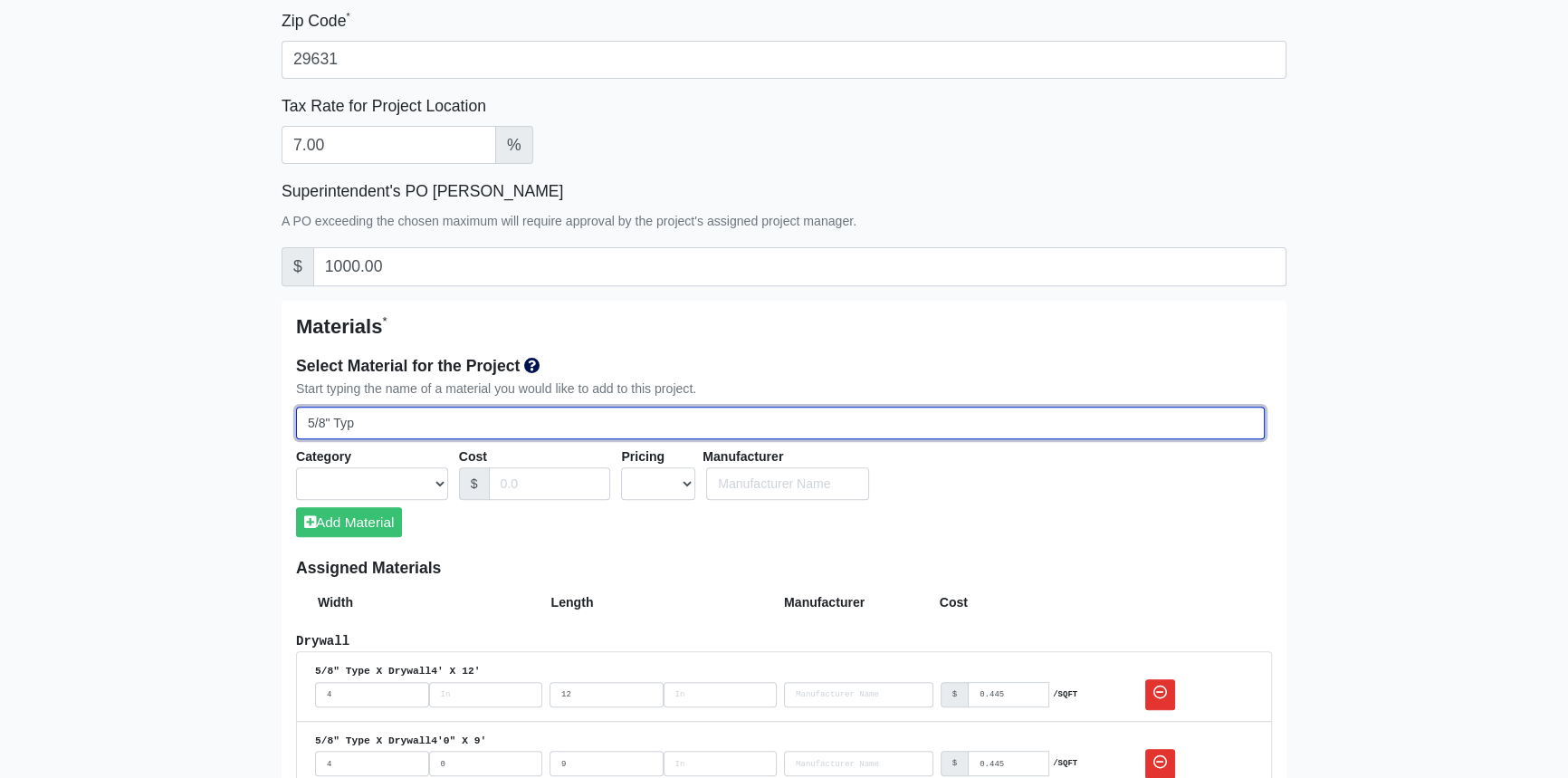
select select
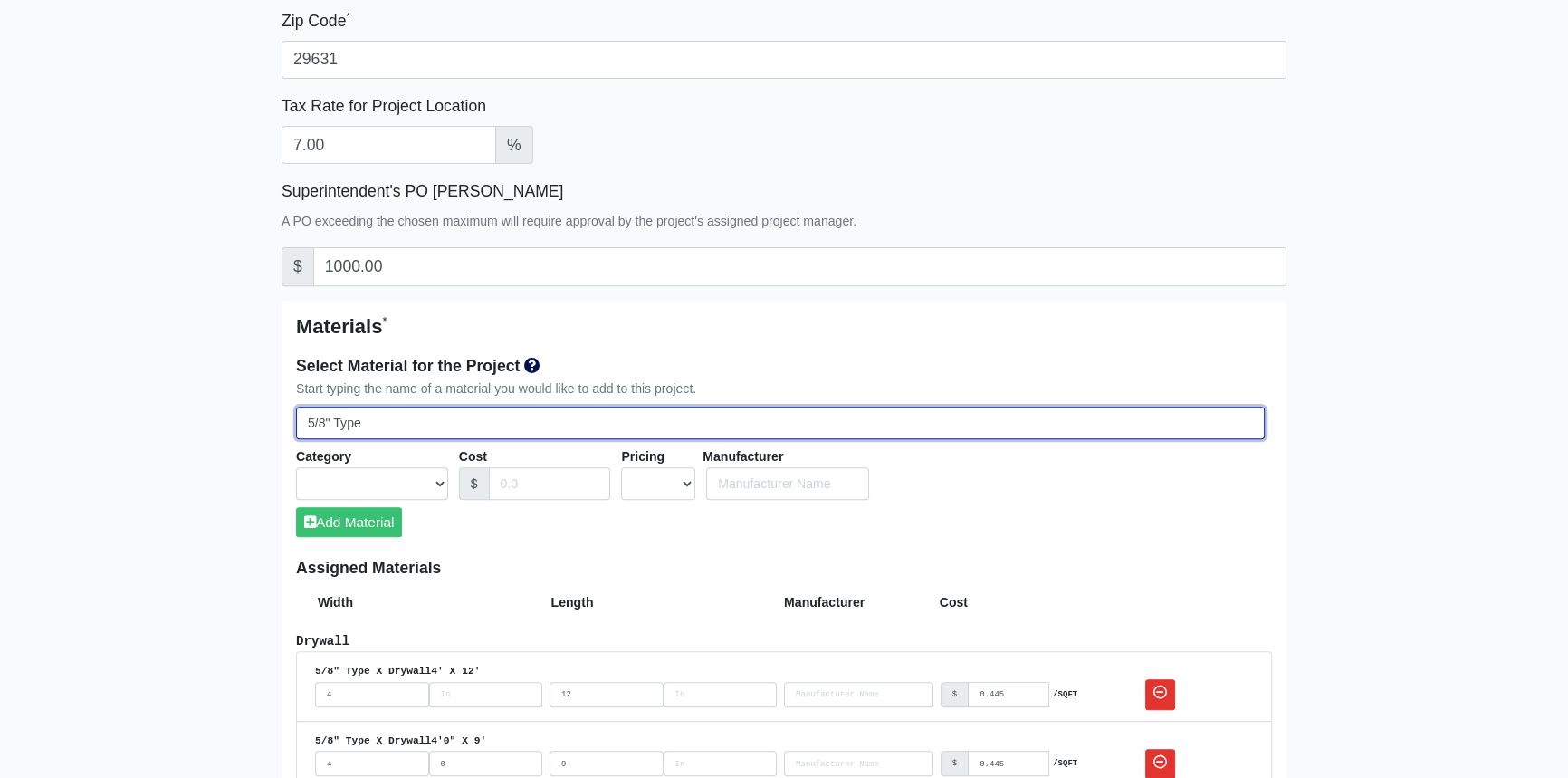
select select
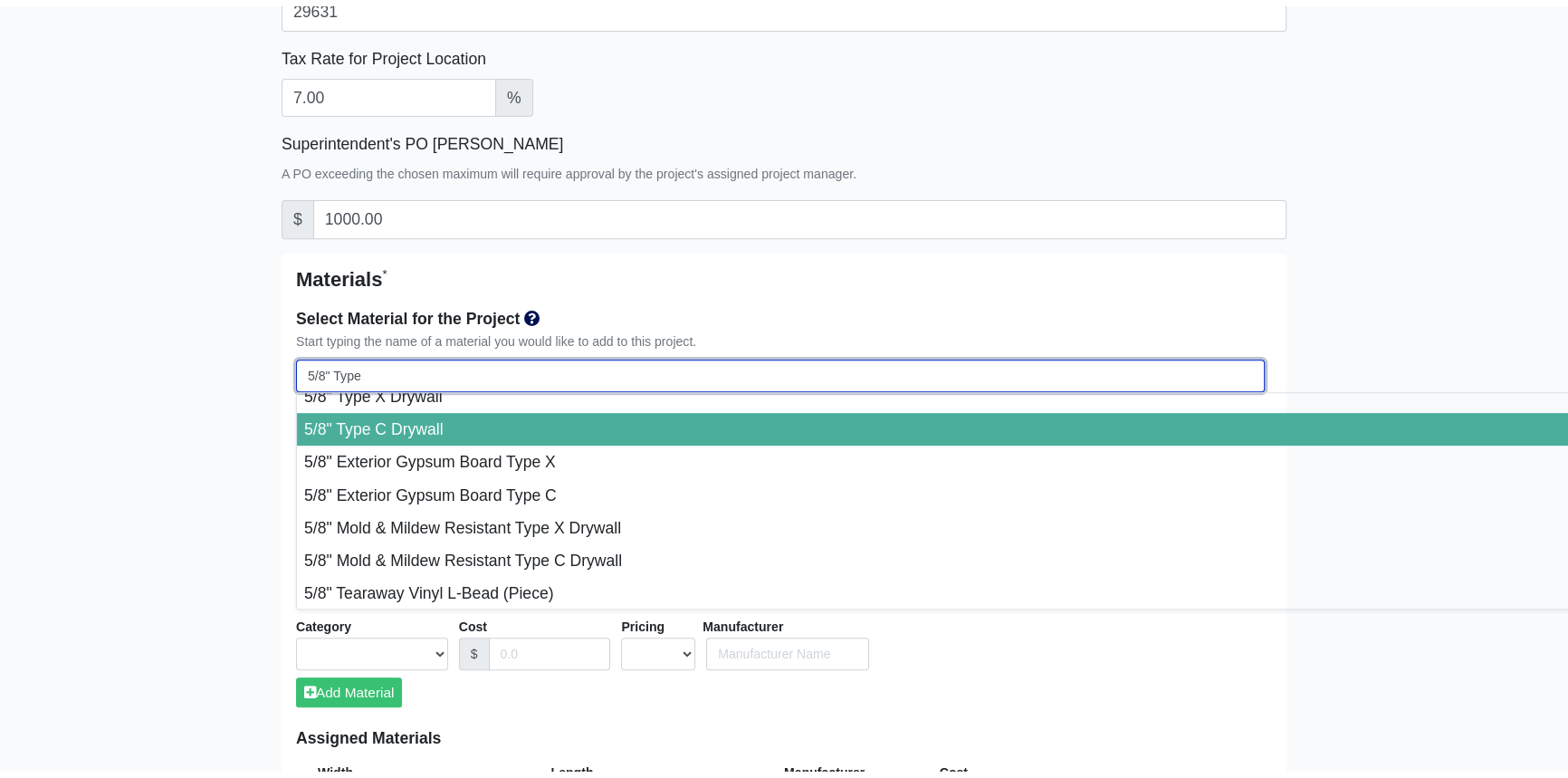
scroll to position [887, 0]
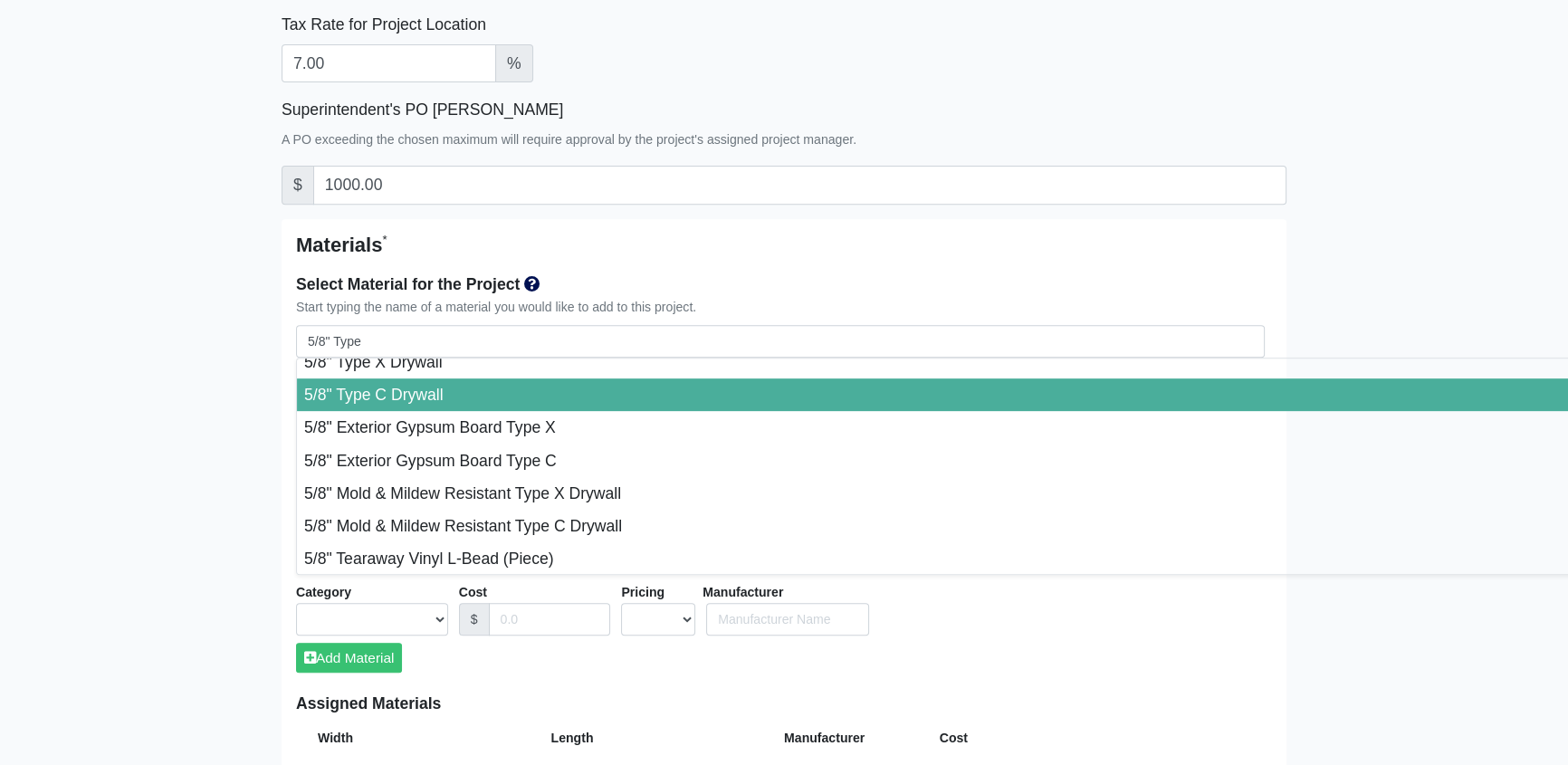
type input "5/8" Type C Drywall"
select select "[object Object]"
select select "0"
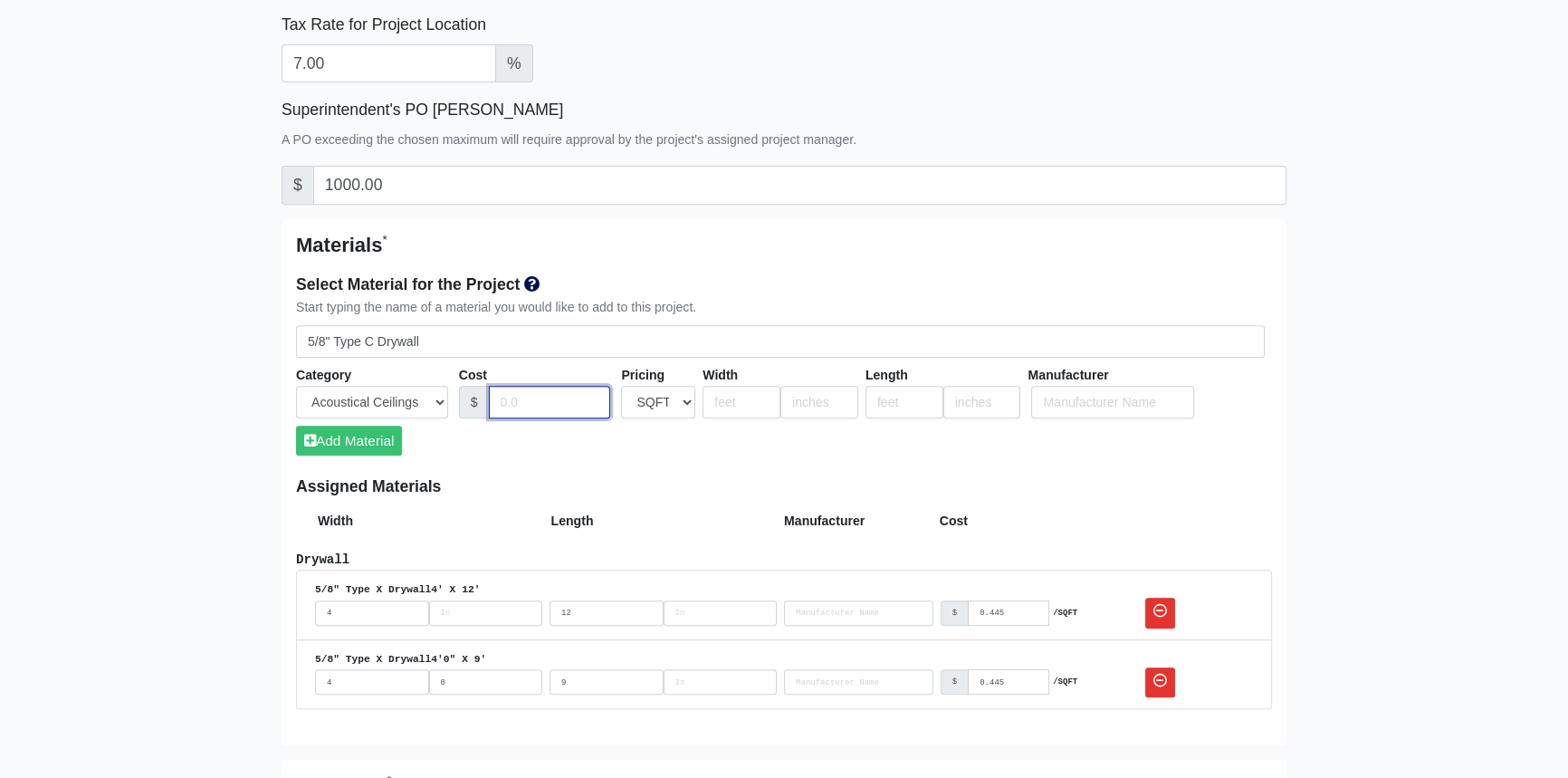
click at [525, 399] on input "Cost" at bounding box center [549, 403] width 122 height 33
type input ".495"
type input "4"
type input "12"
click at [374, 446] on button "Add Material" at bounding box center [349, 440] width 106 height 30
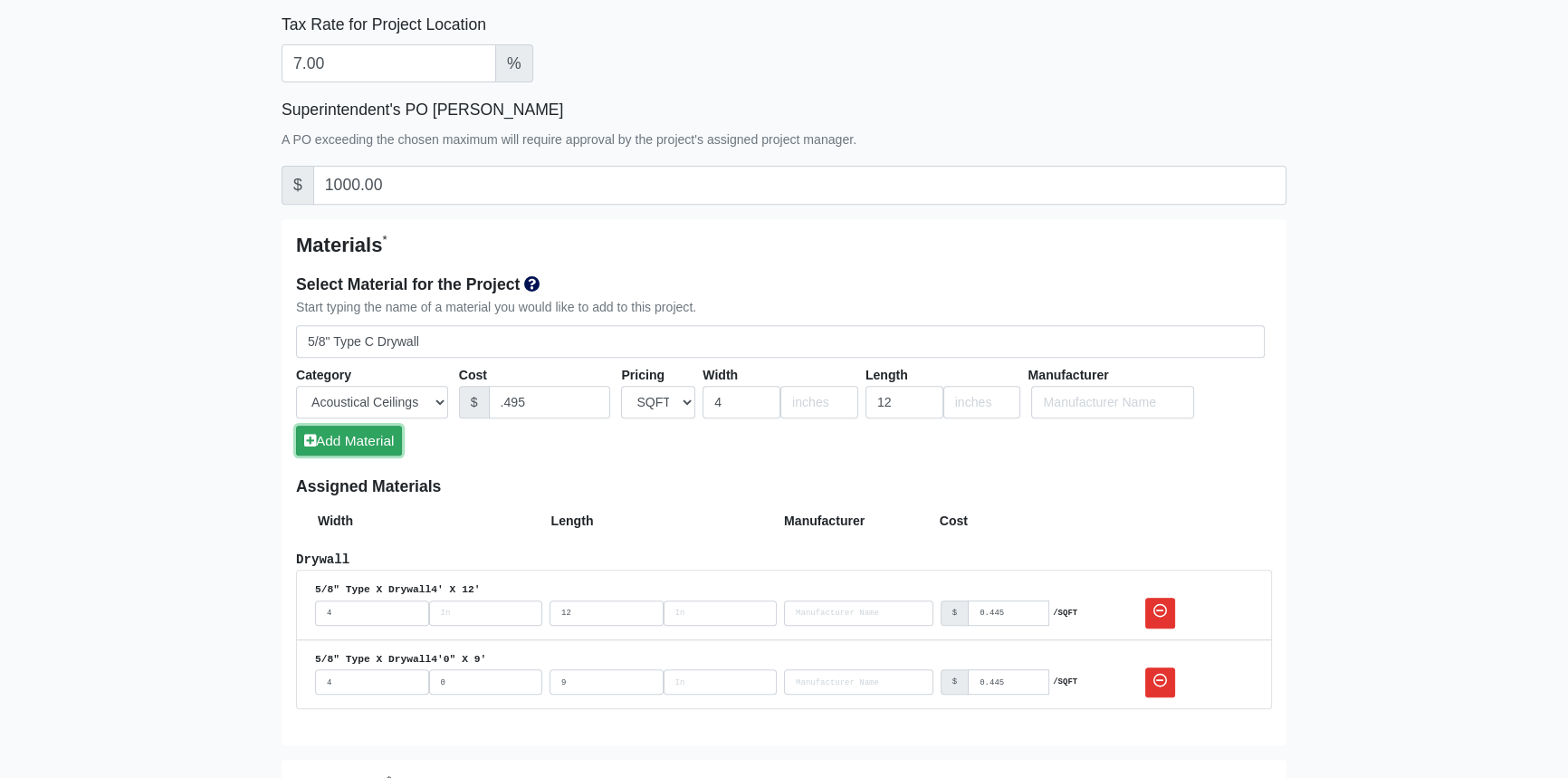
select select
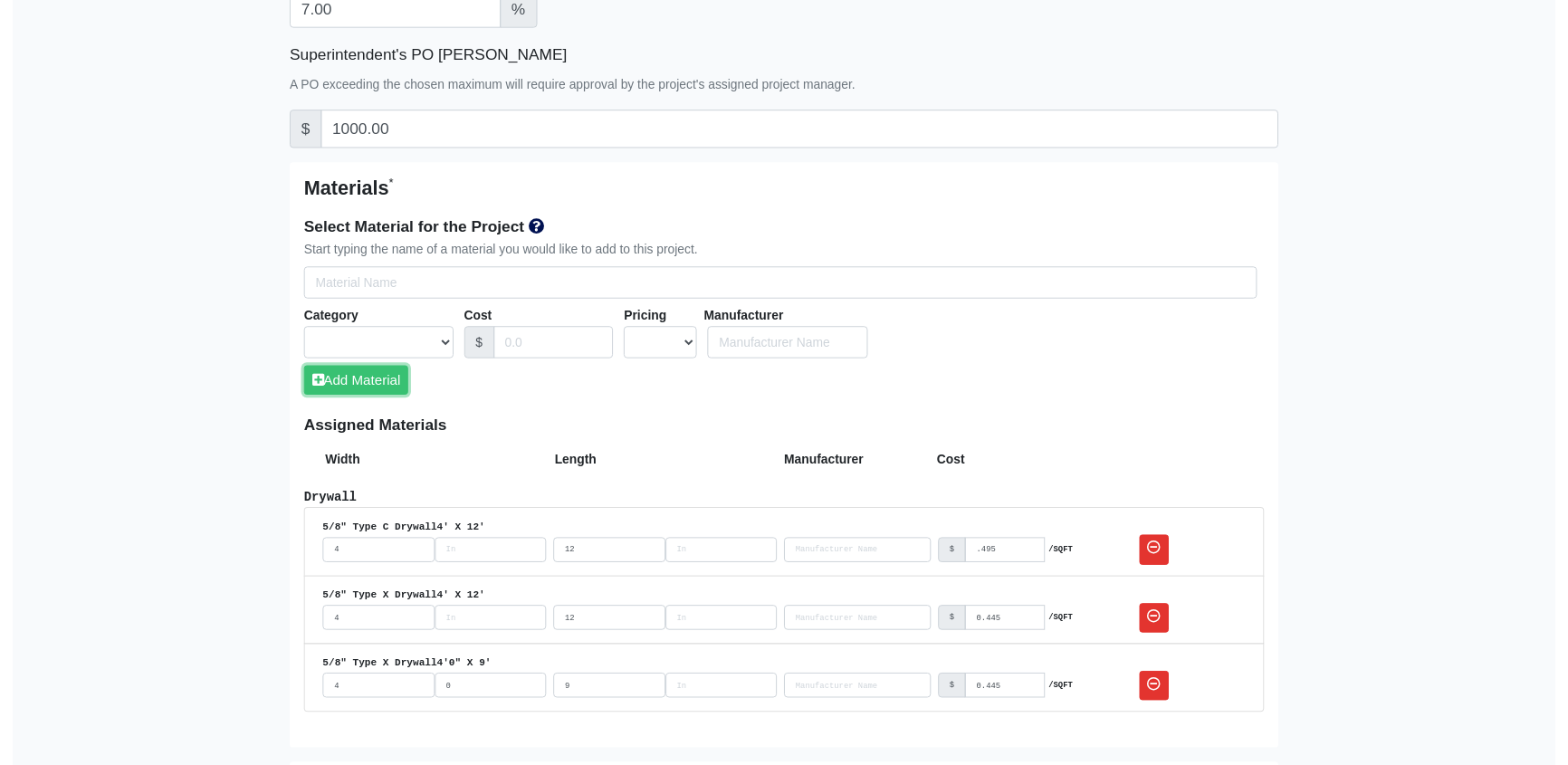
scroll to position [969, 0]
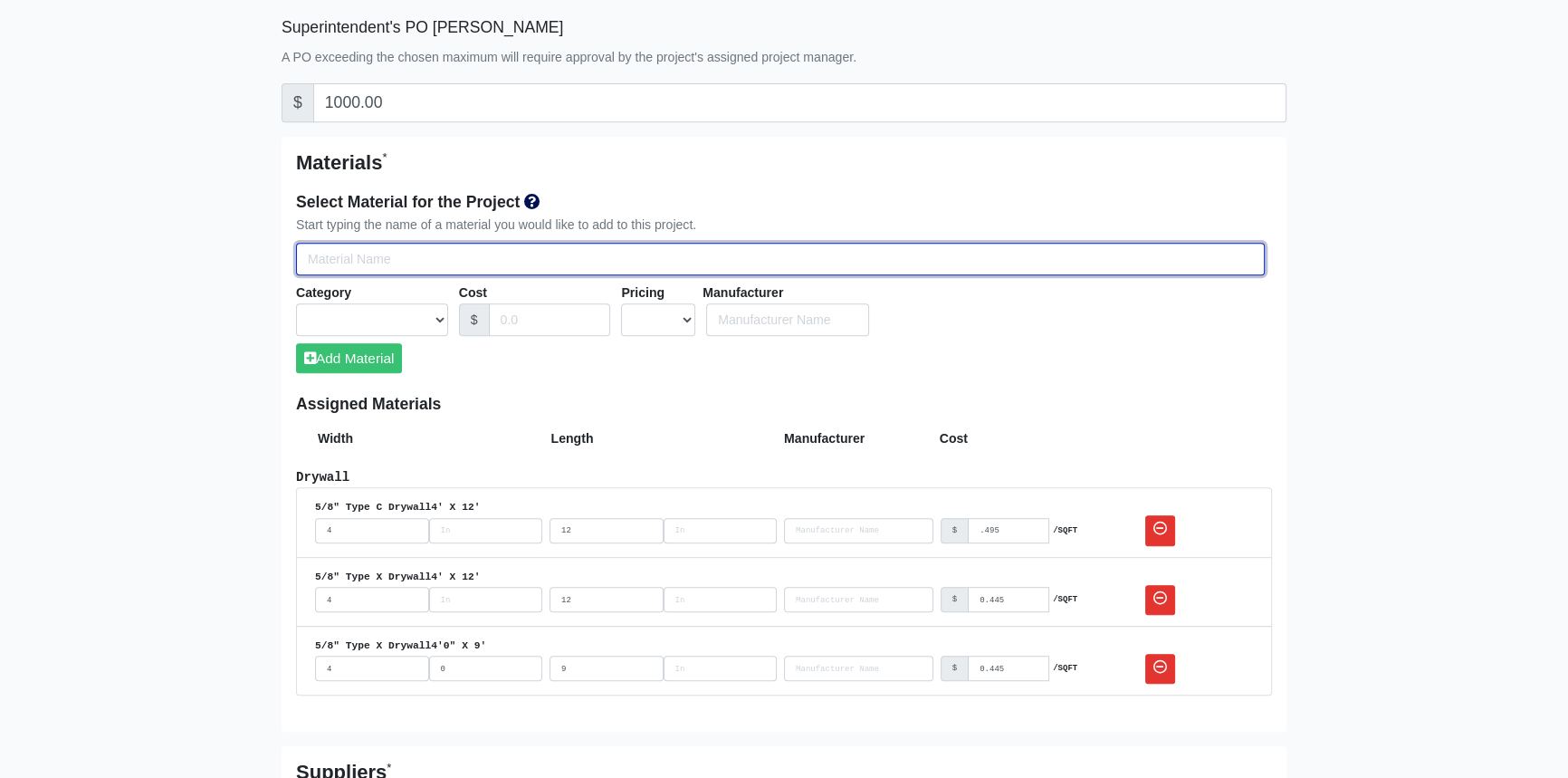
click at [414, 254] on input "Select Team Members for the Project" at bounding box center [780, 259] width 969 height 33
type input "5"
select select
type input "5/"
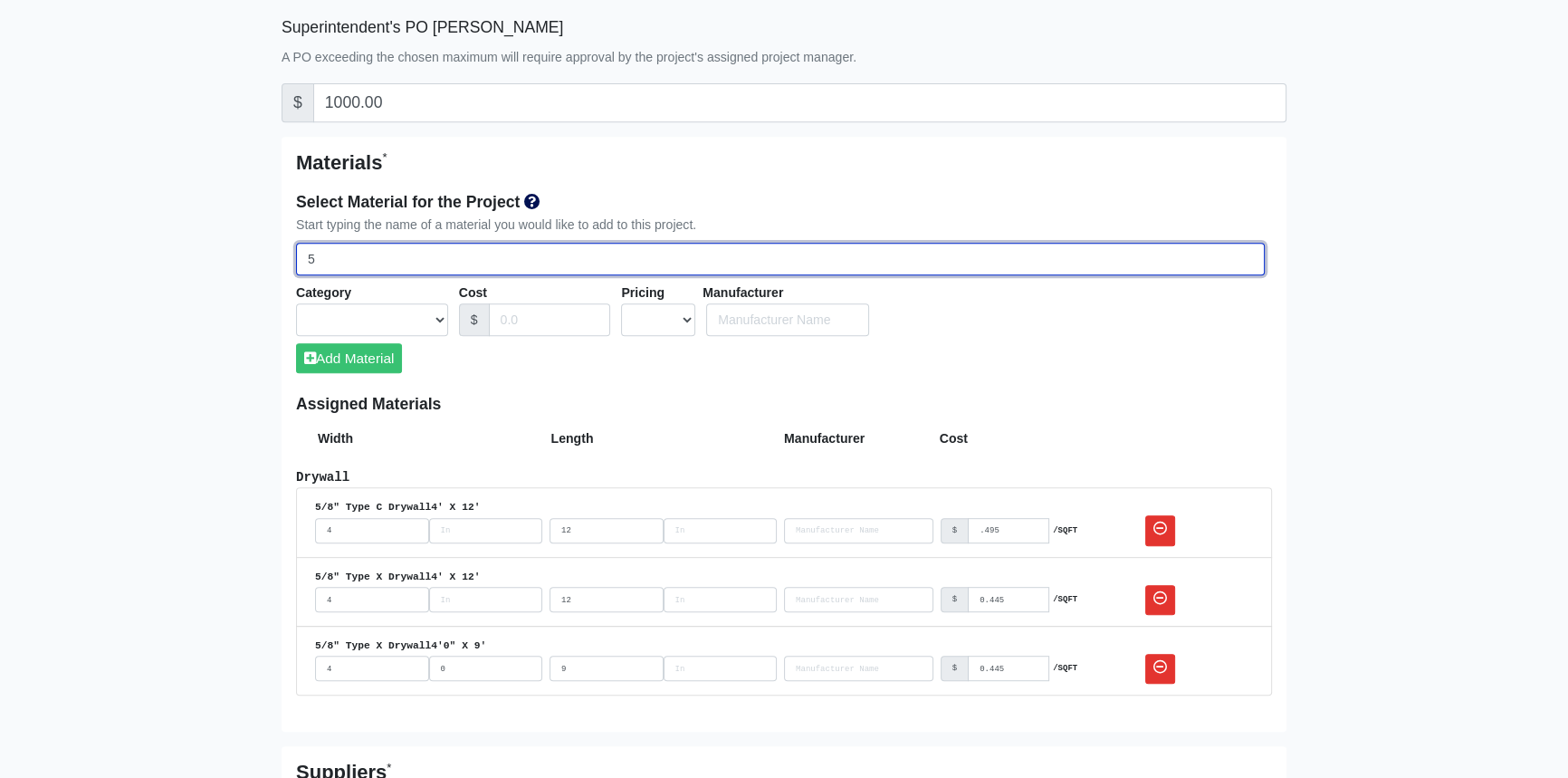
select select
type input "5/8"
select select
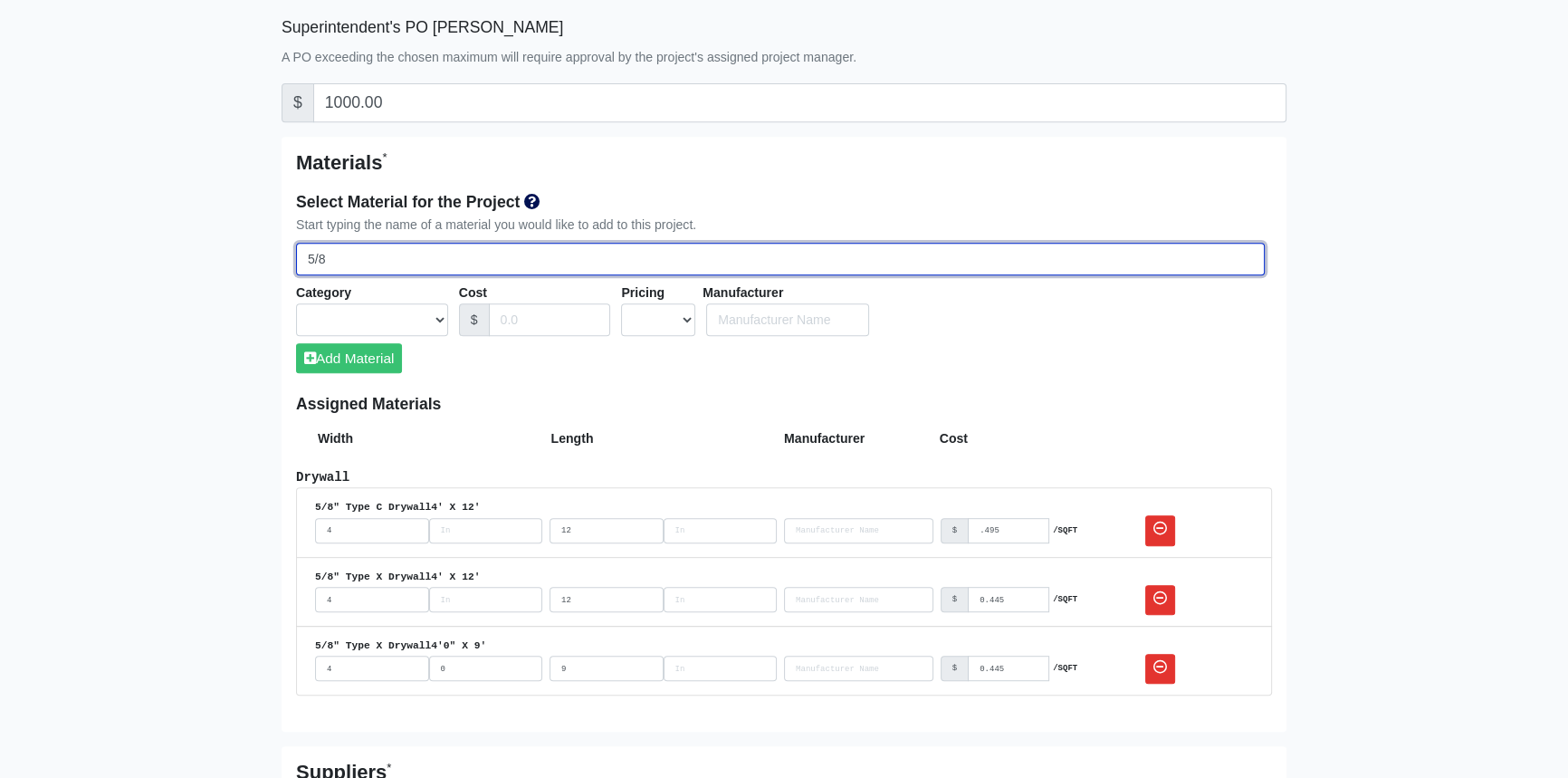
select select
type input "5/8""
select select
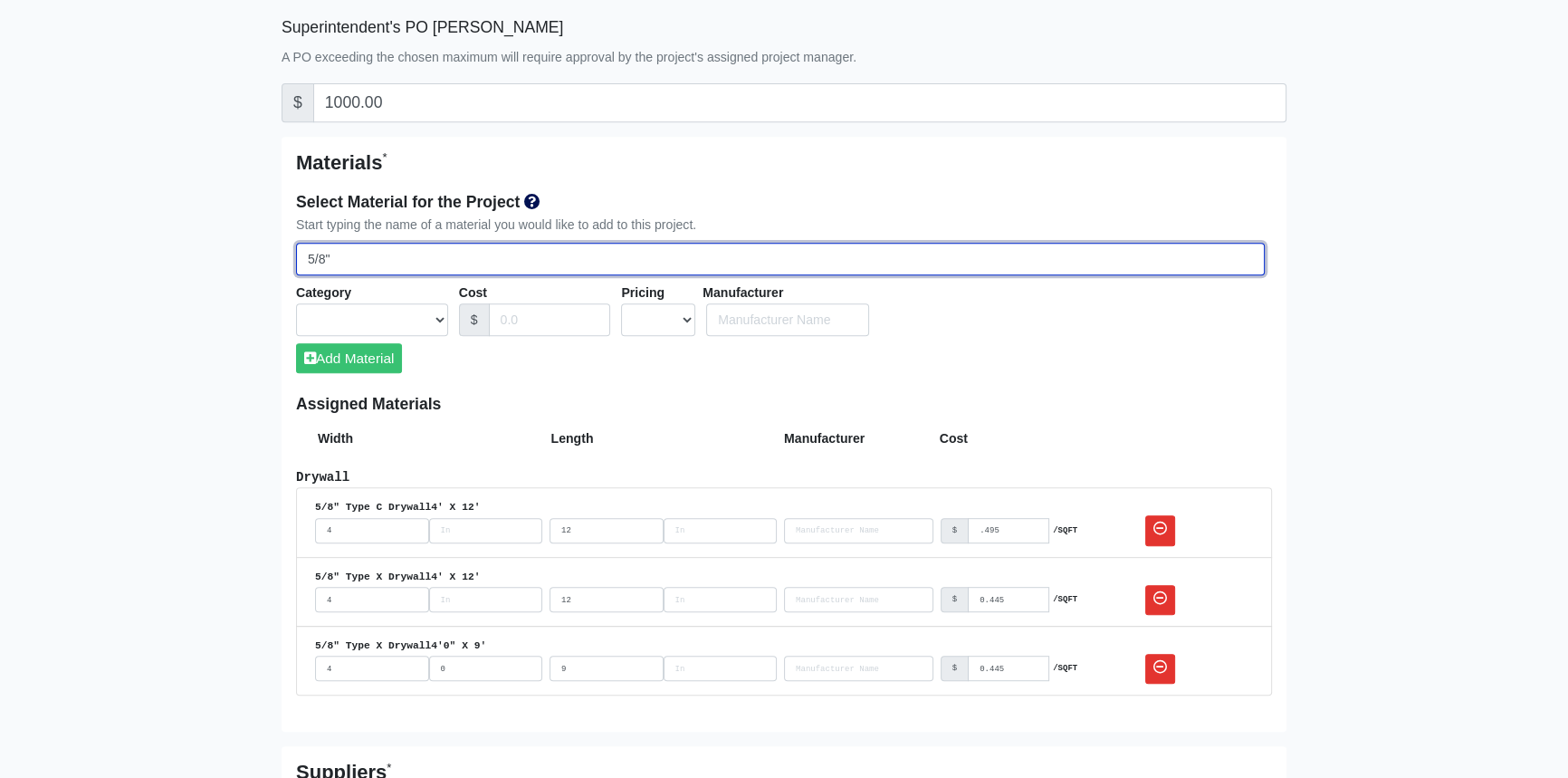
select select
type input "5/8""
select select
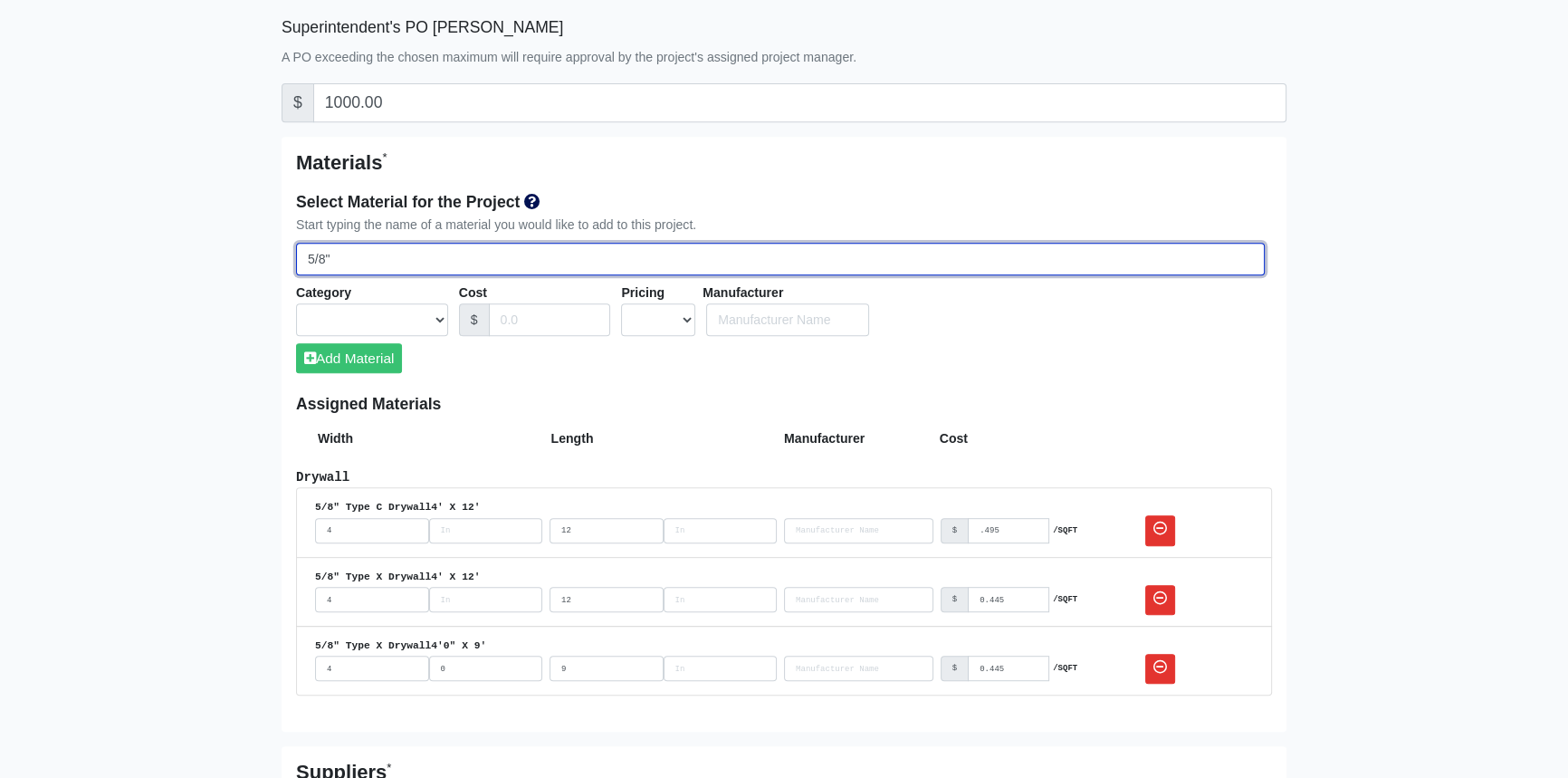
select select
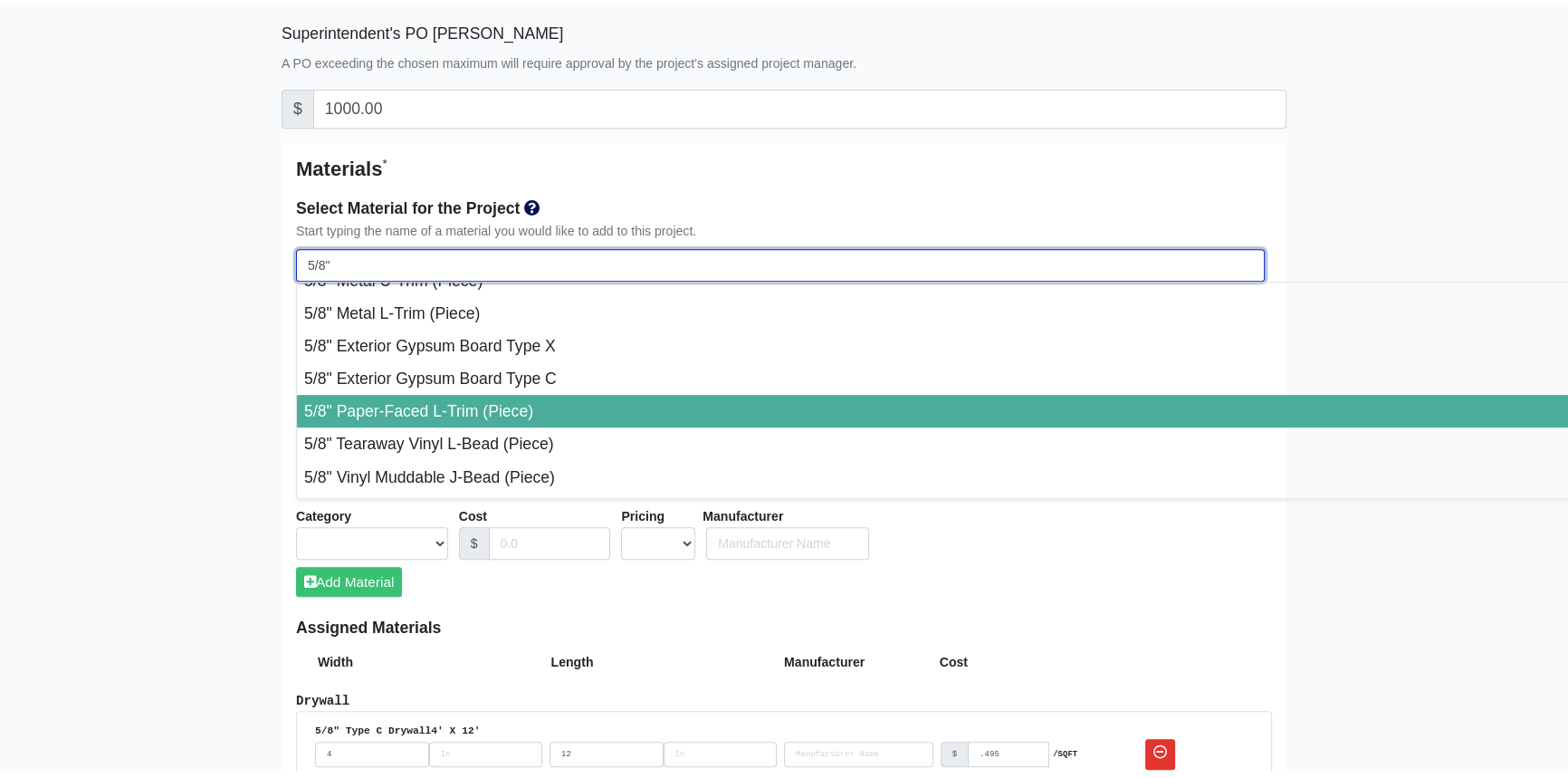
scroll to position [494, 0]
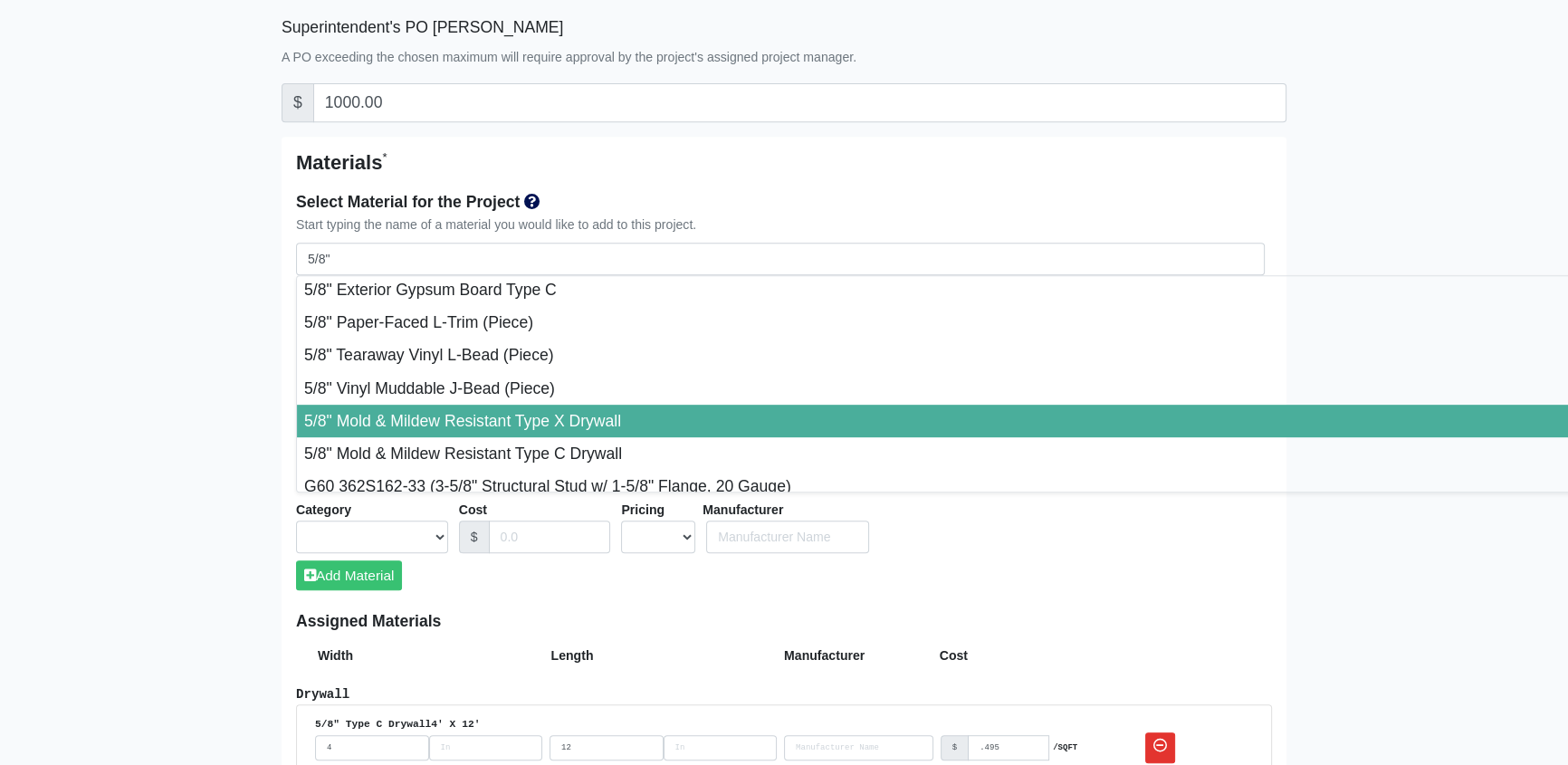
type input "5/8" Mold & Mildew Resistant Type X Drywall"
select select "[object Object]"
select select "0"
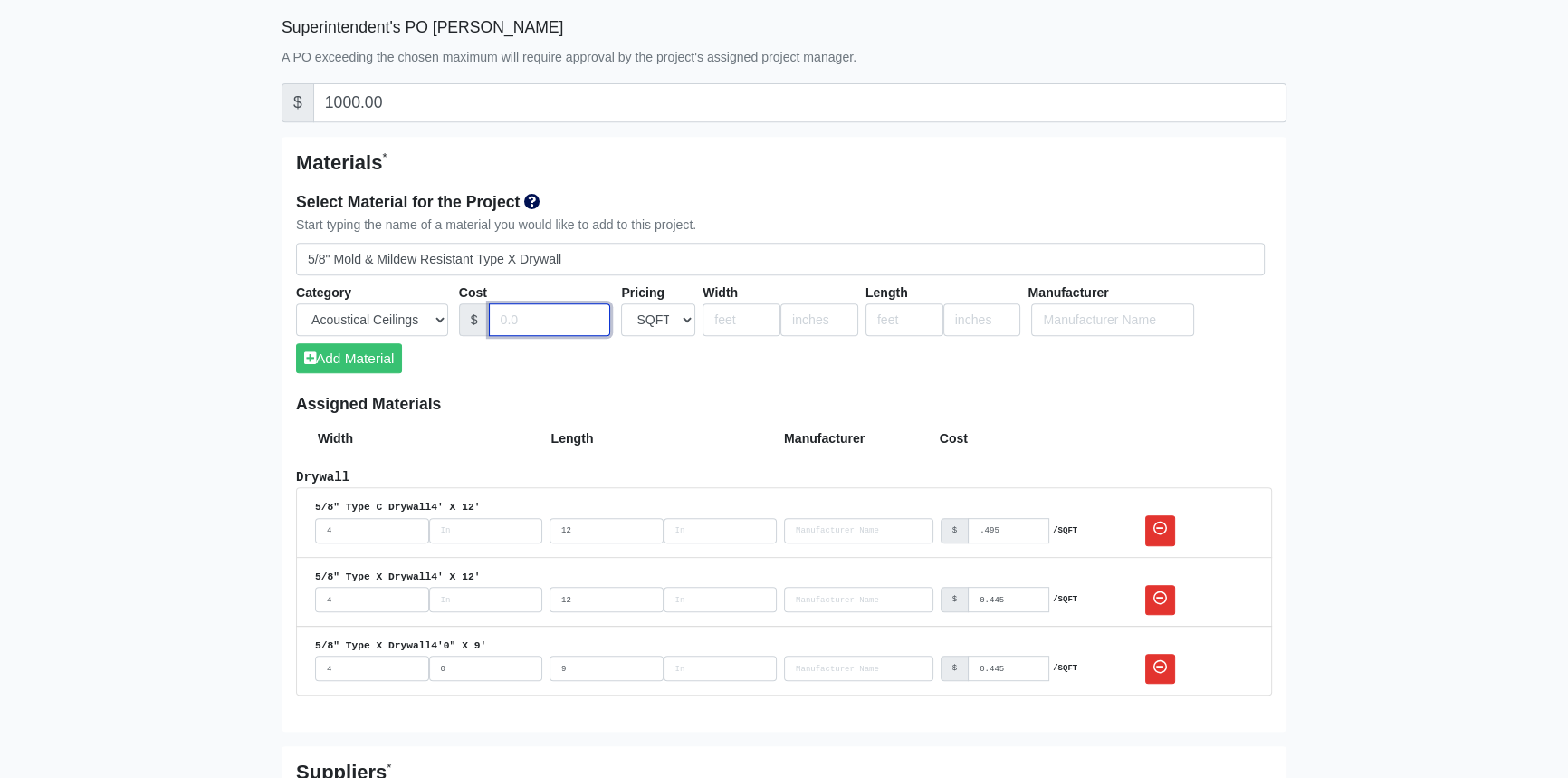
click at [525, 314] on input "Cost" at bounding box center [549, 320] width 122 height 33
type input ".535"
click at [724, 318] on input "number" at bounding box center [742, 320] width 78 height 33
type input "4"
click at [896, 317] on input "number" at bounding box center [905, 320] width 78 height 33
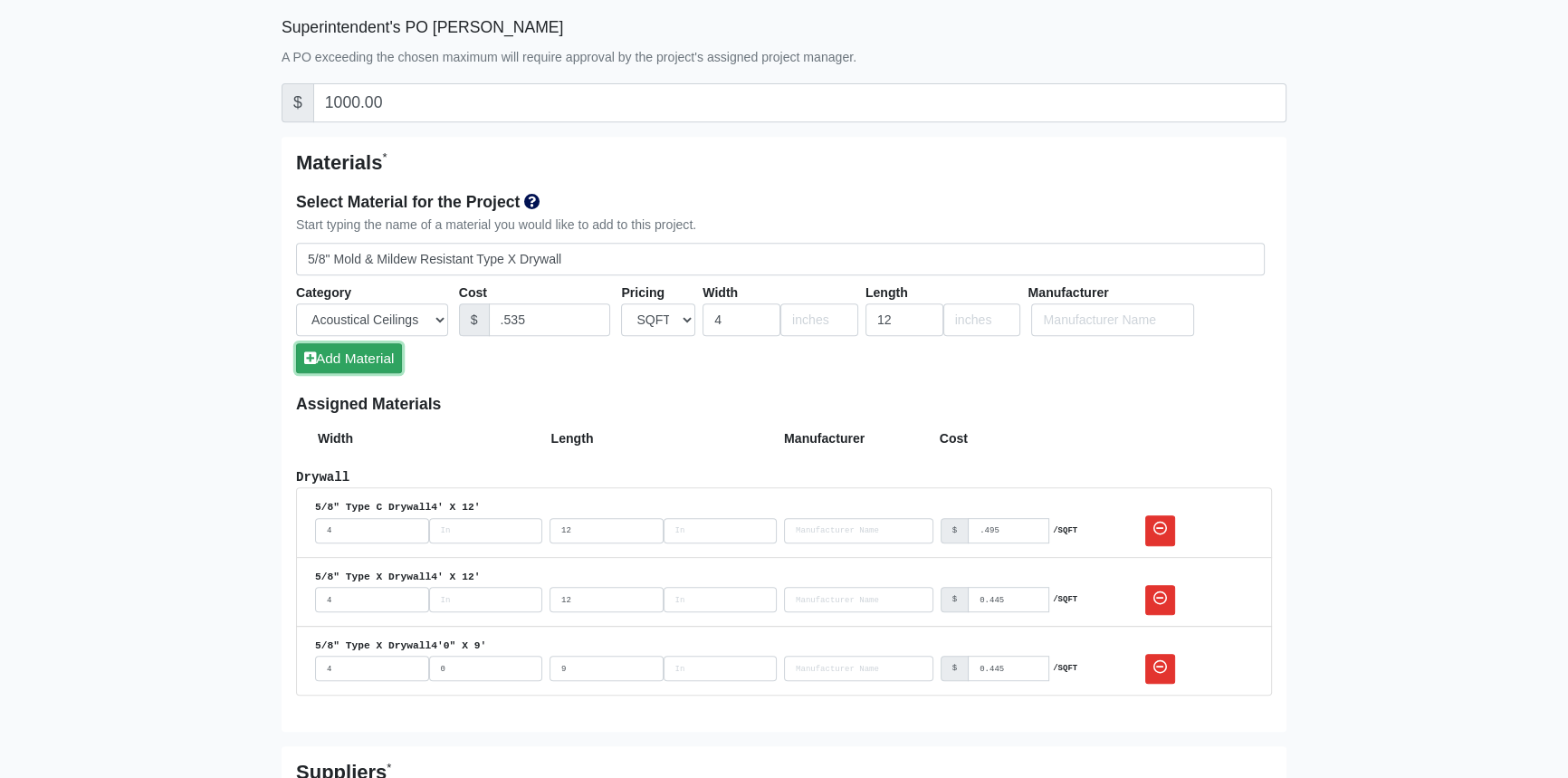
click at [361, 359] on button "Add Material" at bounding box center [349, 358] width 106 height 30
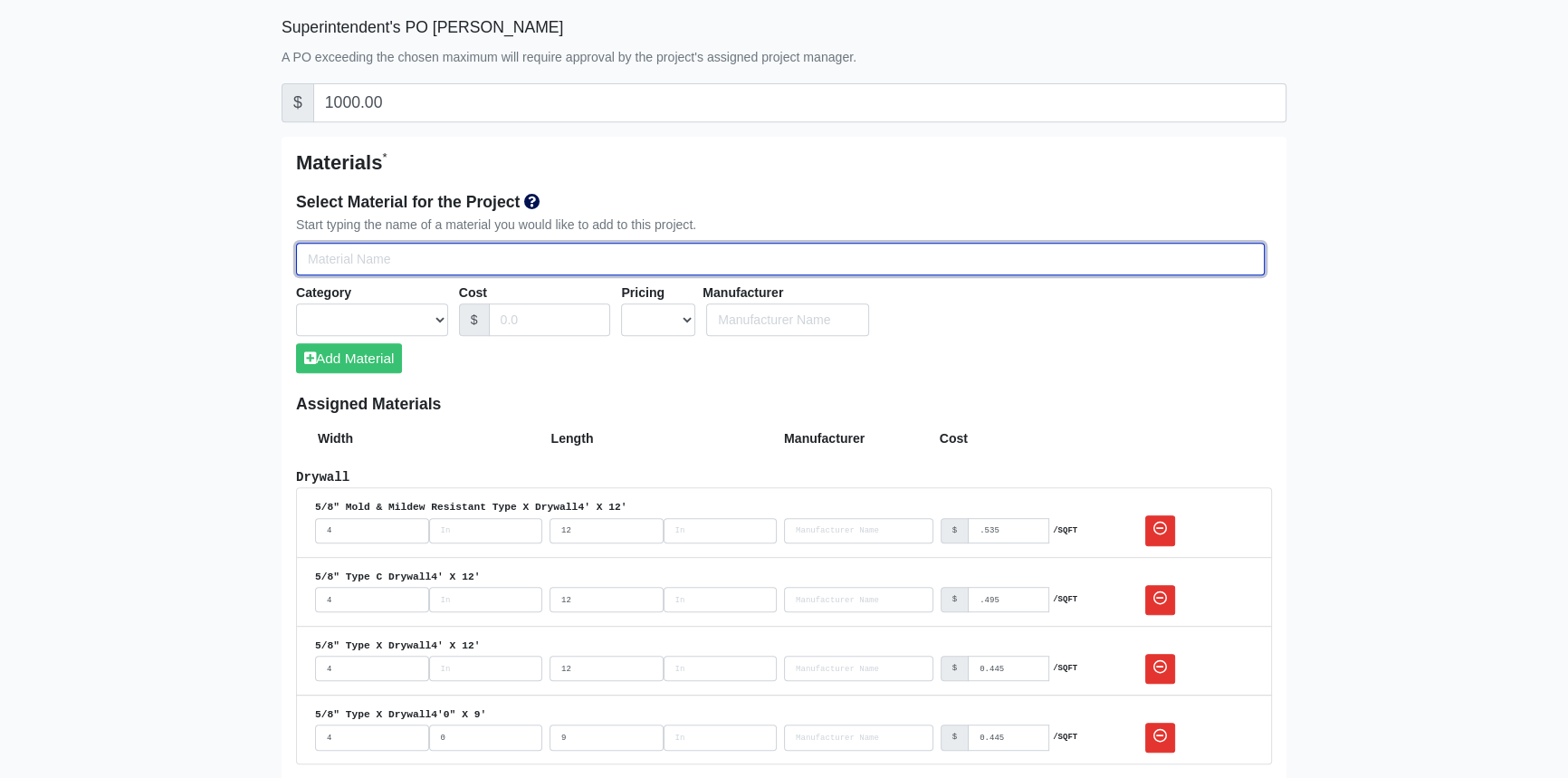
click at [399, 250] on input "Select Team Members for the Project" at bounding box center [780, 259] width 969 height 33
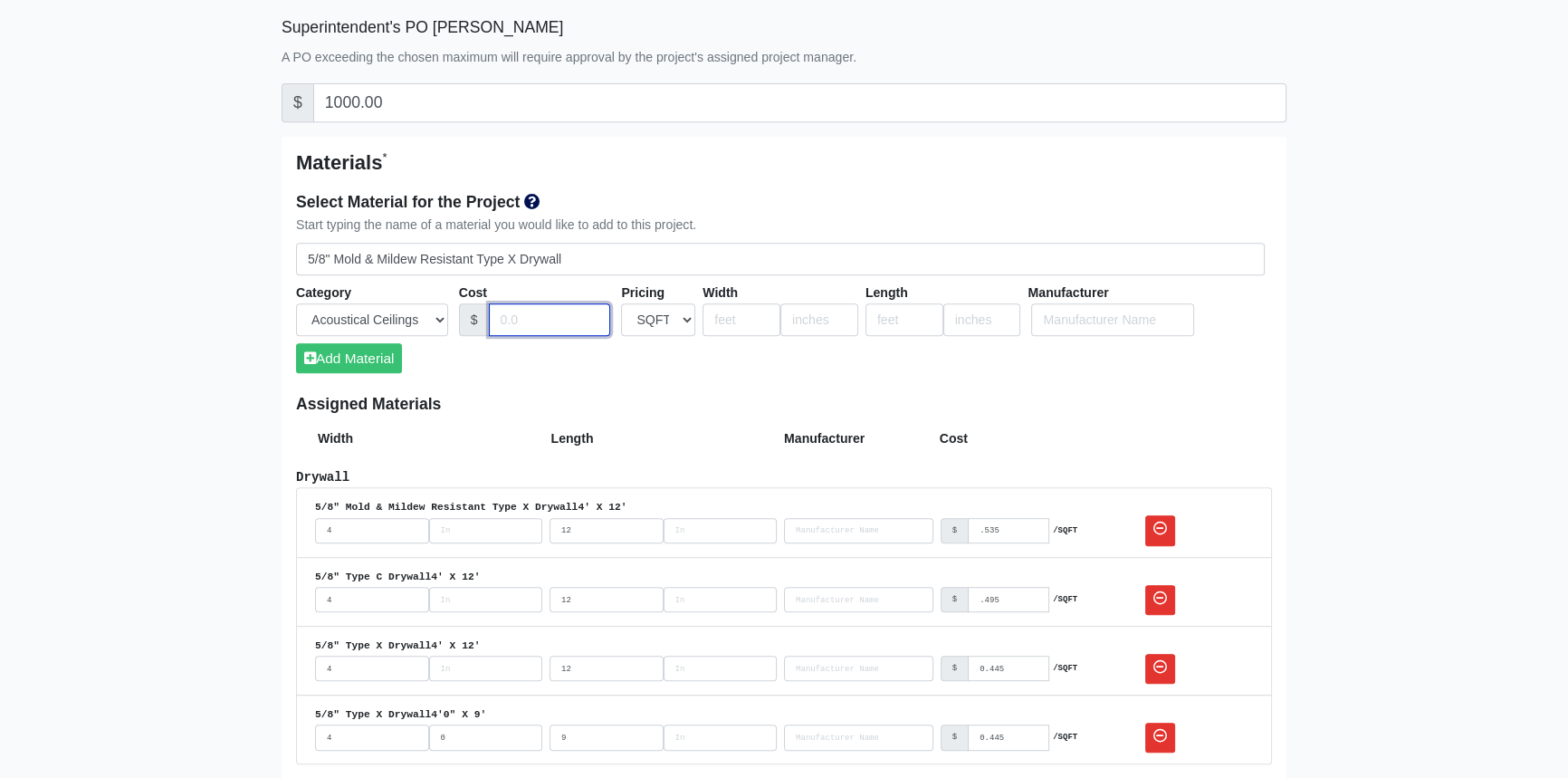
click at [552, 314] on input "Cost" at bounding box center [549, 320] width 122 height 33
click at [749, 314] on input "number" at bounding box center [742, 320] width 78 height 33
click at [878, 318] on input "number" at bounding box center [905, 320] width 78 height 33
click at [363, 353] on button "Add Material" at bounding box center [349, 358] width 106 height 30
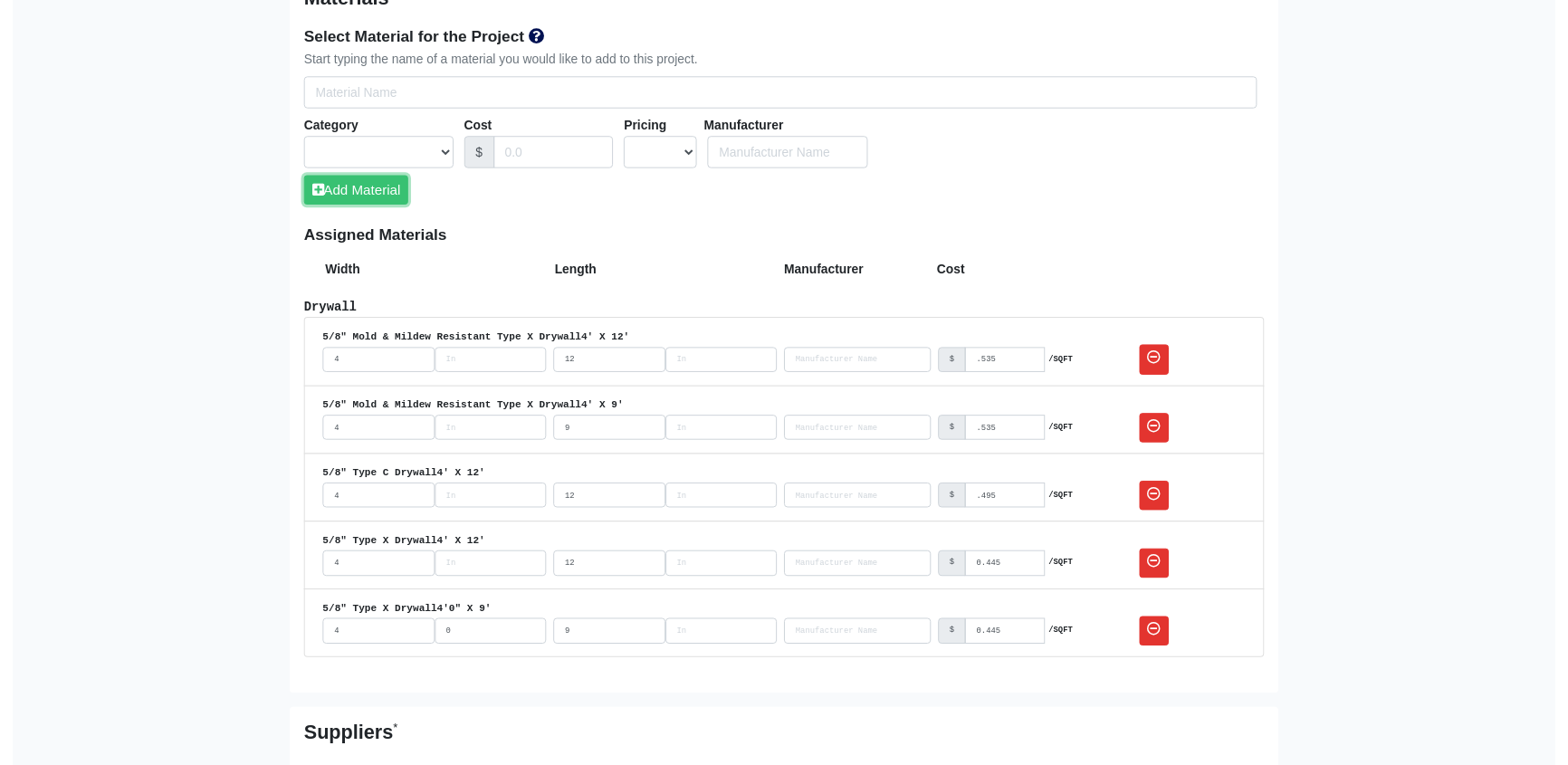
scroll to position [1051, 0]
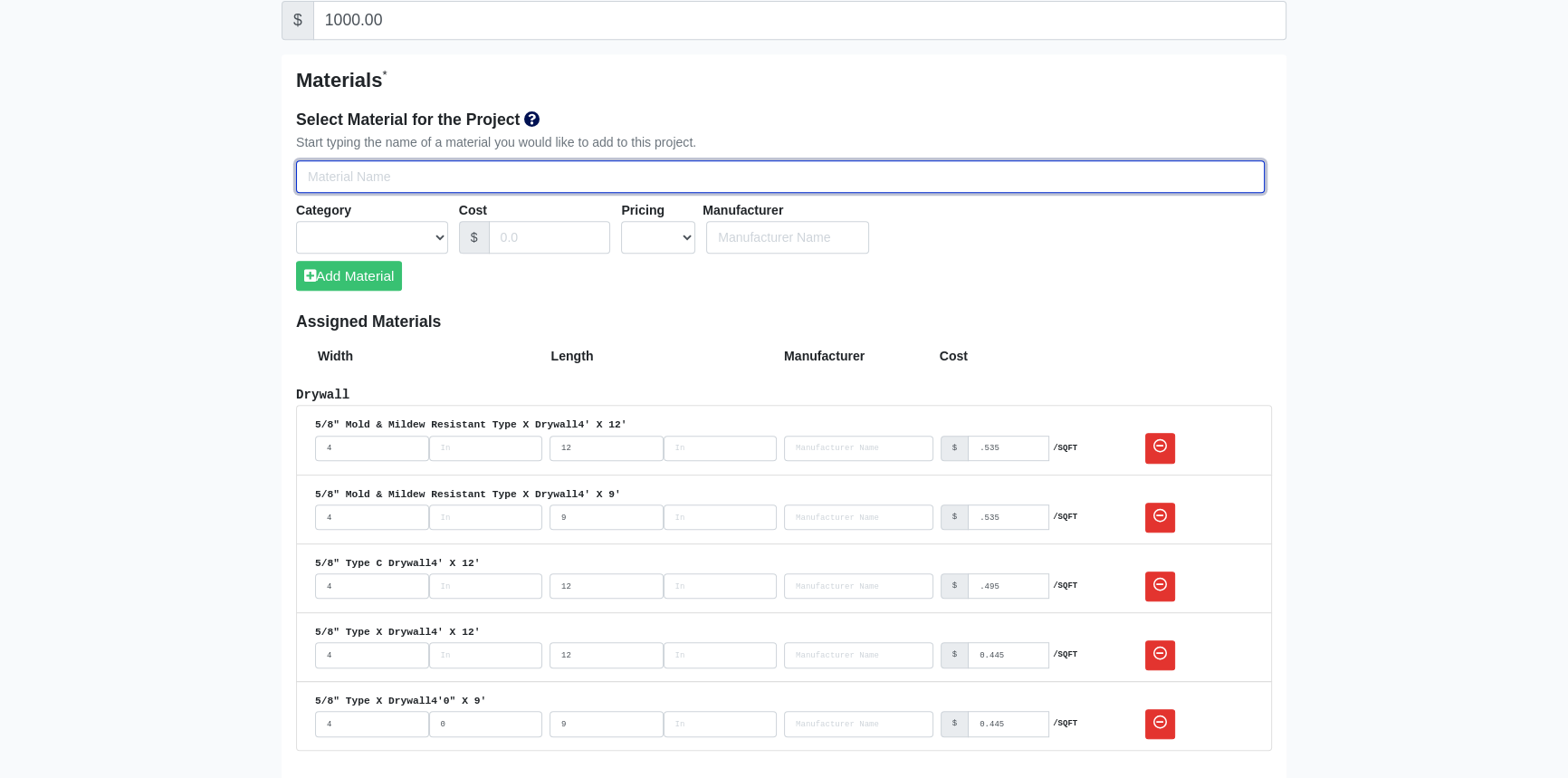
click at [432, 173] on input "Select Team Members for the Project" at bounding box center [780, 177] width 969 height 33
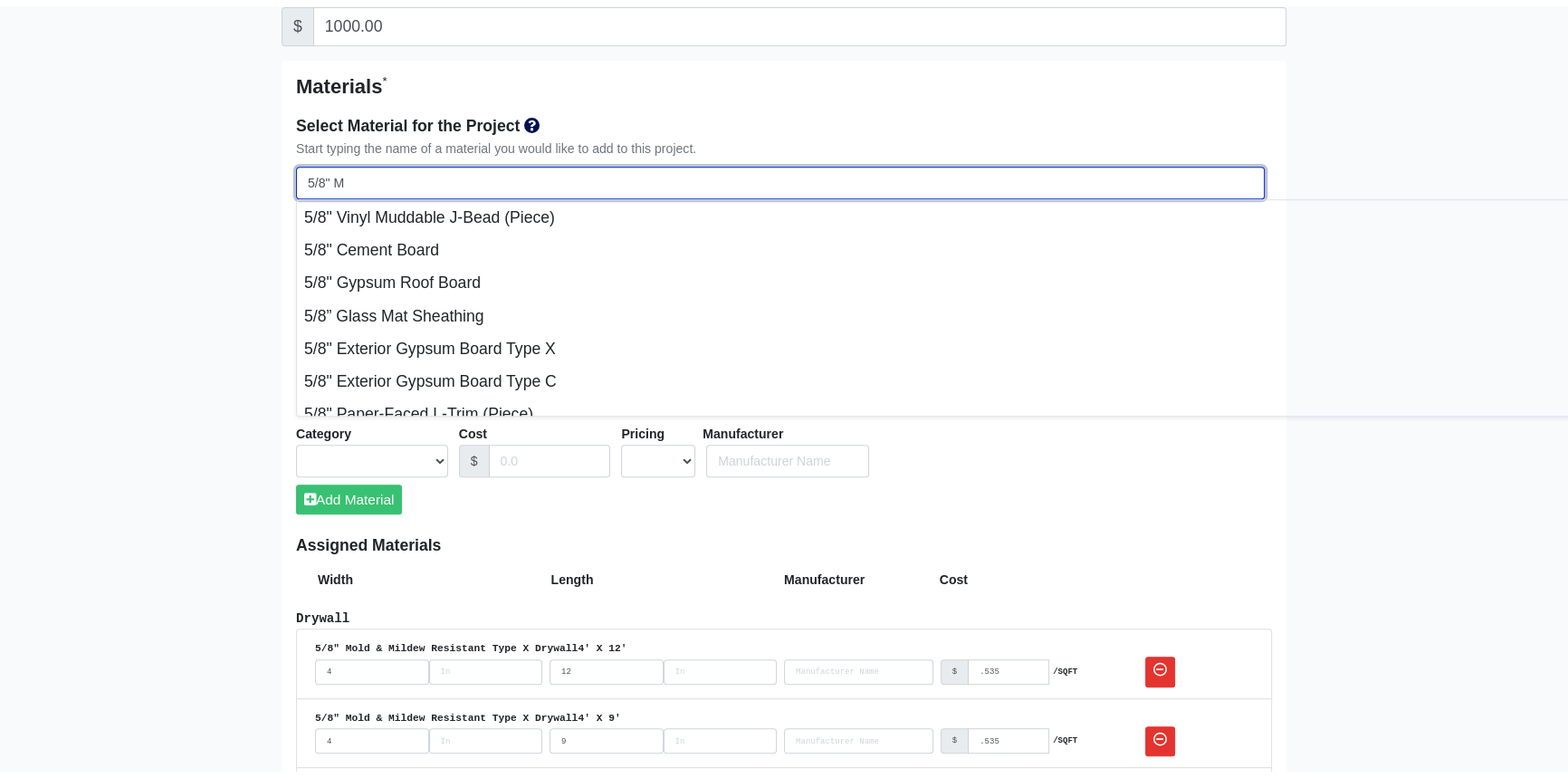
scroll to position [81, 0]
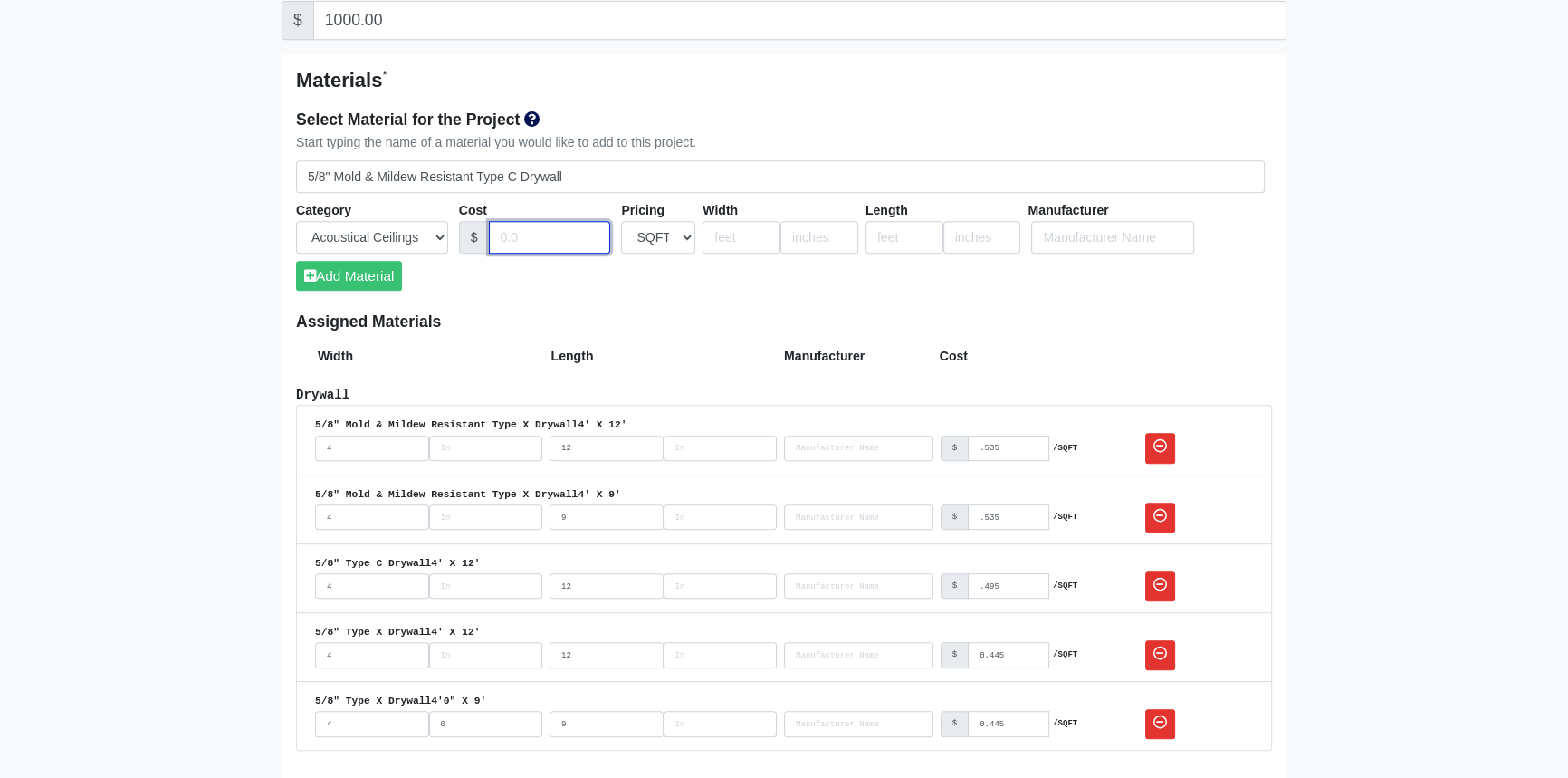
click at [529, 236] on input "Cost" at bounding box center [549, 238] width 122 height 33
click at [374, 273] on button "Add Material" at bounding box center [349, 276] width 106 height 30
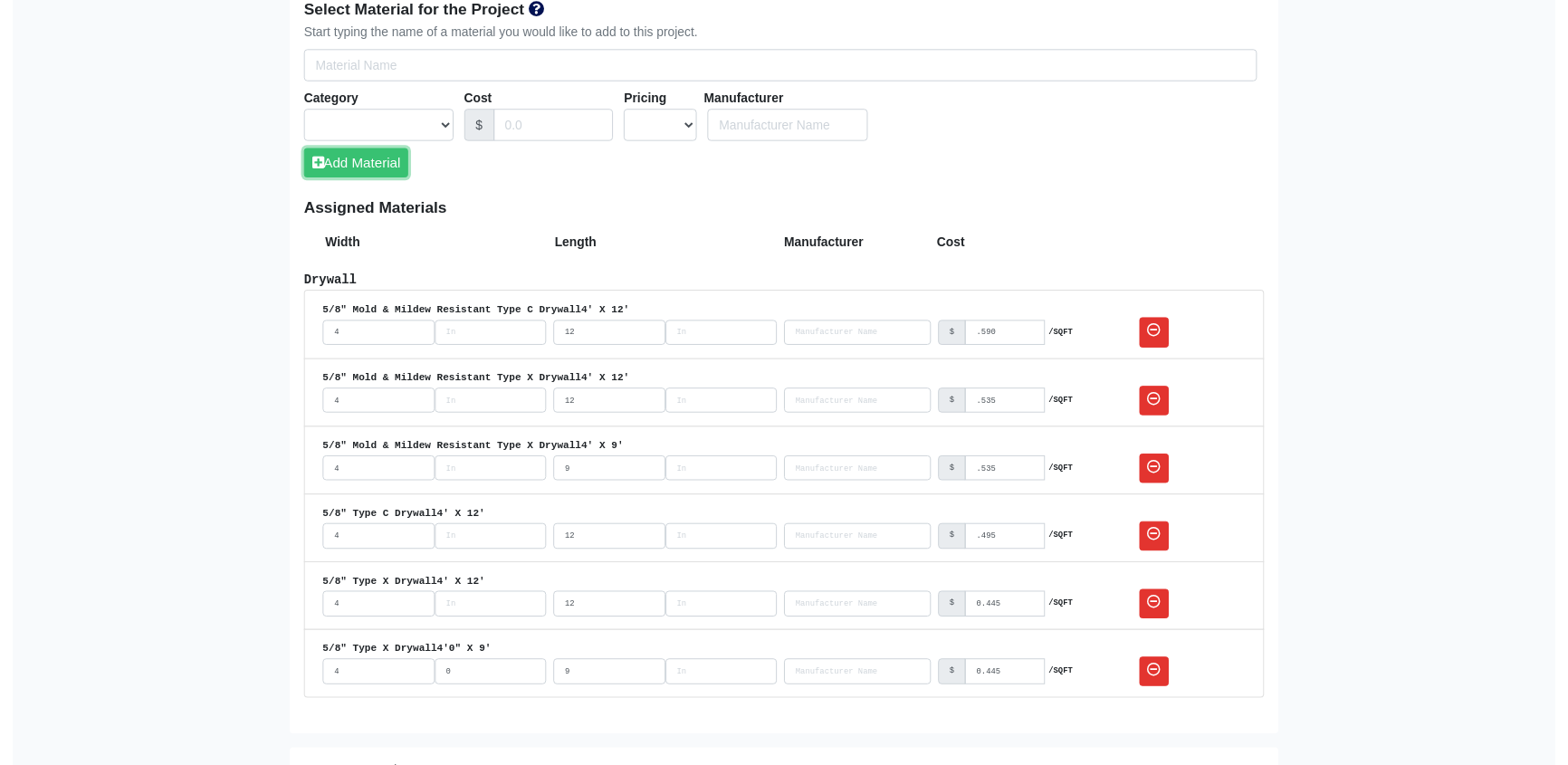
scroll to position [1134, 0]
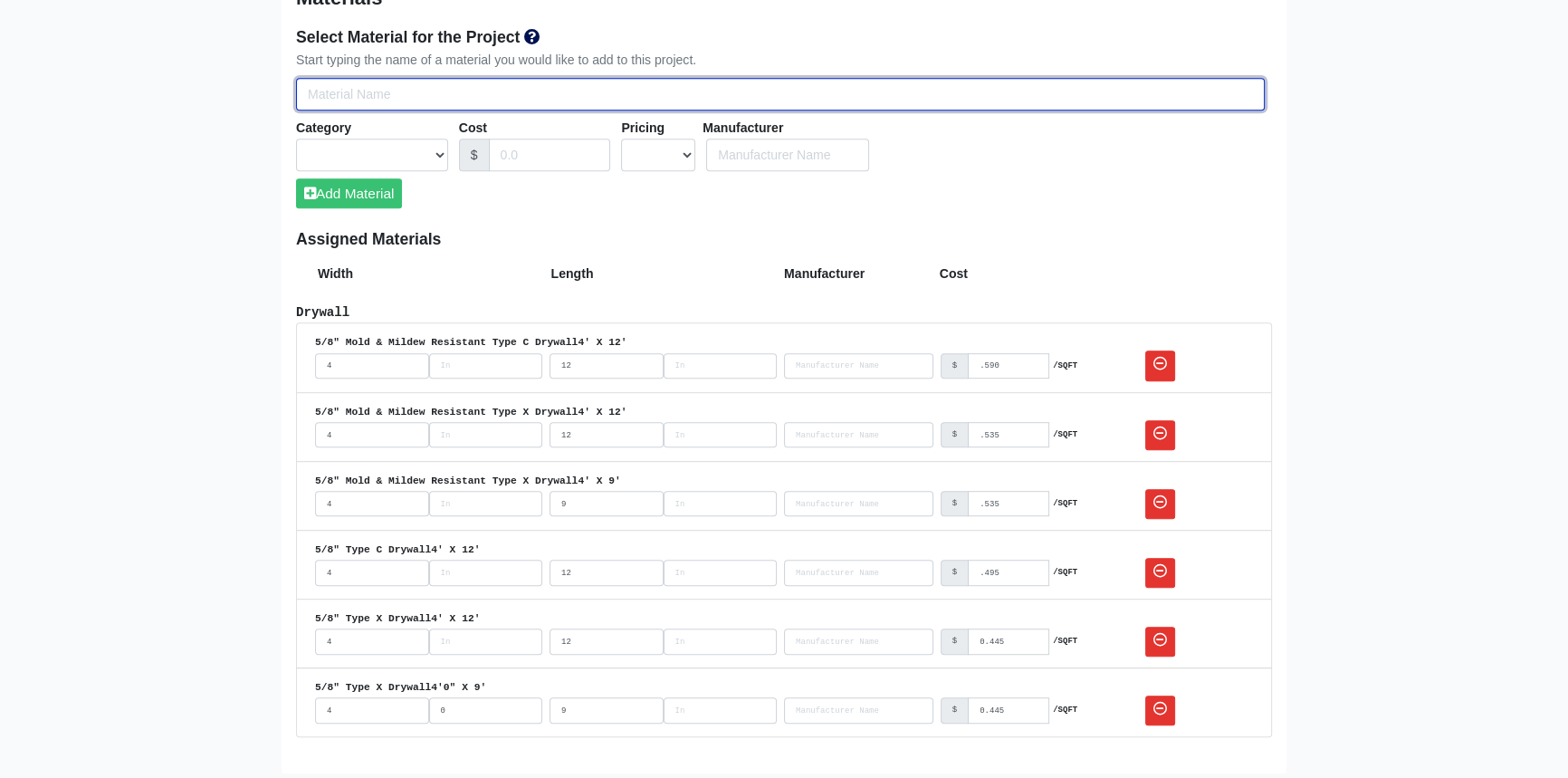
click at [407, 104] on input "Select Team Members for the Project" at bounding box center [780, 95] width 969 height 33
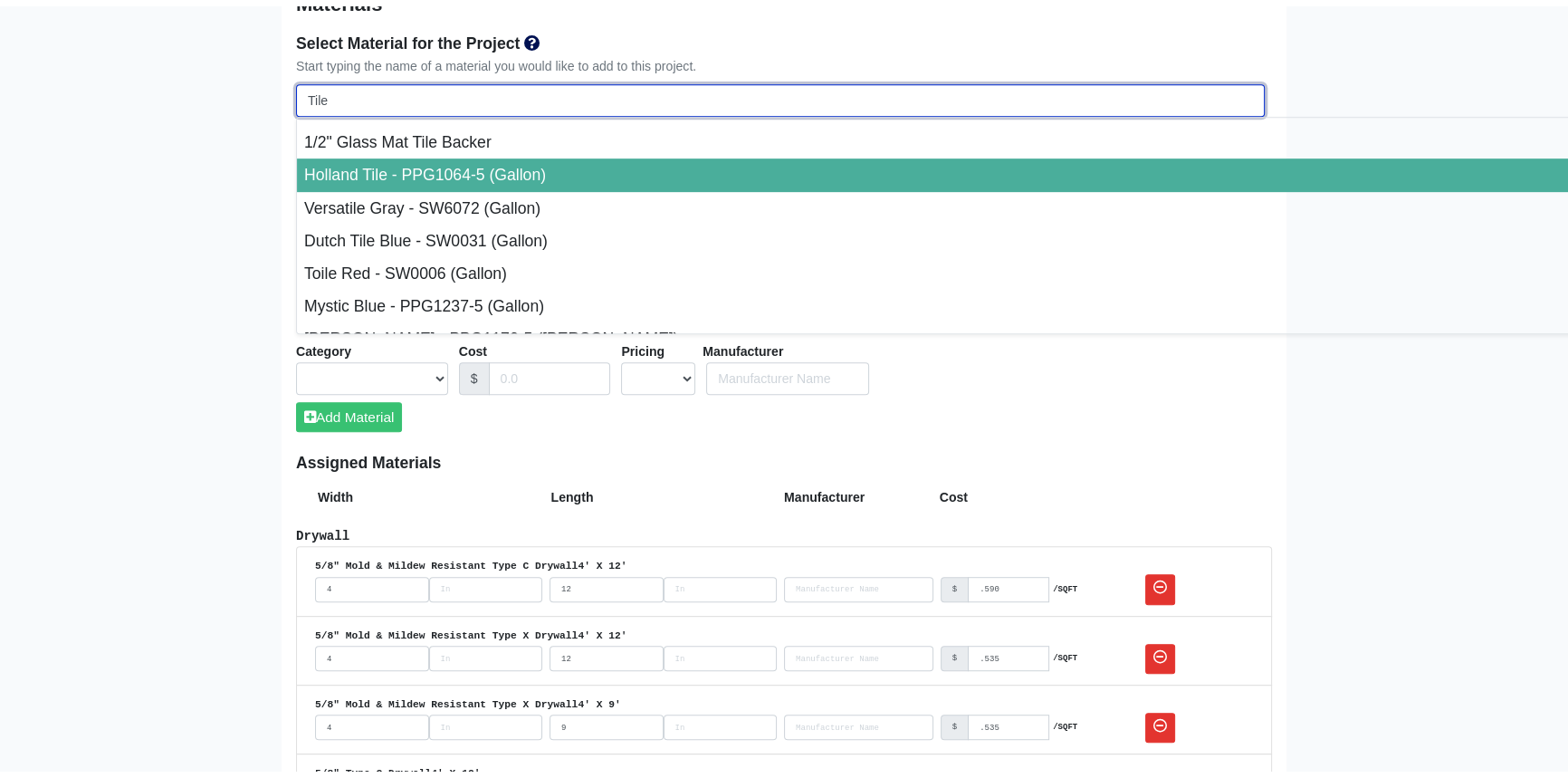
scroll to position [0, 0]
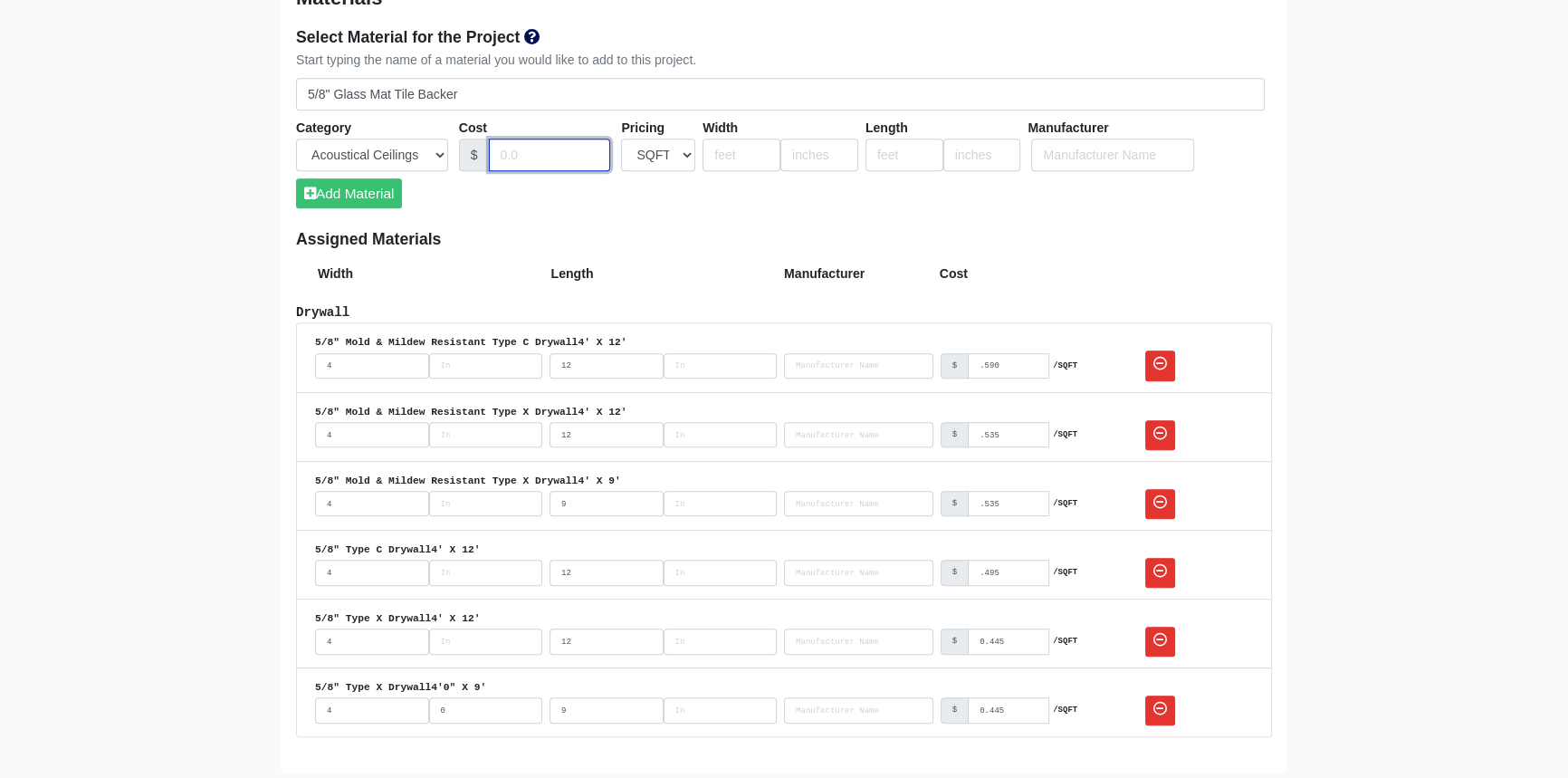
click at [519, 153] on input "Cost" at bounding box center [549, 155] width 122 height 33
click at [733, 161] on input "number" at bounding box center [742, 155] width 78 height 33
click at [895, 154] on input "number" at bounding box center [905, 155] width 78 height 33
click at [368, 192] on button "Add Material" at bounding box center [349, 193] width 106 height 30
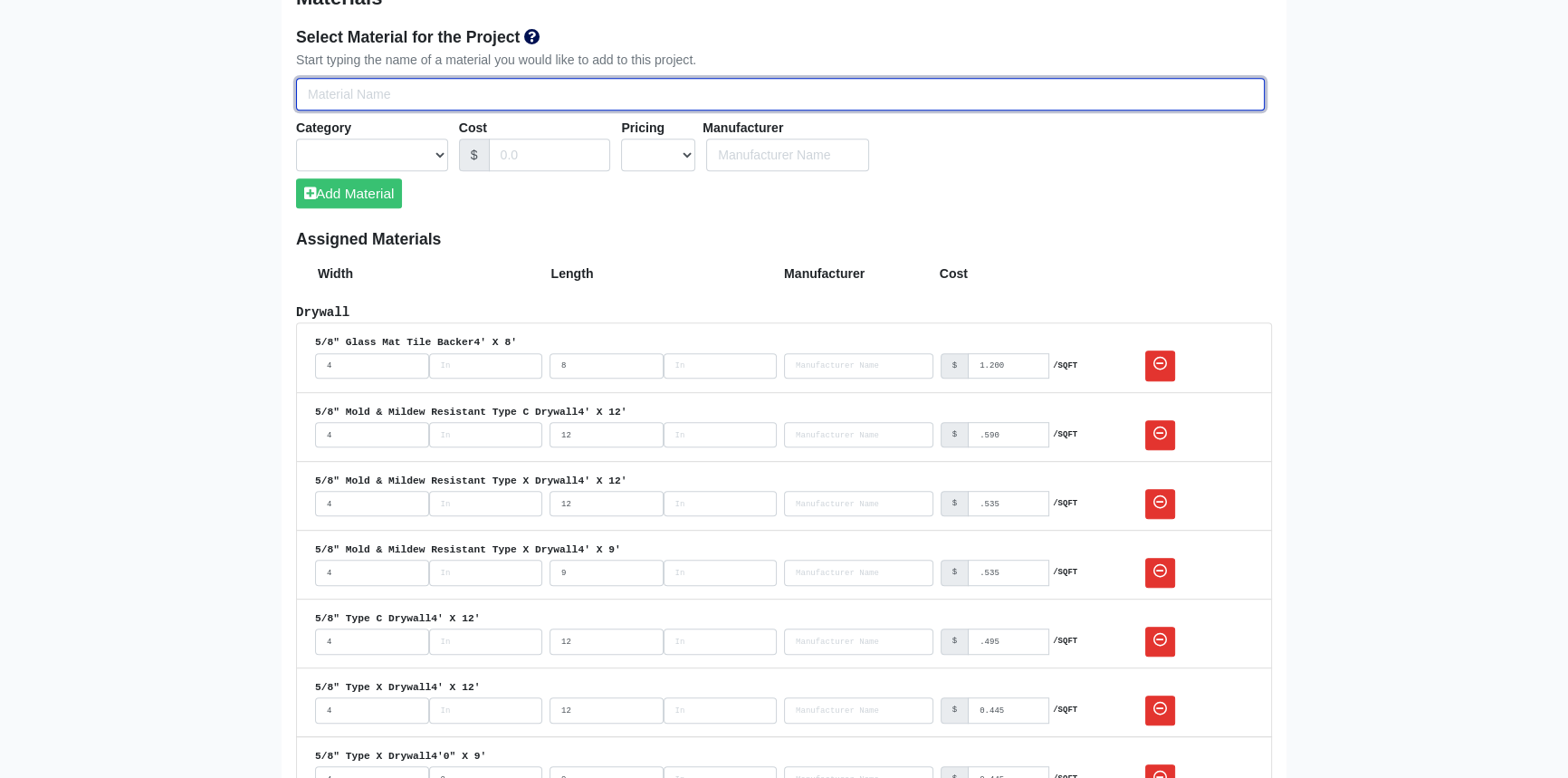
click at [396, 84] on input "Select Team Members for the Project" at bounding box center [780, 95] width 969 height 33
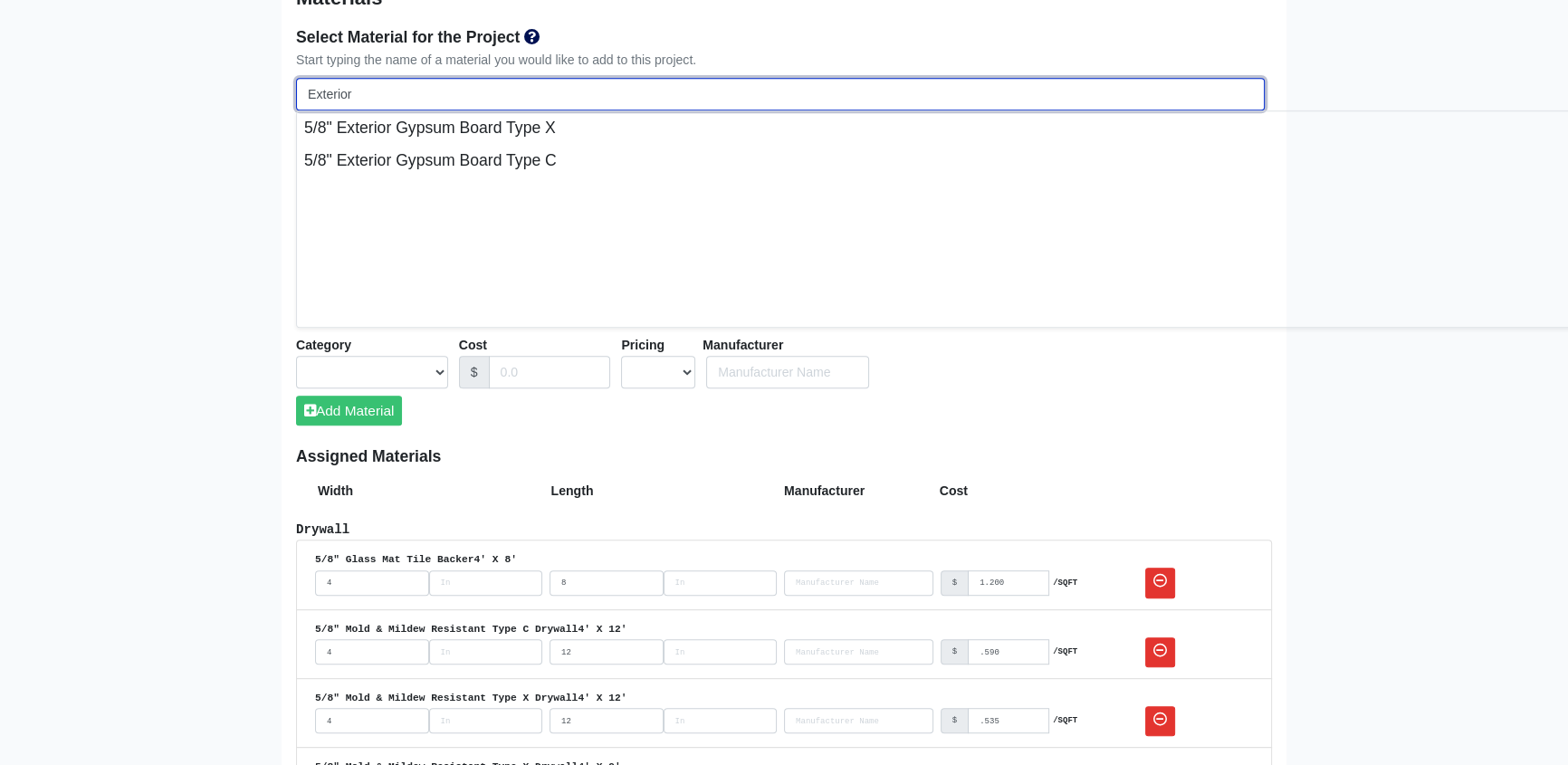
drag, startPoint x: 375, startPoint y: 87, endPoint x: 280, endPoint y: 88, distance: 95.0
click at [280, 88] on div "Project Name * The Hub Clemson Project Reference Number 80-0976 Location Addres…" at bounding box center [784, 419] width 1032 height 2738
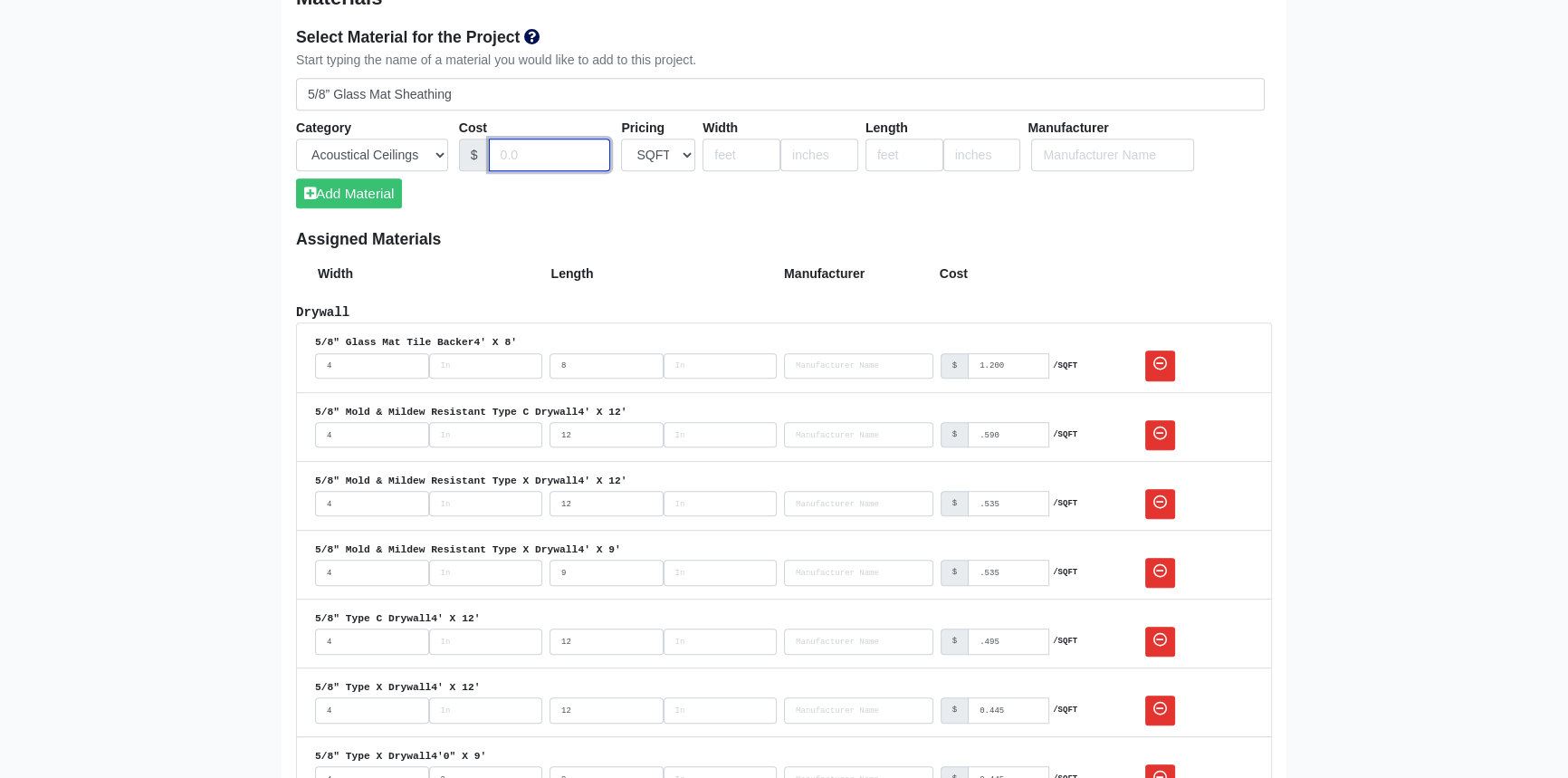
click at [531, 155] on input "Cost" at bounding box center [549, 155] width 122 height 33
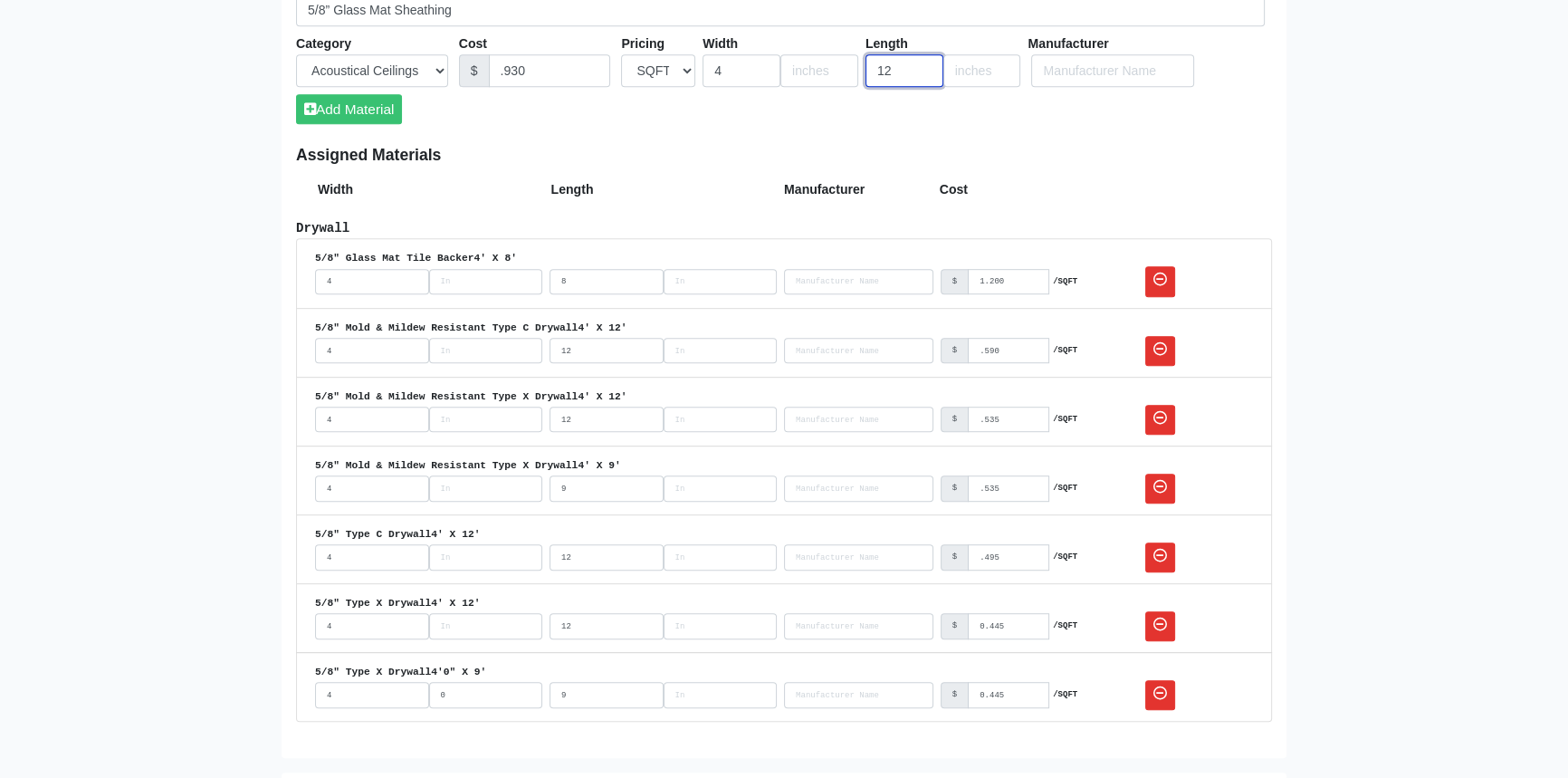
scroll to position [1382, 0]
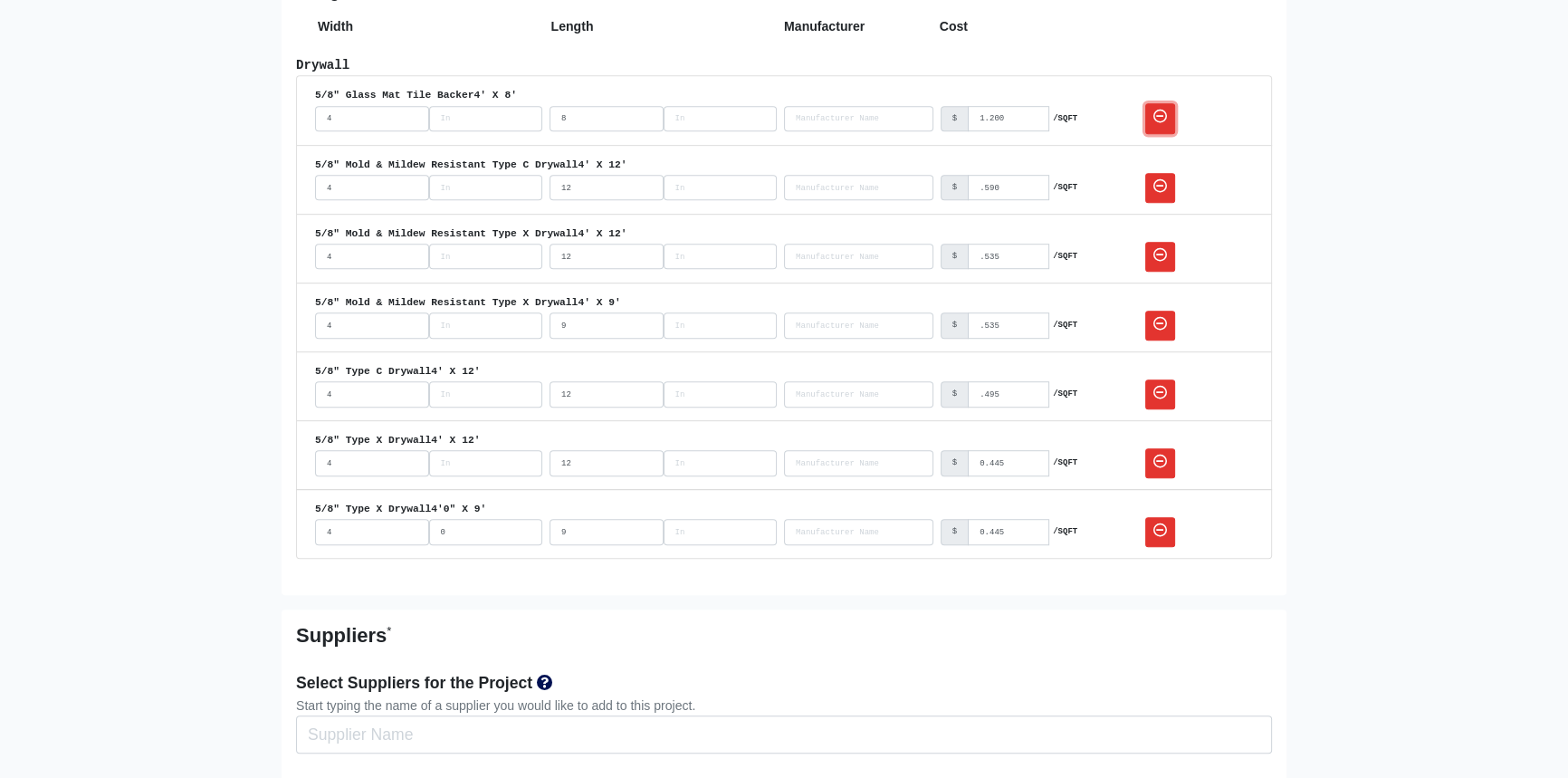
drag, startPoint x: 1160, startPoint y: 114, endPoint x: 859, endPoint y: 89, distance: 302.0
click at [1160, 114] on icon at bounding box center [1160, 116] width 14 height 14
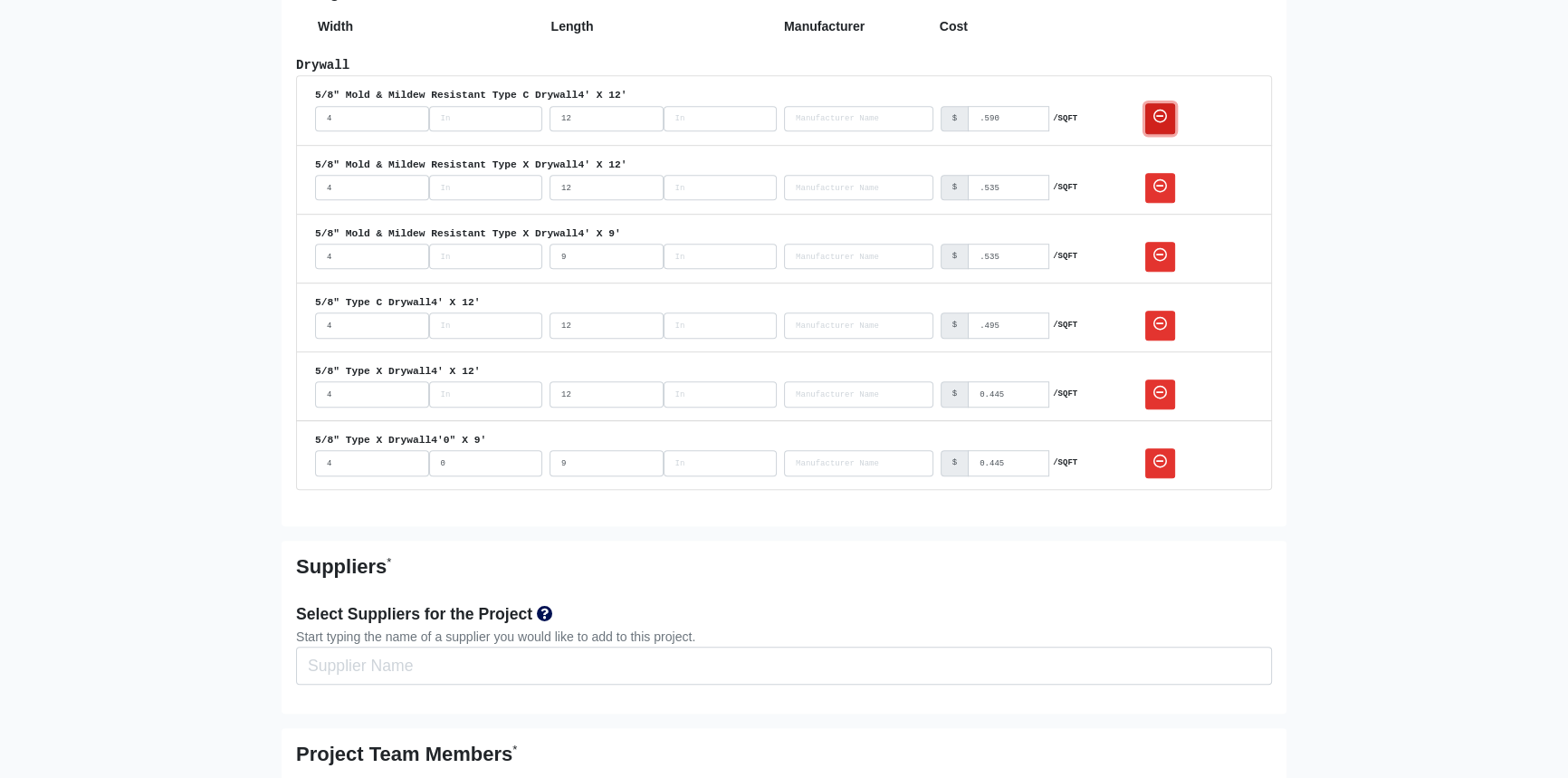
click at [1163, 114] on icon at bounding box center [1160, 116] width 14 height 14
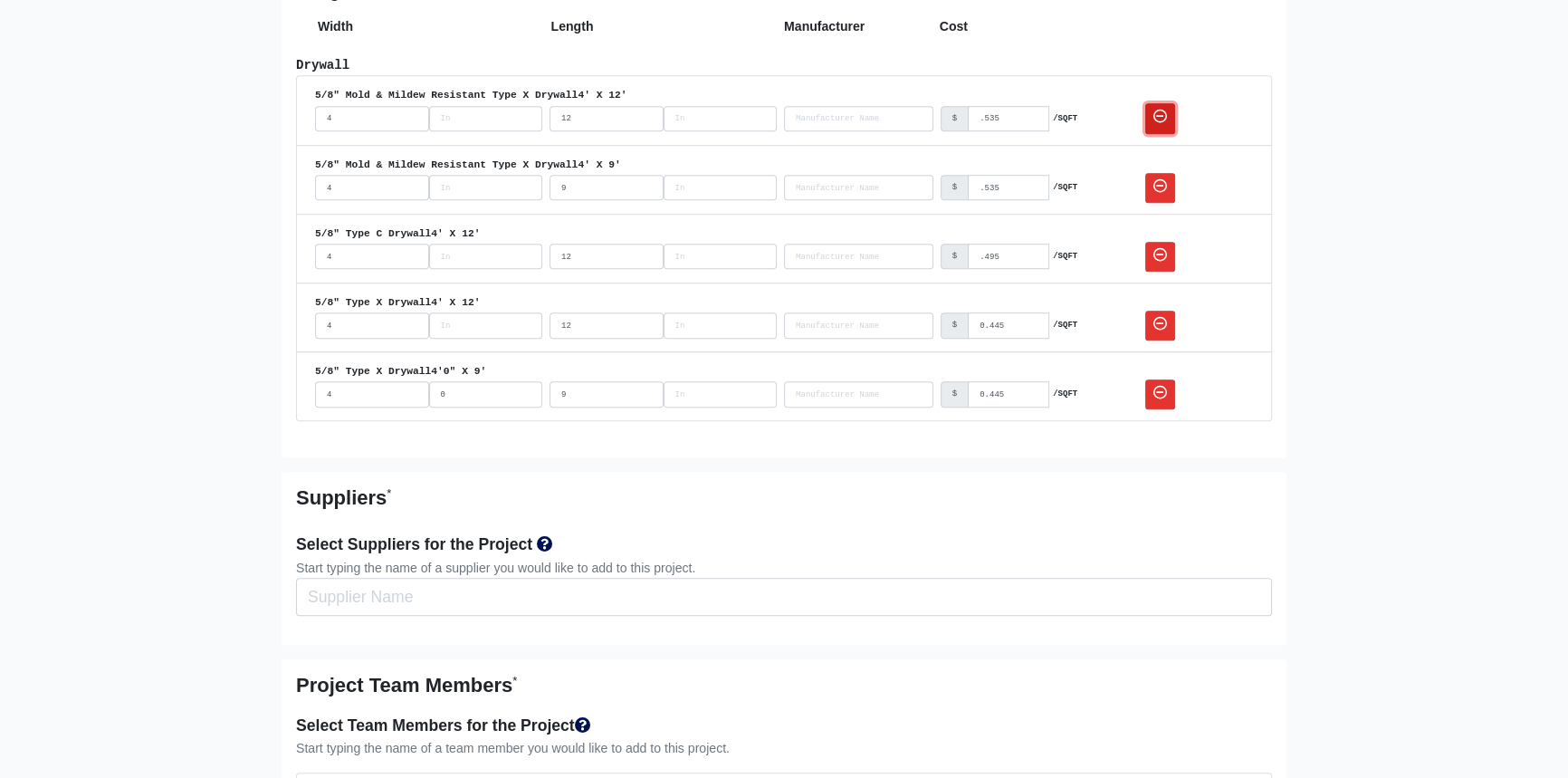
click at [1156, 111] on icon at bounding box center [1160, 116] width 14 height 14
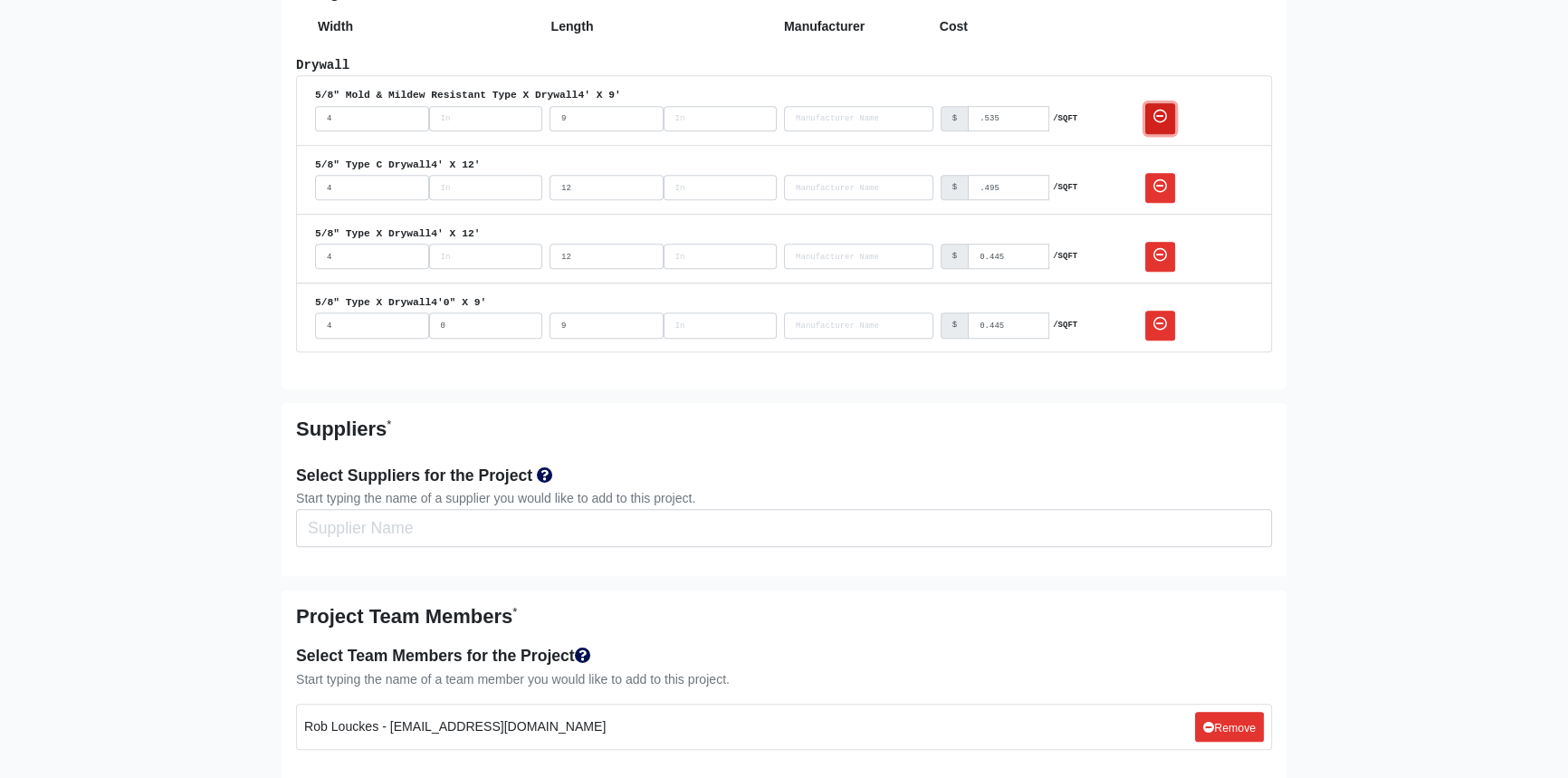
click at [1156, 117] on icon at bounding box center [1160, 116] width 14 height 14
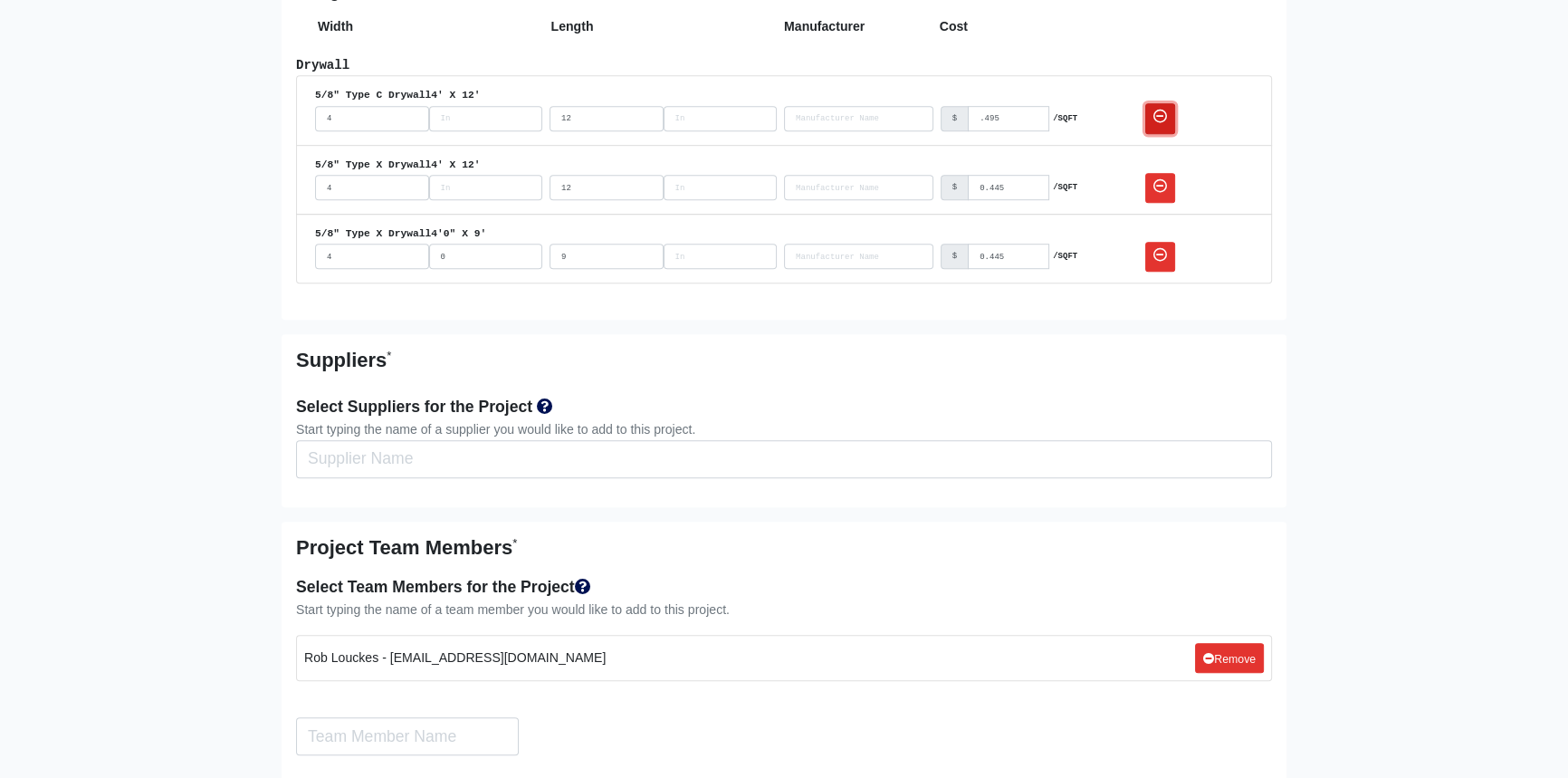
click at [1165, 110] on icon at bounding box center [1160, 116] width 14 height 14
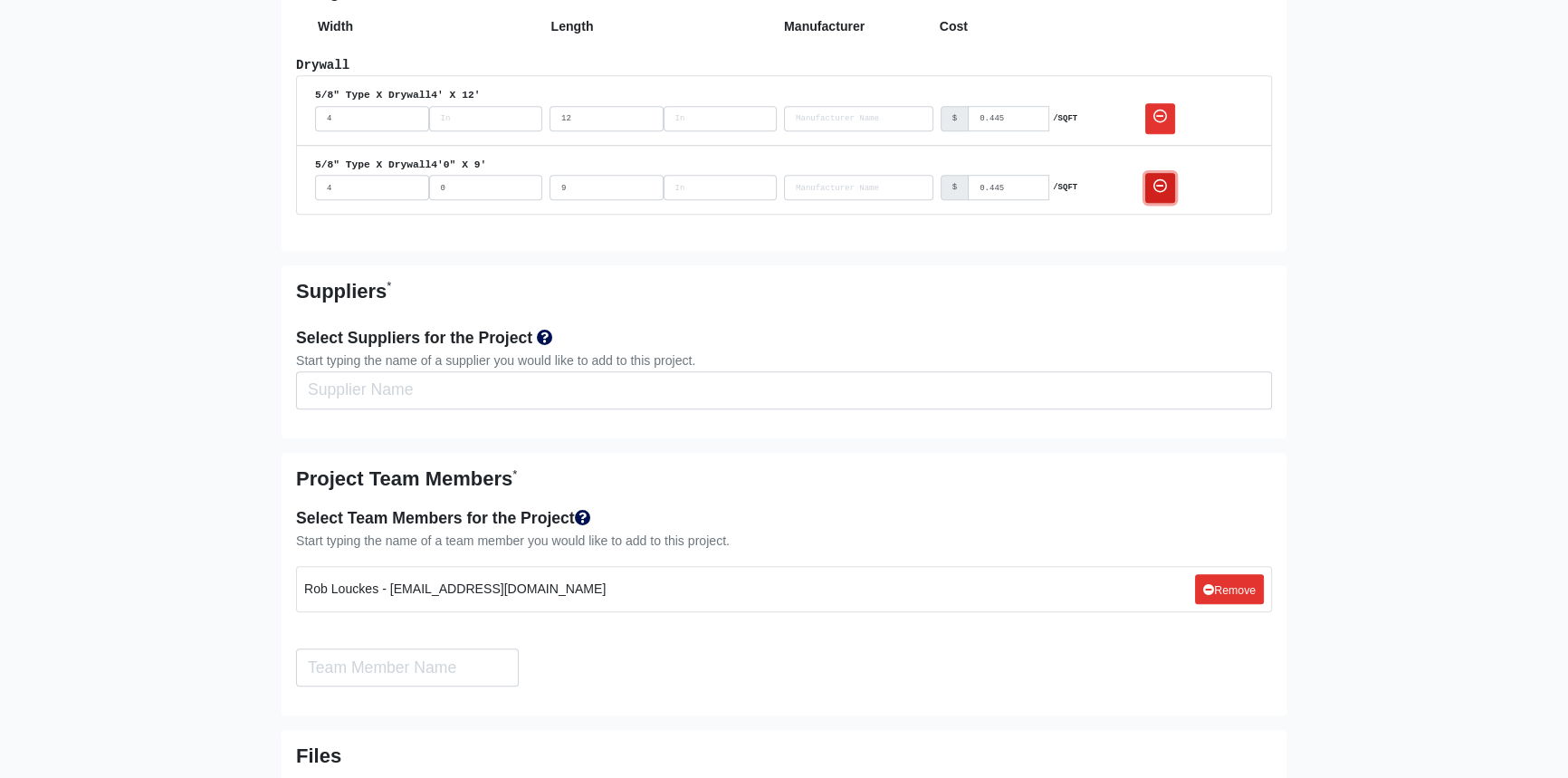
click at [1159, 182] on icon at bounding box center [1160, 186] width 14 height 14
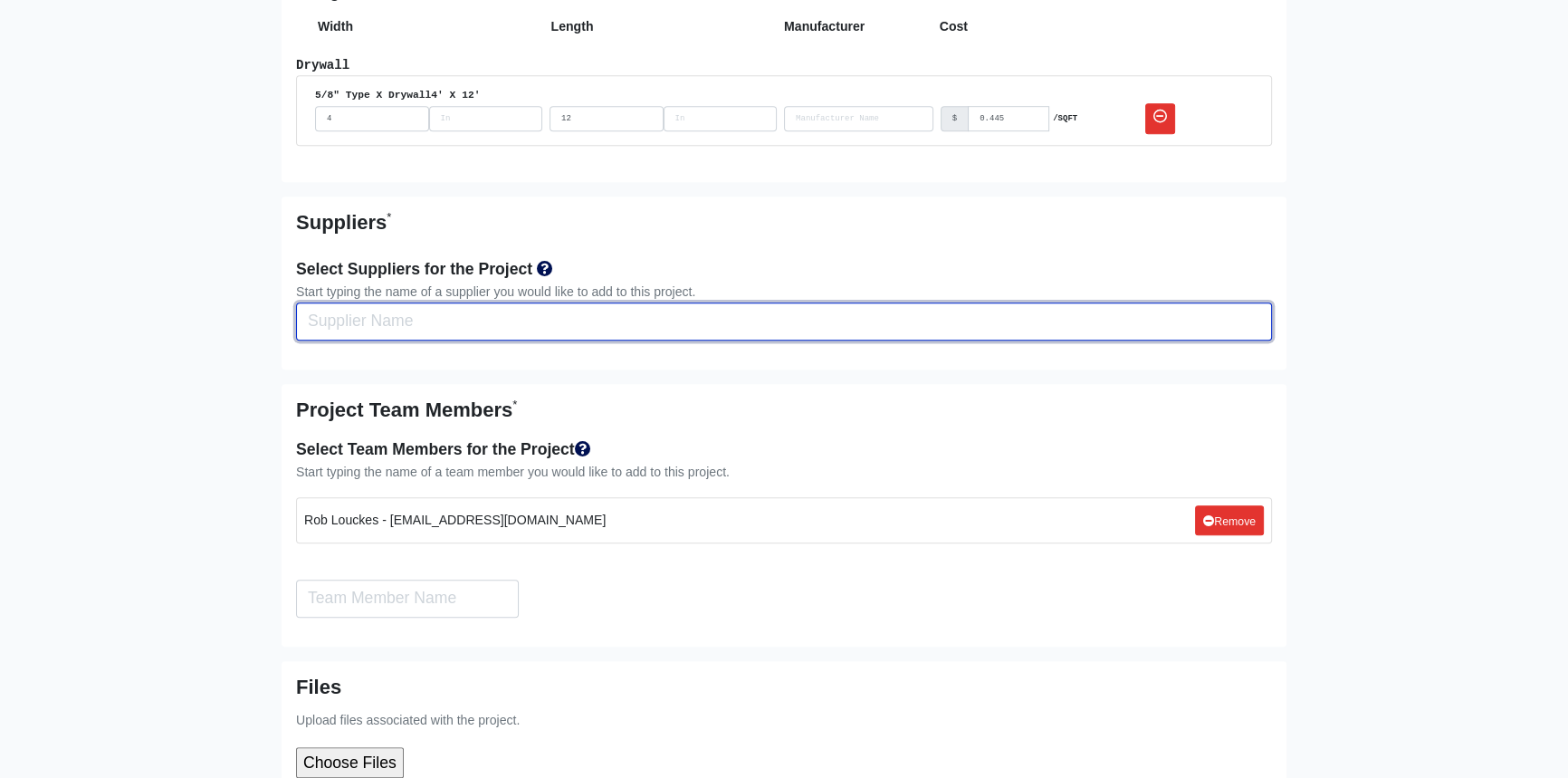
click at [476, 328] on input "Select Team Members for the Project" at bounding box center [784, 321] width 977 height 38
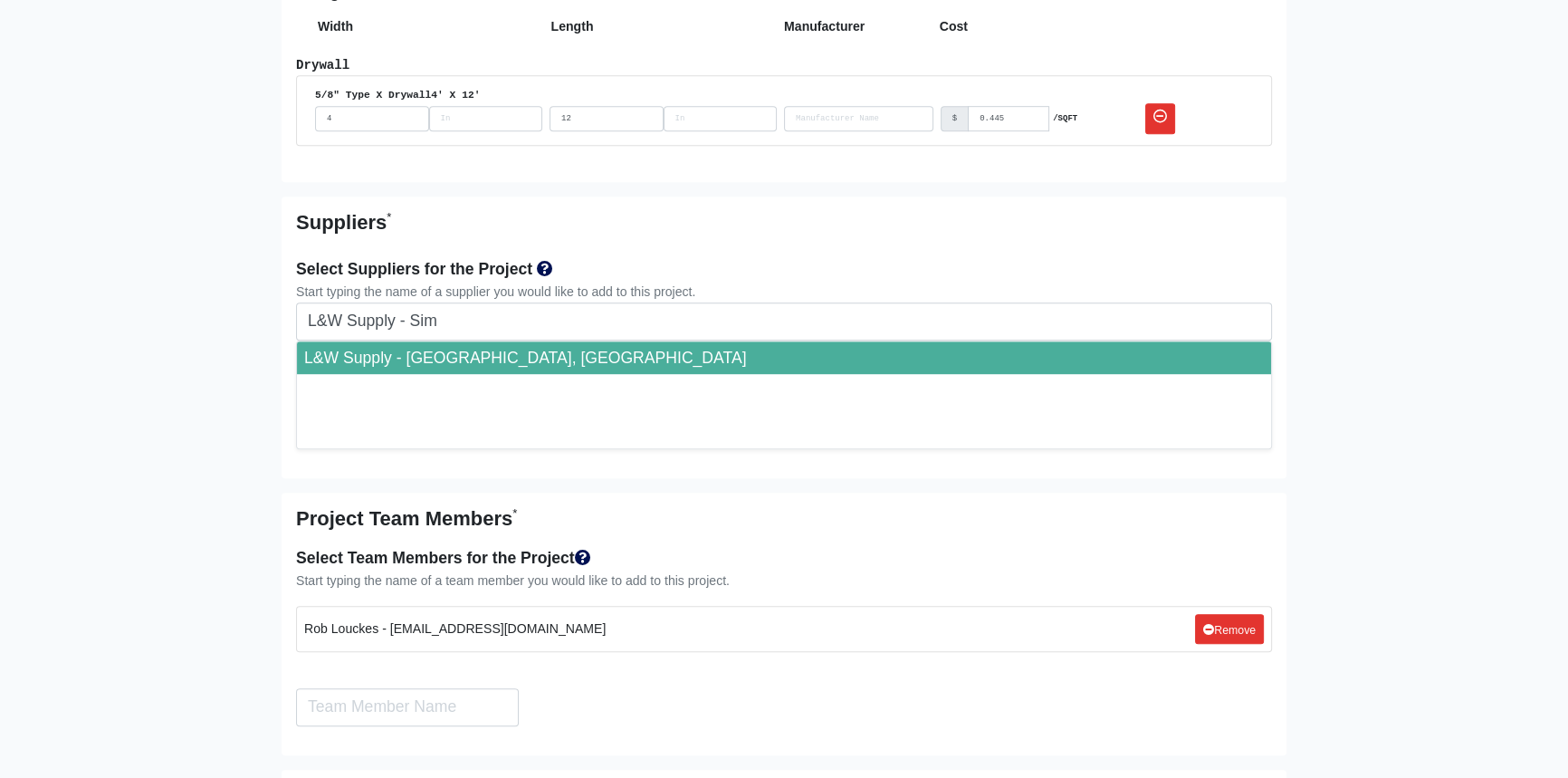
click at [568, 353] on li "L&W Supply - Simpsonville, SC" at bounding box center [784, 357] width 975 height 32
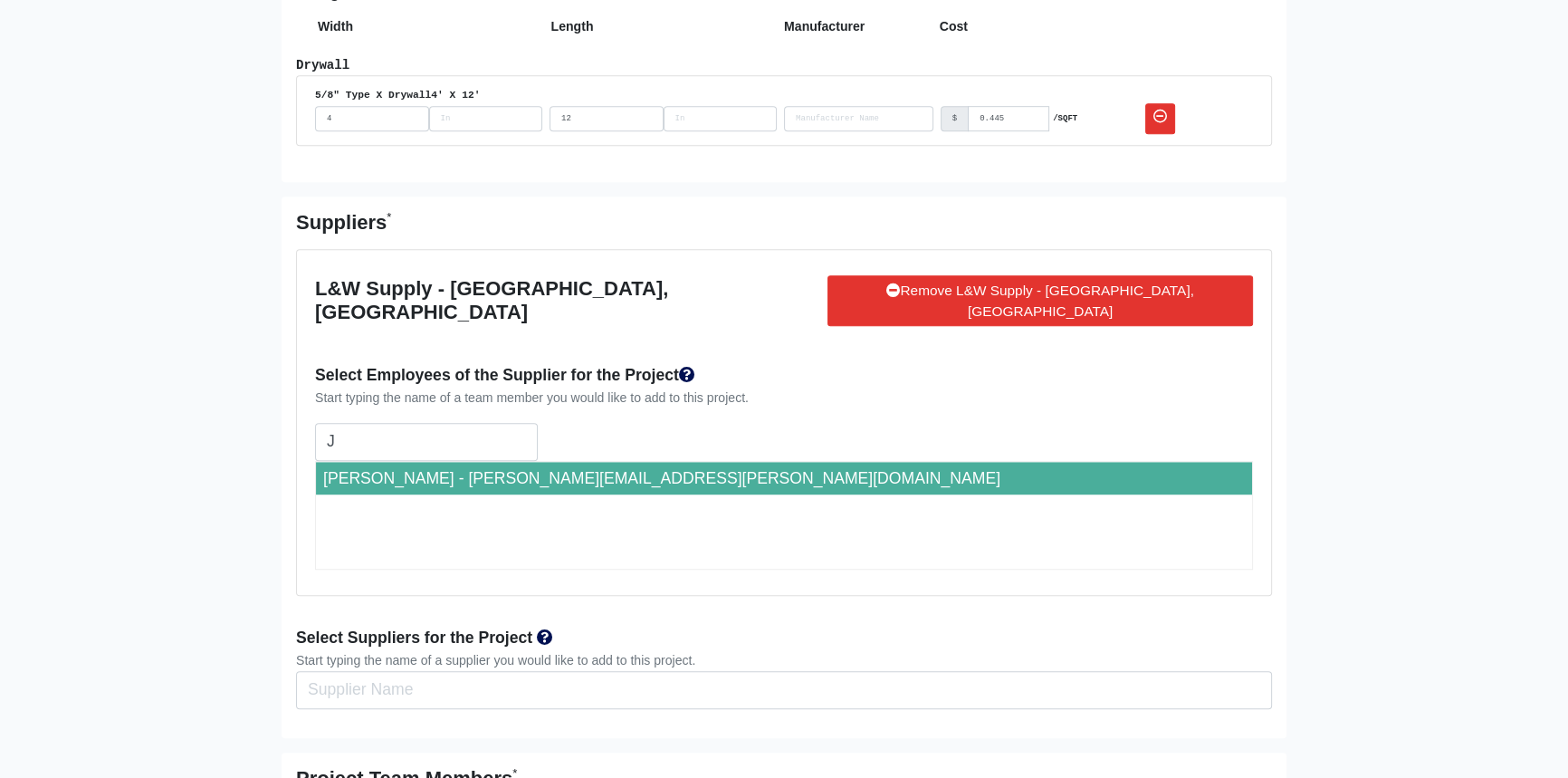
click at [389, 461] on li "Jason Hendrix - jason.hendrix@lwsupply.com" at bounding box center [784, 477] width 936 height 32
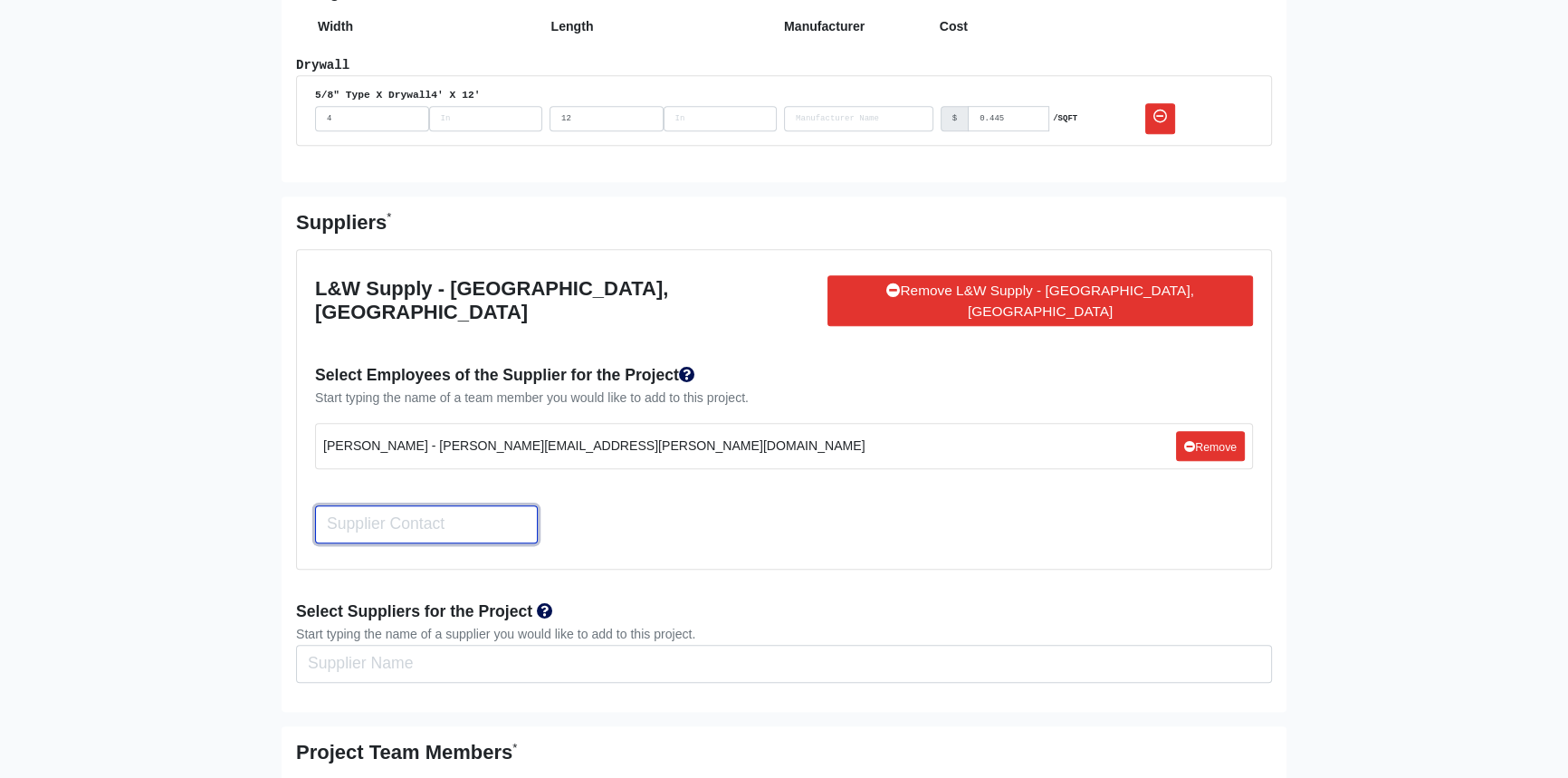
click at [412, 505] on input "Search" at bounding box center [426, 524] width 223 height 38
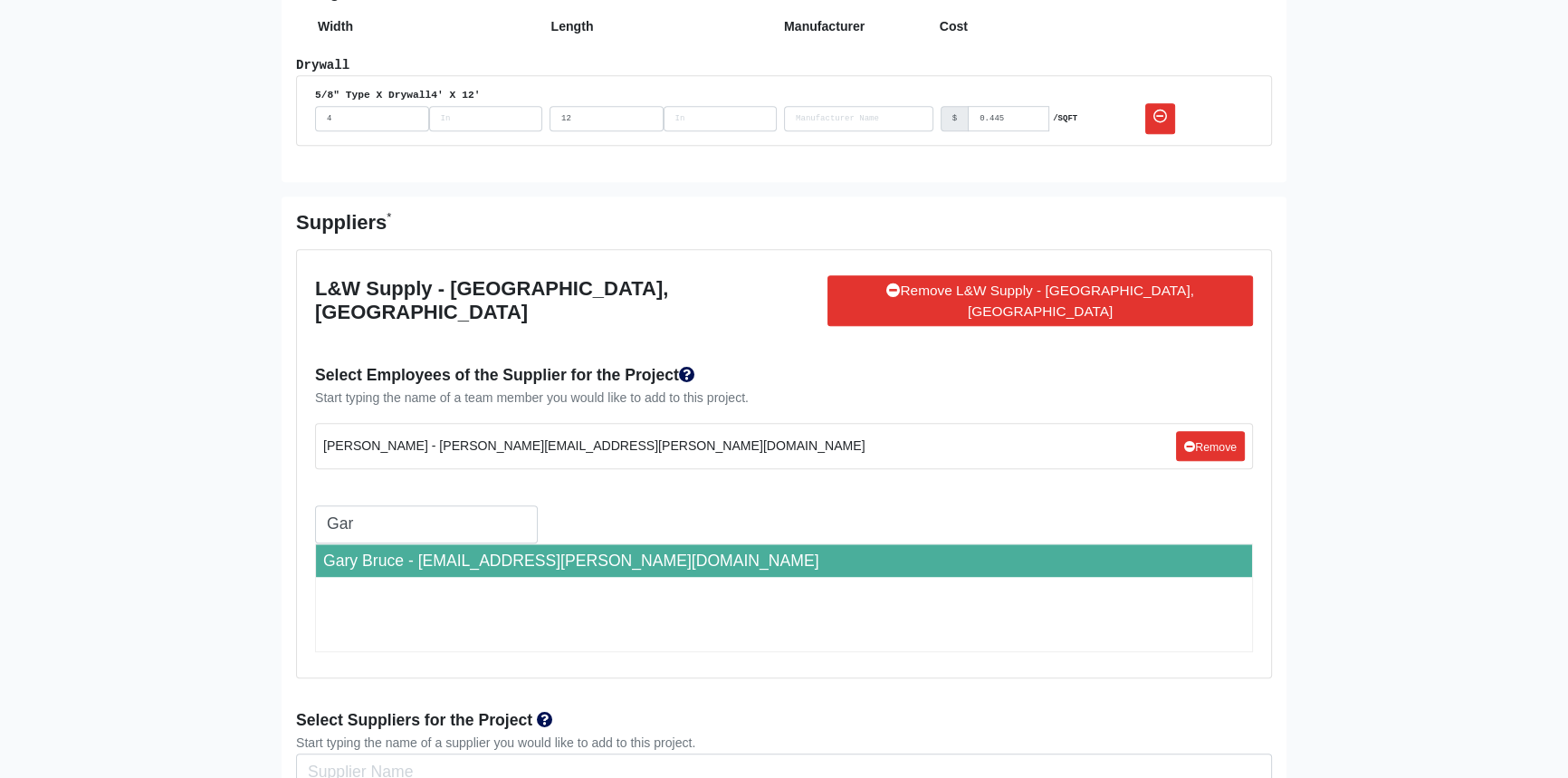
click at [407, 544] on li "Gary Bruce - gary.bruce@lwsupply.com" at bounding box center [784, 560] width 936 height 32
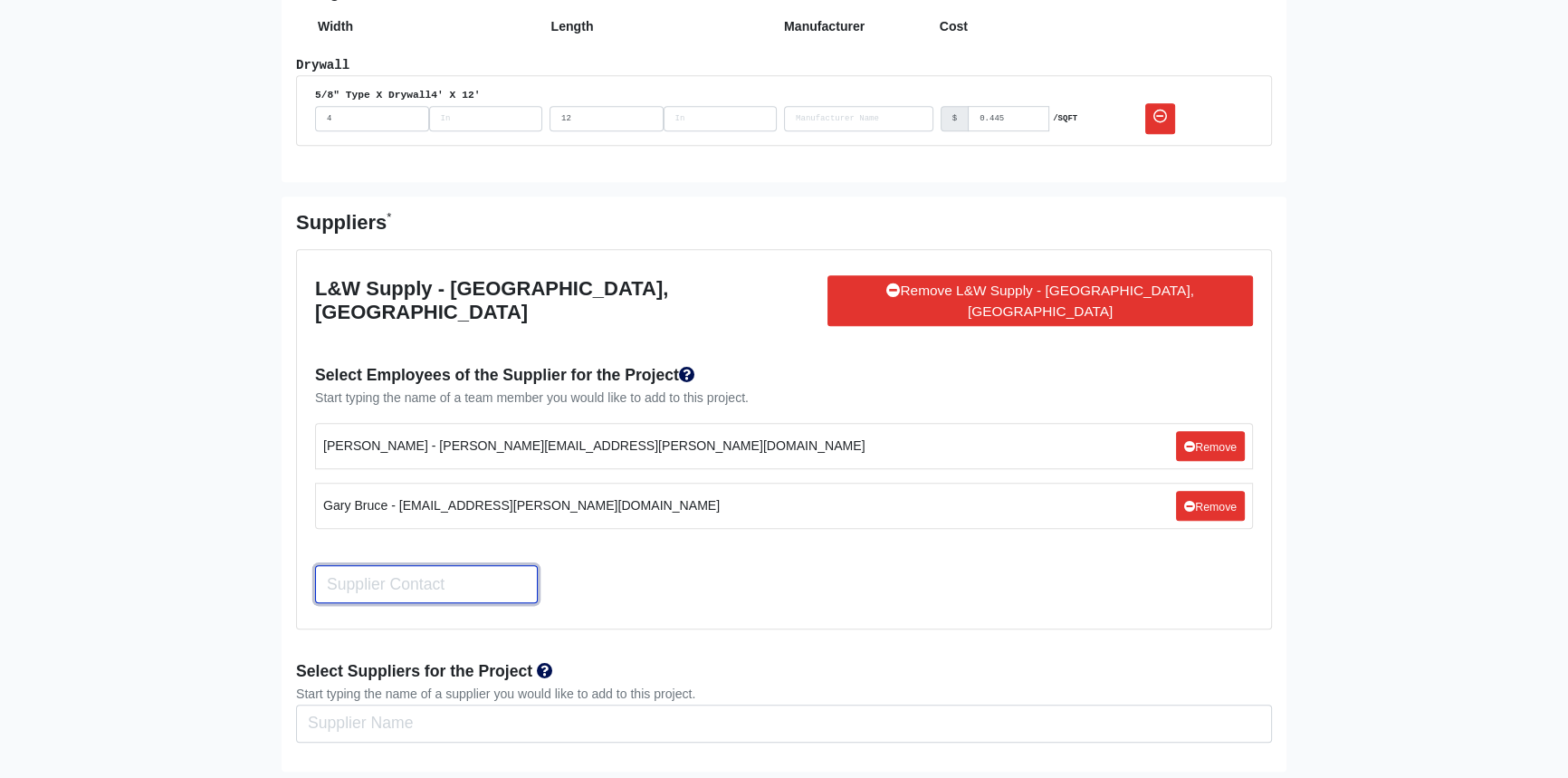
click at [398, 565] on input "Search" at bounding box center [426, 584] width 223 height 38
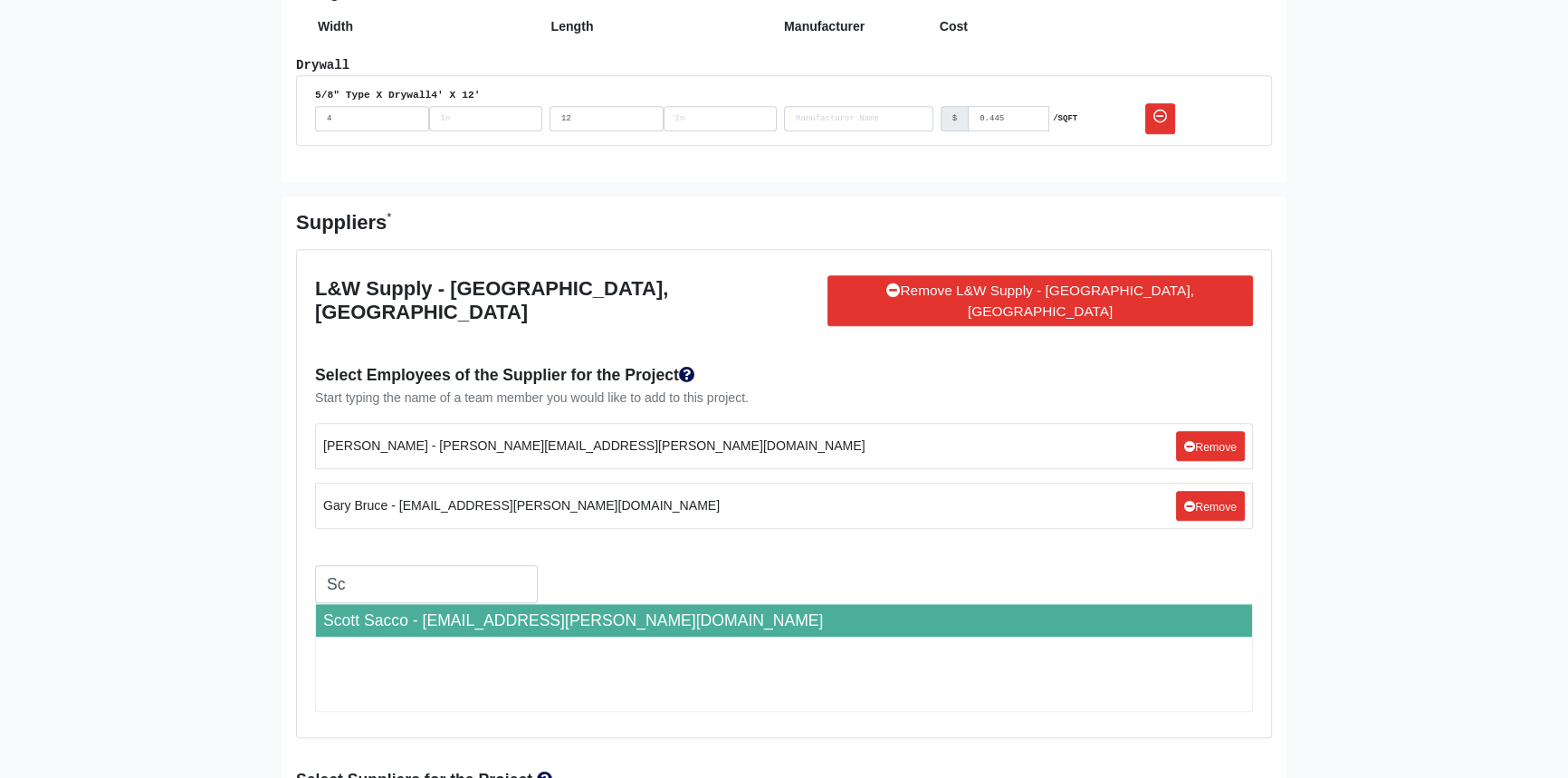
click at [412, 604] on li "Scott Sacco - scott.sacco@lwsupply.com" at bounding box center [784, 620] width 936 height 32
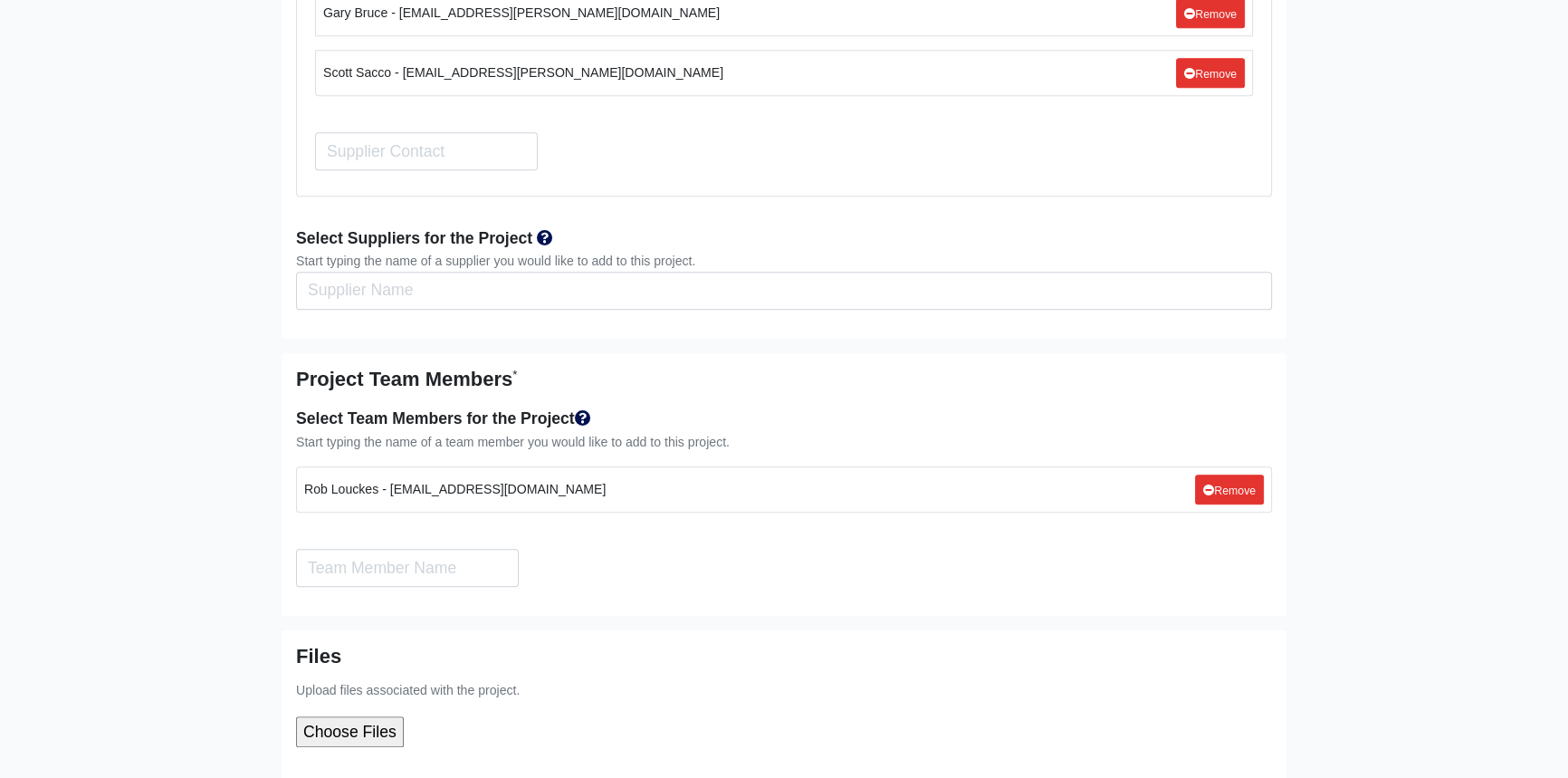
scroll to position [1958, 0]
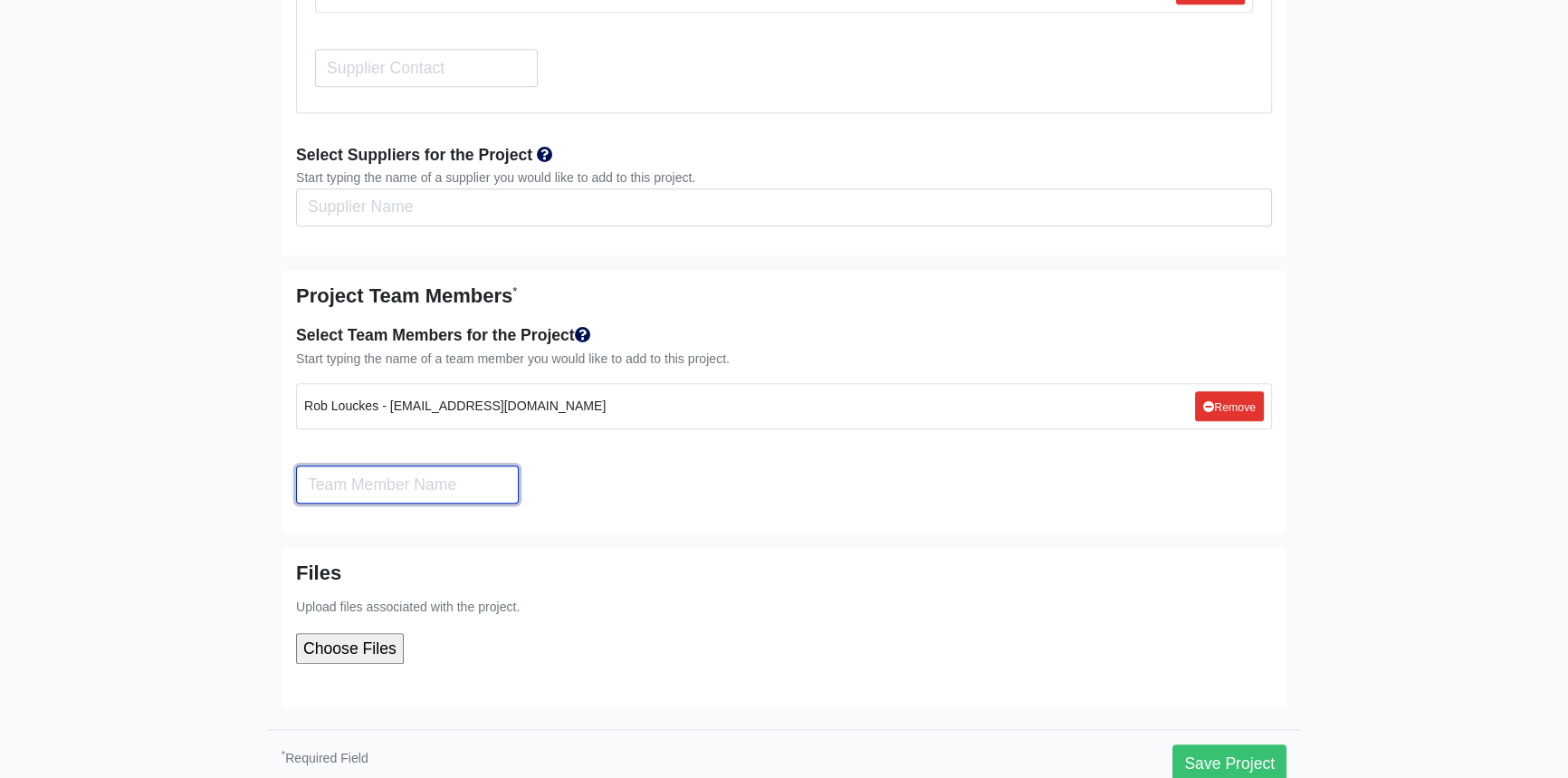
click at [437, 465] on input "Search" at bounding box center [408, 484] width 223 height 38
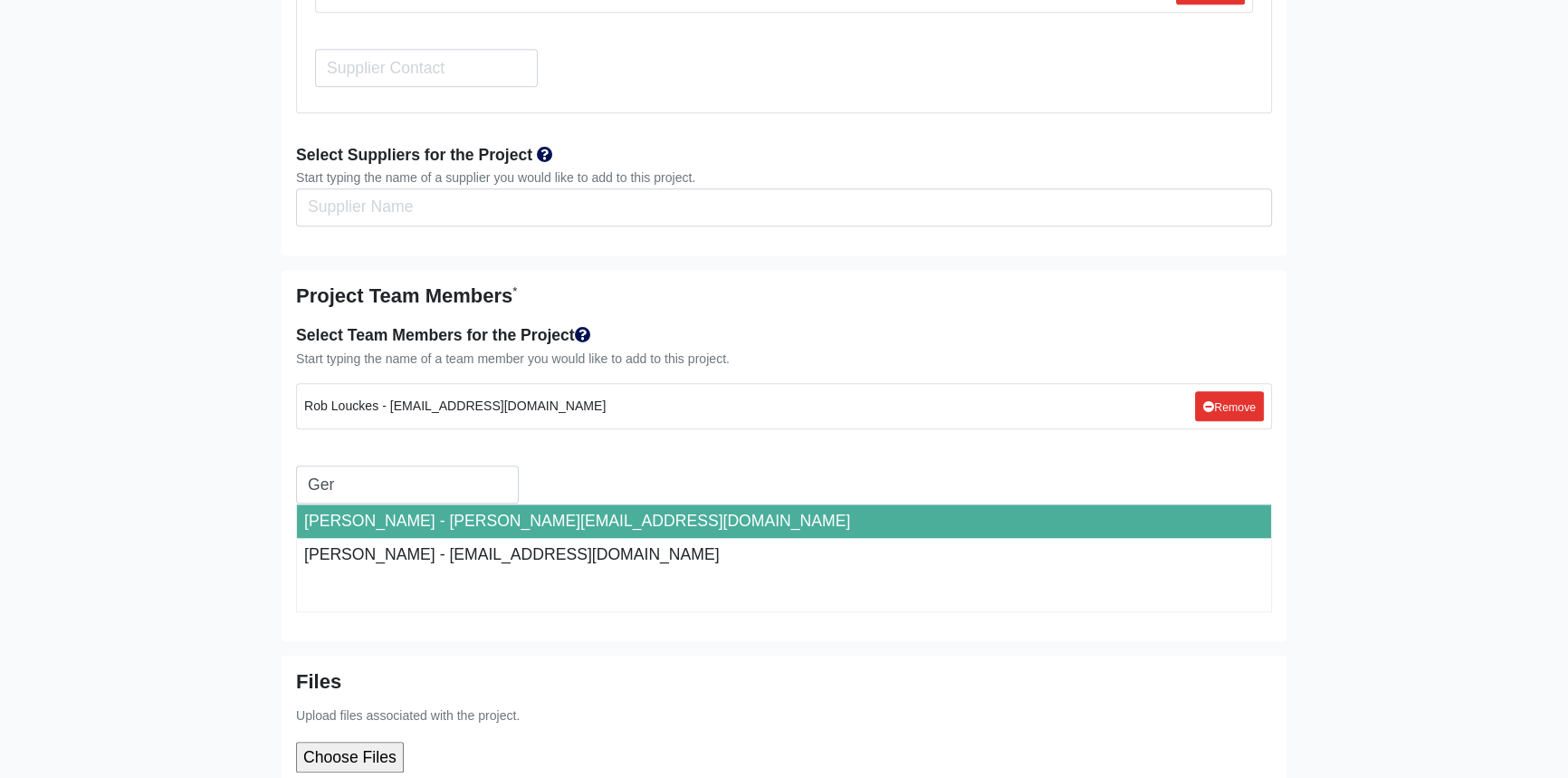
click at [444, 504] on li "Gerardo Valdivia - gerardov@roswelldrywall.com" at bounding box center [784, 520] width 975 height 32
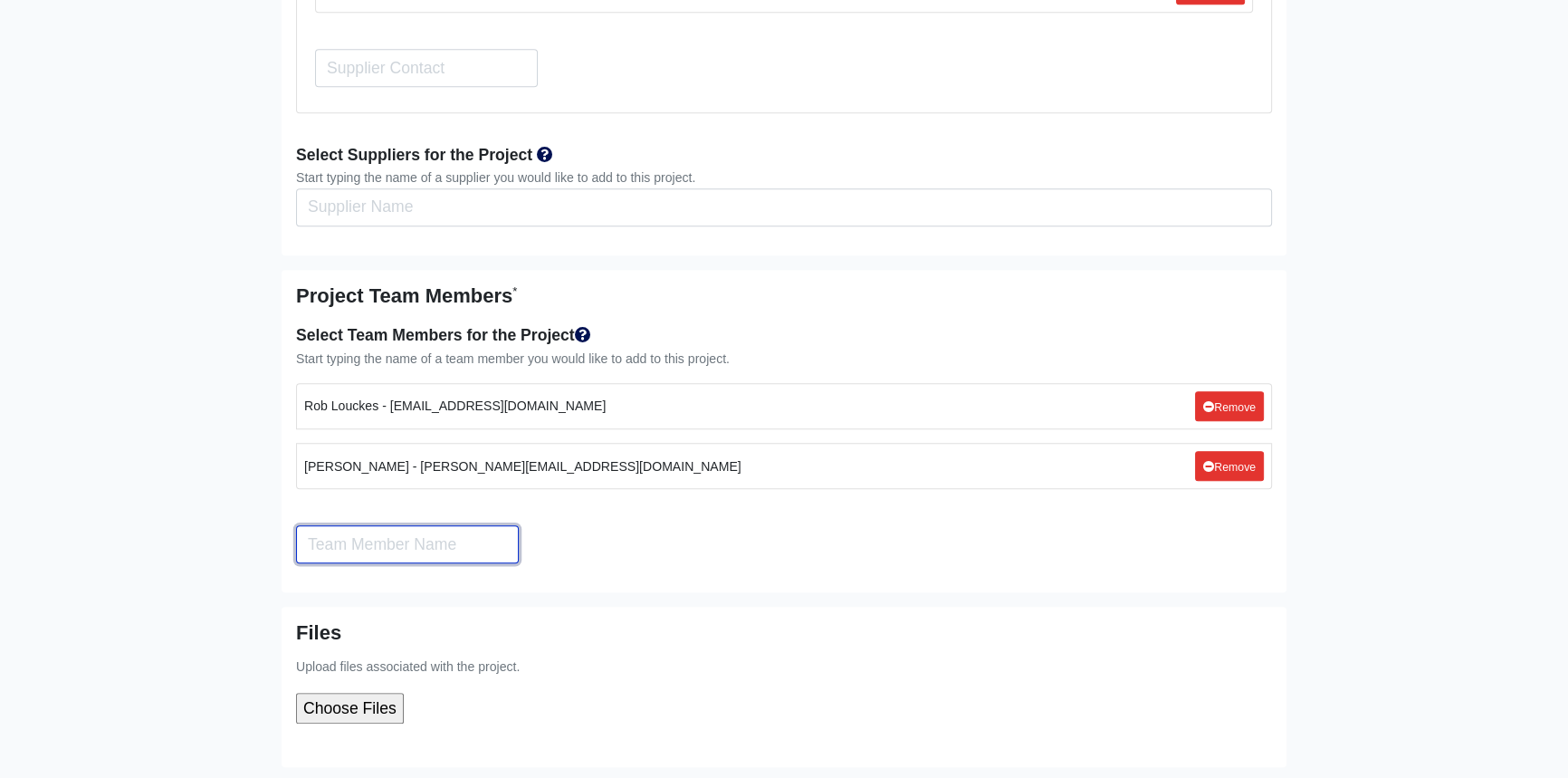
click at [407, 525] on input "Search" at bounding box center [408, 543] width 223 height 38
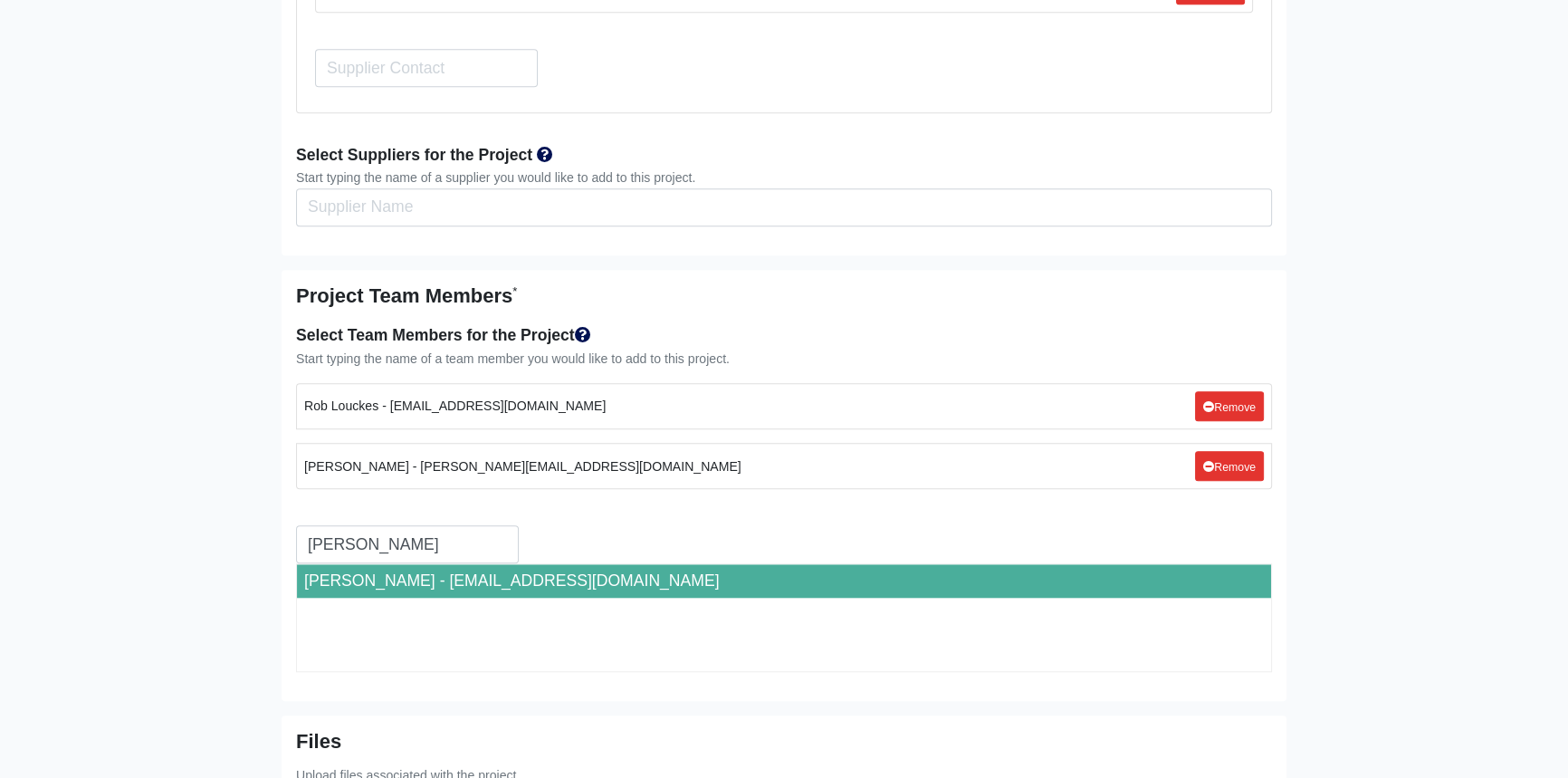
click at [452, 564] on li "Nelson Semple - nelsons@roswelldrywall.com" at bounding box center [784, 580] width 975 height 32
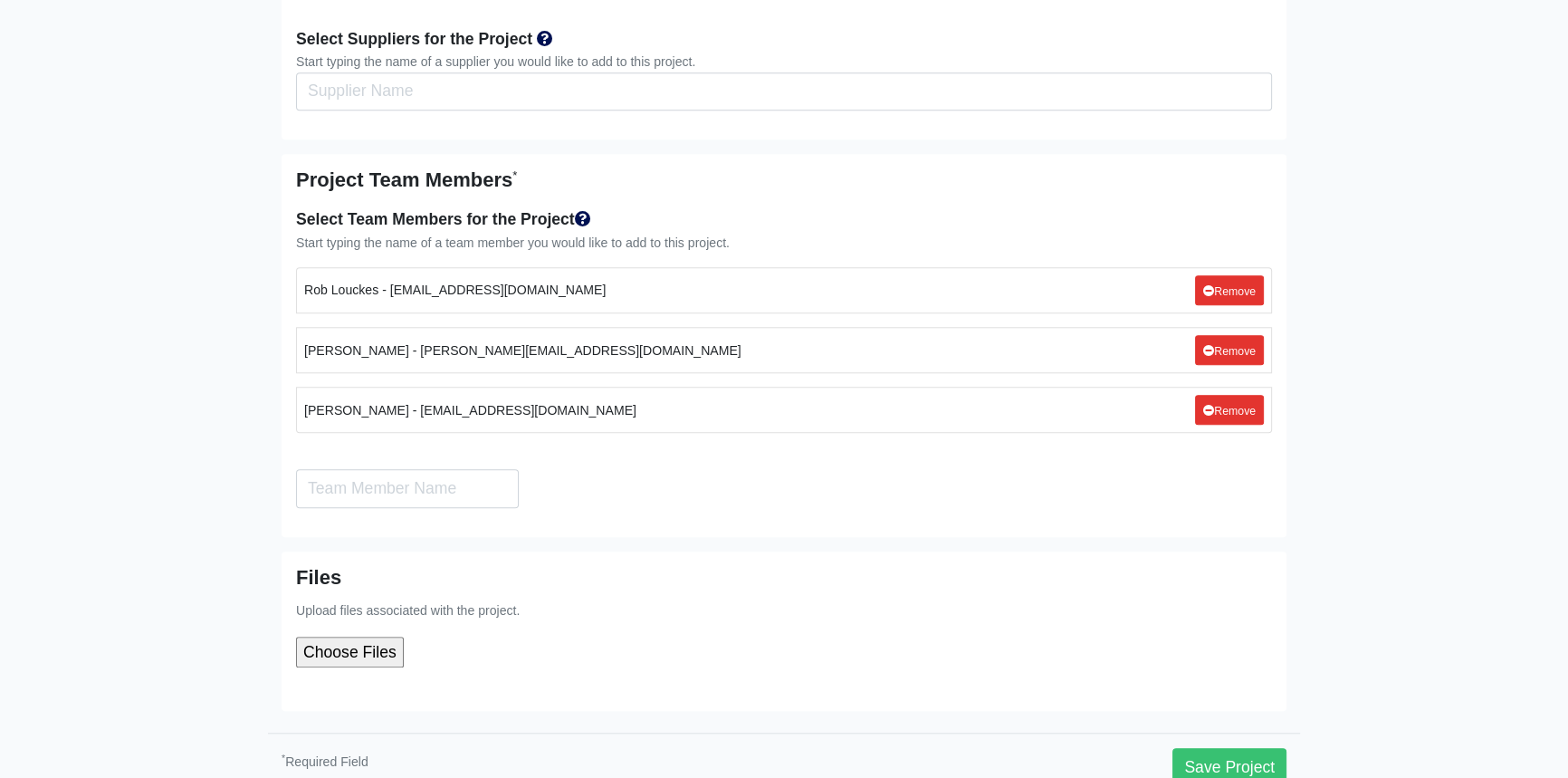
scroll to position [2171, 0]
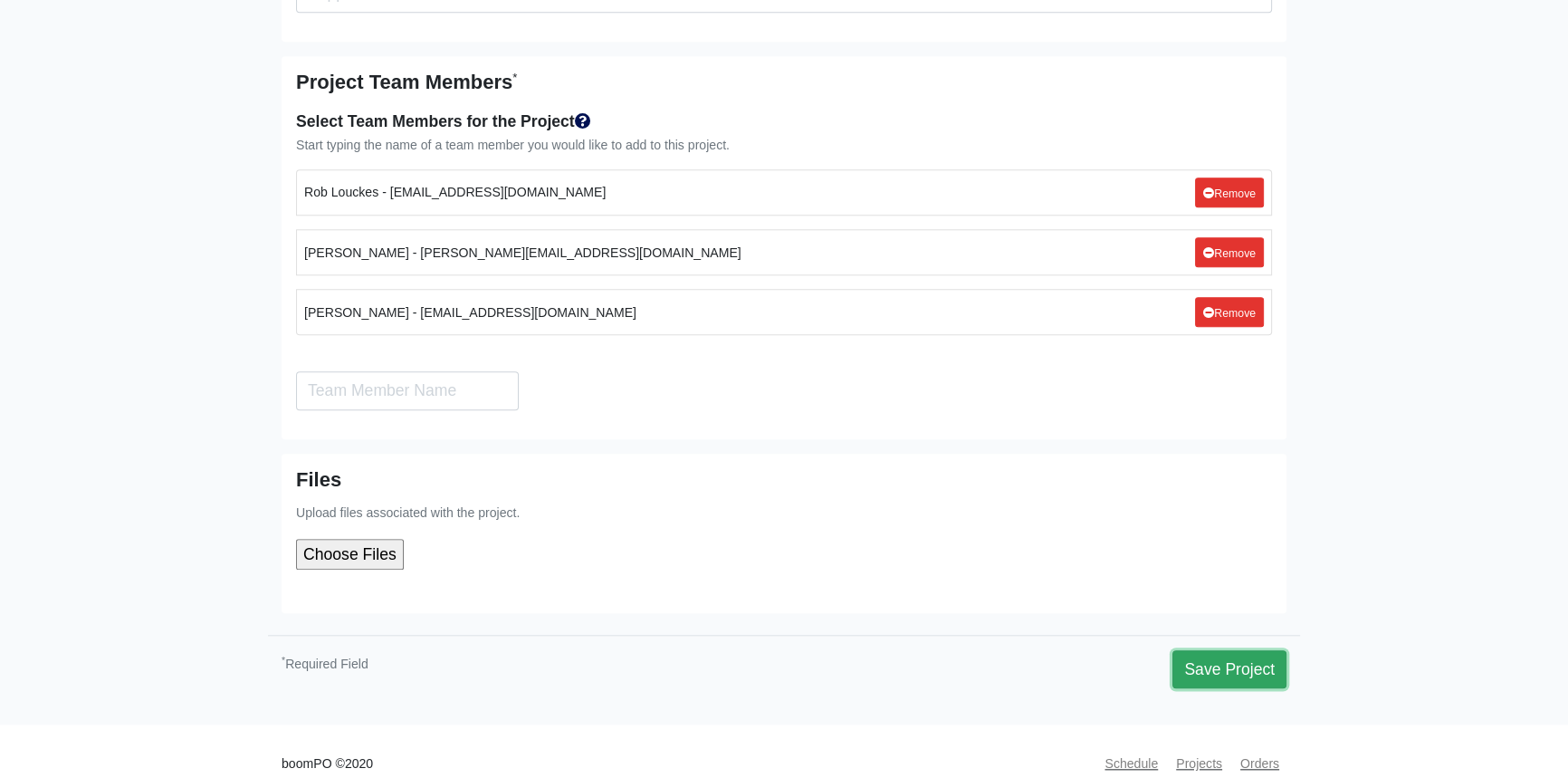
click at [1238, 650] on button "Save Project" at bounding box center [1230, 669] width 114 height 38
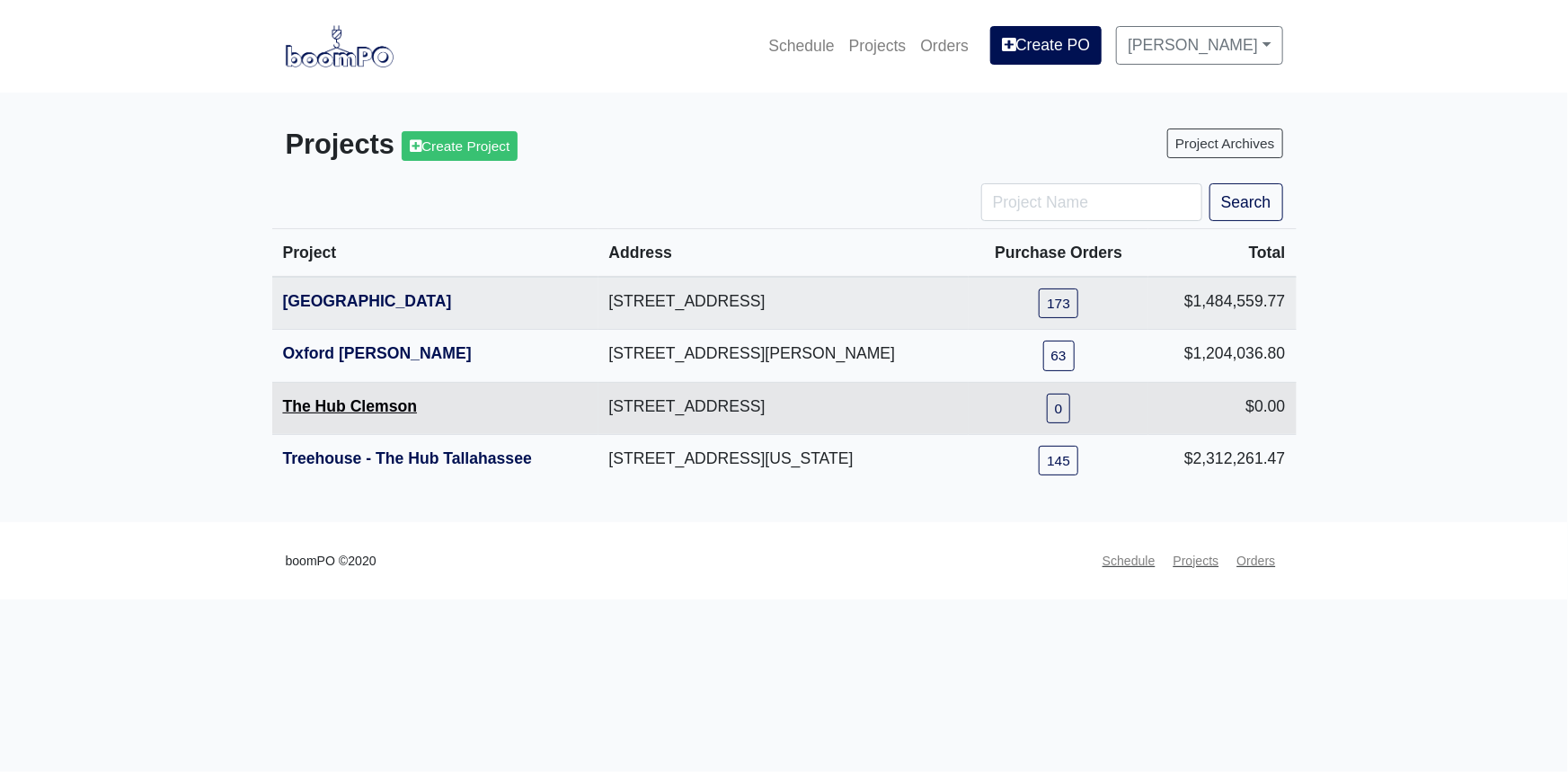
click at [367, 408] on link "The Hub Clemson" at bounding box center [350, 405] width 135 height 18
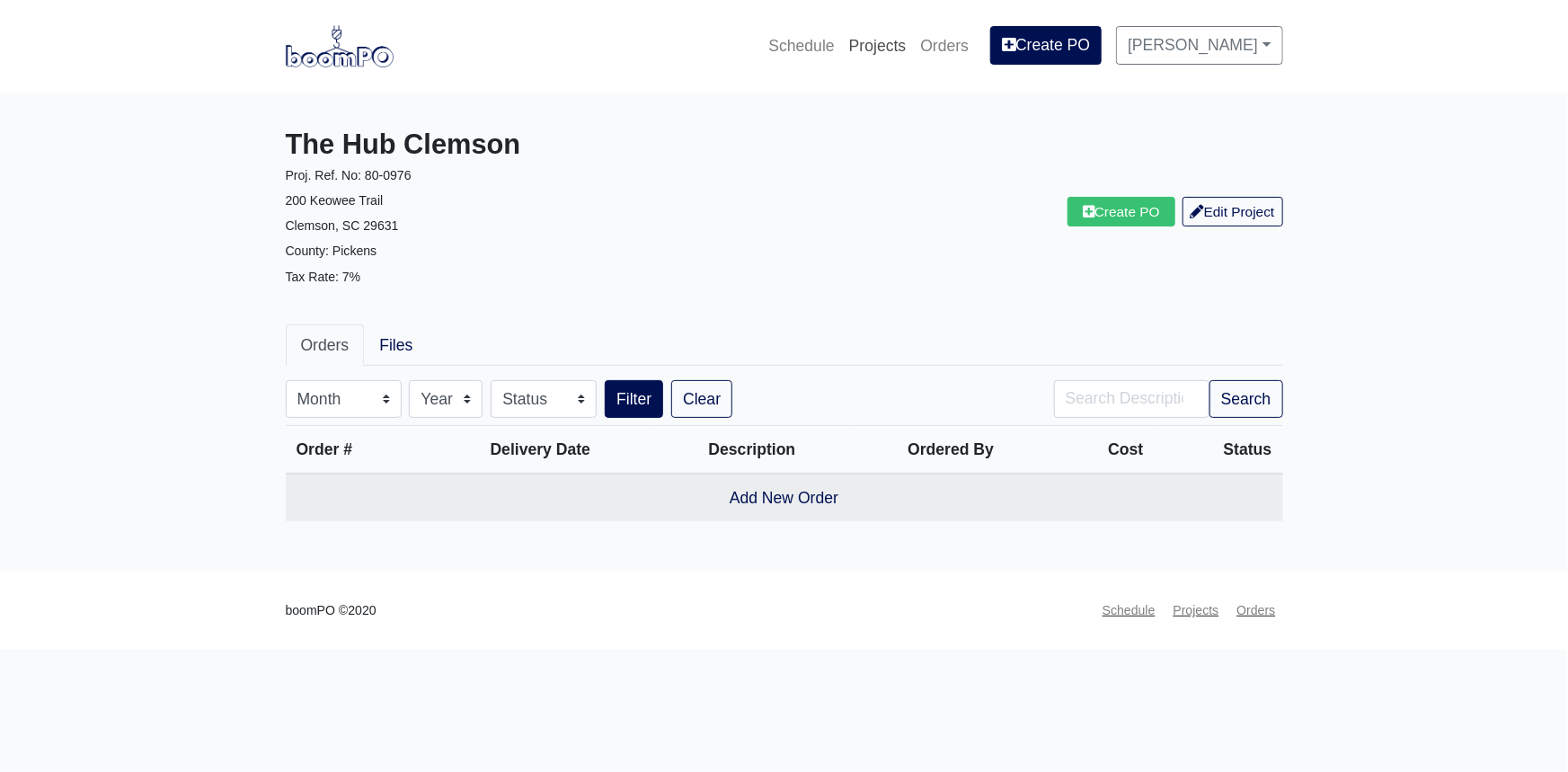
click at [897, 47] on link "Projects" at bounding box center [878, 46] width 72 height 40
